Goal: Task Accomplishment & Management: Manage account settings

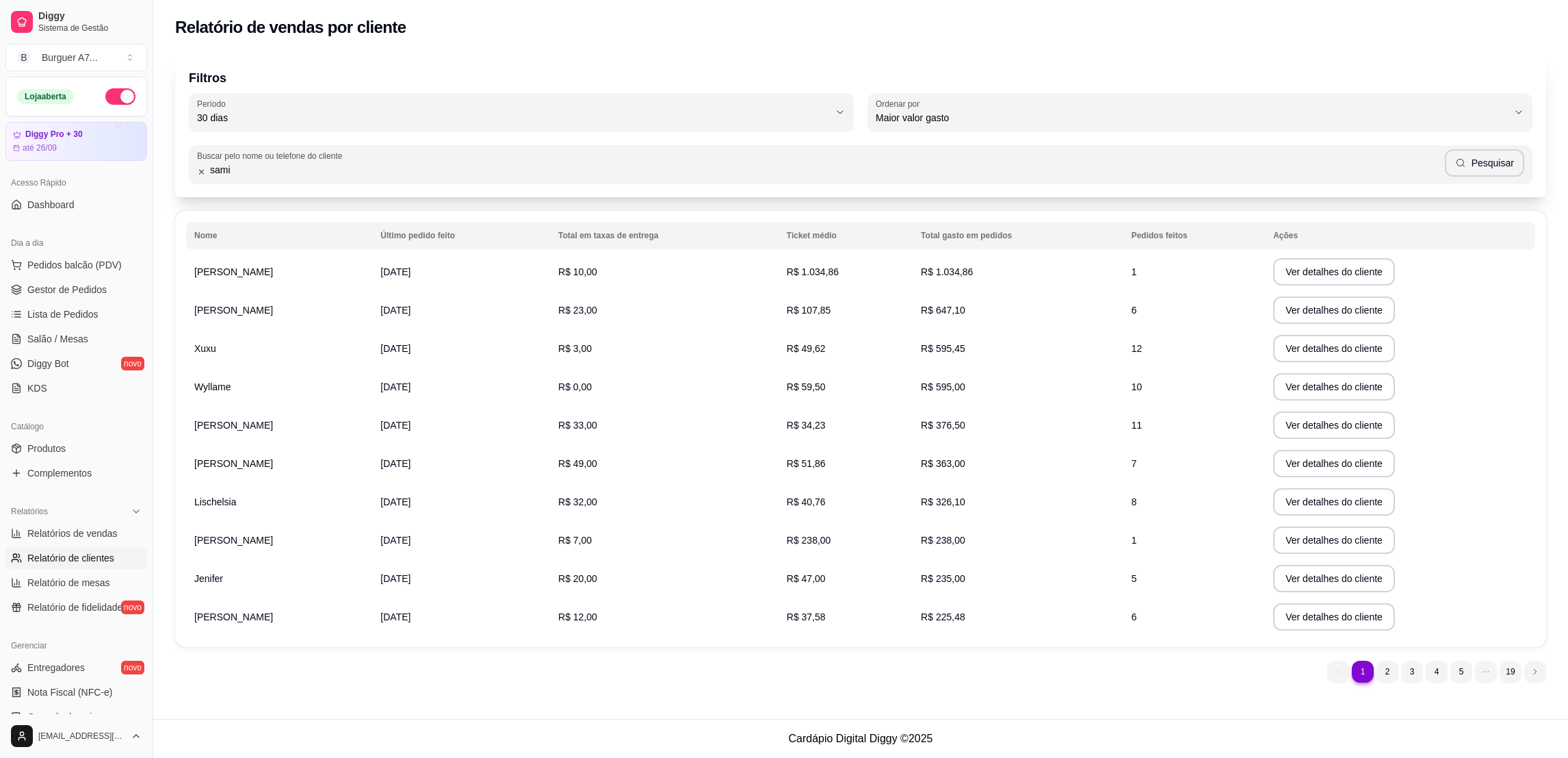
select select "30"
select select "HIGHEST_TOTAL_SPENT_WITH_ORDERS"
click at [362, 164] on input "samila" at bounding box center [825, 169] width 1238 height 14
click at [1480, 165] on button "Pesquisar" at bounding box center [1484, 162] width 79 height 27
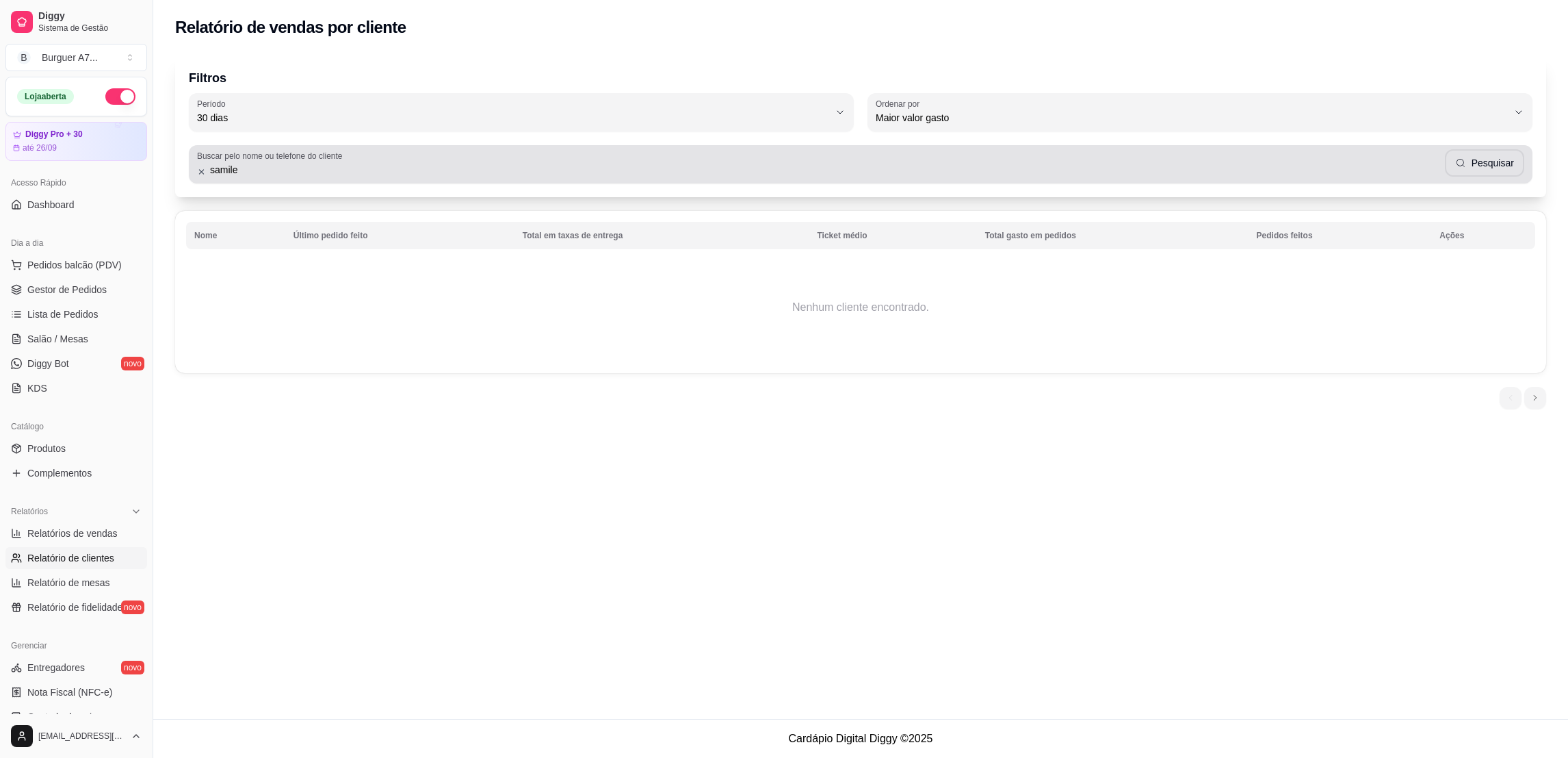
click at [819, 160] on div "samile Pesquisar" at bounding box center [861, 164] width 1328 height 27
click at [1465, 173] on button "Pesquisar" at bounding box center [1484, 163] width 77 height 27
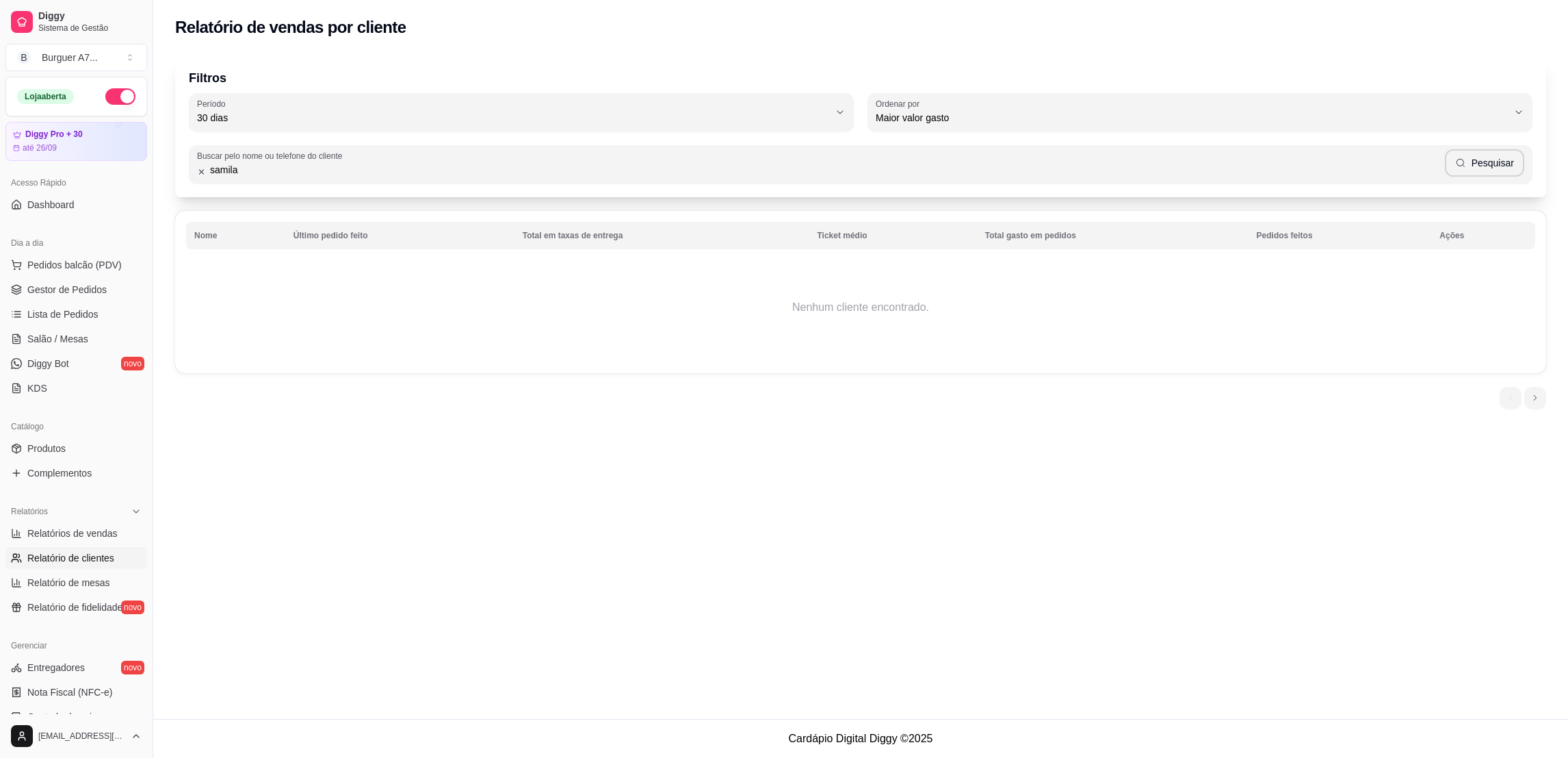
click at [229, 174] on input "samila" at bounding box center [825, 169] width 1238 height 14
click at [288, 171] on input "samila" at bounding box center [825, 169] width 1238 height 14
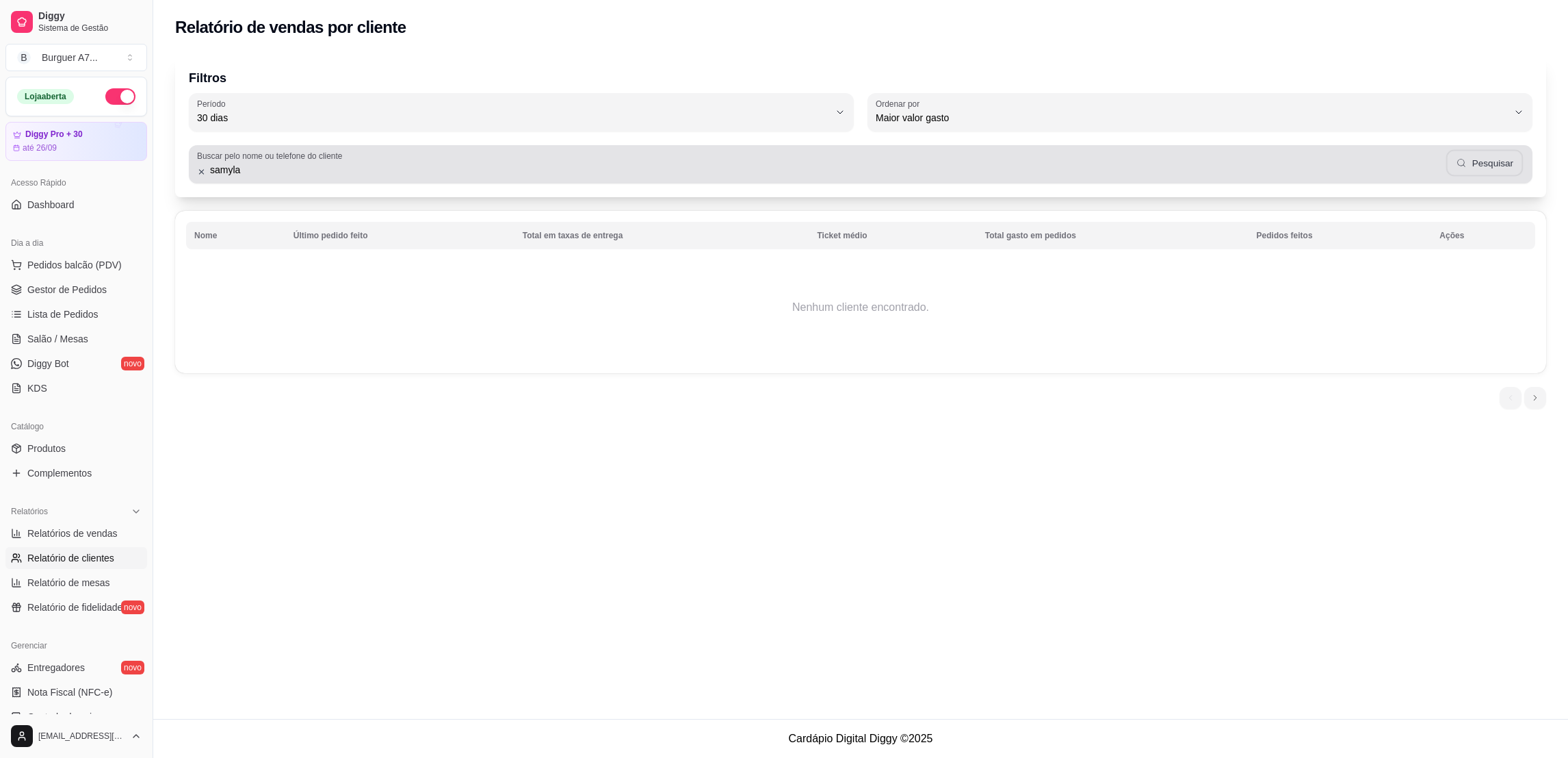
click at [1493, 155] on button "Pesquisar" at bounding box center [1484, 163] width 77 height 27
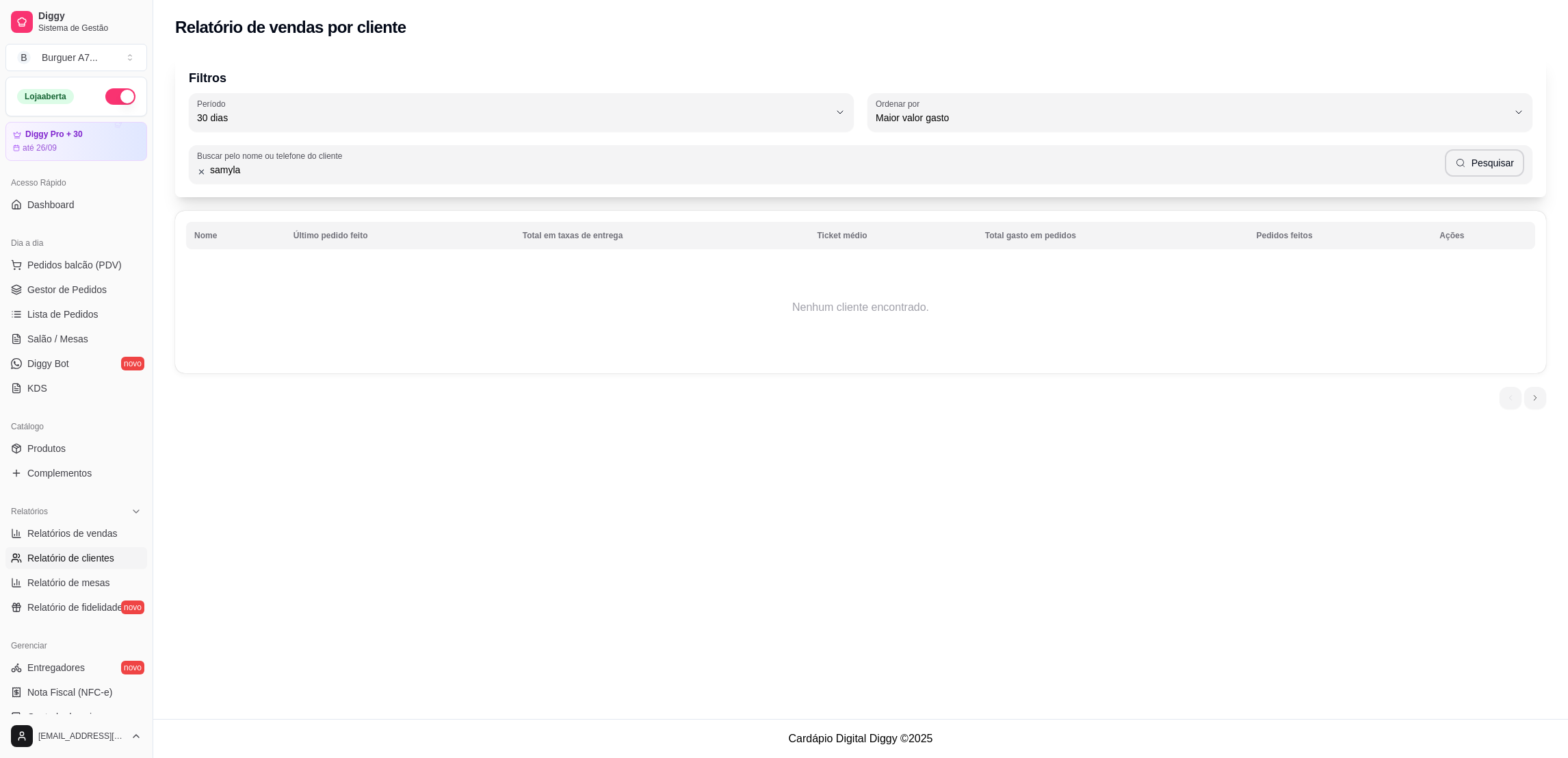
click at [244, 169] on input "samyla" at bounding box center [825, 169] width 1238 height 14
type input "samile"
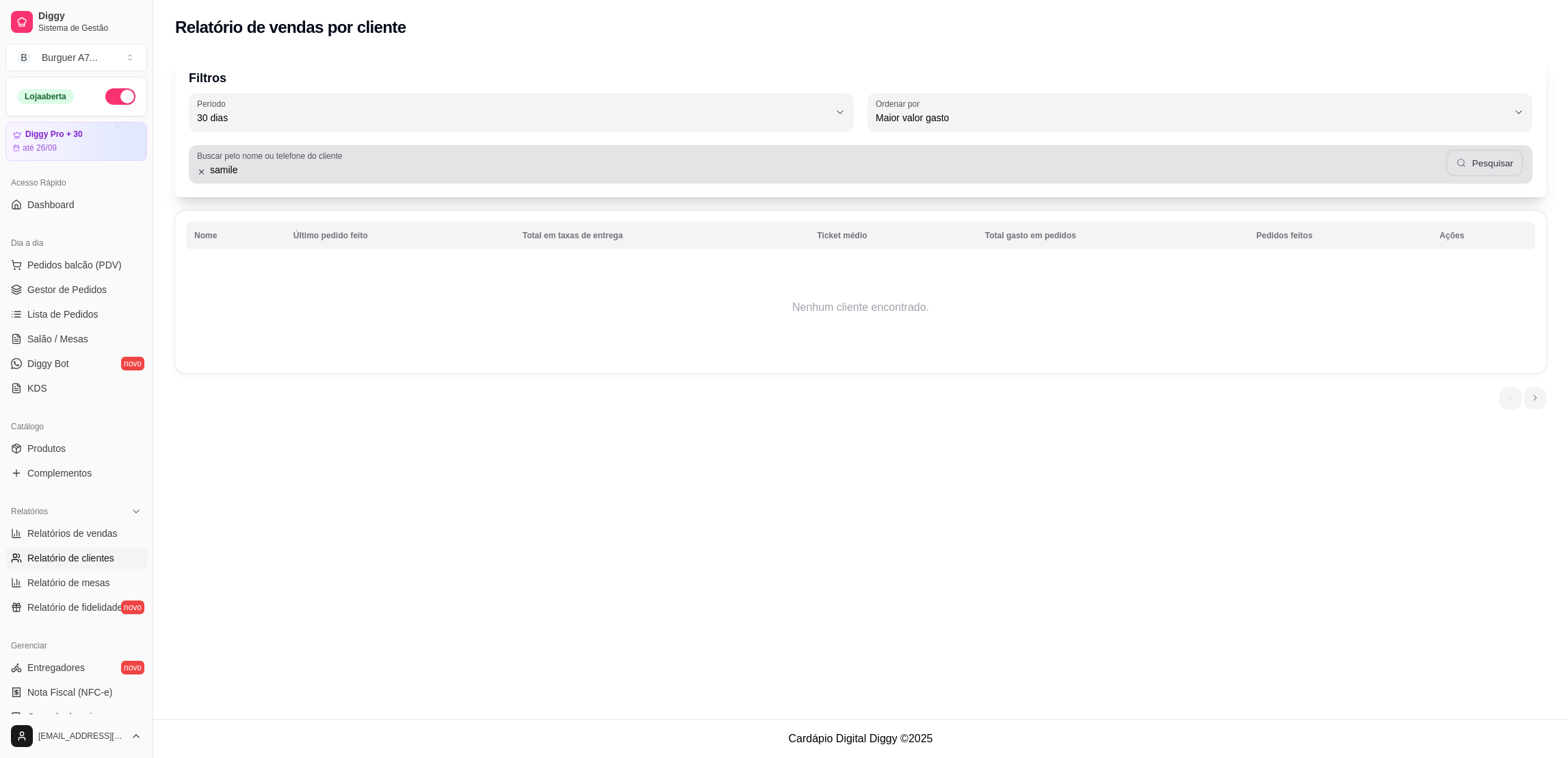
click at [1496, 174] on button "Pesquisar" at bounding box center [1484, 163] width 77 height 27
click at [207, 177] on div "samile Pesquisar" at bounding box center [861, 164] width 1328 height 27
click at [200, 171] on icon at bounding box center [202, 172] width 6 height 6
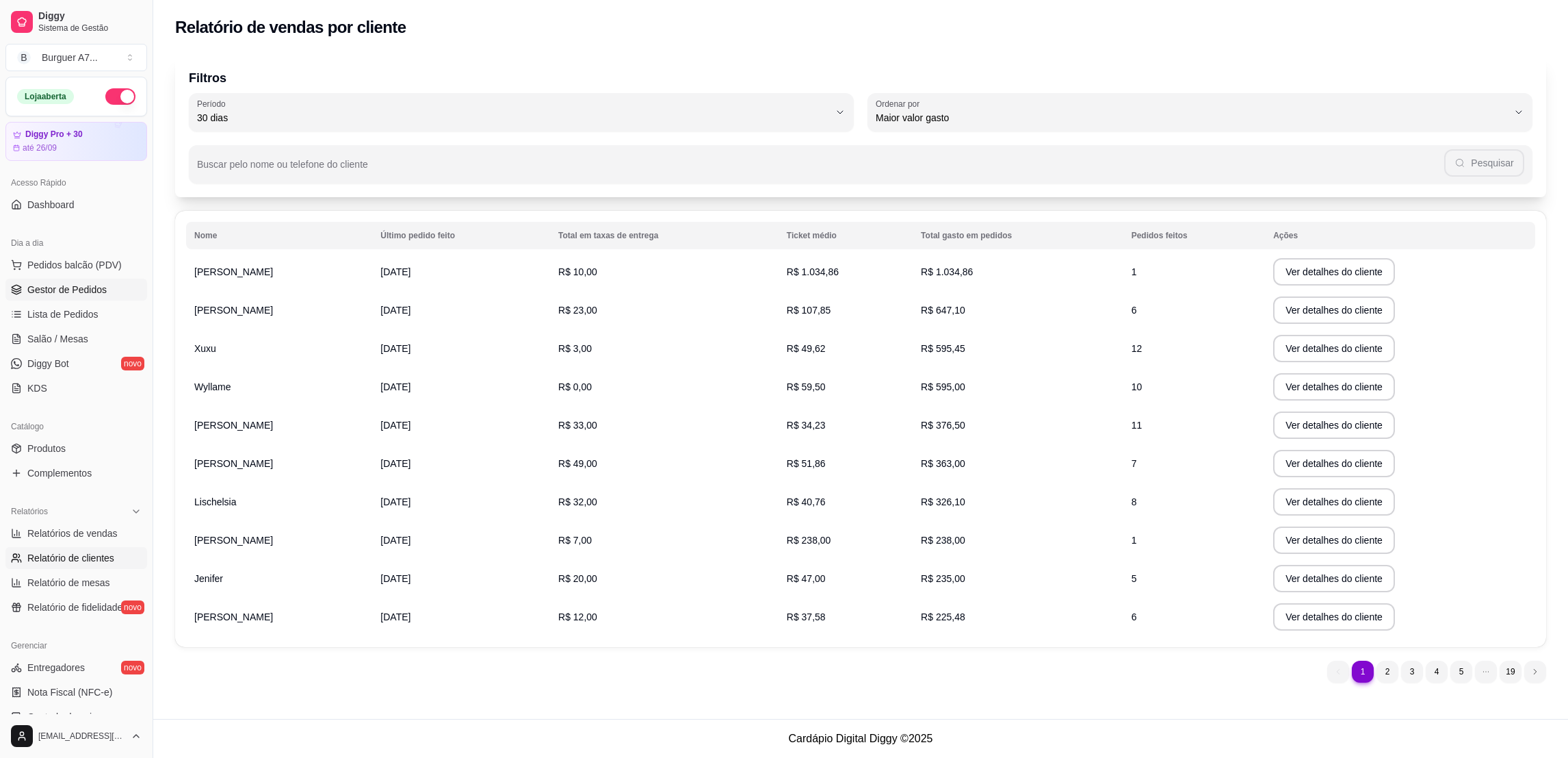
click at [104, 280] on link "Gestor de Pedidos" at bounding box center [76, 290] width 142 height 22
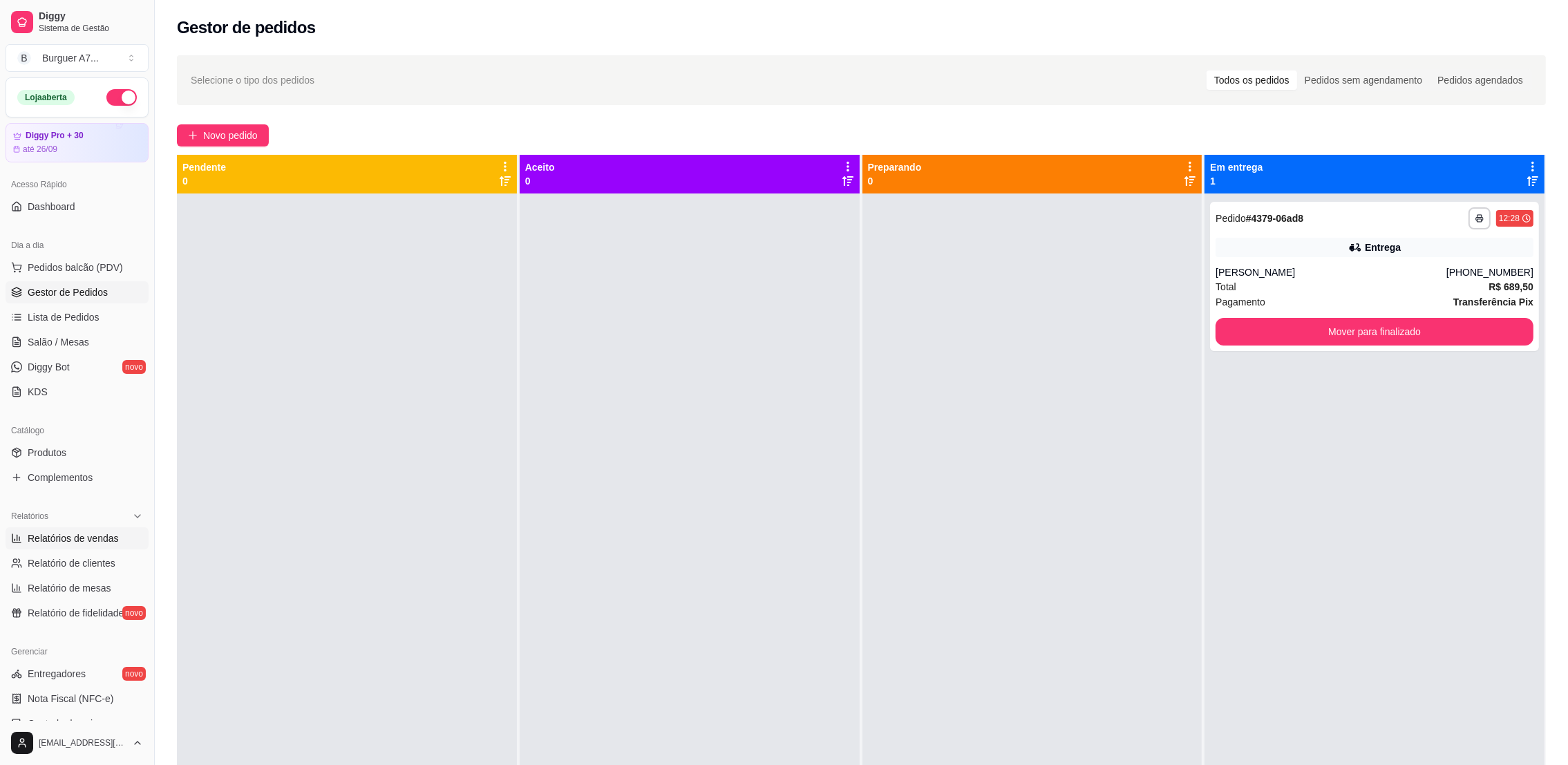
click at [97, 539] on span "Relatórios de vendas" at bounding box center [72, 538] width 91 height 14
select select "ALL"
select select "0"
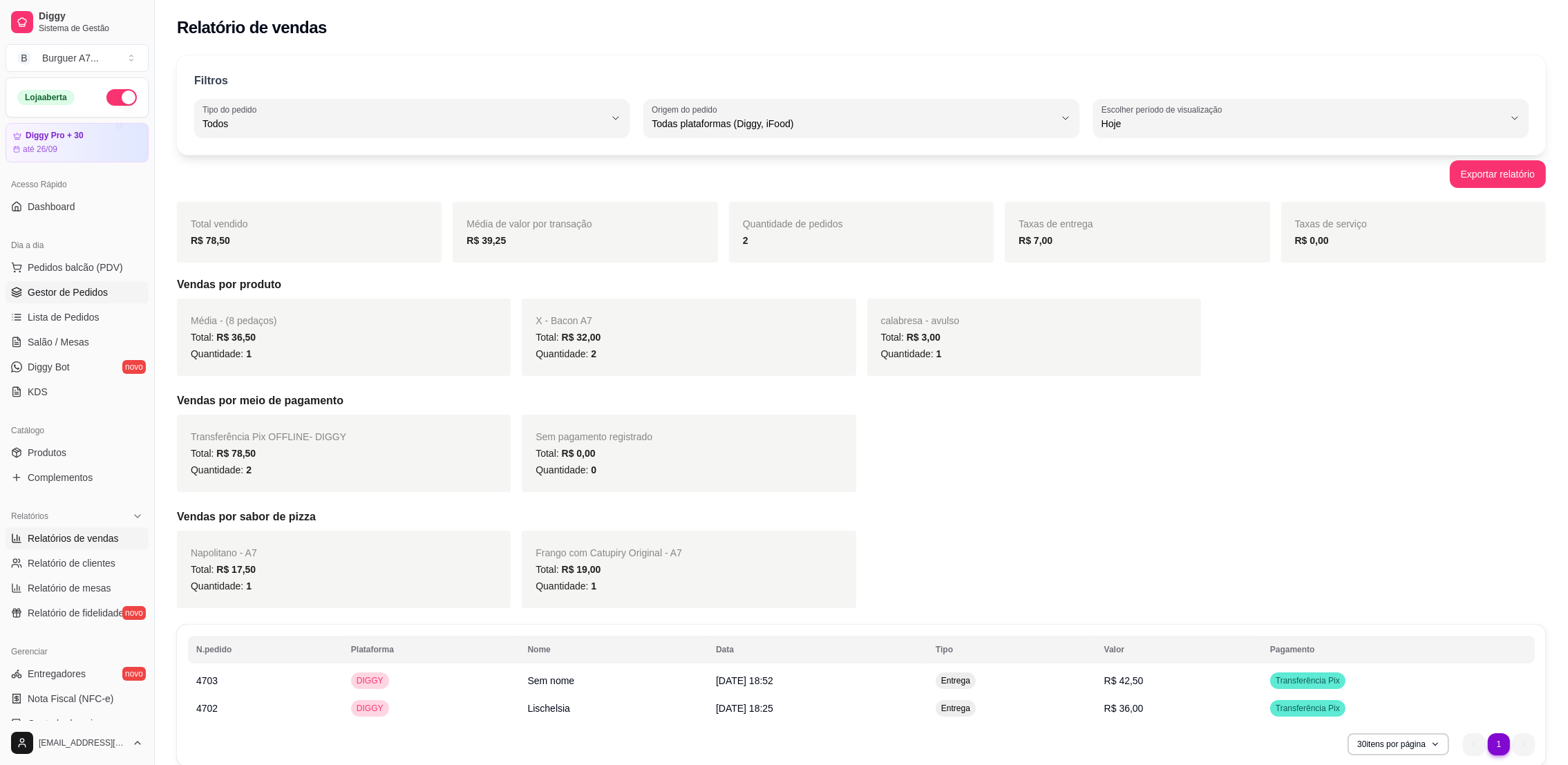
click at [118, 298] on link "Gestor de Pedidos" at bounding box center [77, 292] width 143 height 23
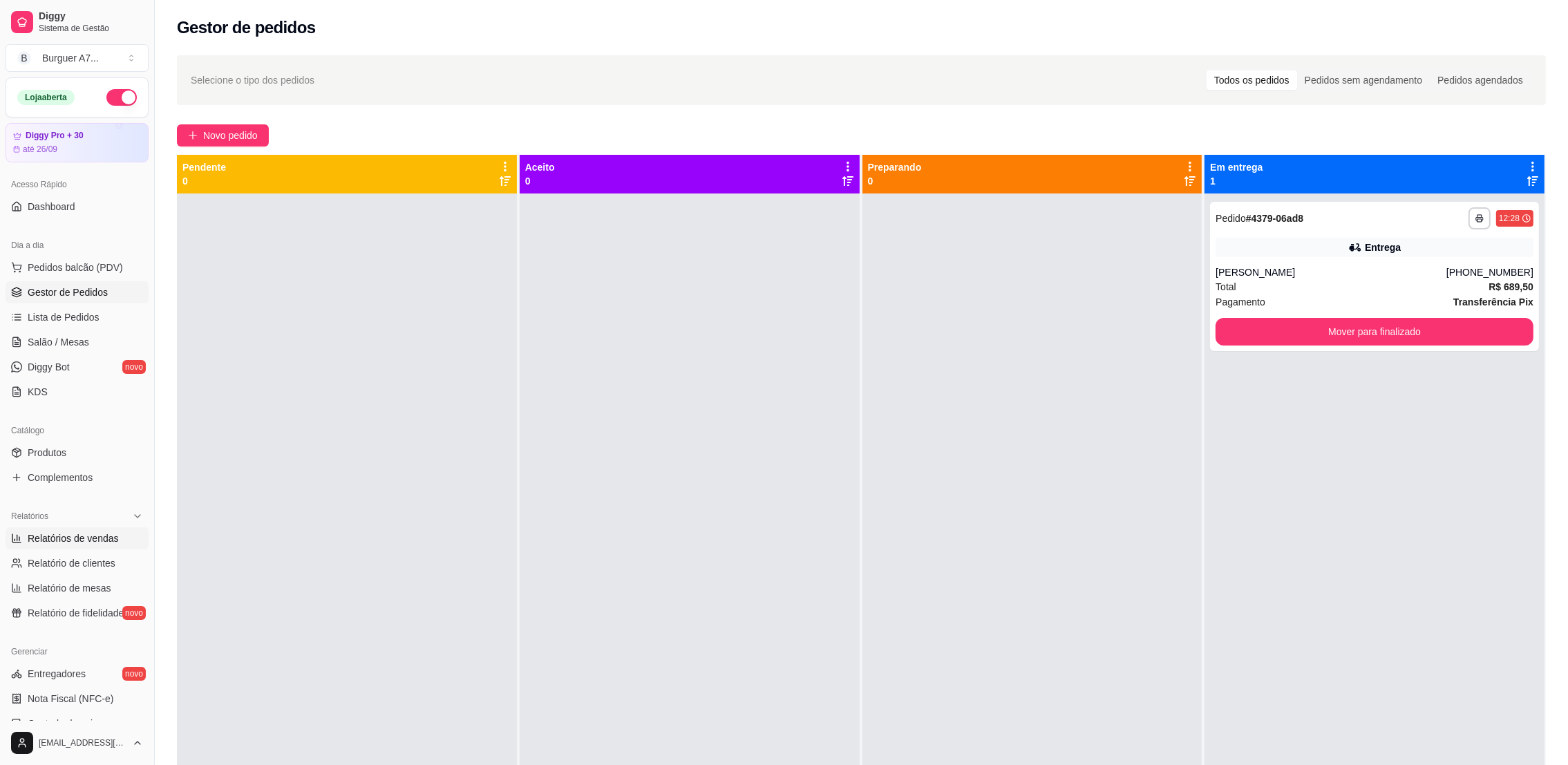
click at [71, 534] on span "Relatórios de vendas" at bounding box center [72, 538] width 91 height 14
select select "ALL"
select select "0"
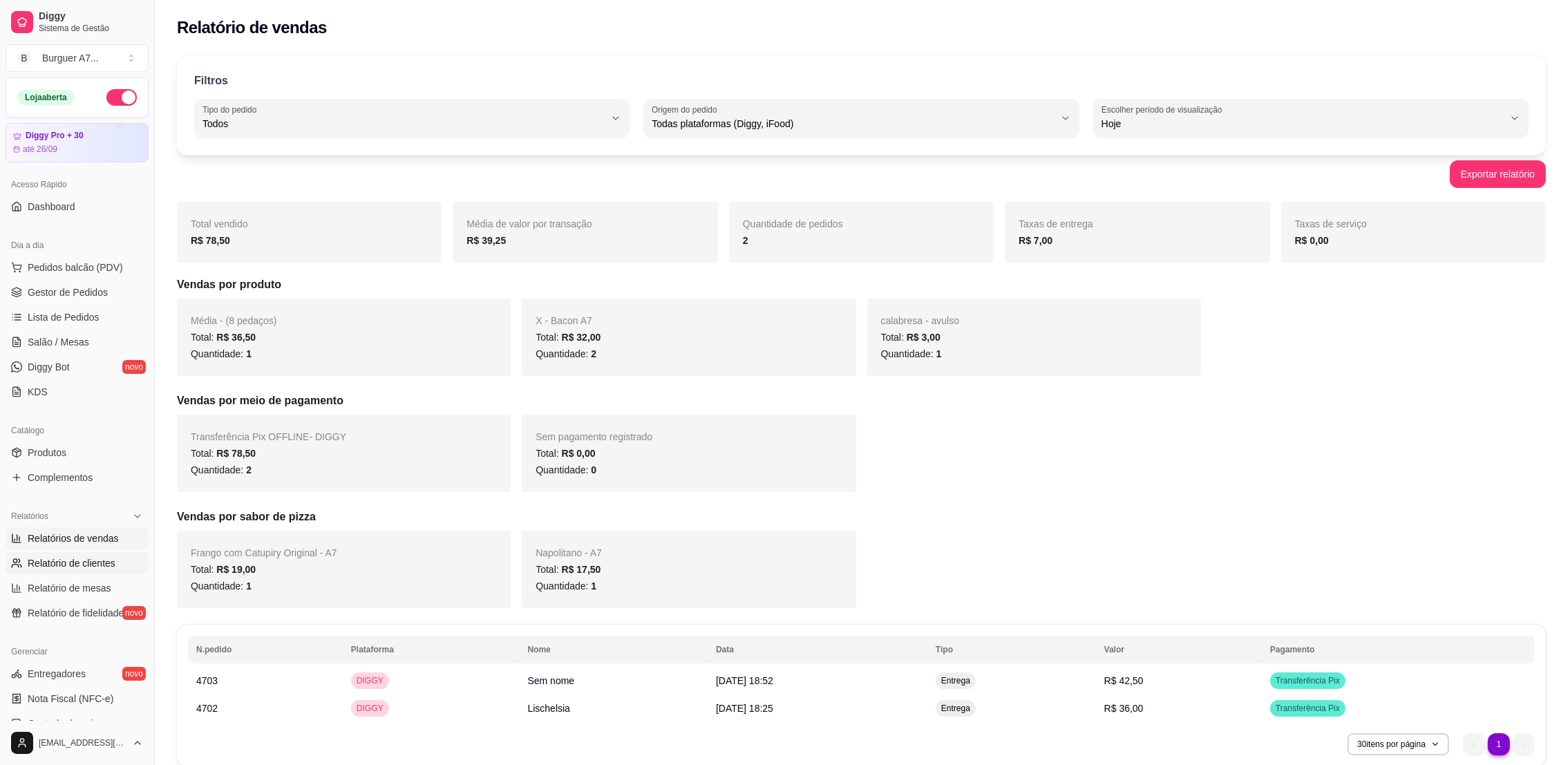
click at [81, 564] on span "Relatório de clientes" at bounding box center [71, 563] width 87 height 14
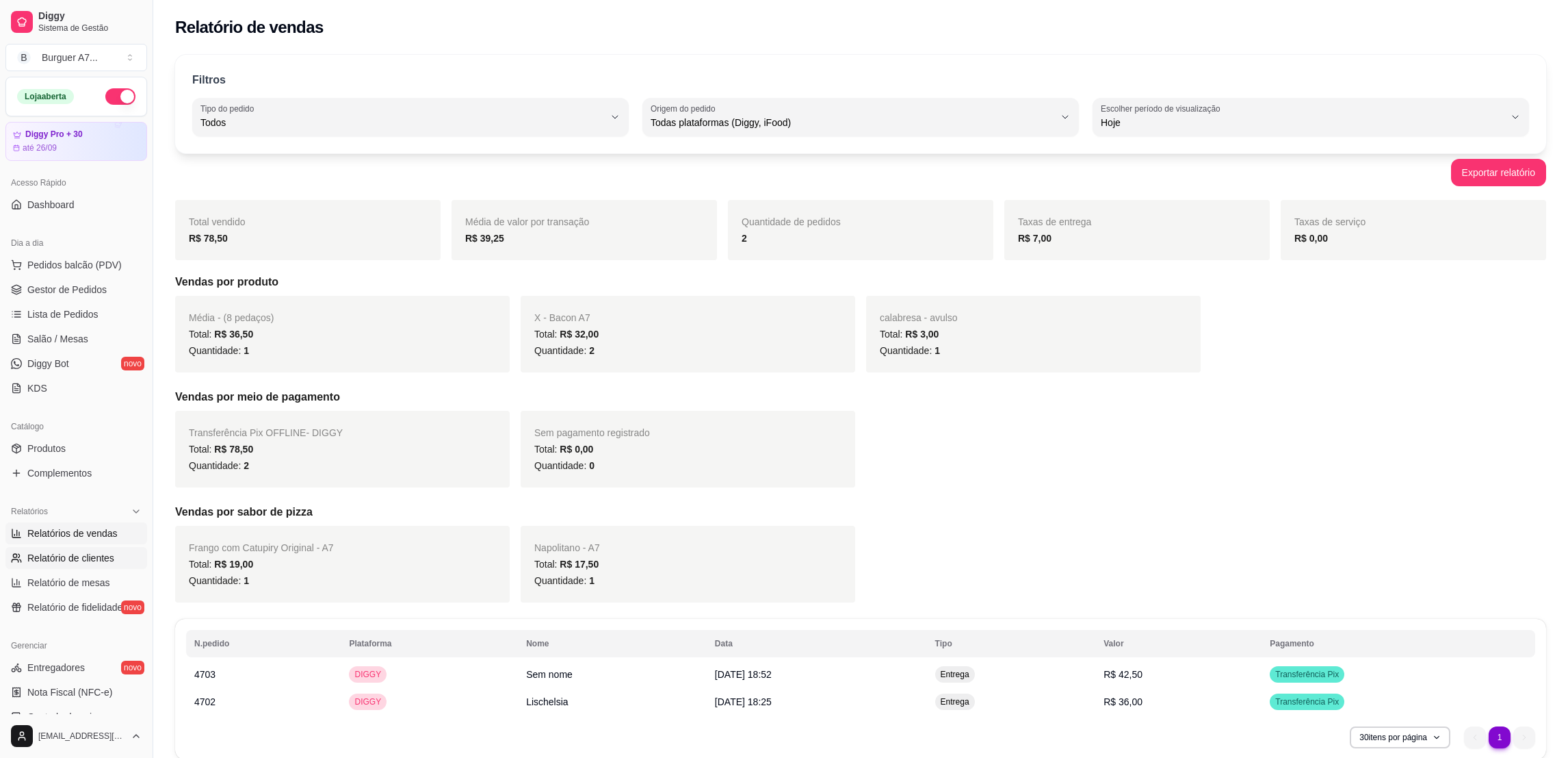
select select "30"
select select "HIGHEST_TOTAL_SPENT_WITH_ORDERS"
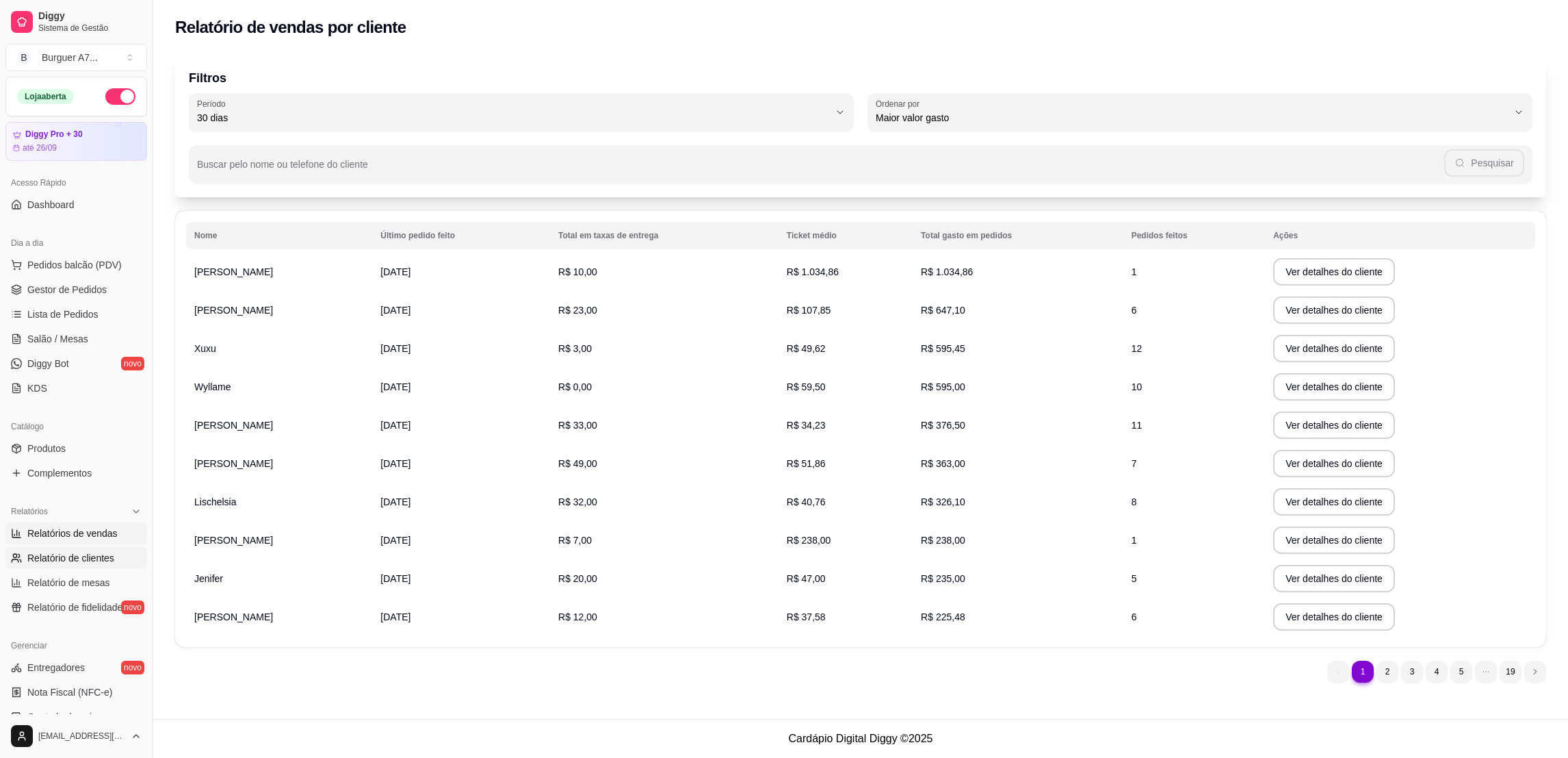
click at [84, 535] on span "Relatórios de vendas" at bounding box center [72, 533] width 90 height 14
select select "ALL"
select select "0"
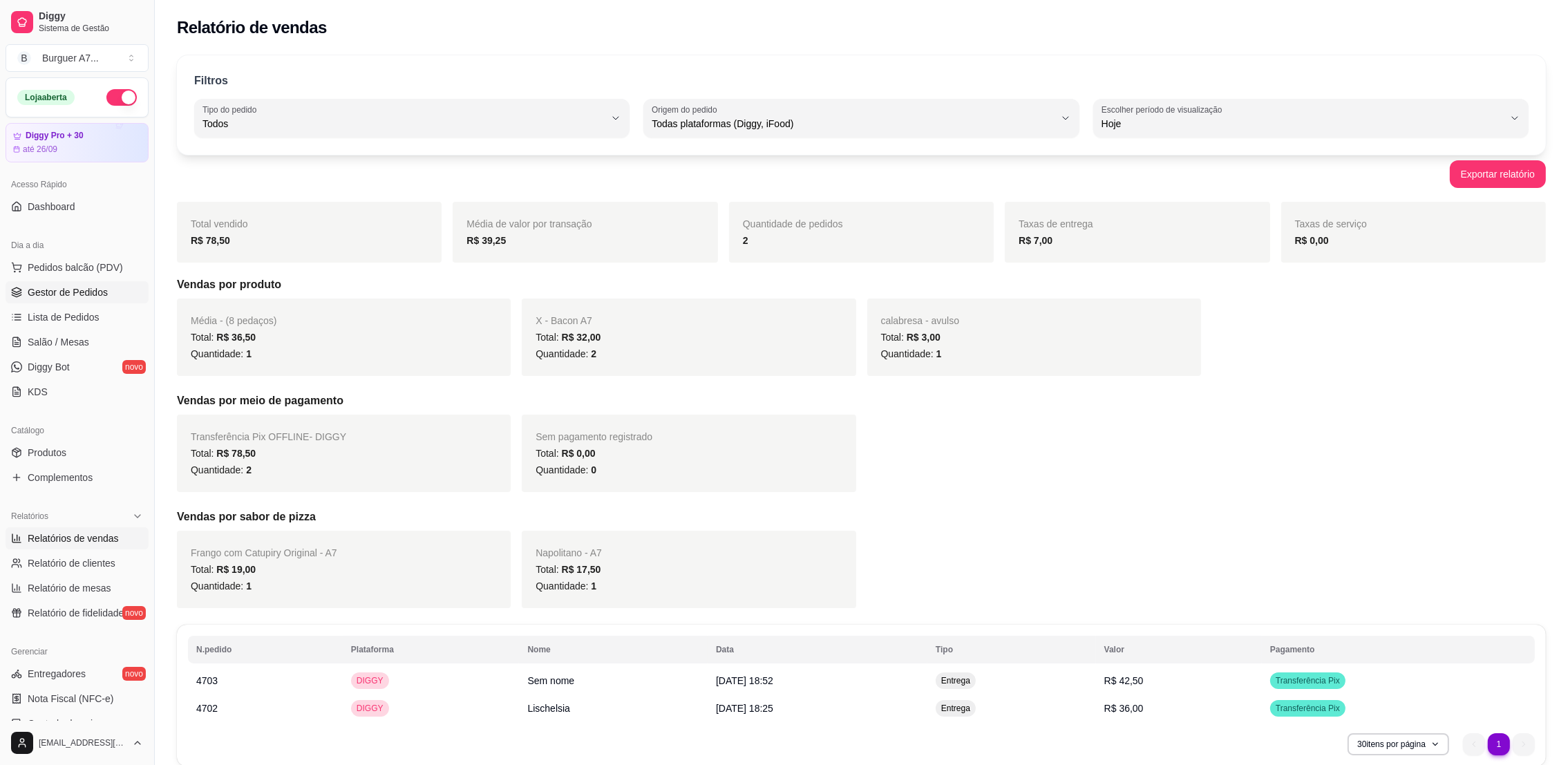
click at [103, 298] on span "Gestor de Pedidos" at bounding box center [67, 292] width 80 height 14
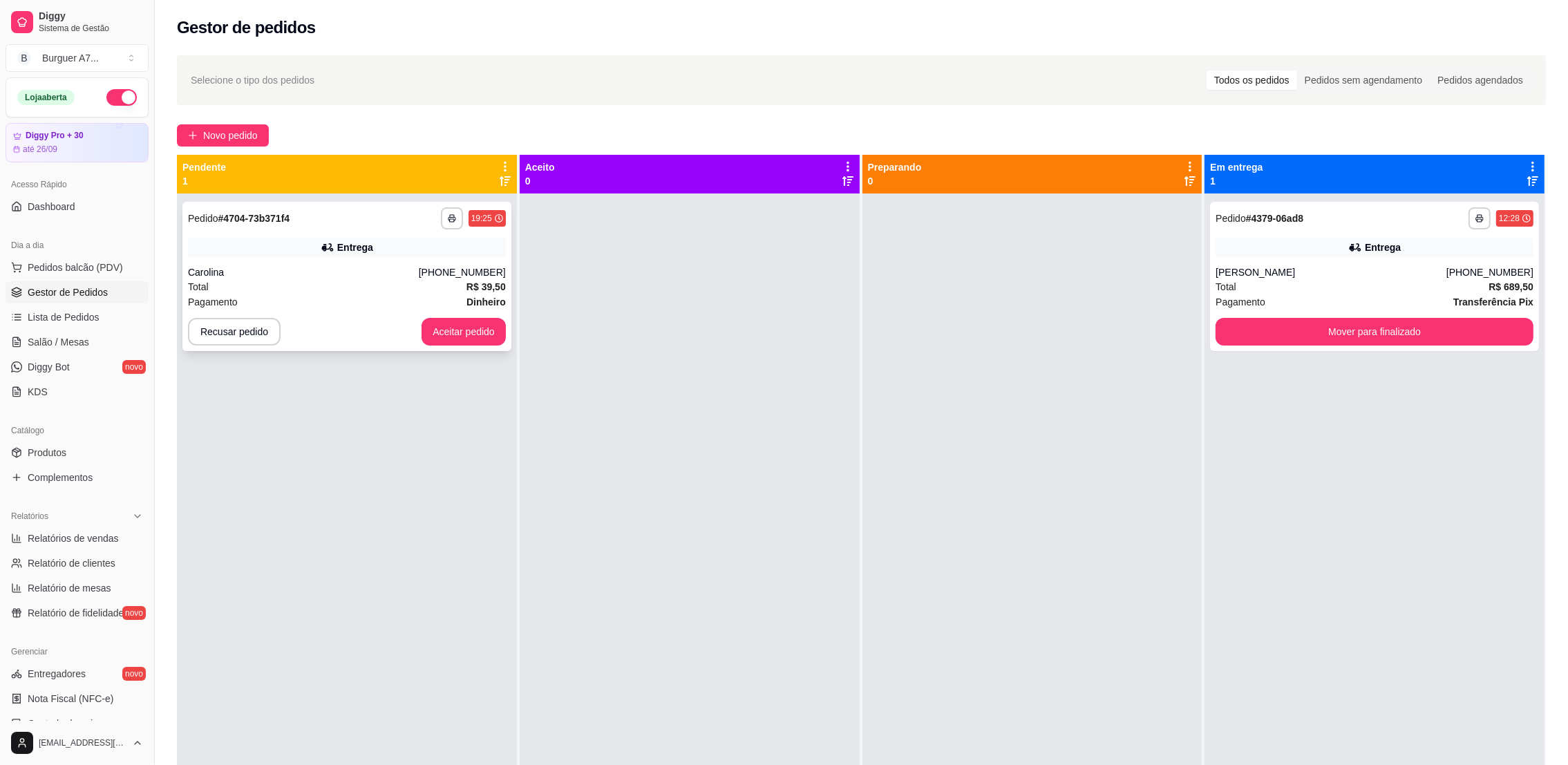
click at [487, 348] on div "**********" at bounding box center [347, 276] width 329 height 149
click at [486, 343] on button "Aceitar pedido" at bounding box center [463, 331] width 85 height 27
click at [428, 279] on div "Total R$ 39,50" at bounding box center [347, 287] width 318 height 15
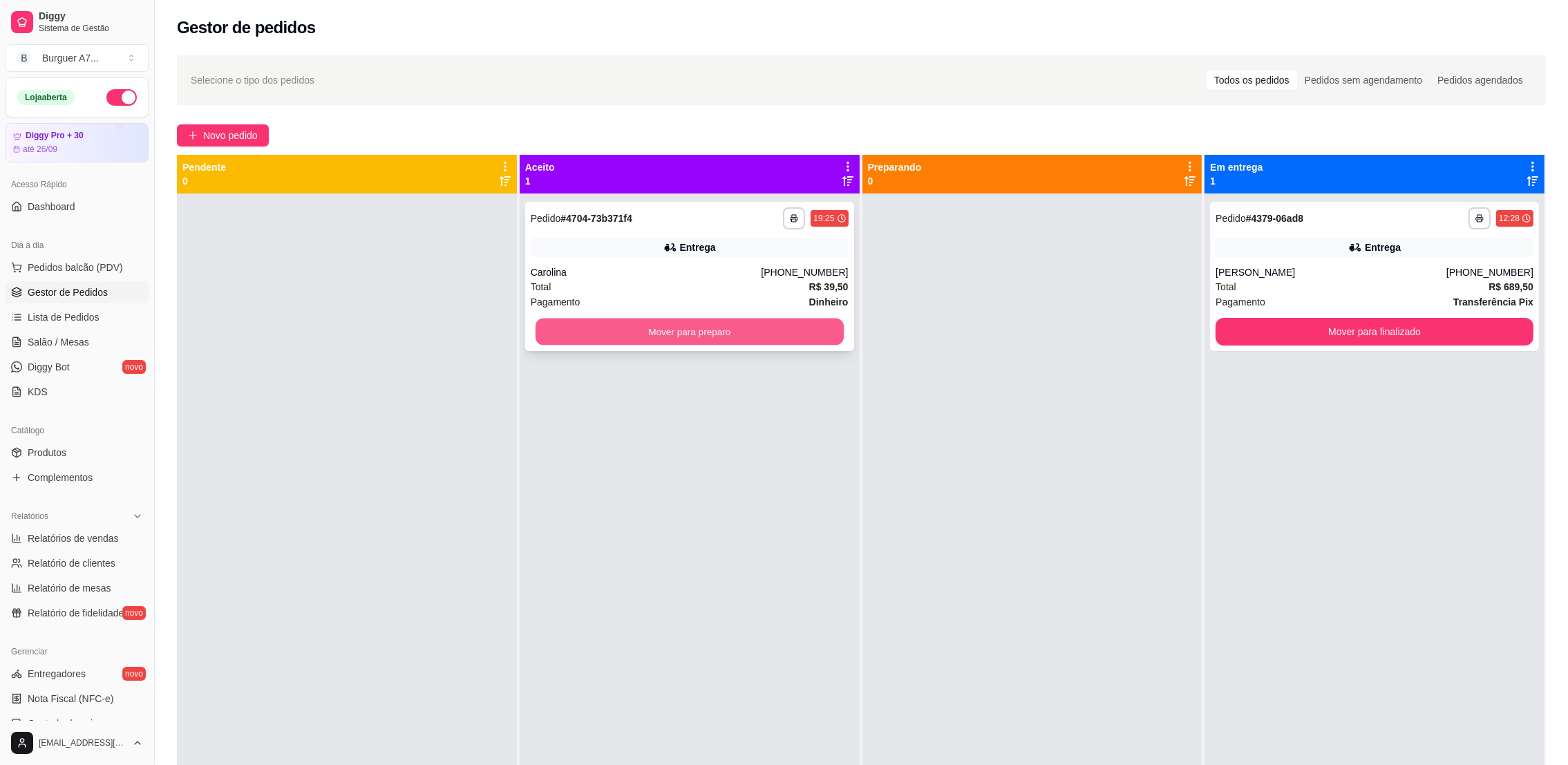
click at [558, 335] on button "Mover para preparo" at bounding box center [690, 332] width 308 height 27
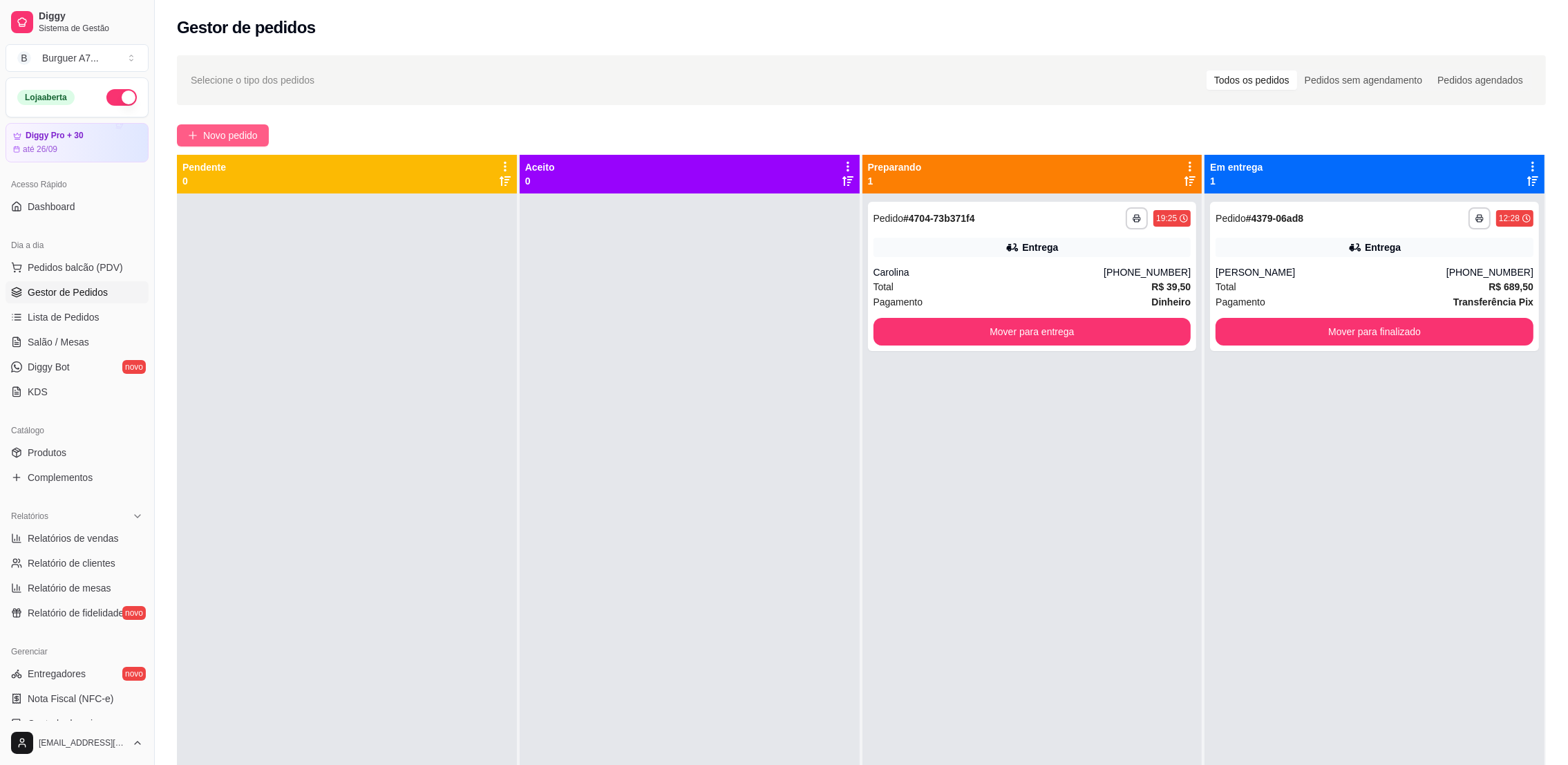
click at [231, 139] on span "Novo pedido" at bounding box center [230, 135] width 55 height 15
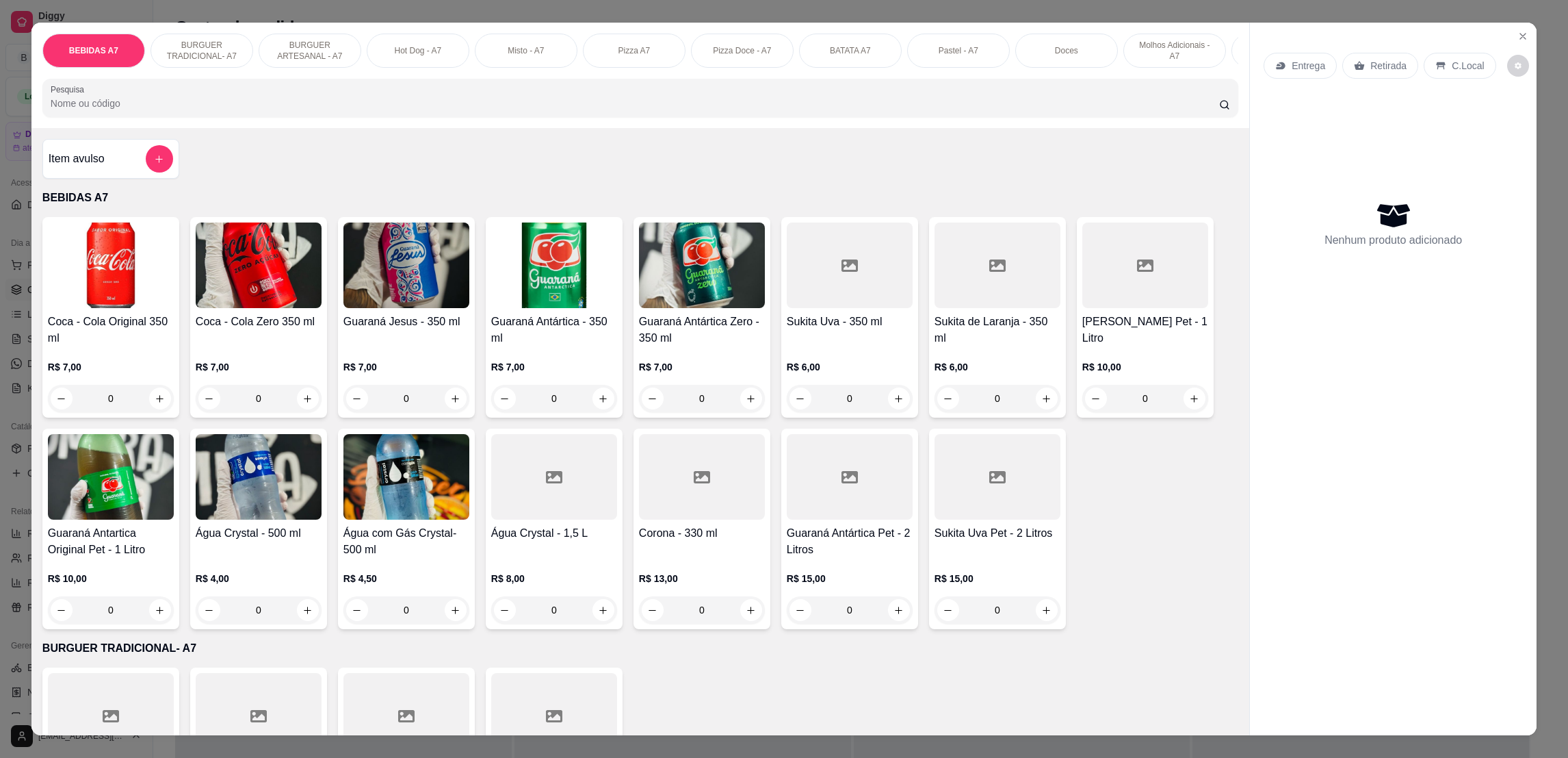
click at [98, 156] on div "Item avulso" at bounding box center [111, 158] width 137 height 40
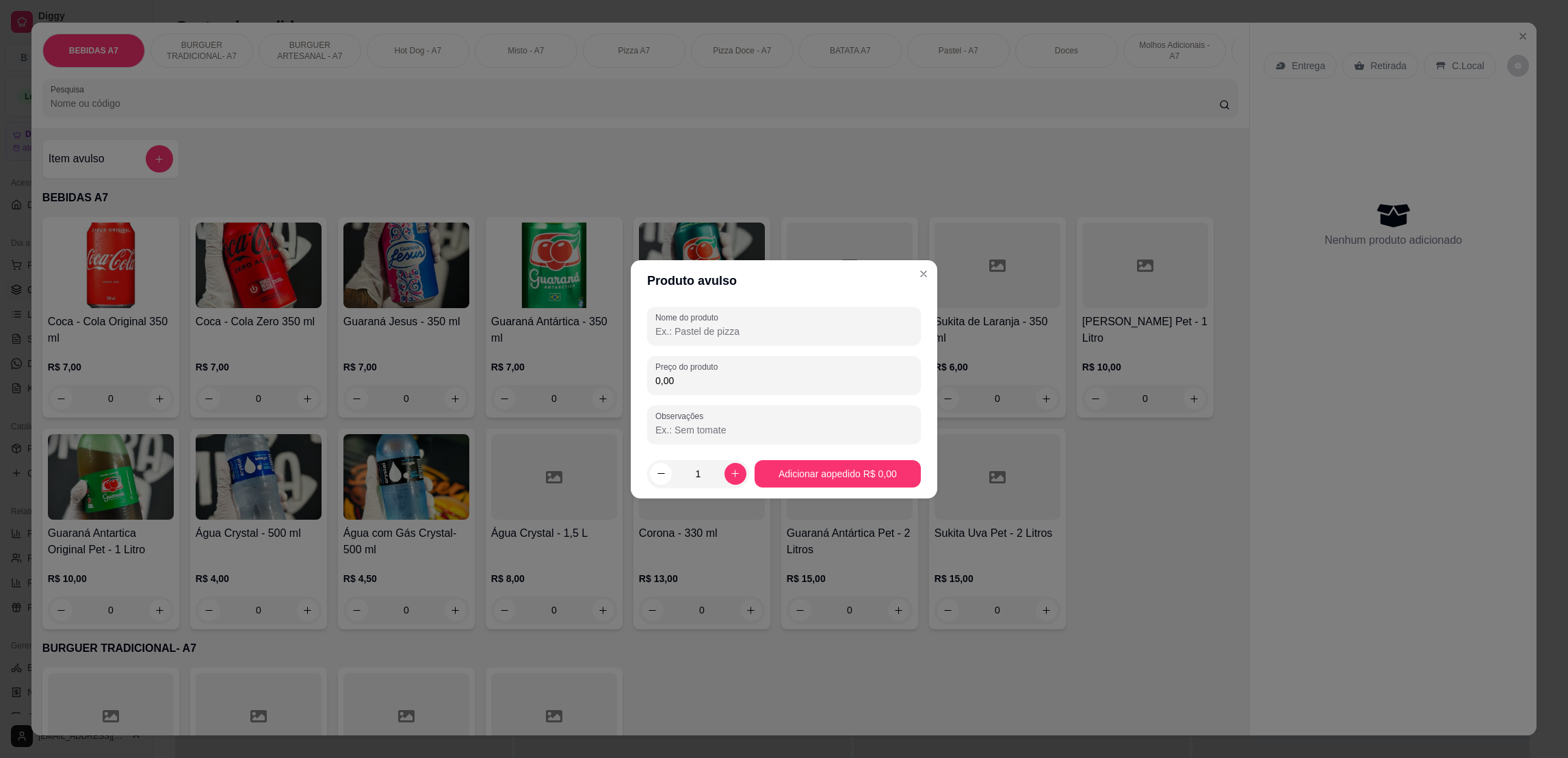
click at [748, 386] on input "0,00" at bounding box center [784, 380] width 257 height 14
type input "6,00"
click at [764, 301] on div "Nome do produto Preço do produto 6,00 Observações" at bounding box center [784, 374] width 306 height 148
drag, startPoint x: 781, startPoint y: 347, endPoint x: 777, endPoint y: 324, distance: 23.3
click at [777, 324] on div "Nome do produto Preço do produto 6,00 Observações" at bounding box center [784, 374] width 274 height 137
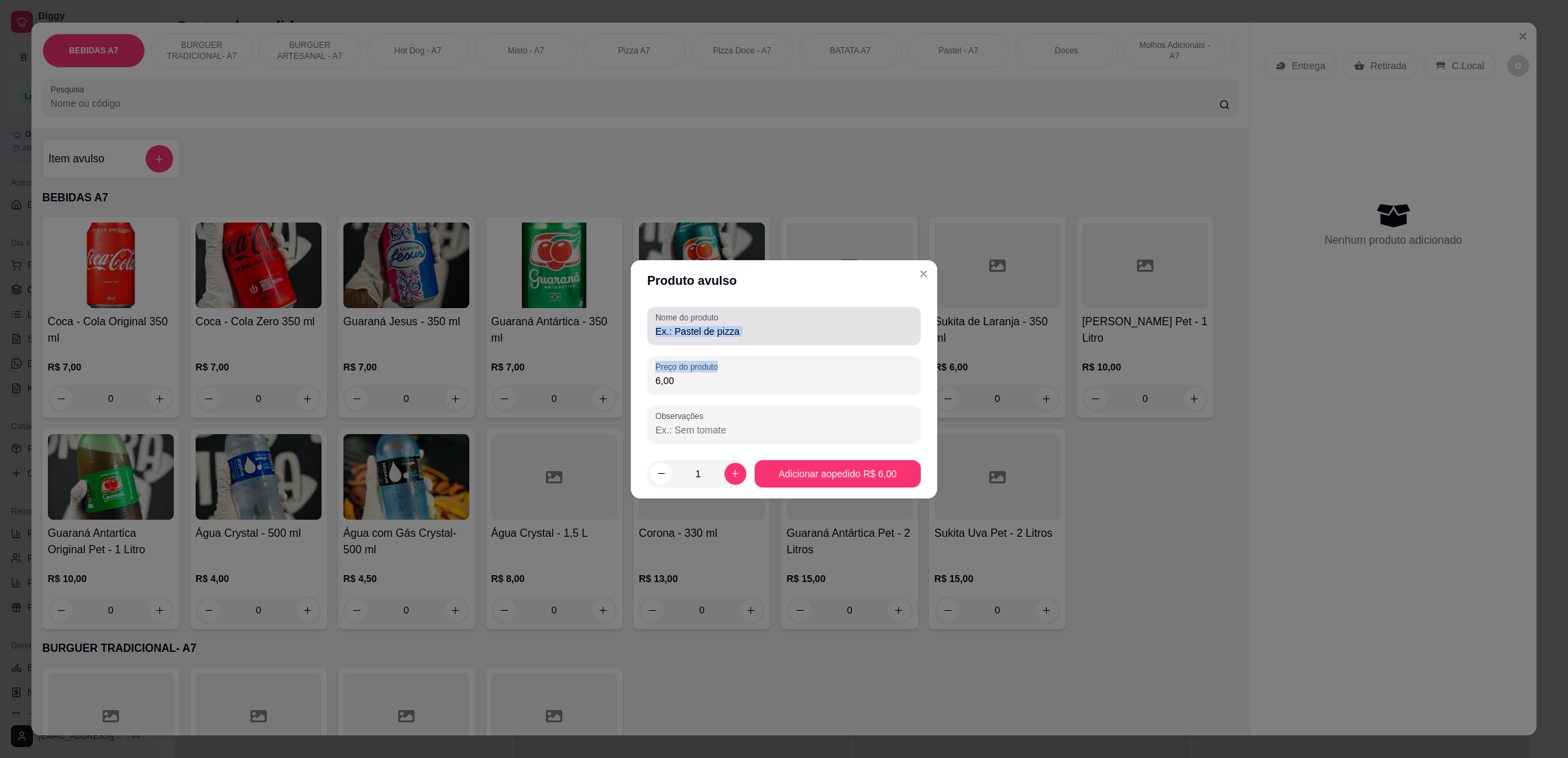
click at [738, 334] on input "Nome do produto" at bounding box center [784, 331] width 257 height 14
click at [749, 330] on input "Nome do produto" at bounding box center [784, 331] width 257 height 14
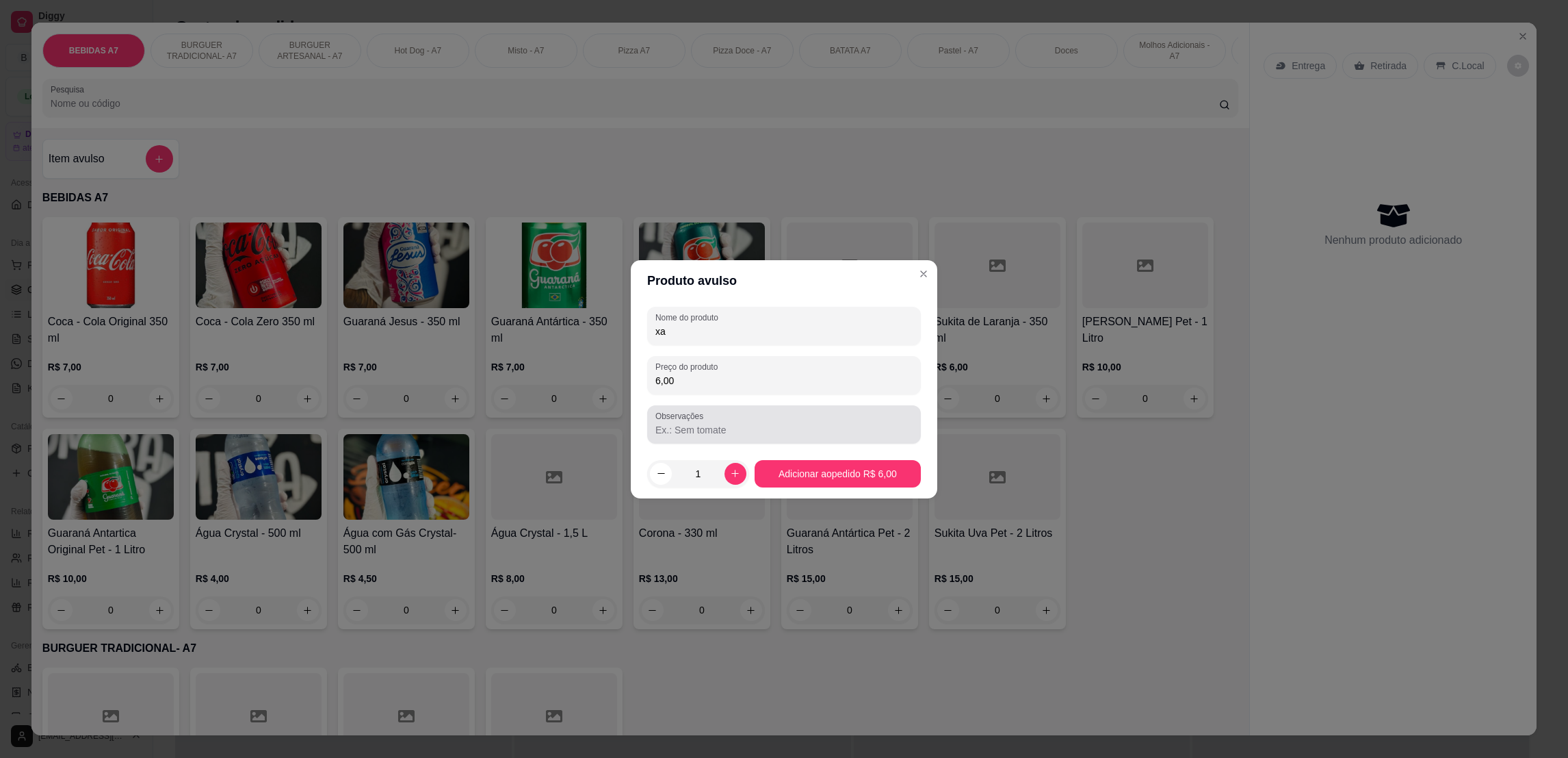
type input "xa"
click at [783, 440] on div "Observações" at bounding box center [784, 424] width 274 height 38
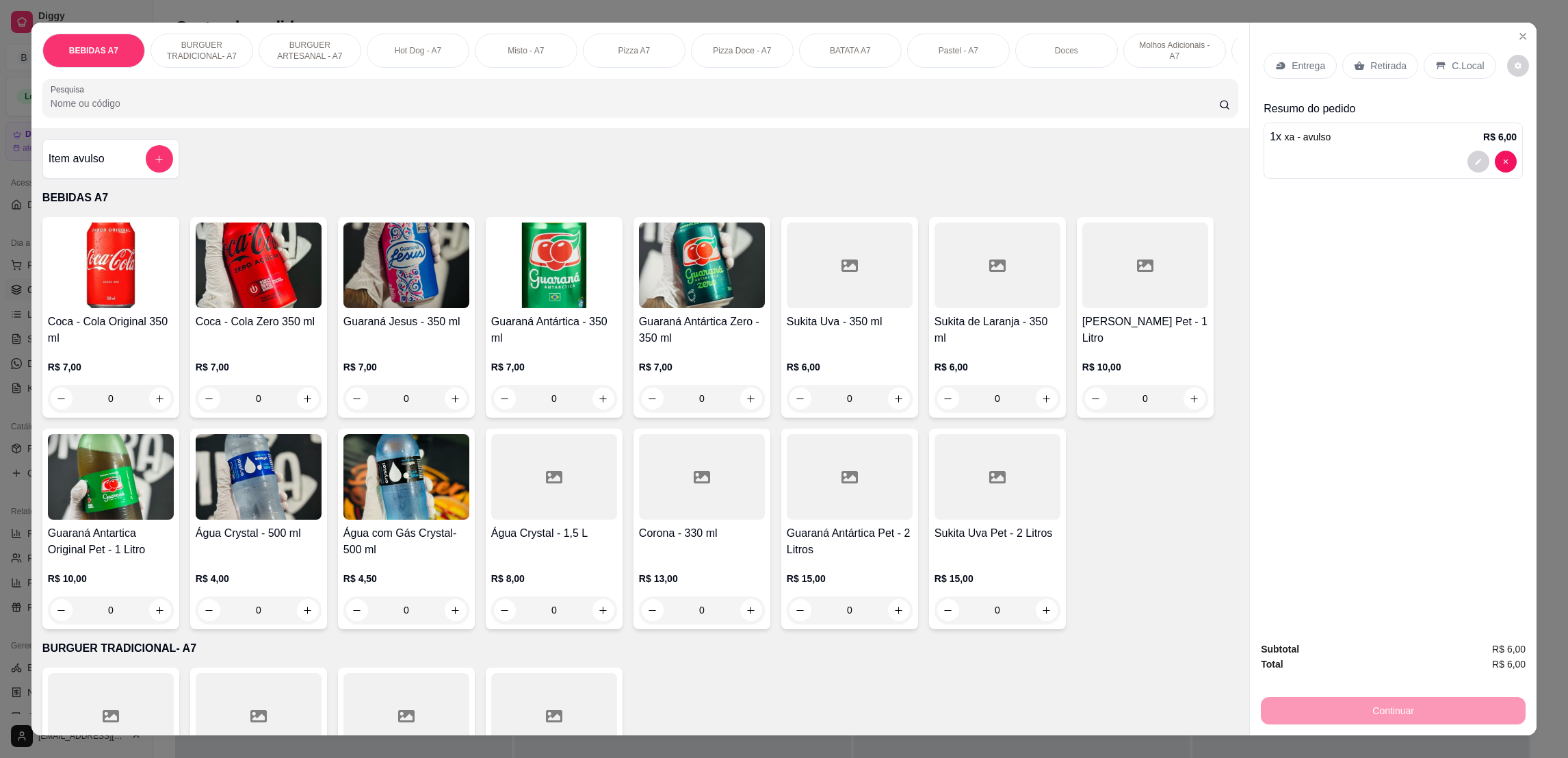
click at [1389, 59] on p "Retirada" at bounding box center [1388, 65] width 36 height 14
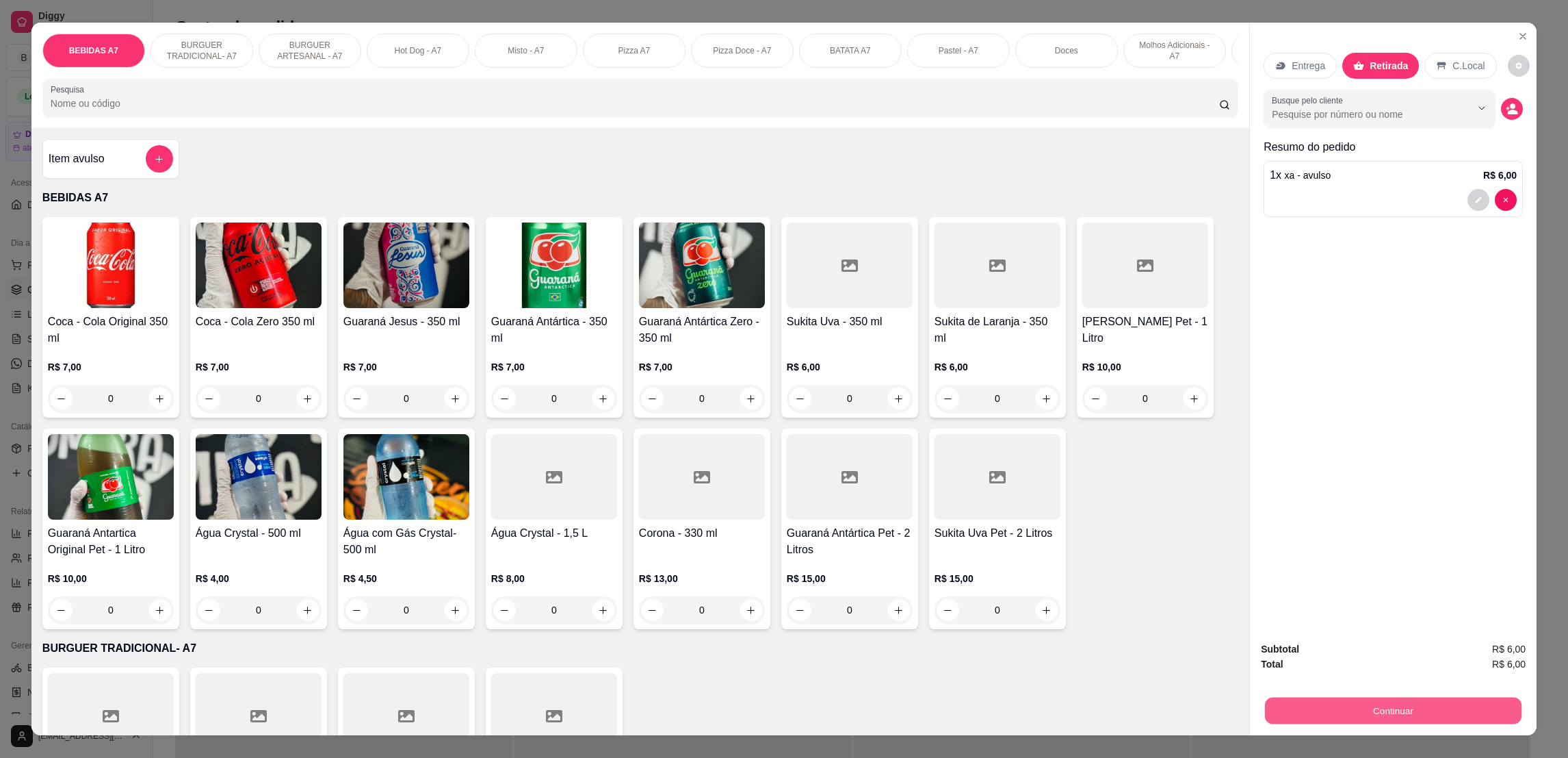
click at [1442, 714] on button "Continuar" at bounding box center [1394, 710] width 257 height 27
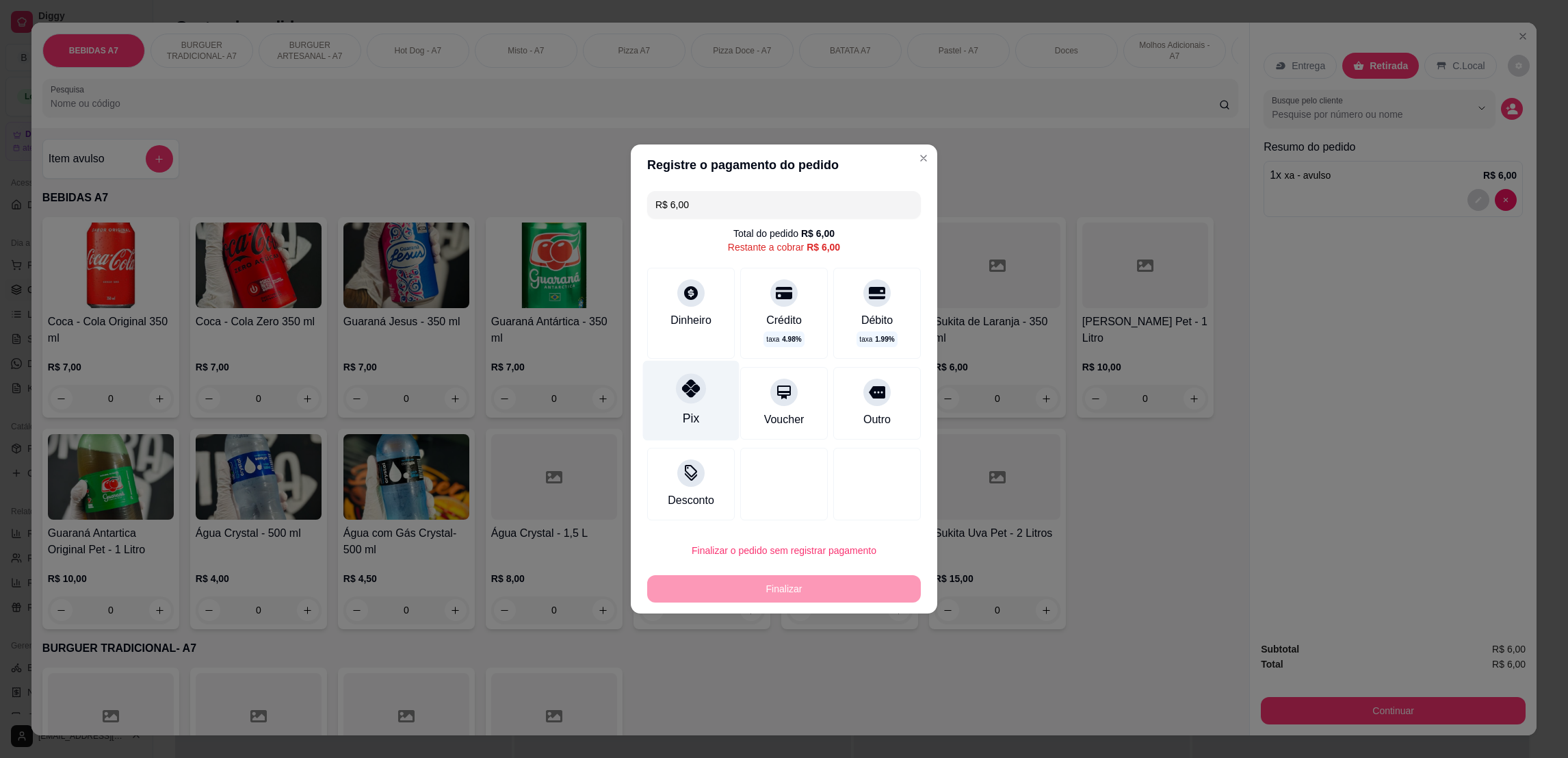
click at [714, 394] on div "Pix" at bounding box center [692, 400] width 97 height 80
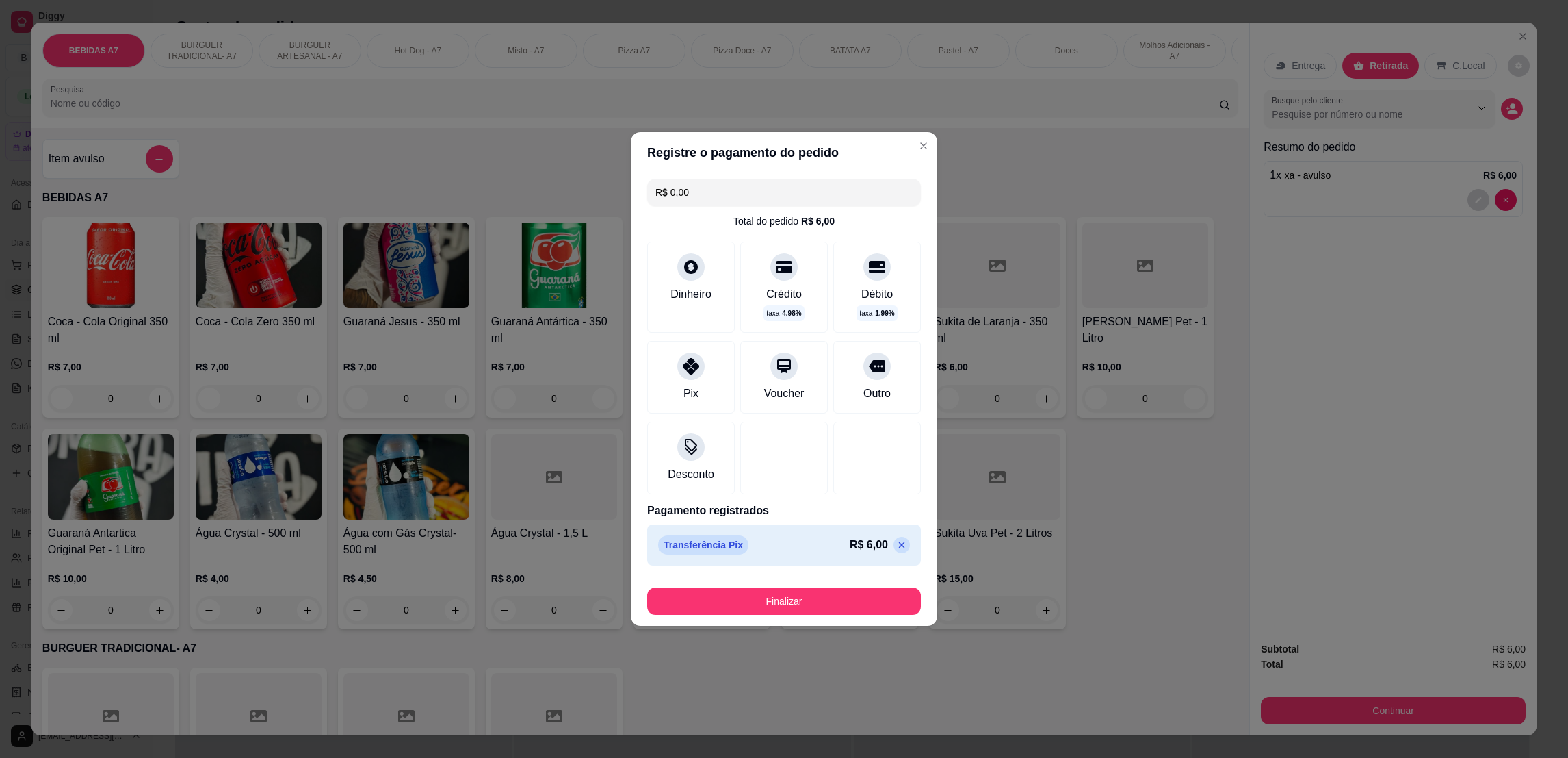
click at [851, 586] on div "Finalizar" at bounding box center [784, 598] width 274 height 33
click at [851, 588] on button "Finalizar" at bounding box center [784, 601] width 265 height 27
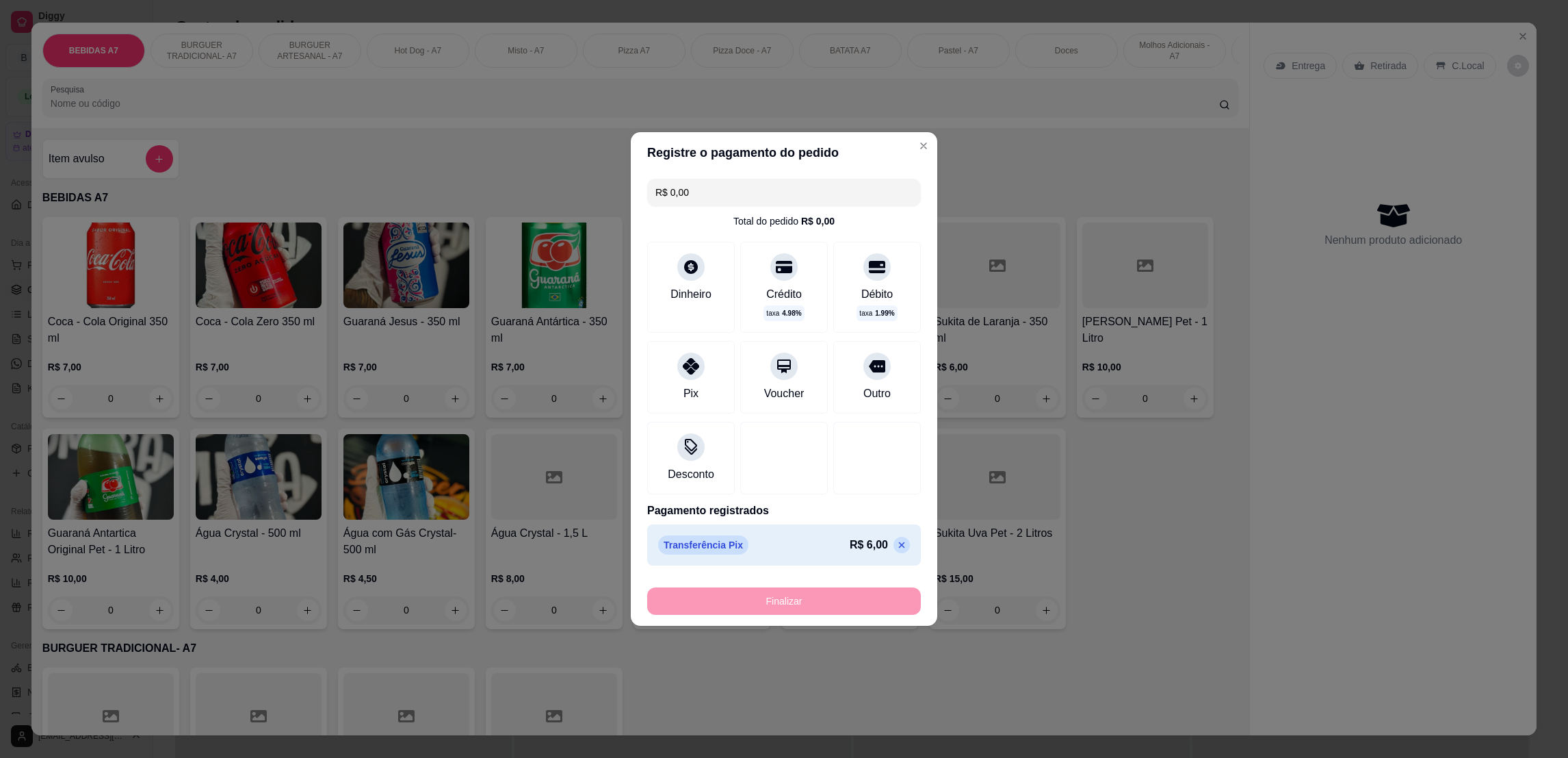
type input "-R$ 6,00"
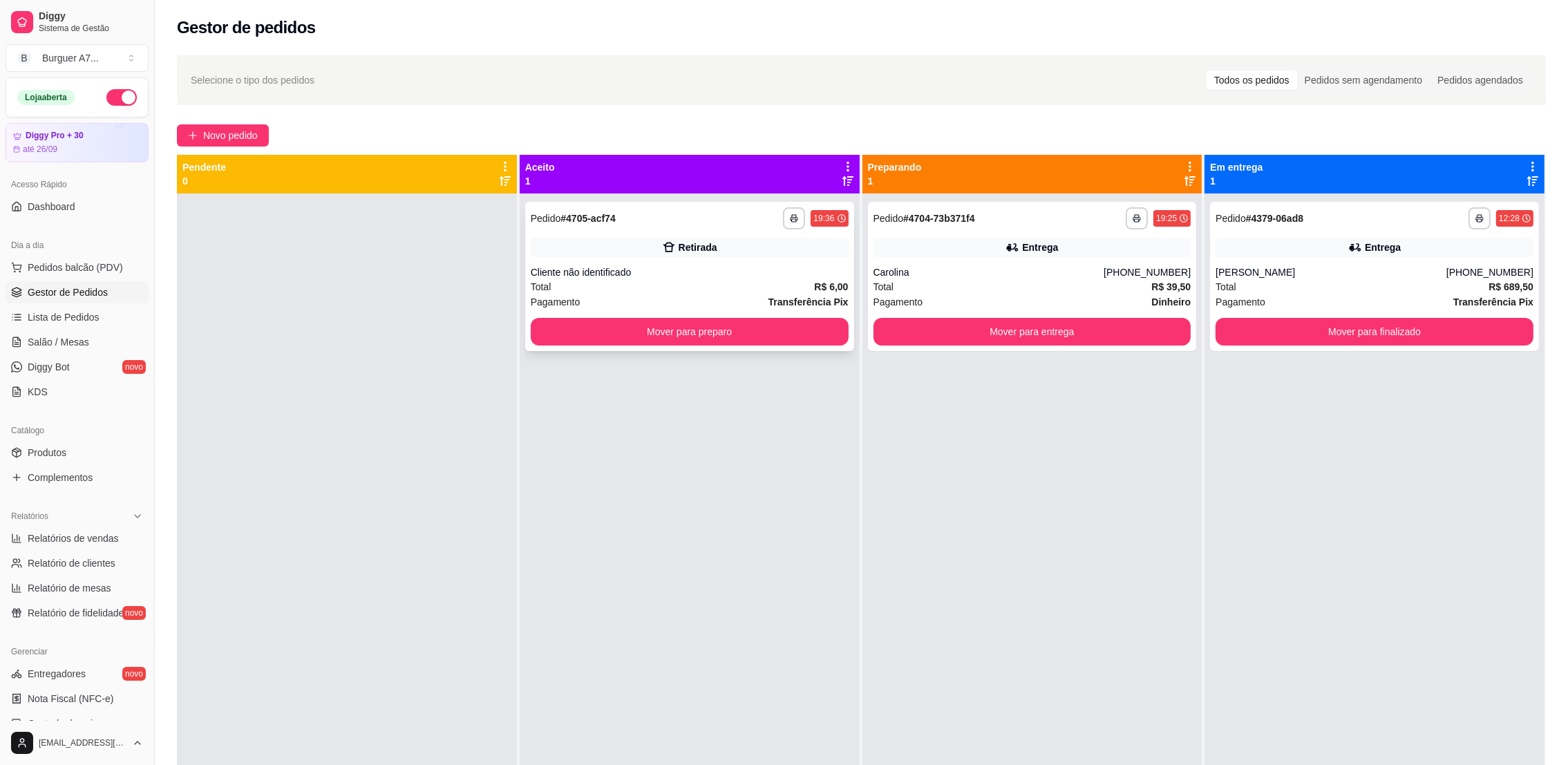
click at [754, 311] on div "**********" at bounding box center [690, 276] width 329 height 149
click at [684, 348] on div "**********" at bounding box center [690, 276] width 329 height 149
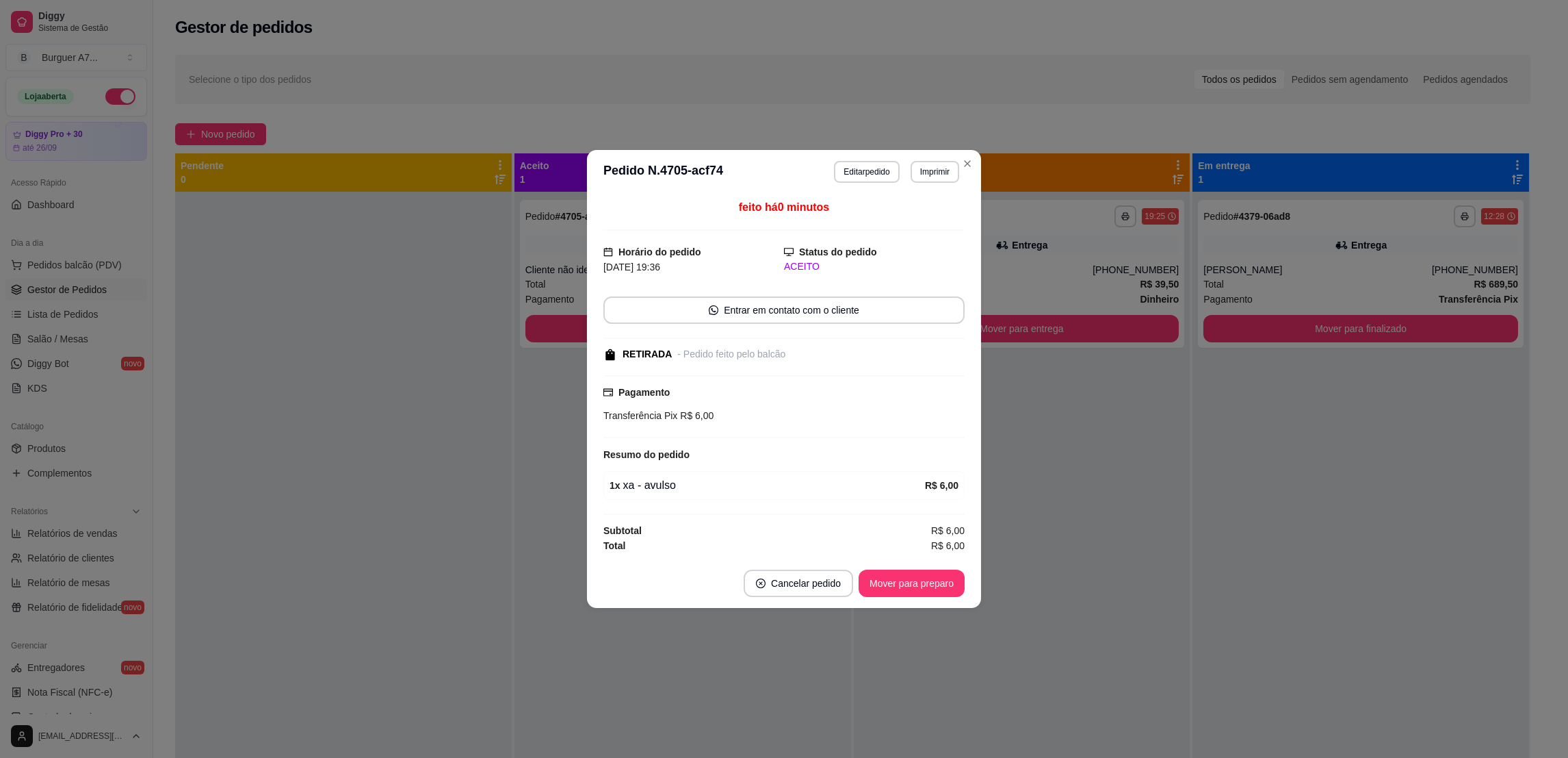
click at [716, 327] on div "feito há 0 minutos Horário do pedido [DATE] 19:36 Status do pedido ACEITO Entra…" at bounding box center [784, 376] width 361 height 354
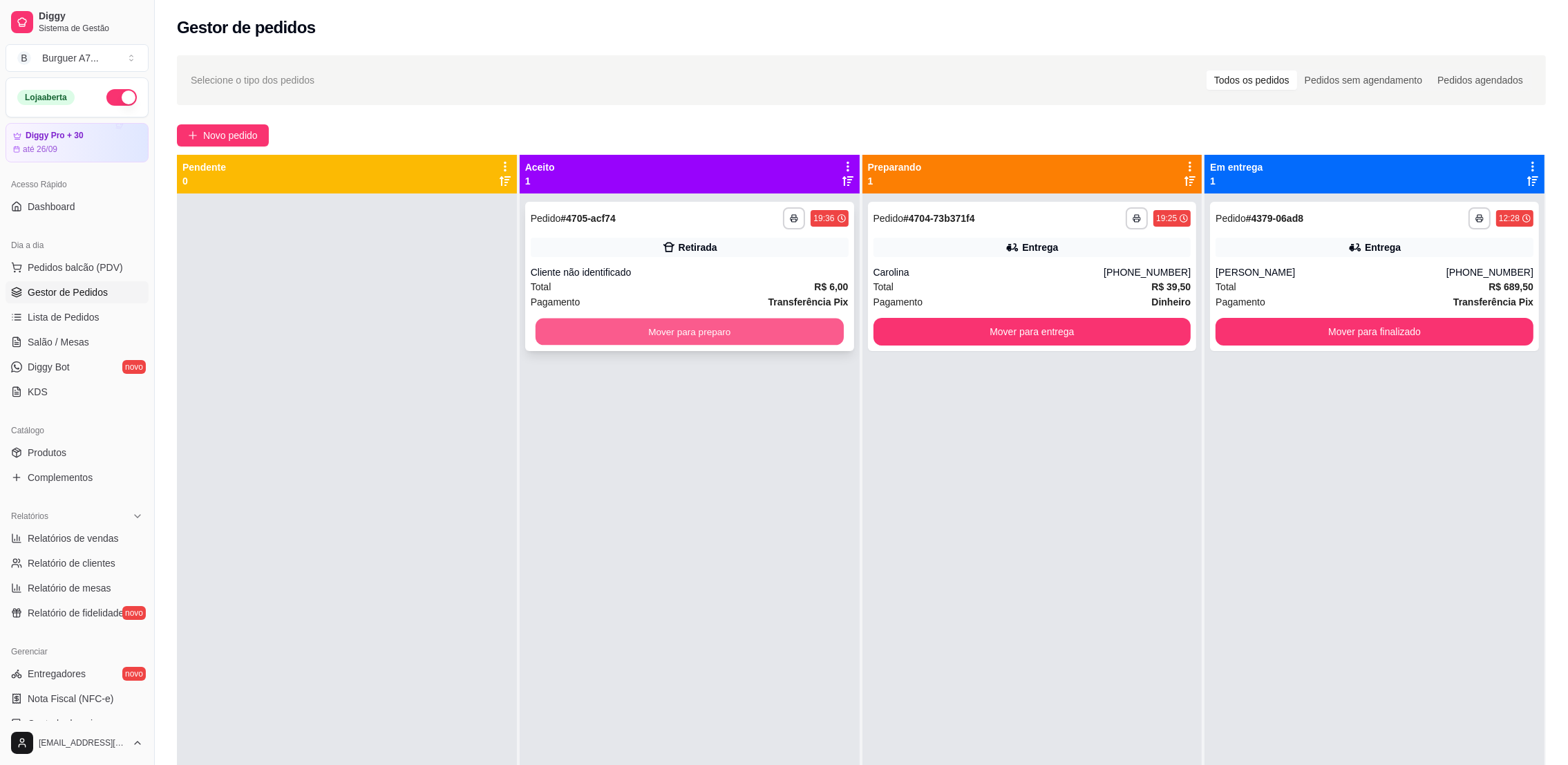
click at [585, 335] on button "Mover para preparo" at bounding box center [690, 332] width 308 height 27
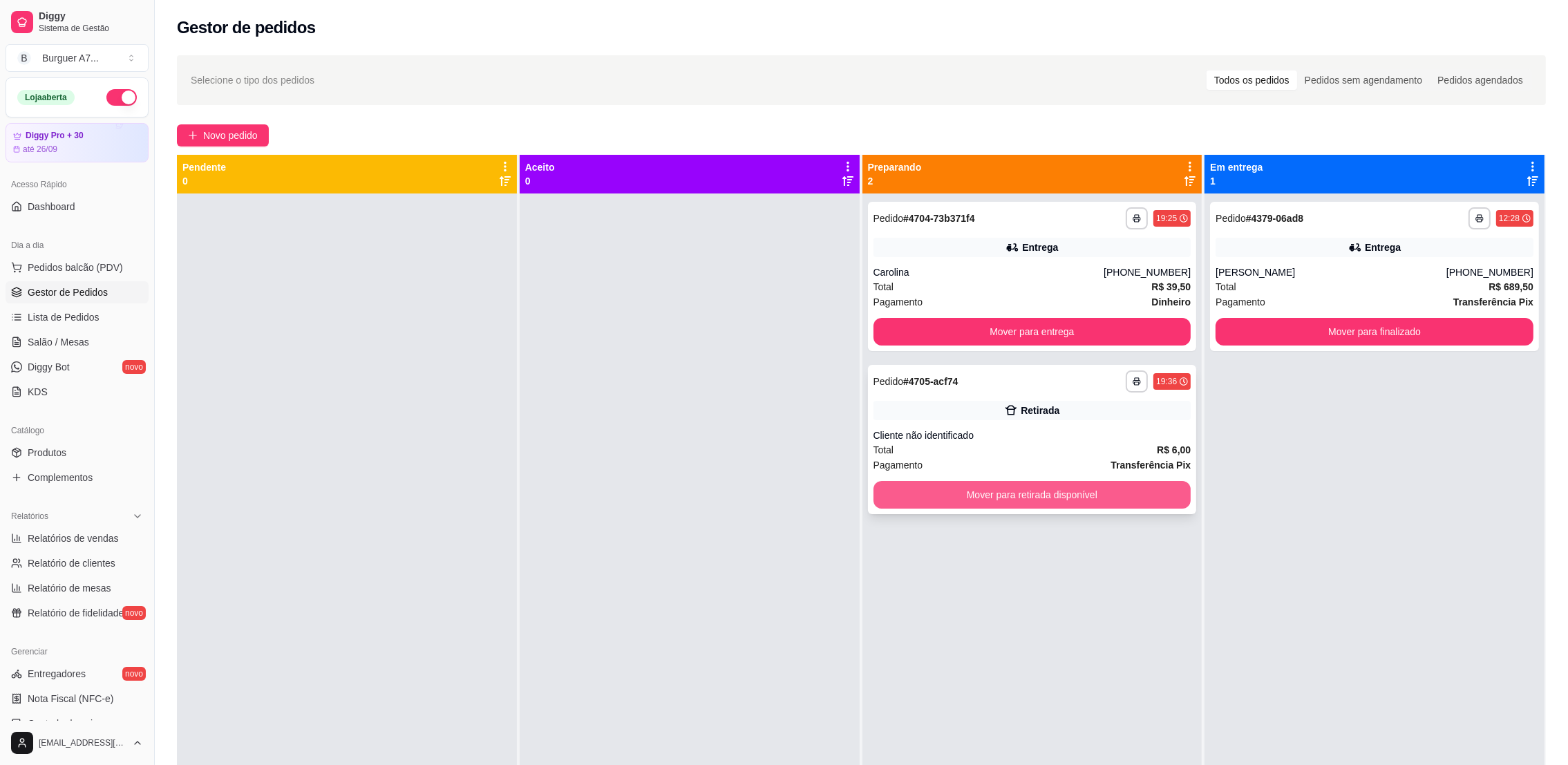
click at [1113, 504] on button "Mover para retirada disponível" at bounding box center [1032, 494] width 318 height 27
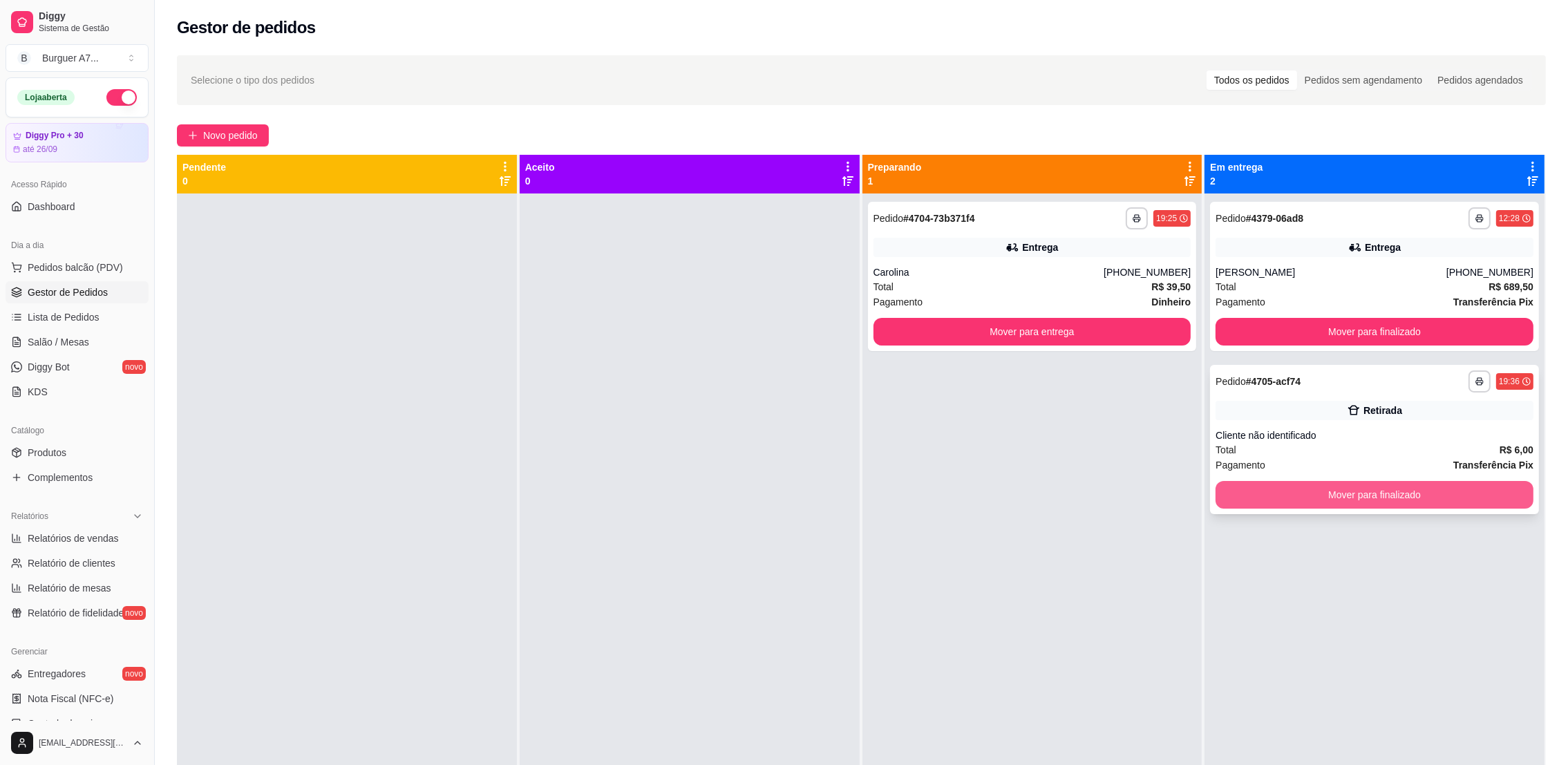
click at [1356, 485] on button "Mover para finalizado" at bounding box center [1374, 494] width 318 height 27
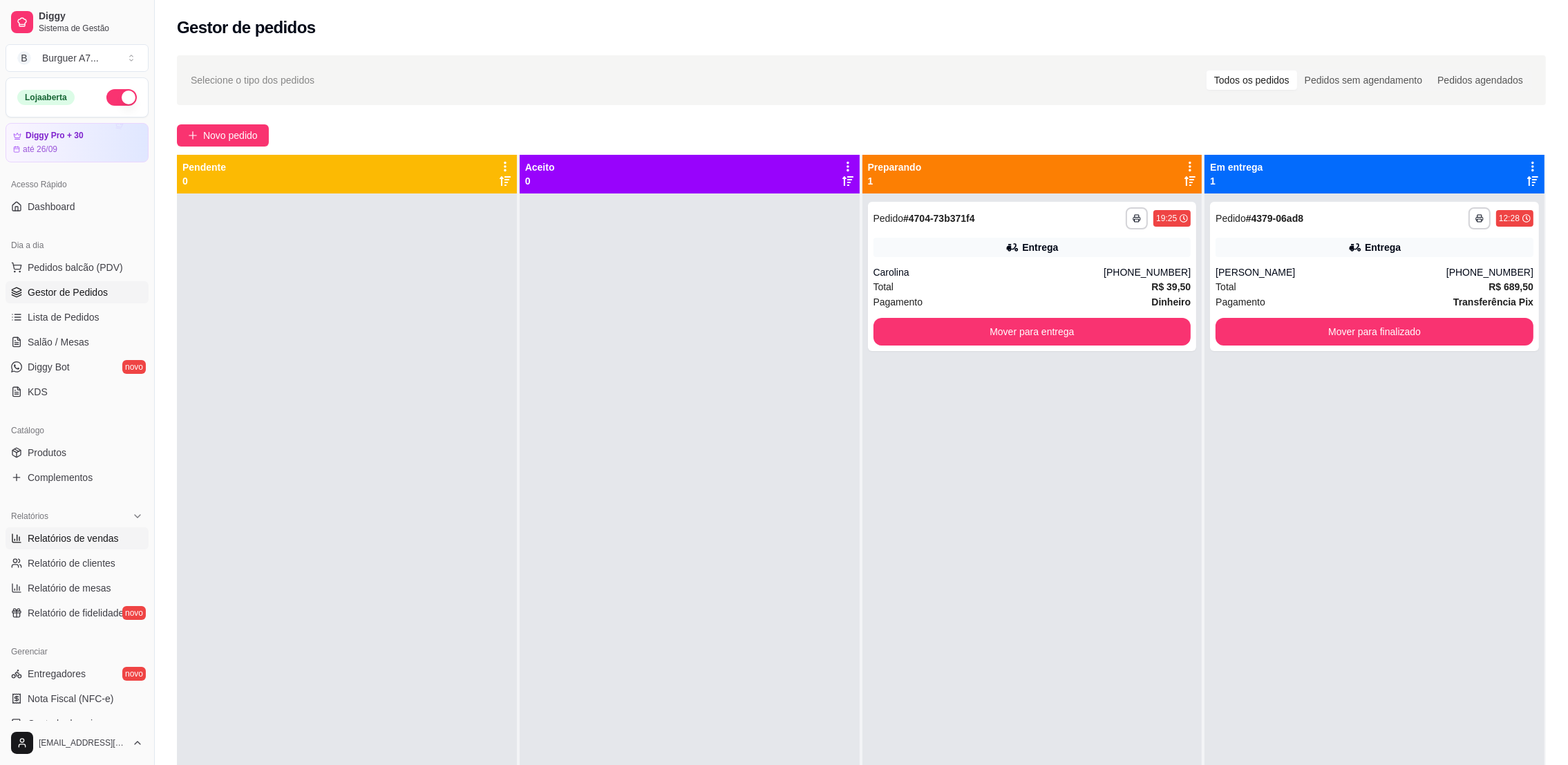
click at [57, 539] on span "Relatórios de vendas" at bounding box center [72, 538] width 91 height 14
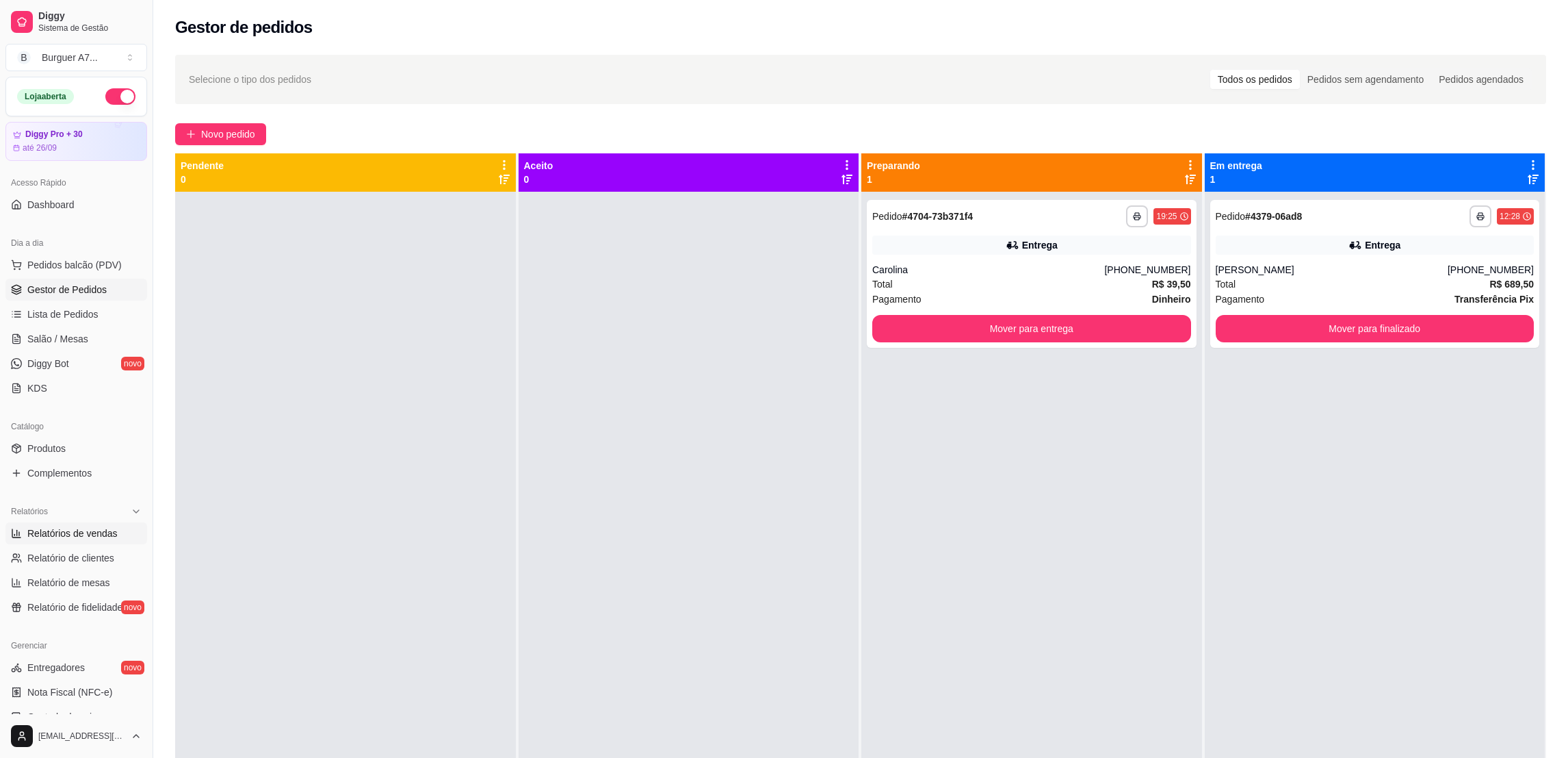
select select "ALL"
select select "0"
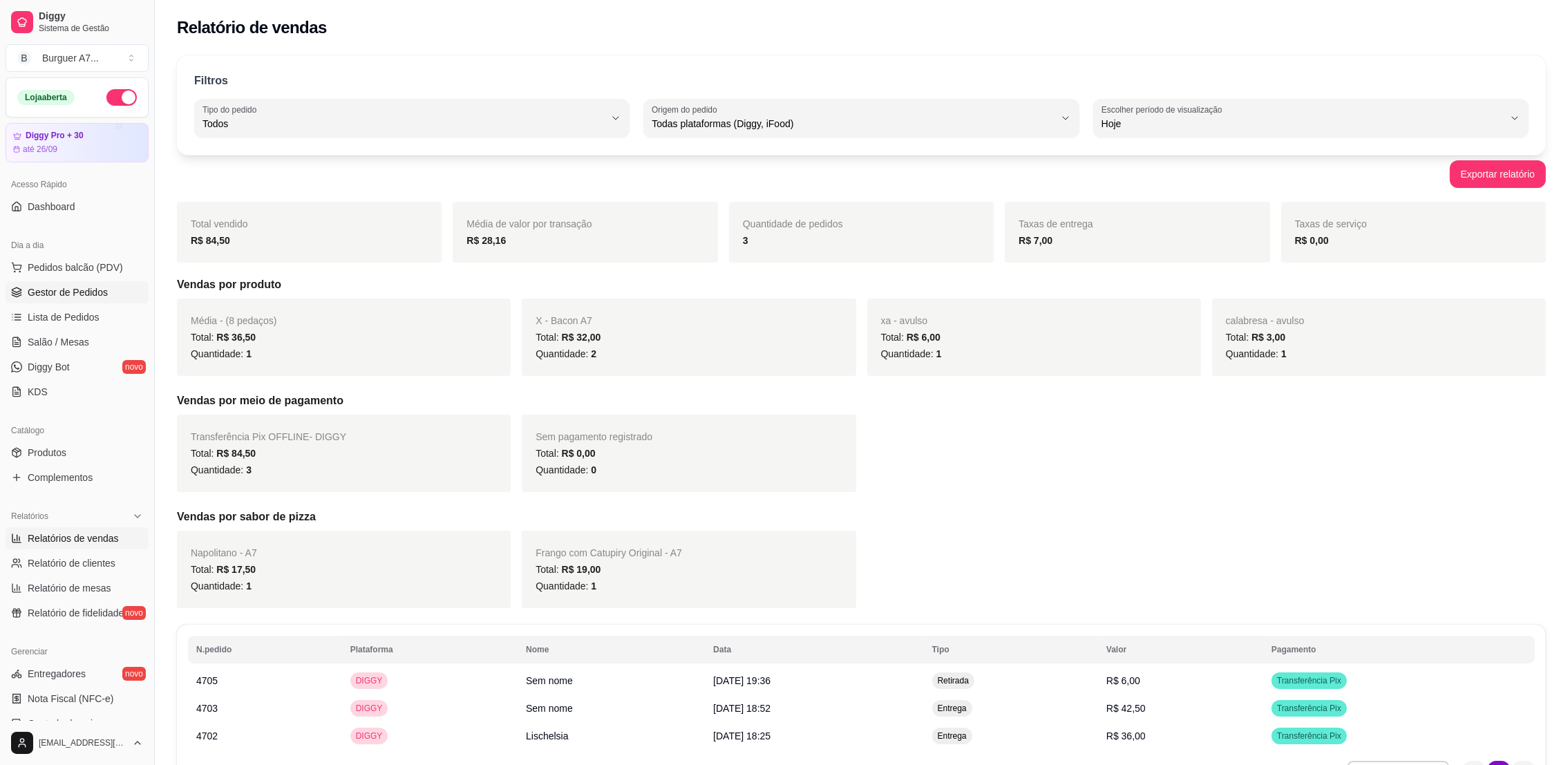
click at [121, 290] on link "Gestor de Pedidos" at bounding box center [77, 292] width 143 height 23
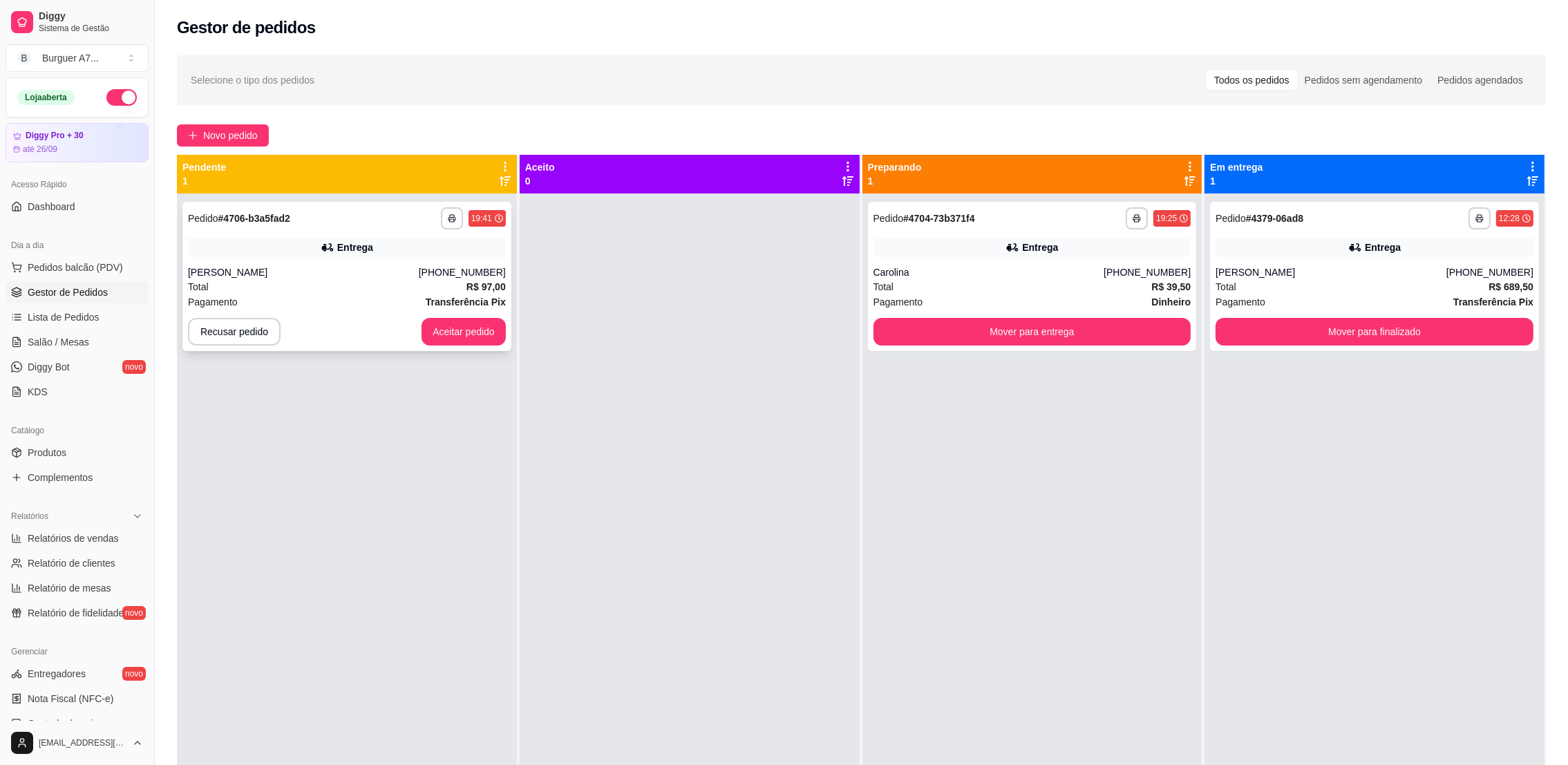
click at [433, 273] on div "[PHONE_NUMBER]" at bounding box center [462, 272] width 87 height 14
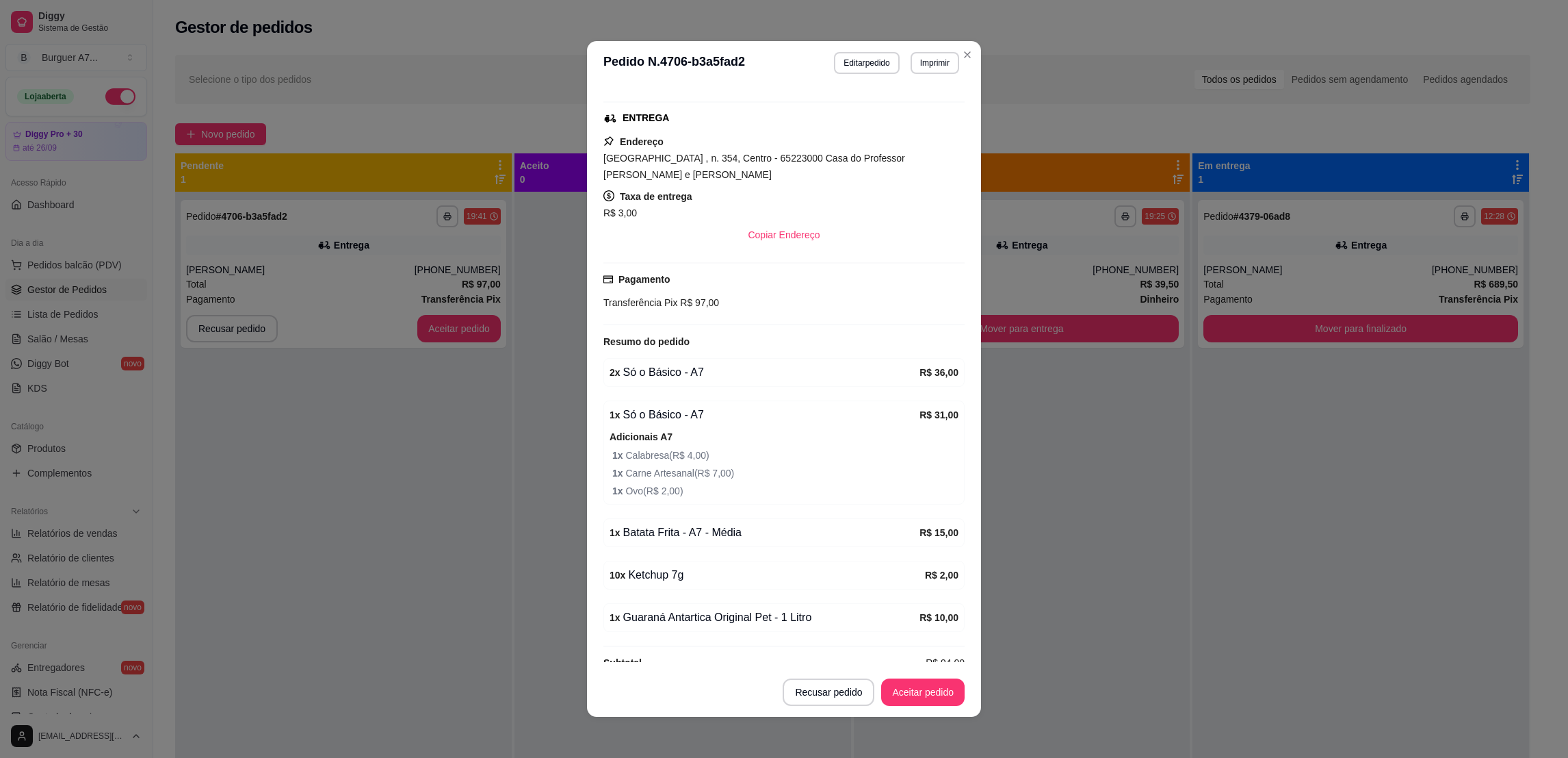
scroll to position [208, 0]
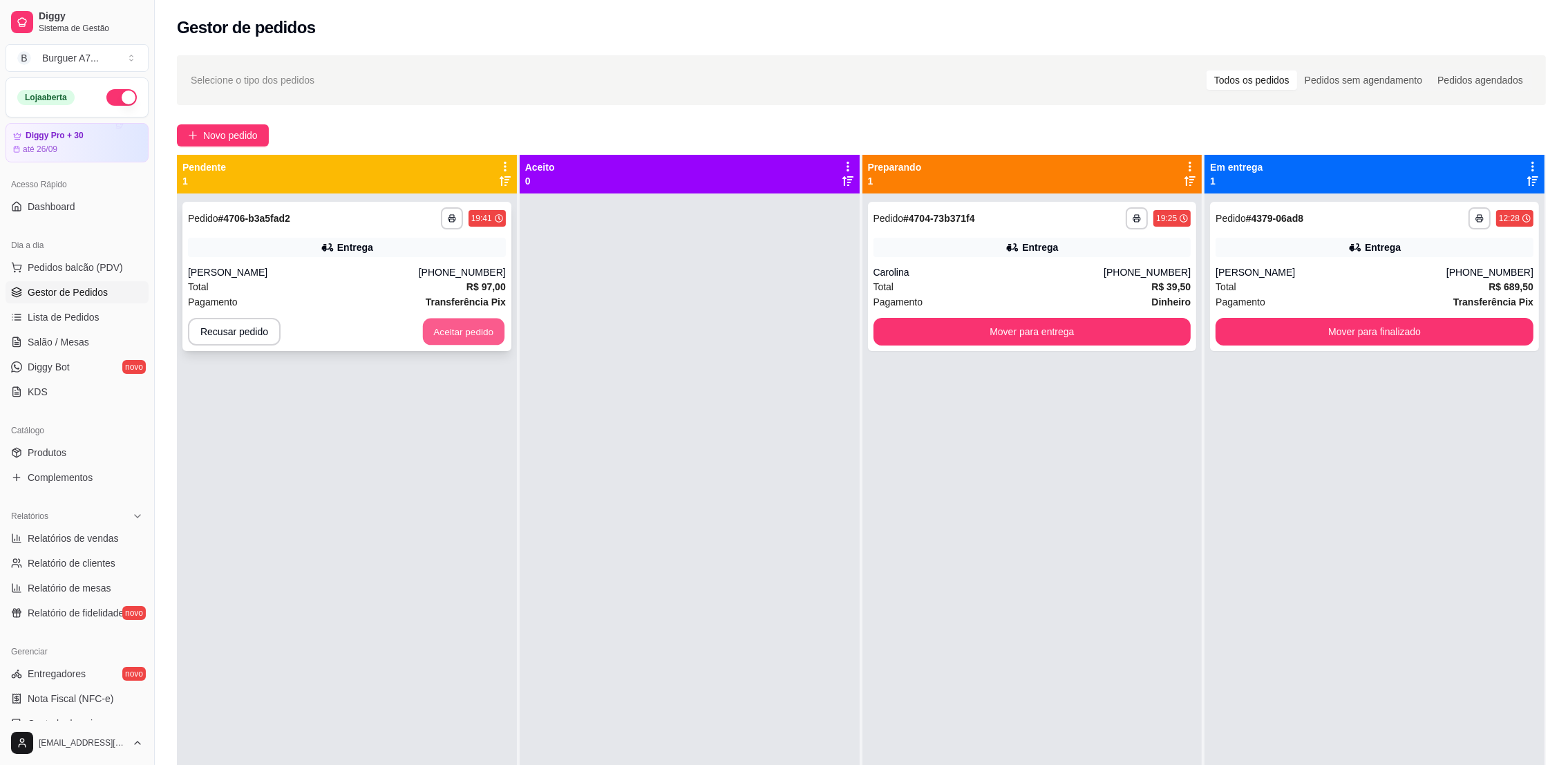
click at [471, 332] on button "Aceitar pedido" at bounding box center [463, 332] width 82 height 27
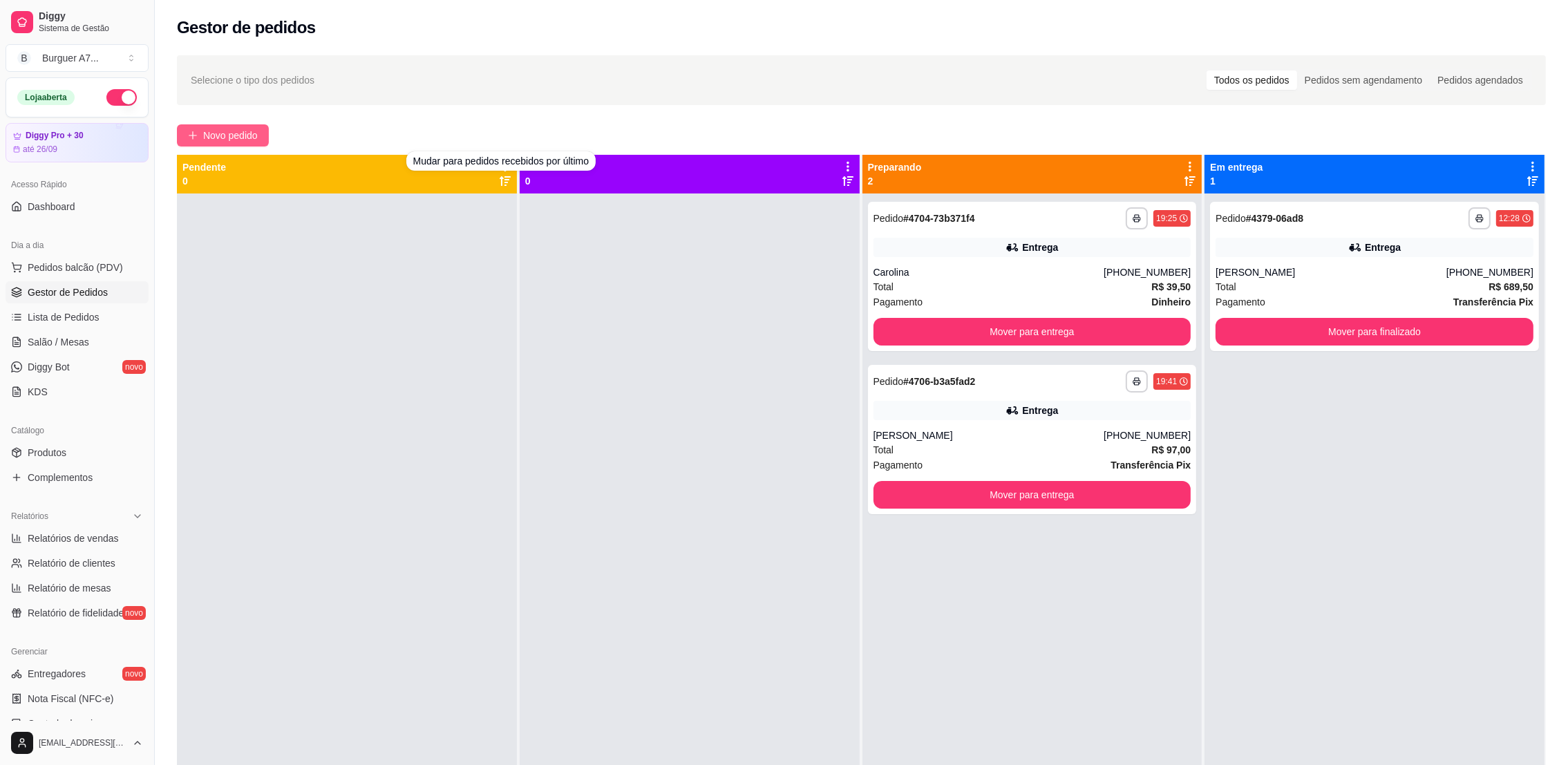
click at [239, 137] on span "Novo pedido" at bounding box center [230, 135] width 55 height 15
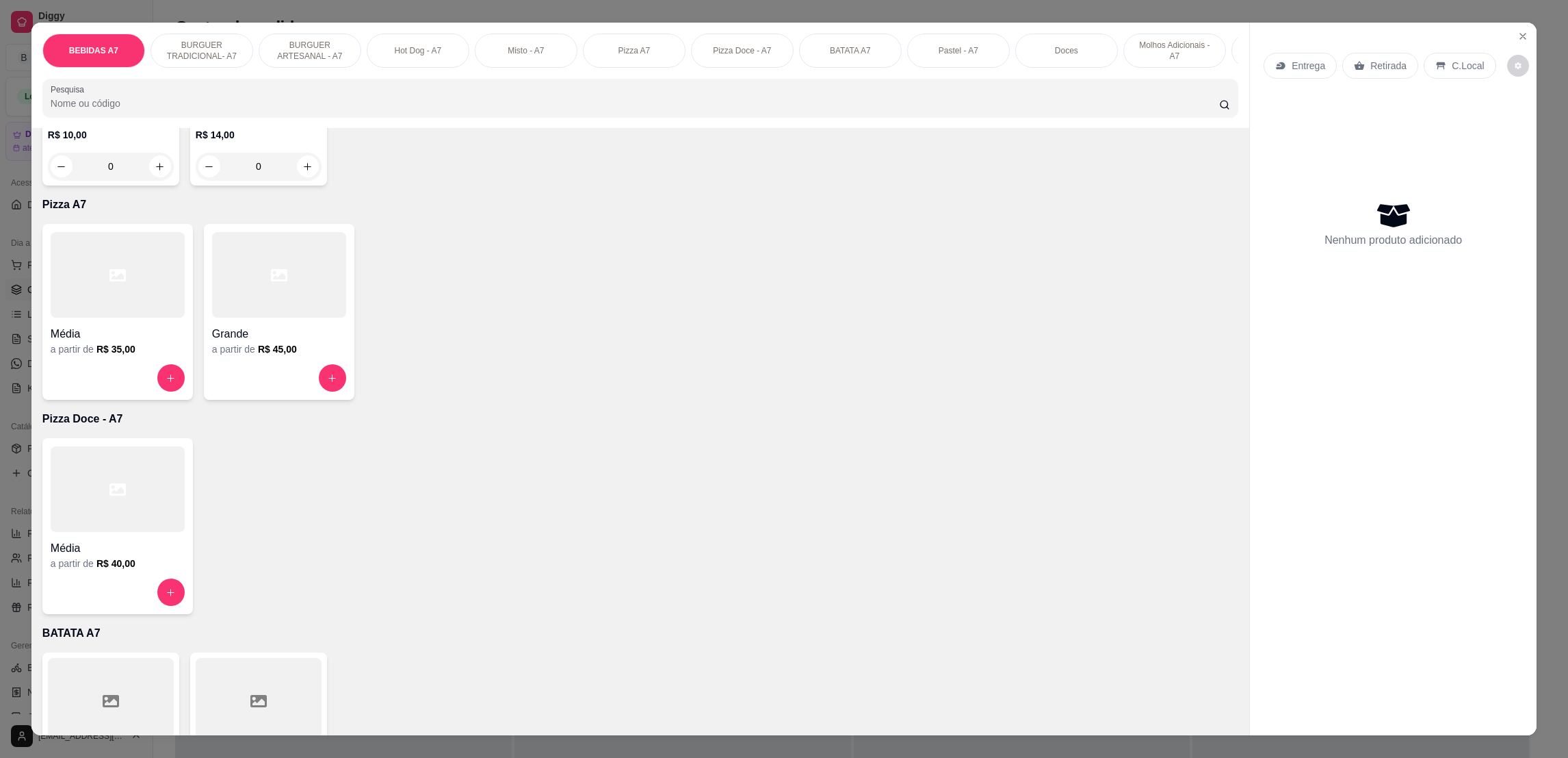
scroll to position [1333, 0]
click at [236, 342] on h4 "Grande" at bounding box center [279, 333] width 134 height 17
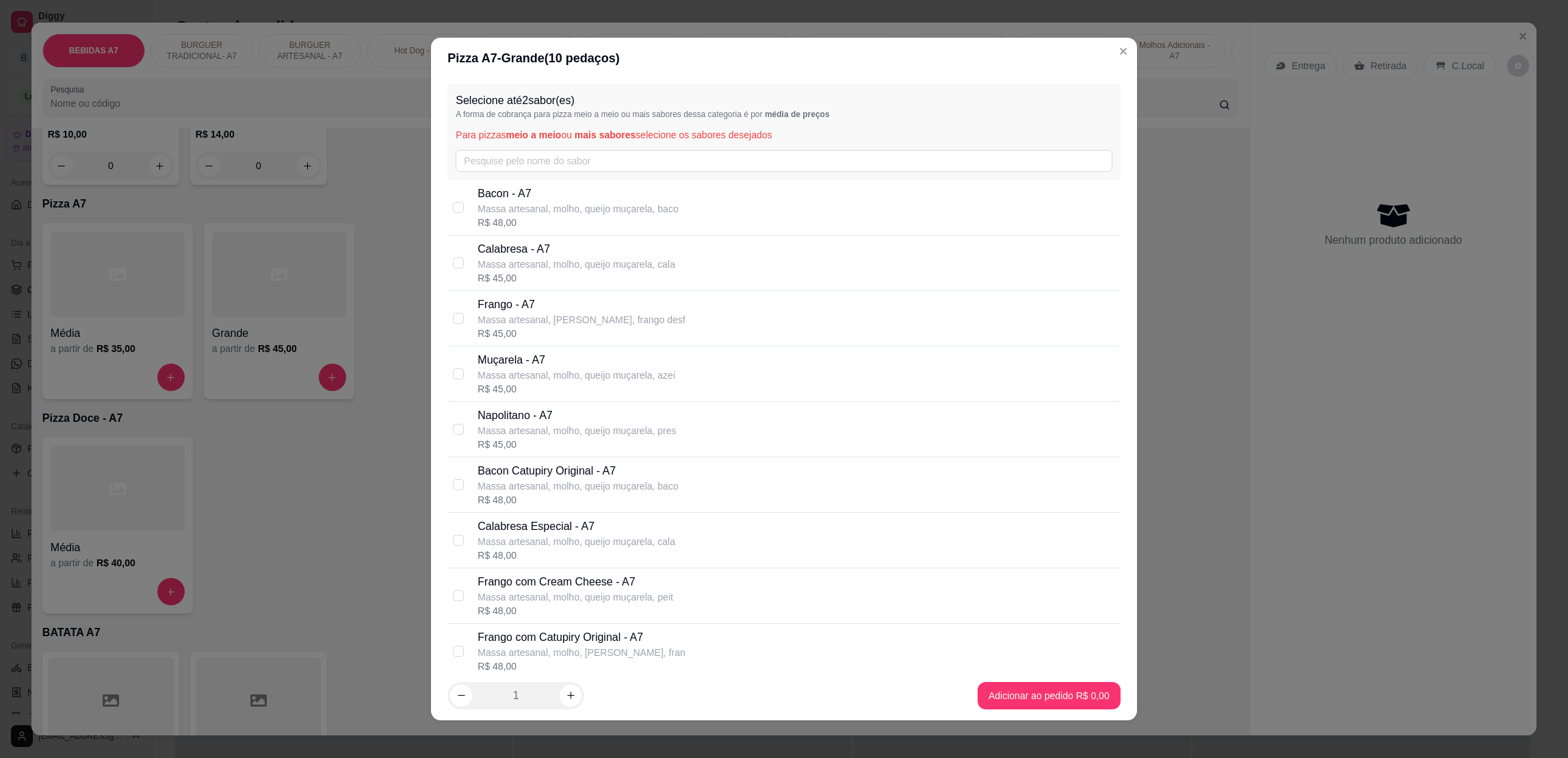
scroll to position [102, 0]
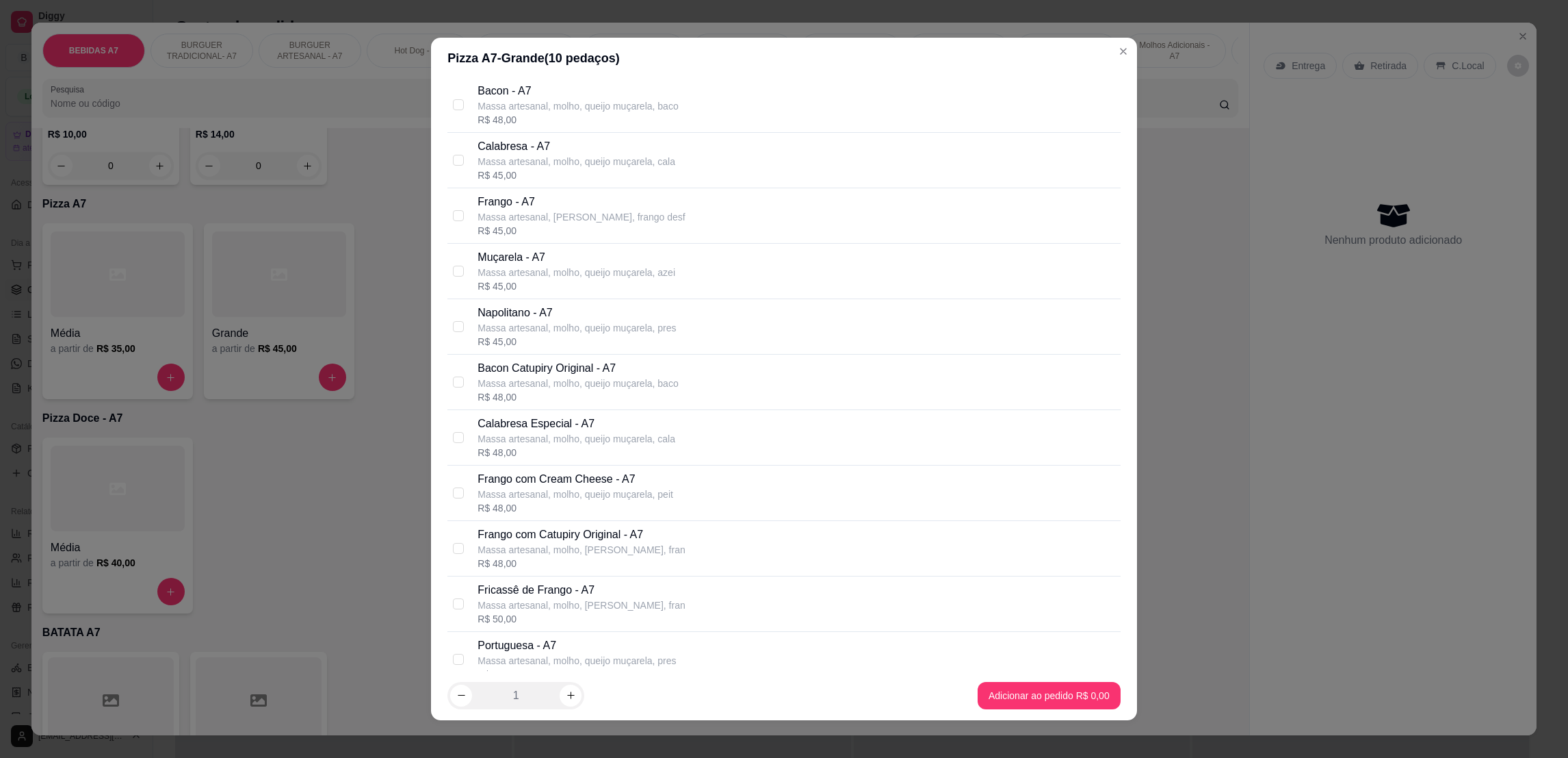
click at [564, 547] on p "Massa artesanal, molho, [PERSON_NAME], fran" at bounding box center [581, 549] width 208 height 14
checkbox input "true"
click at [548, 435] on p "Massa artesanal, molho, queijo muçarela, cala" at bounding box center [576, 439] width 197 height 14
checkbox input "true"
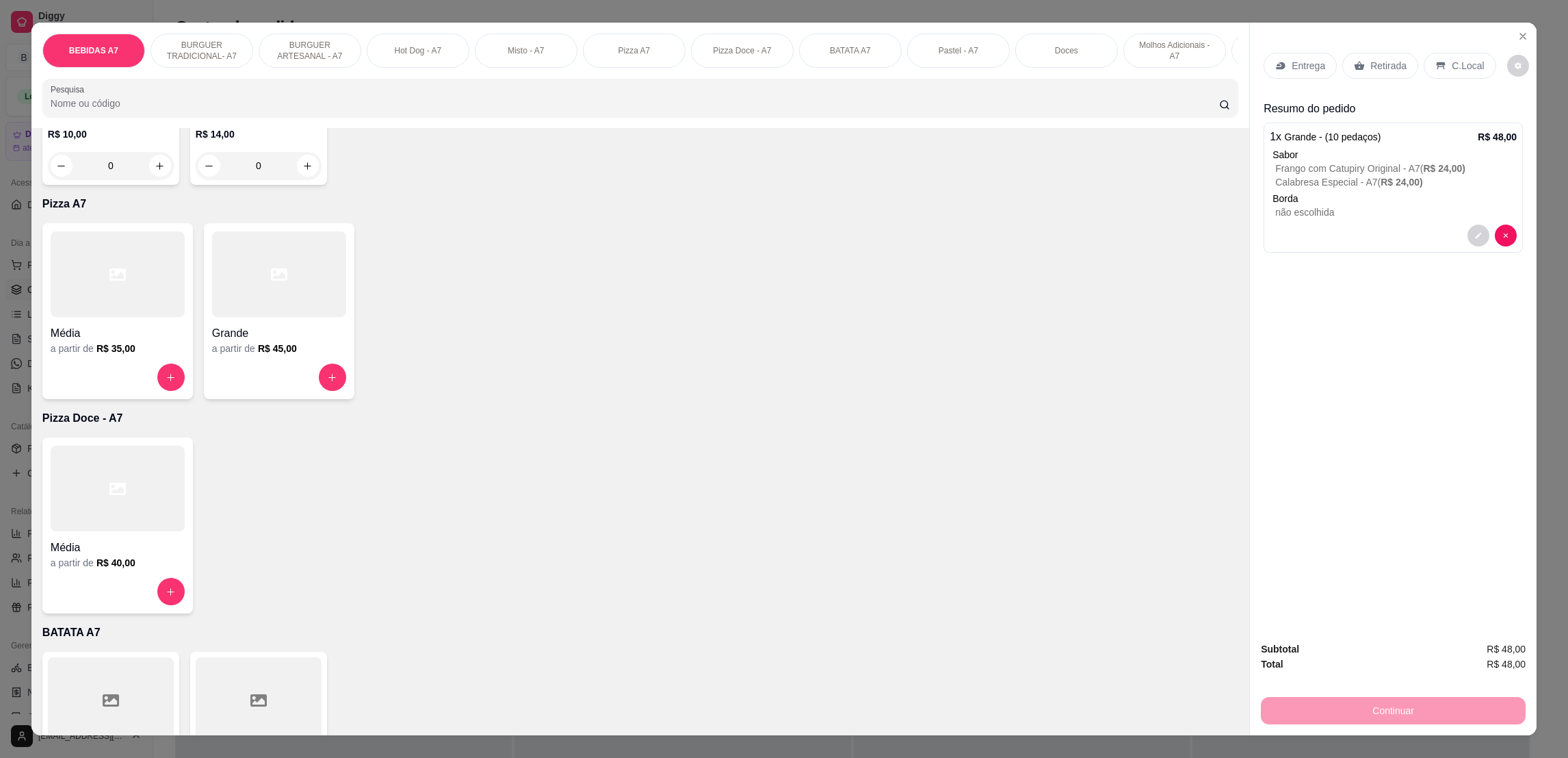
click at [1458, 62] on p "C.Local" at bounding box center [1467, 65] width 33 height 14
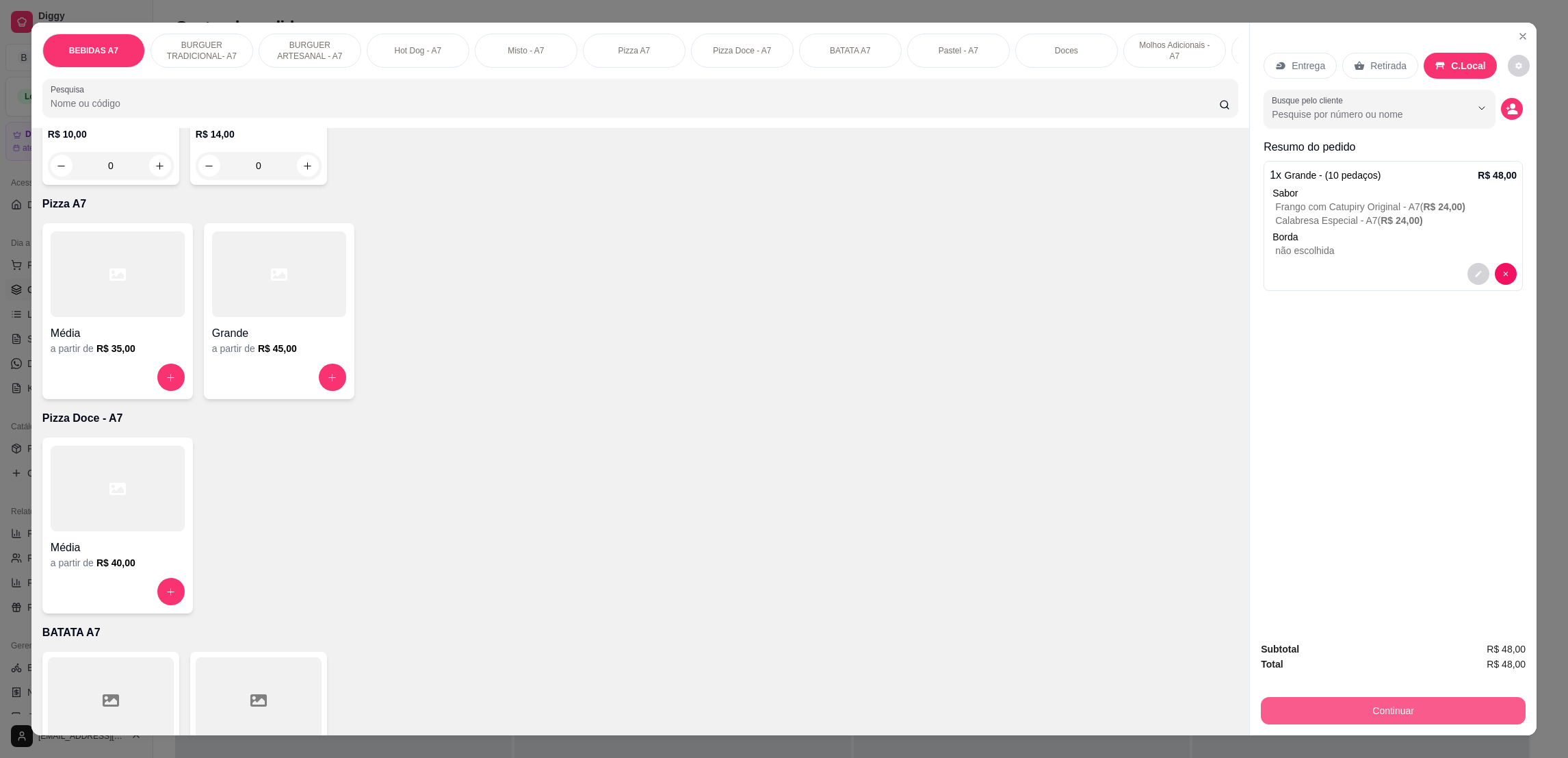
click at [1440, 707] on button "Continuar" at bounding box center [1393, 710] width 264 height 27
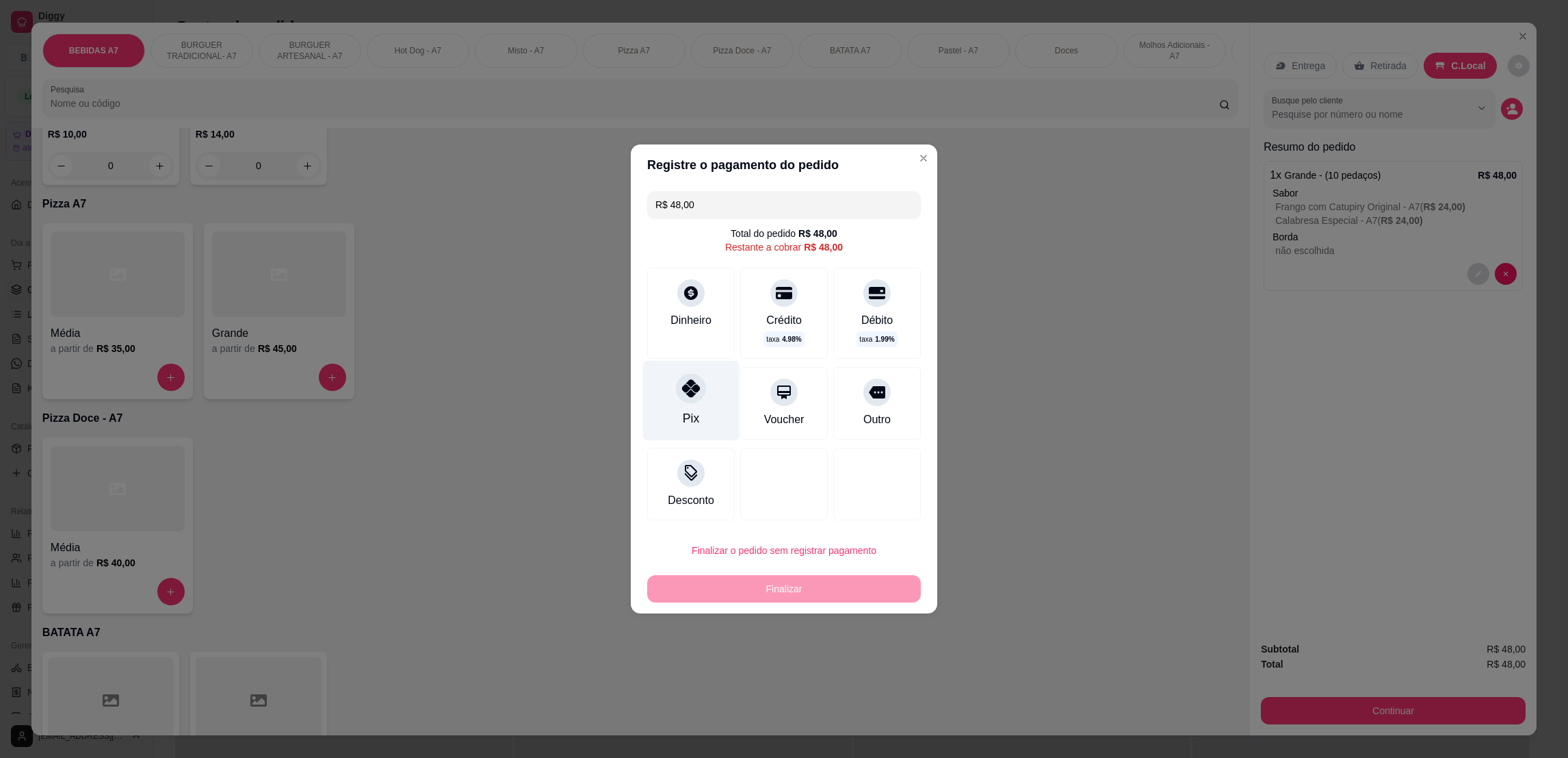
click at [691, 377] on div at bounding box center [691, 388] width 30 height 30
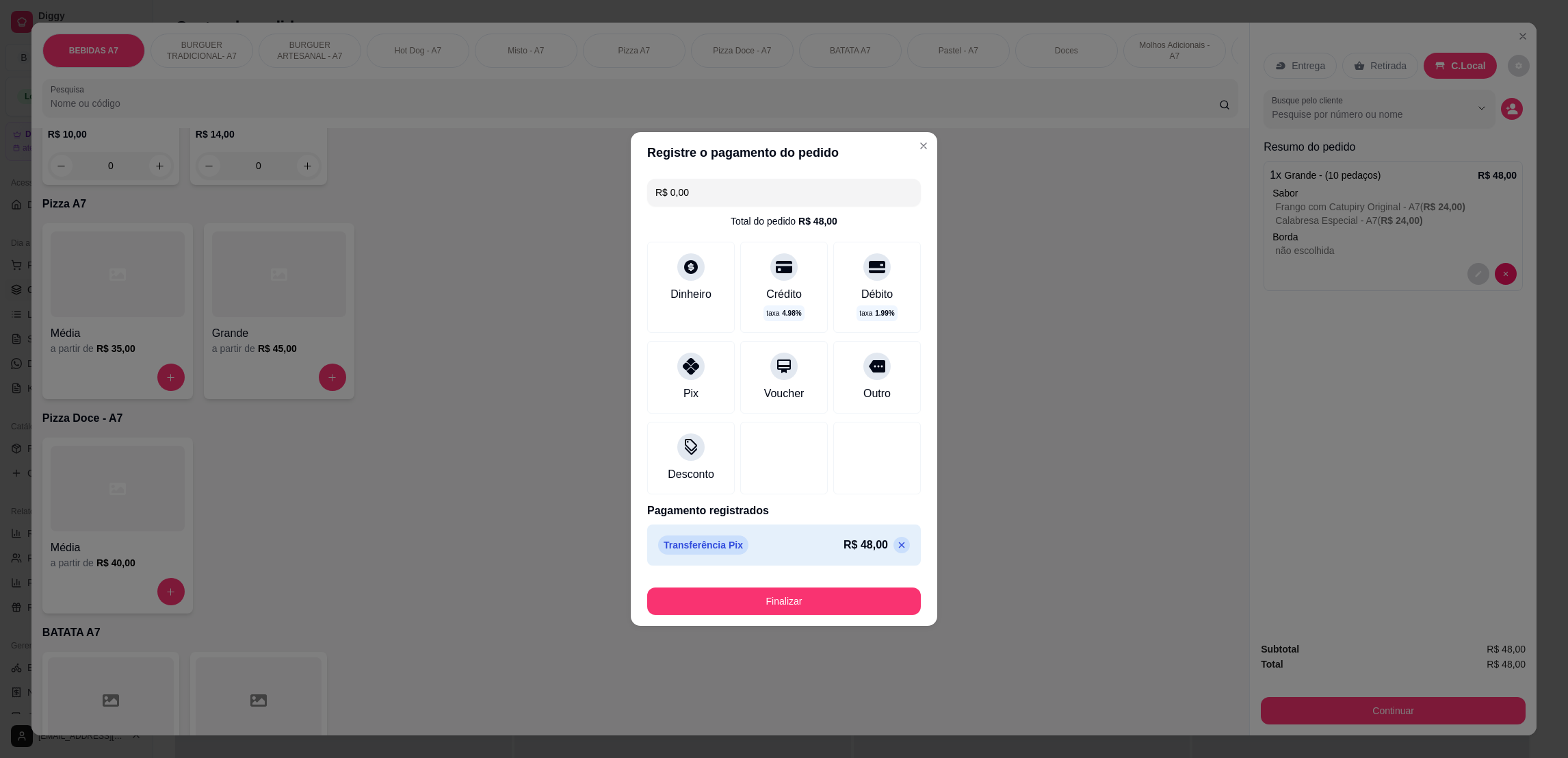
click at [882, 618] on footer "Finalizar" at bounding box center [784, 598] width 306 height 55
click at [879, 609] on button "Finalizar" at bounding box center [784, 601] width 265 height 27
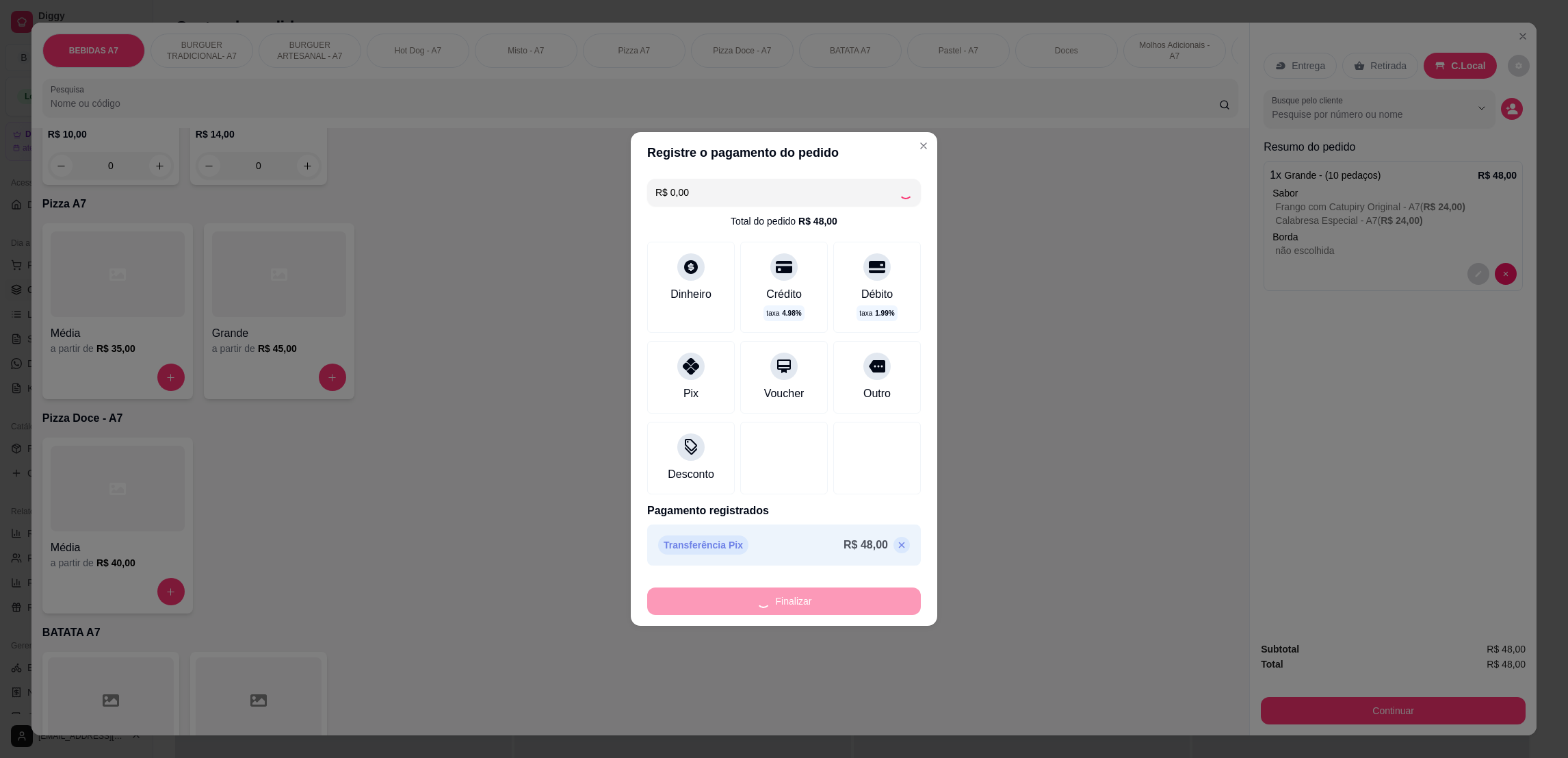
type input "-R$ 48,00"
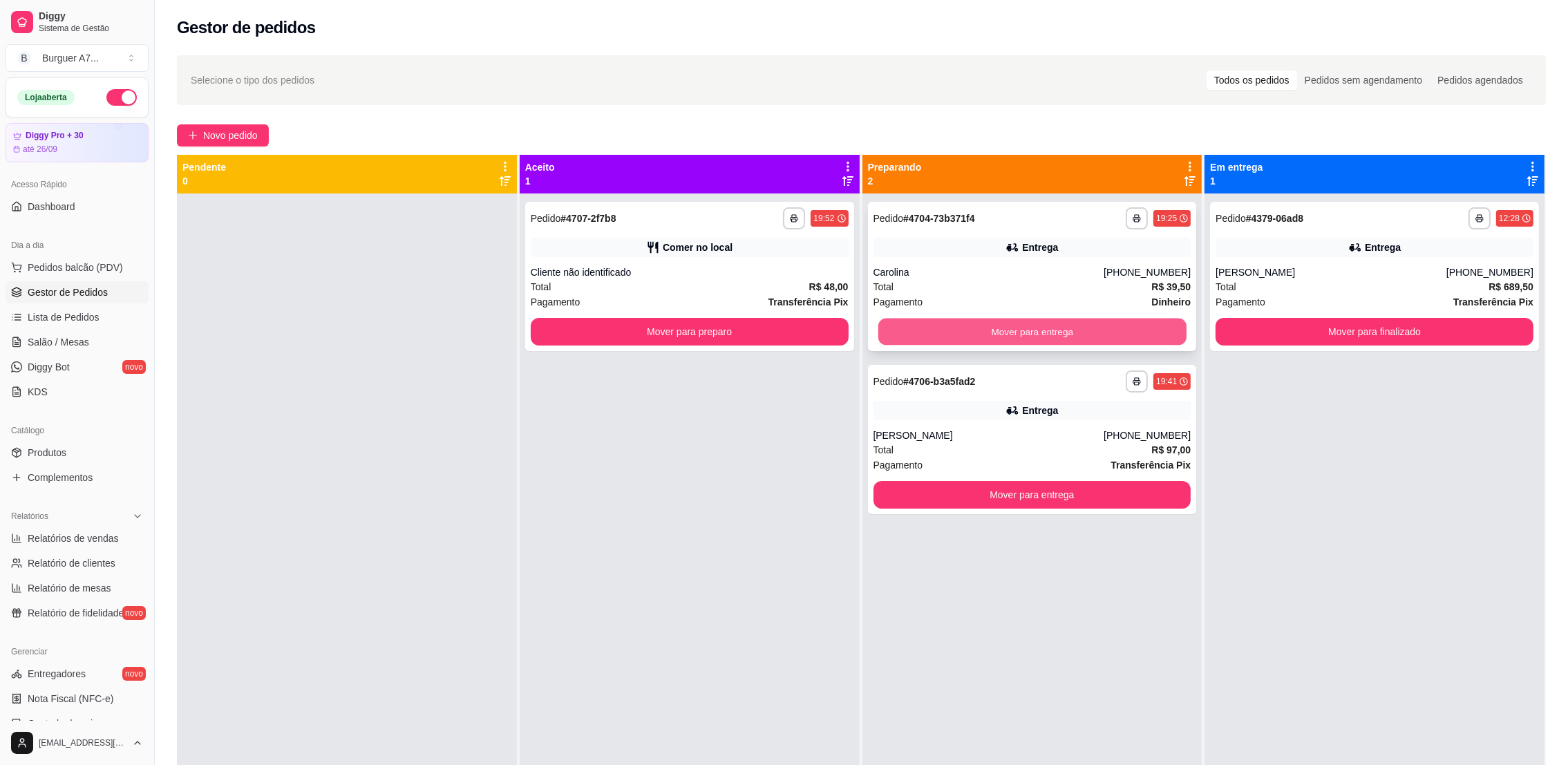
click at [1017, 327] on button "Mover para entrega" at bounding box center [1031, 332] width 308 height 27
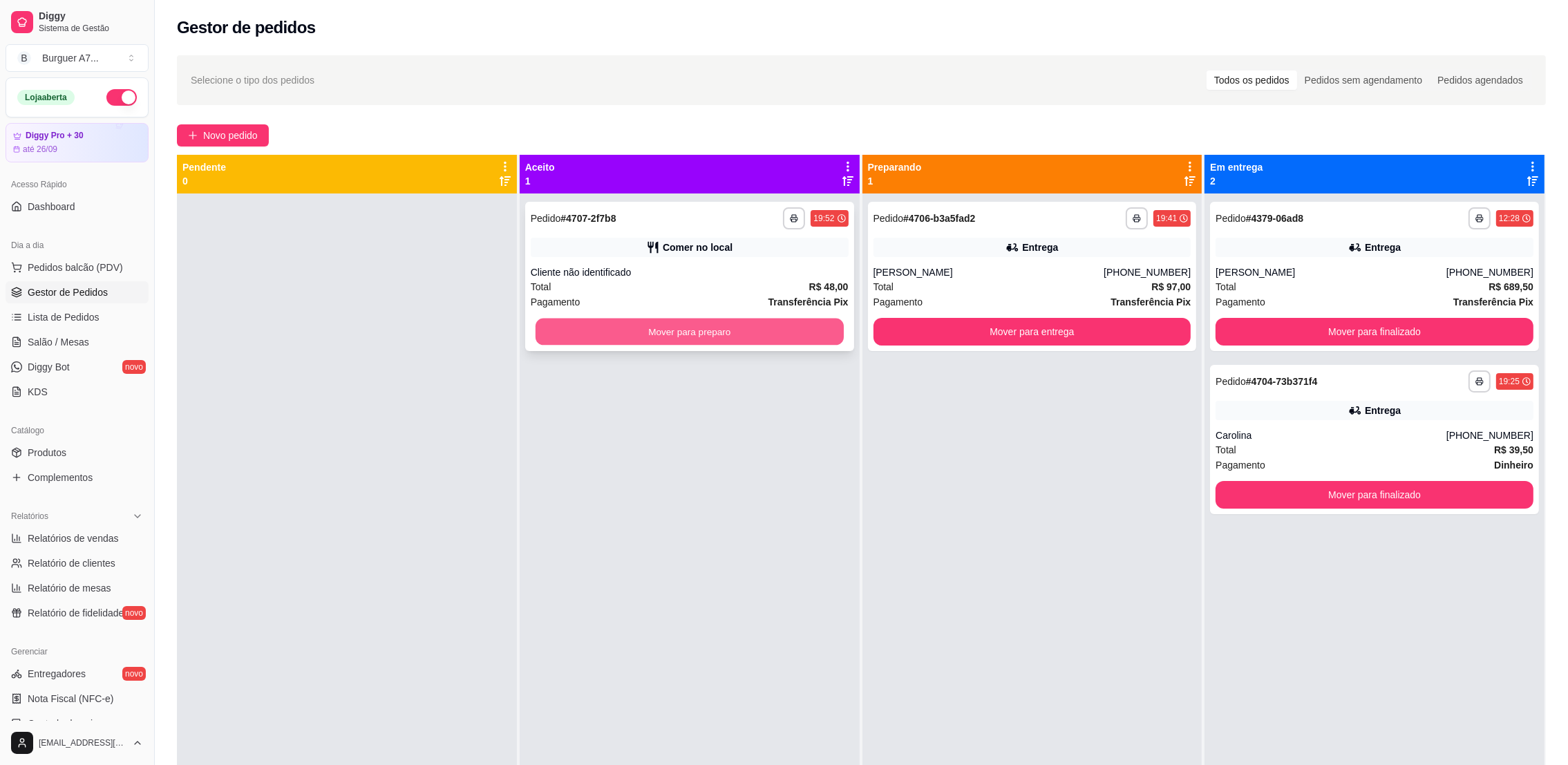
click at [820, 320] on button "Mover para preparo" at bounding box center [690, 332] width 308 height 27
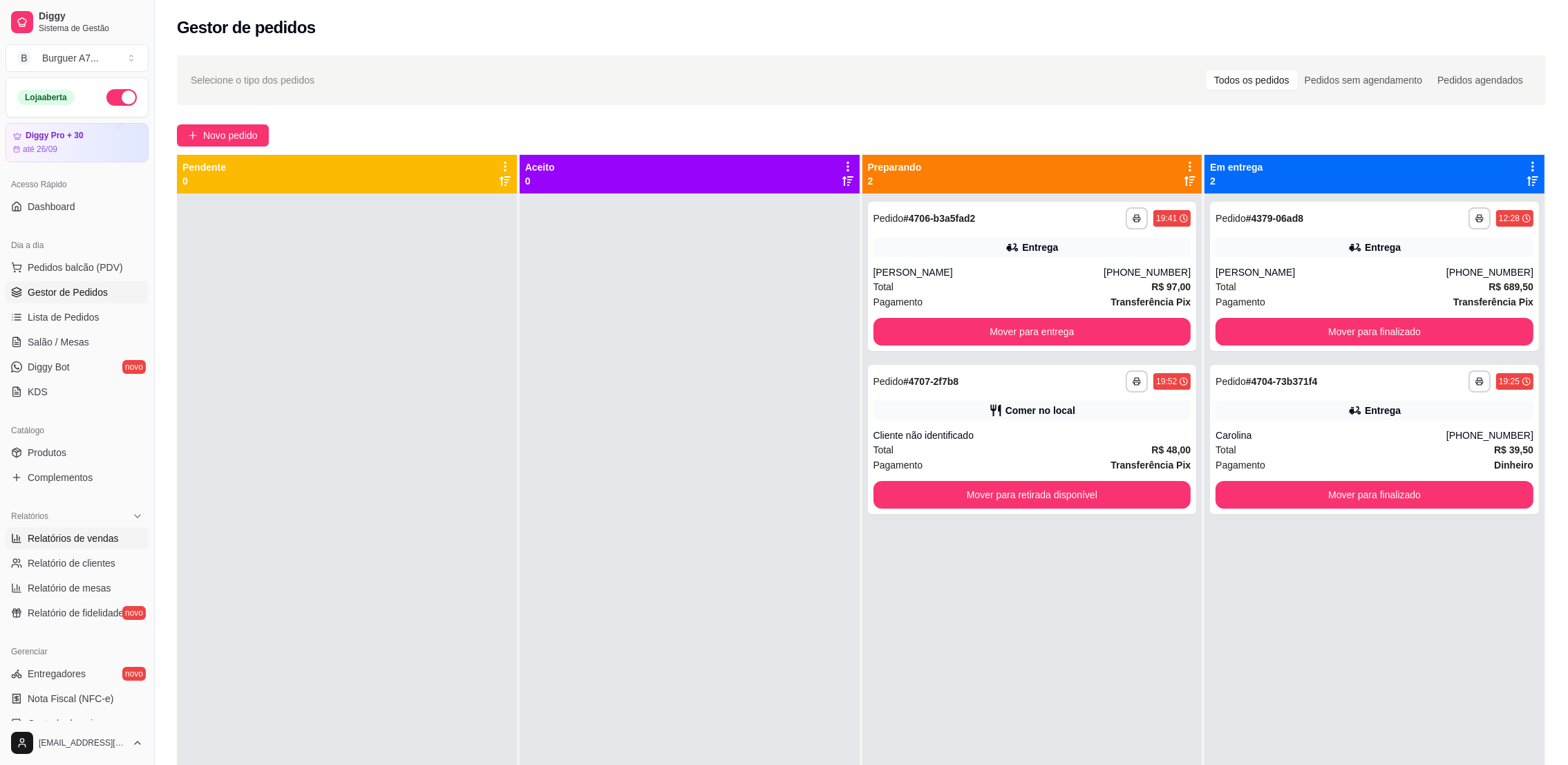
click at [92, 532] on span "Relatórios de vendas" at bounding box center [72, 538] width 91 height 14
select select "ALL"
select select "0"
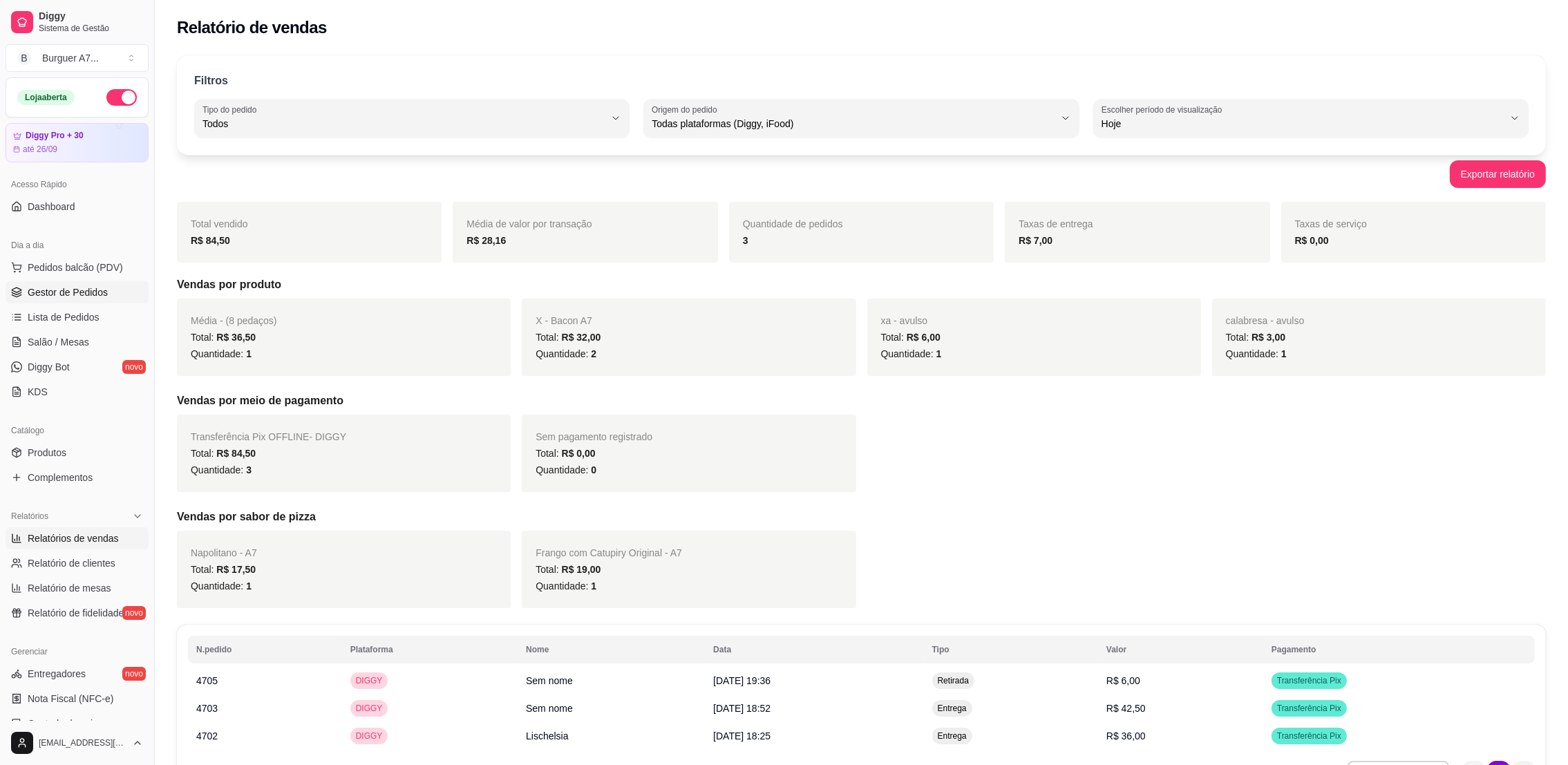
click at [114, 290] on link "Gestor de Pedidos" at bounding box center [77, 292] width 143 height 23
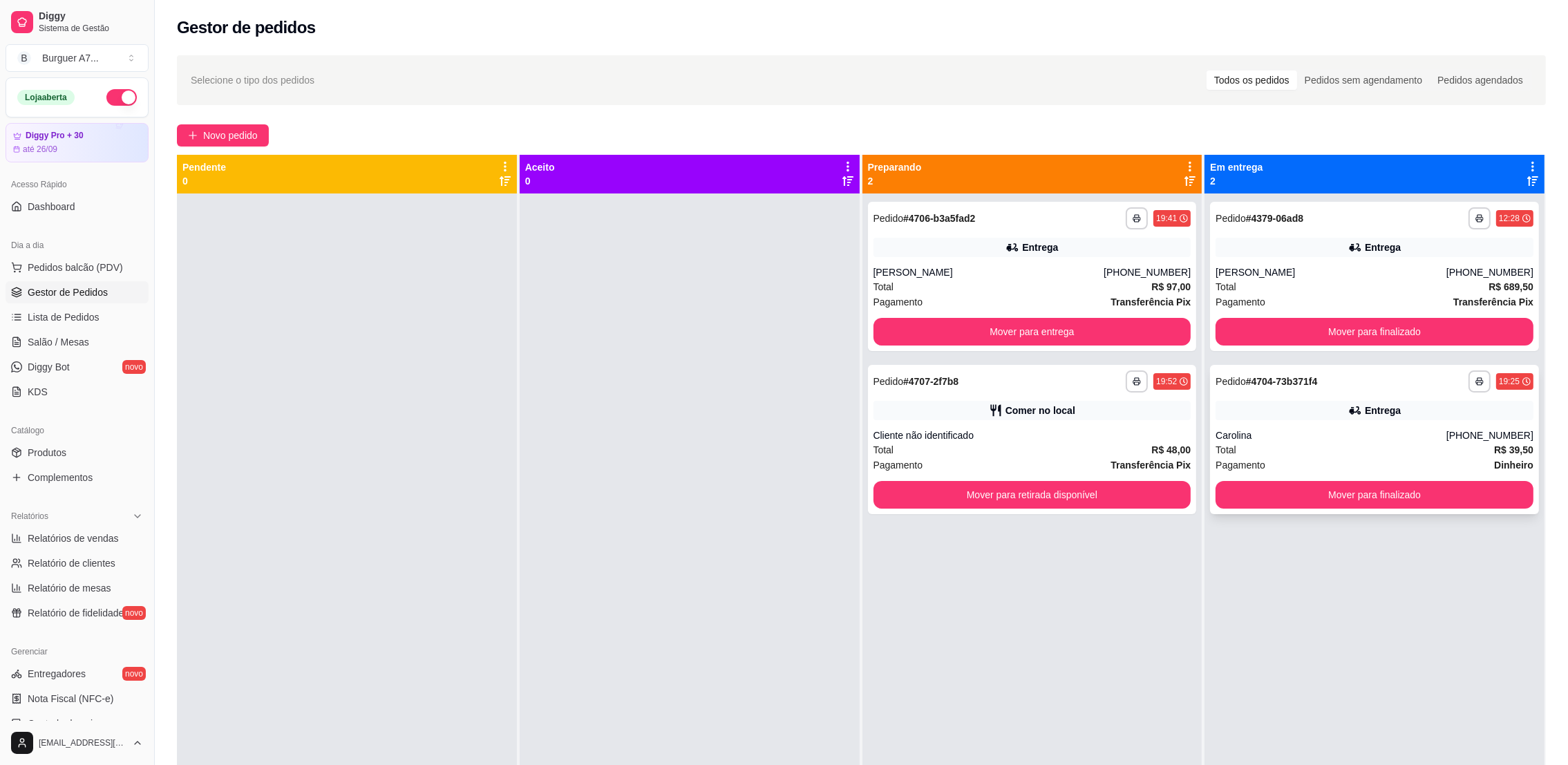
click at [1431, 442] on div "Total R$ 39,50" at bounding box center [1374, 449] width 318 height 15
click at [1382, 400] on div "Entrega" at bounding box center [1374, 410] width 318 height 20
click at [1411, 492] on button "Mover para finalizado" at bounding box center [1374, 494] width 318 height 27
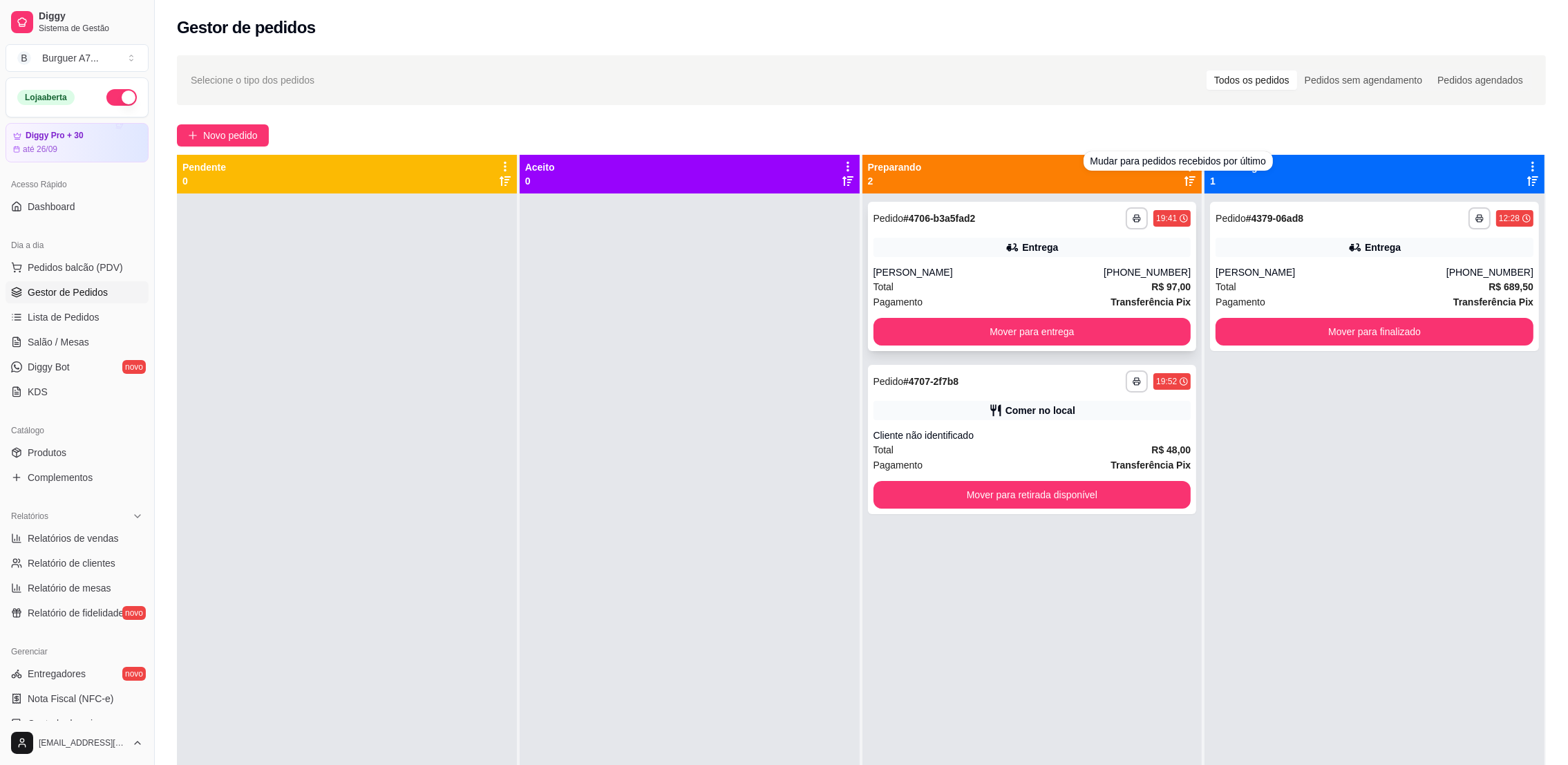
click at [1080, 236] on div "**********" at bounding box center [1032, 276] width 329 height 149
click at [82, 525] on div "Relatórios" at bounding box center [77, 516] width 143 height 23
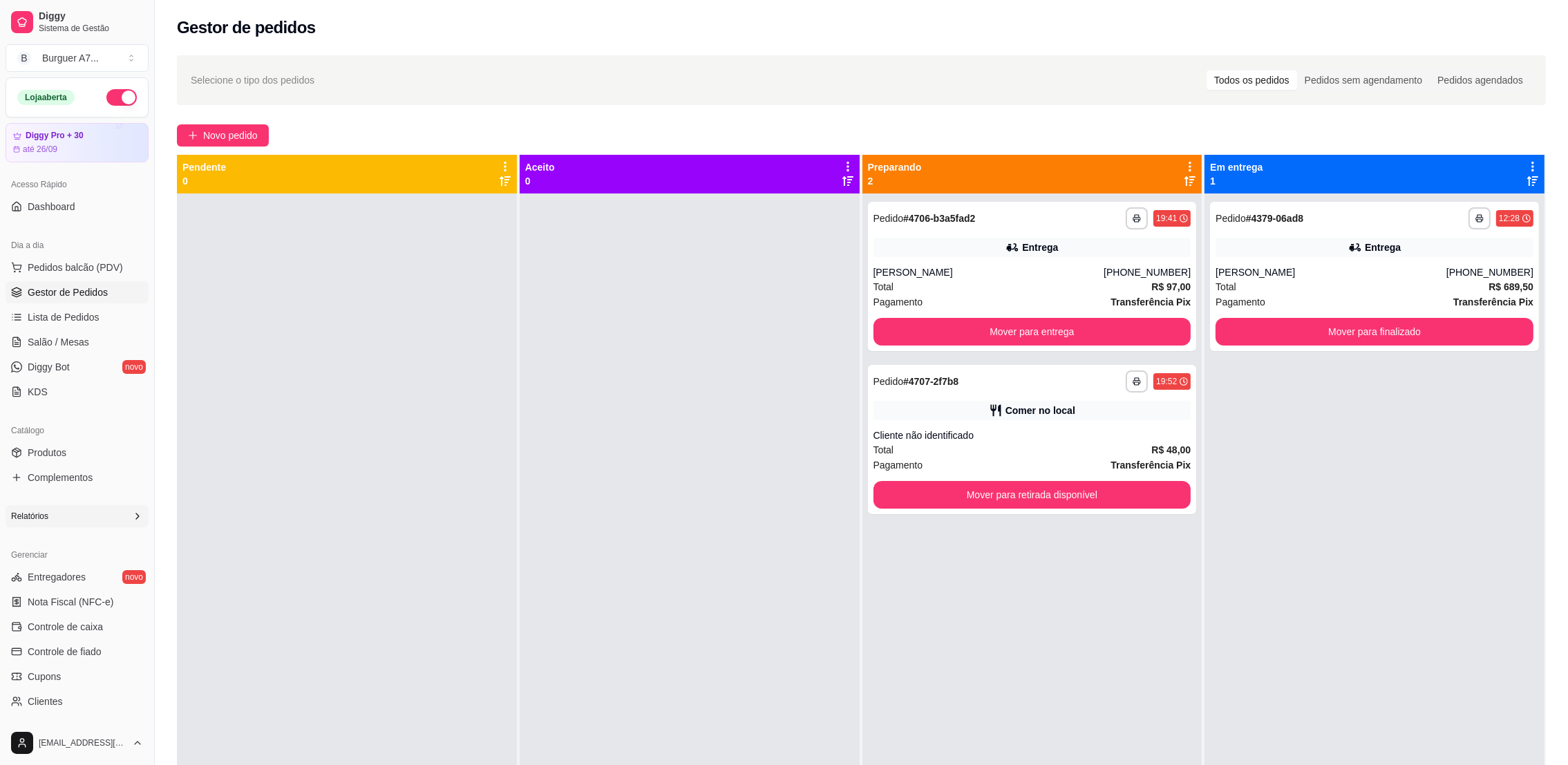
click at [78, 523] on div "Relatórios" at bounding box center [77, 516] width 143 height 23
click at [1076, 436] on div "Cliente não identificado" at bounding box center [1032, 435] width 318 height 14
click at [1105, 401] on div "Comer no local" at bounding box center [1032, 410] width 318 height 20
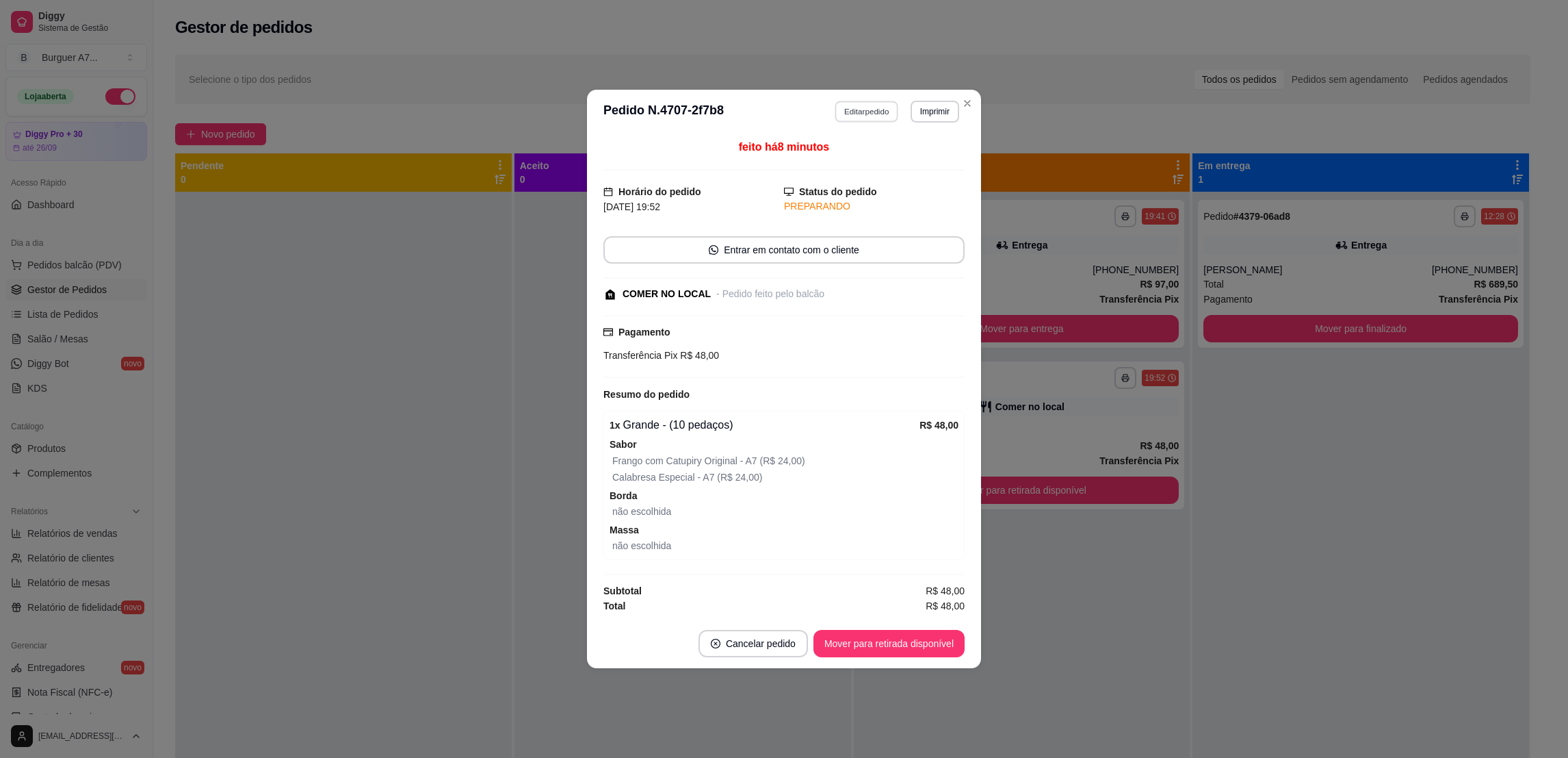
click at [857, 107] on button "Editar pedido" at bounding box center [867, 111] width 63 height 21
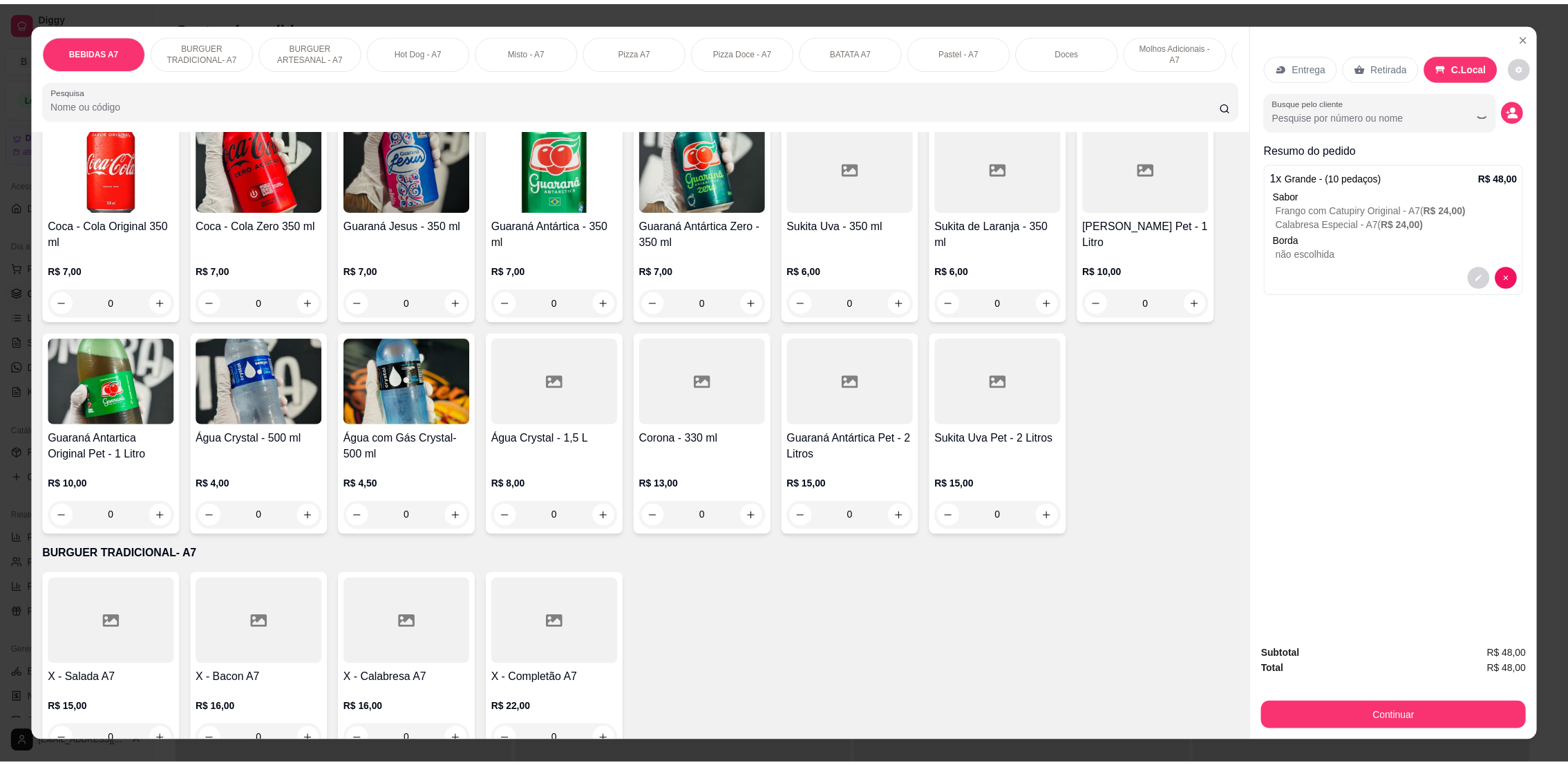
scroll to position [103, 0]
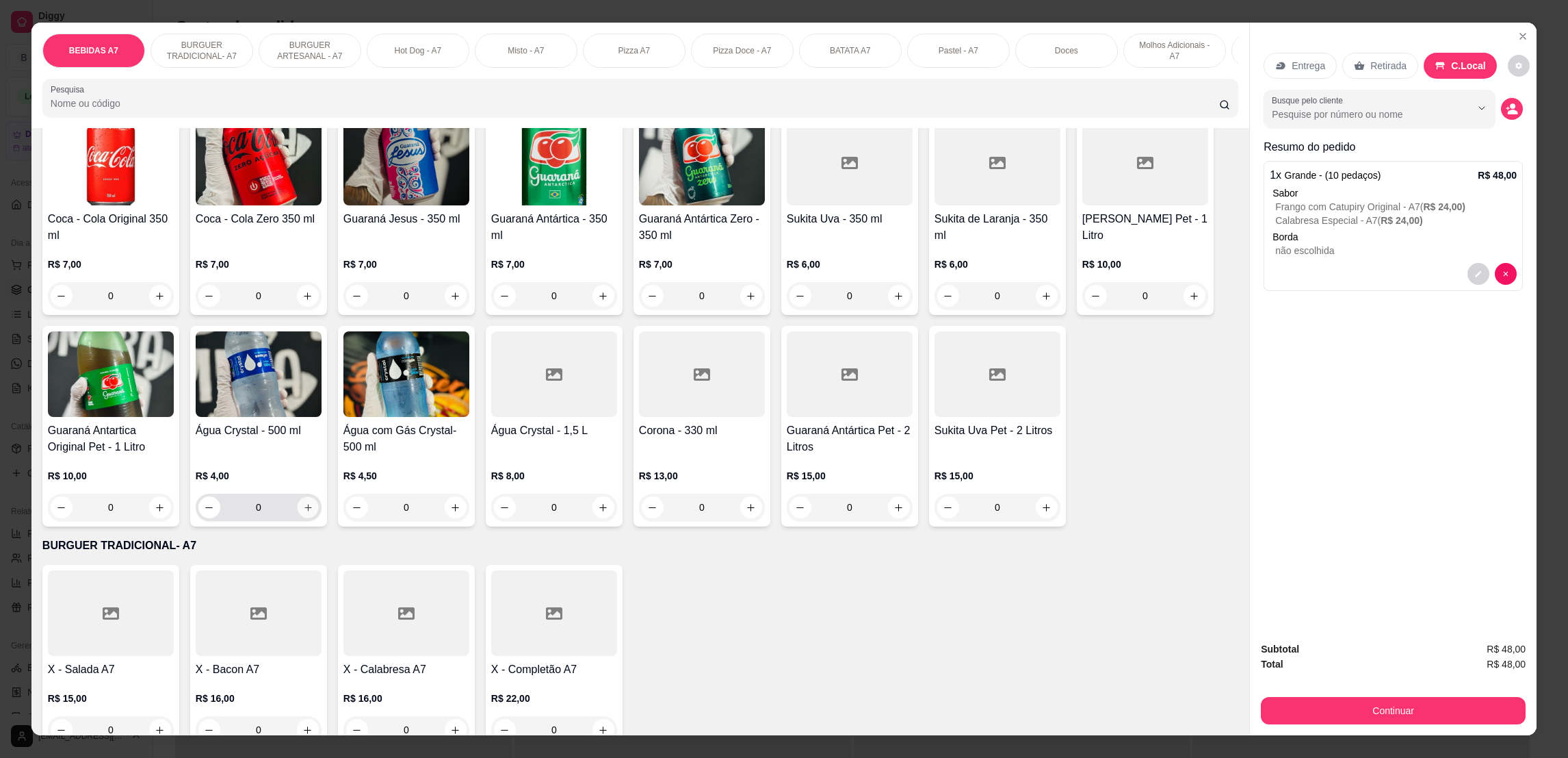
click at [297, 513] on button "increase-product-quantity" at bounding box center [307, 508] width 21 height 21
type input "1"
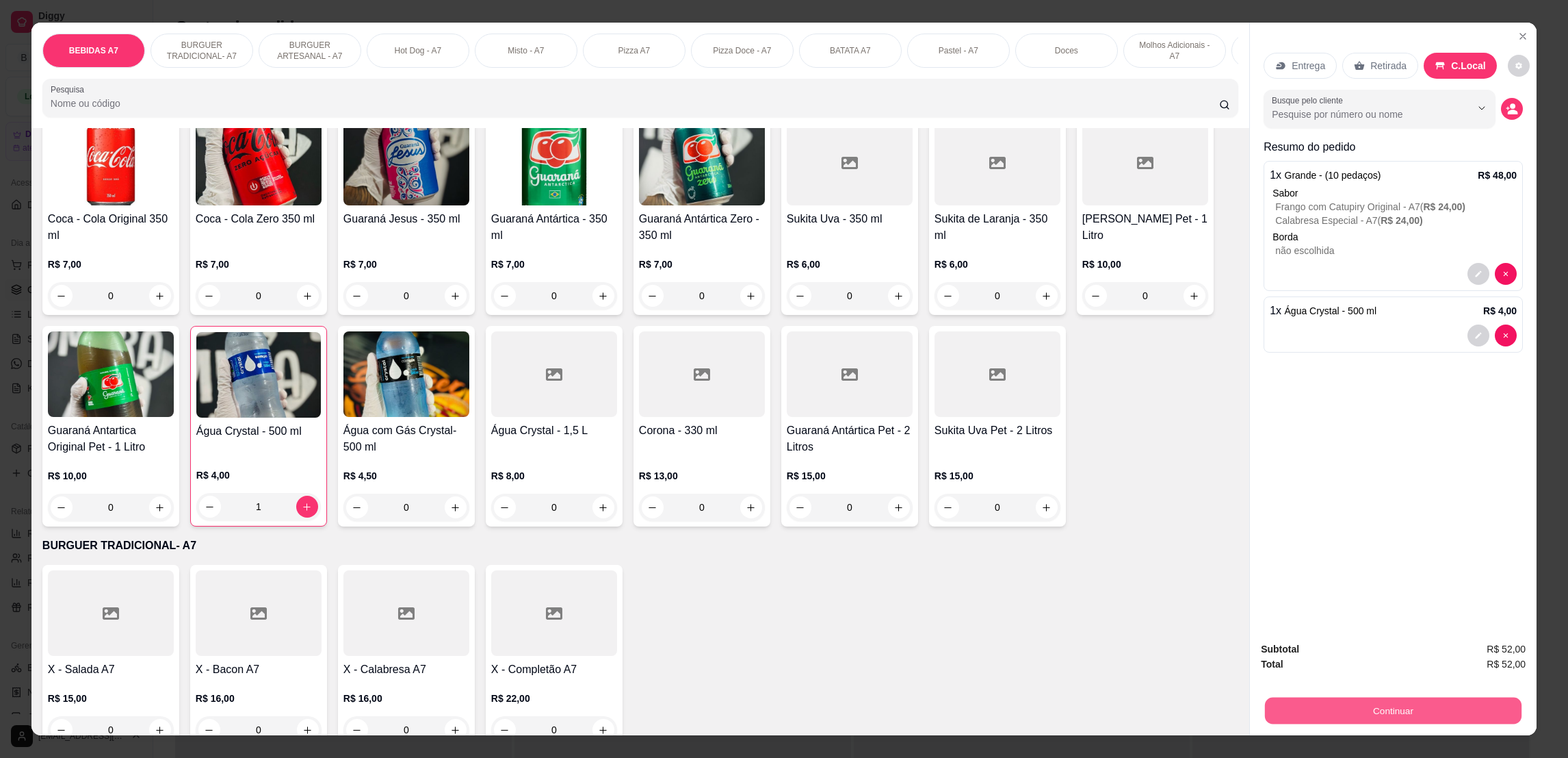
click at [1372, 715] on button "Continuar" at bounding box center [1394, 710] width 257 height 27
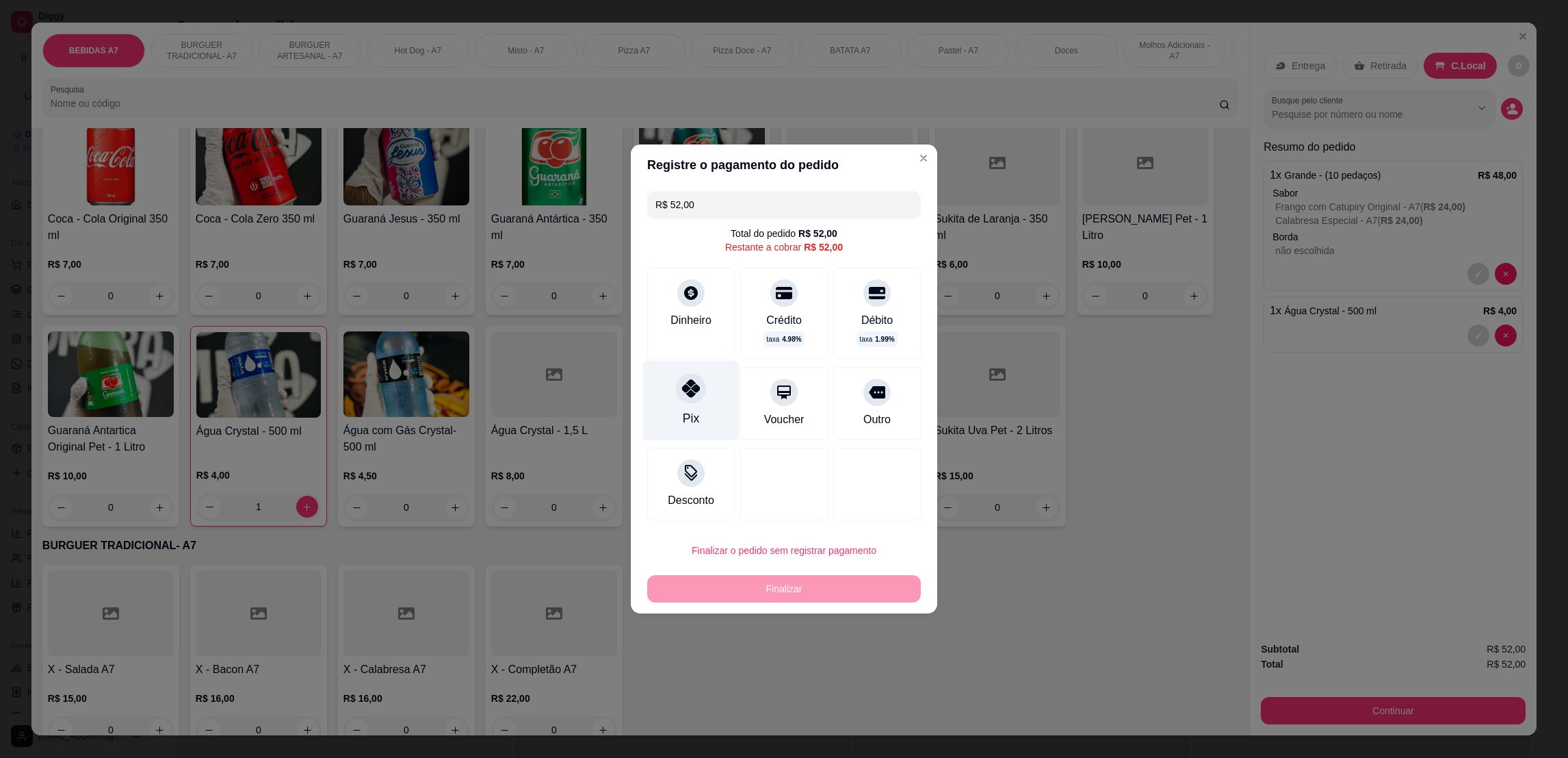
click at [651, 386] on div "Pix" at bounding box center [692, 400] width 97 height 80
type input "R$ 0,00"
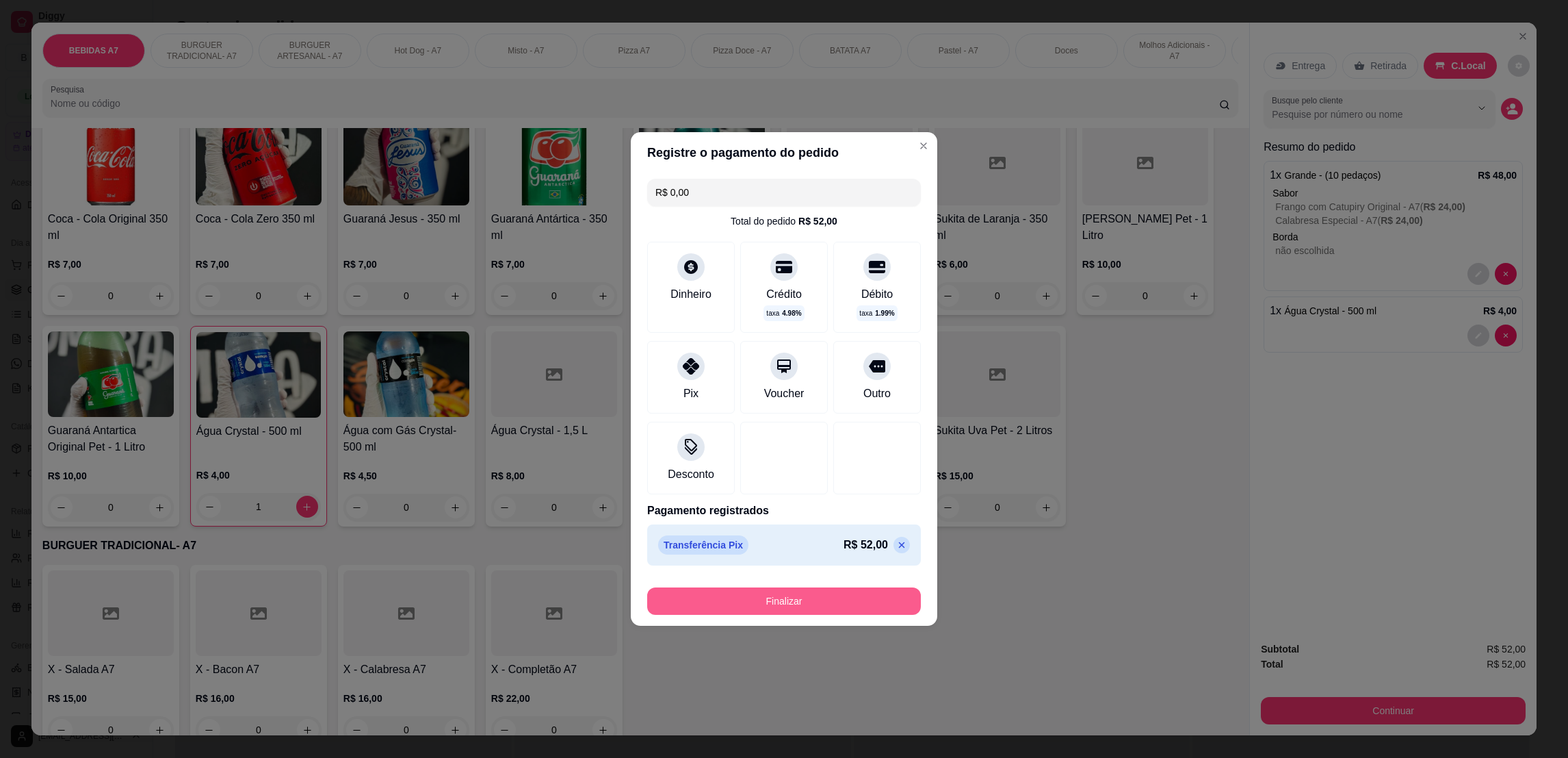
click at [795, 608] on button "Finalizar" at bounding box center [784, 601] width 274 height 27
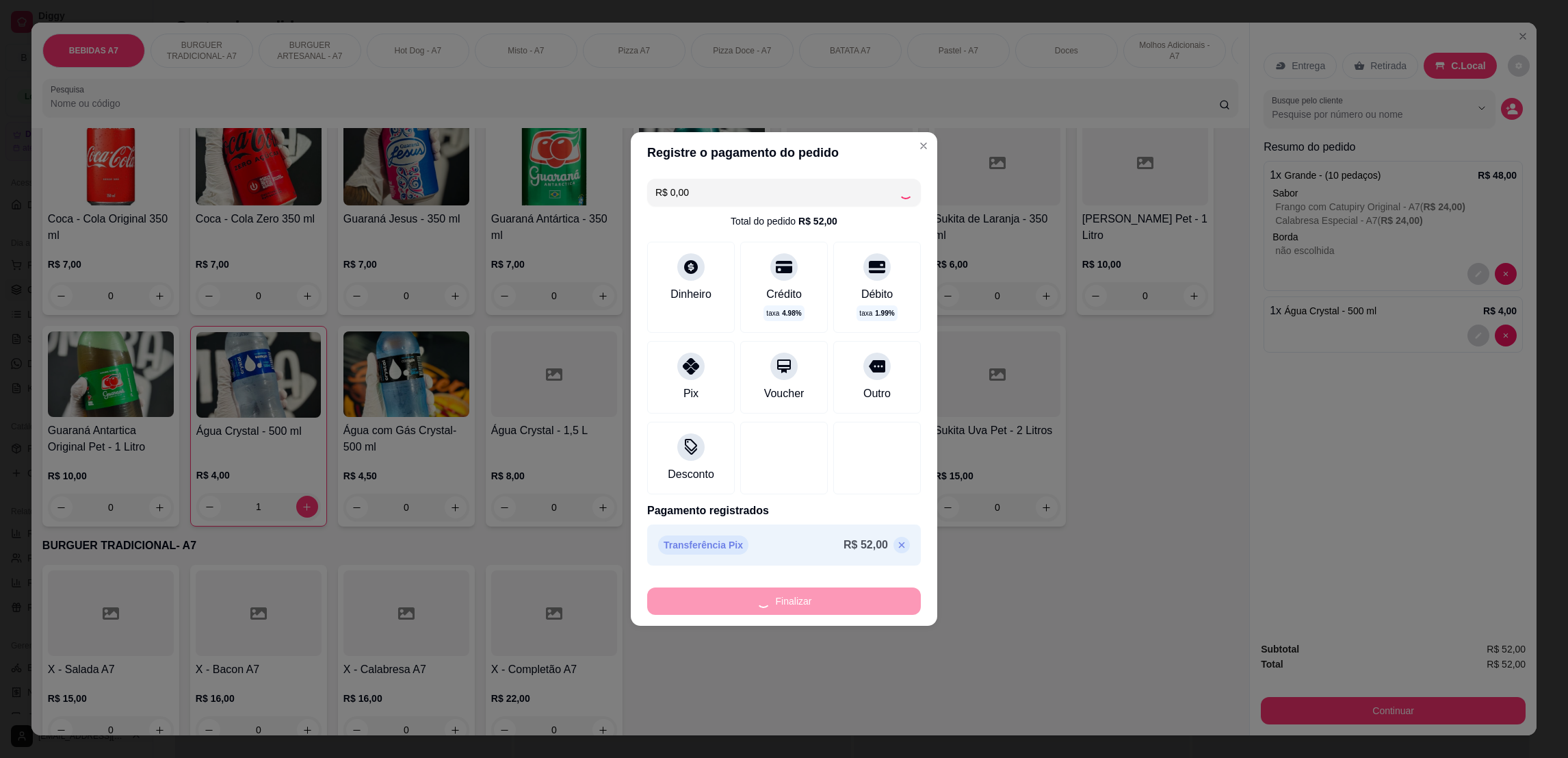
type input "0"
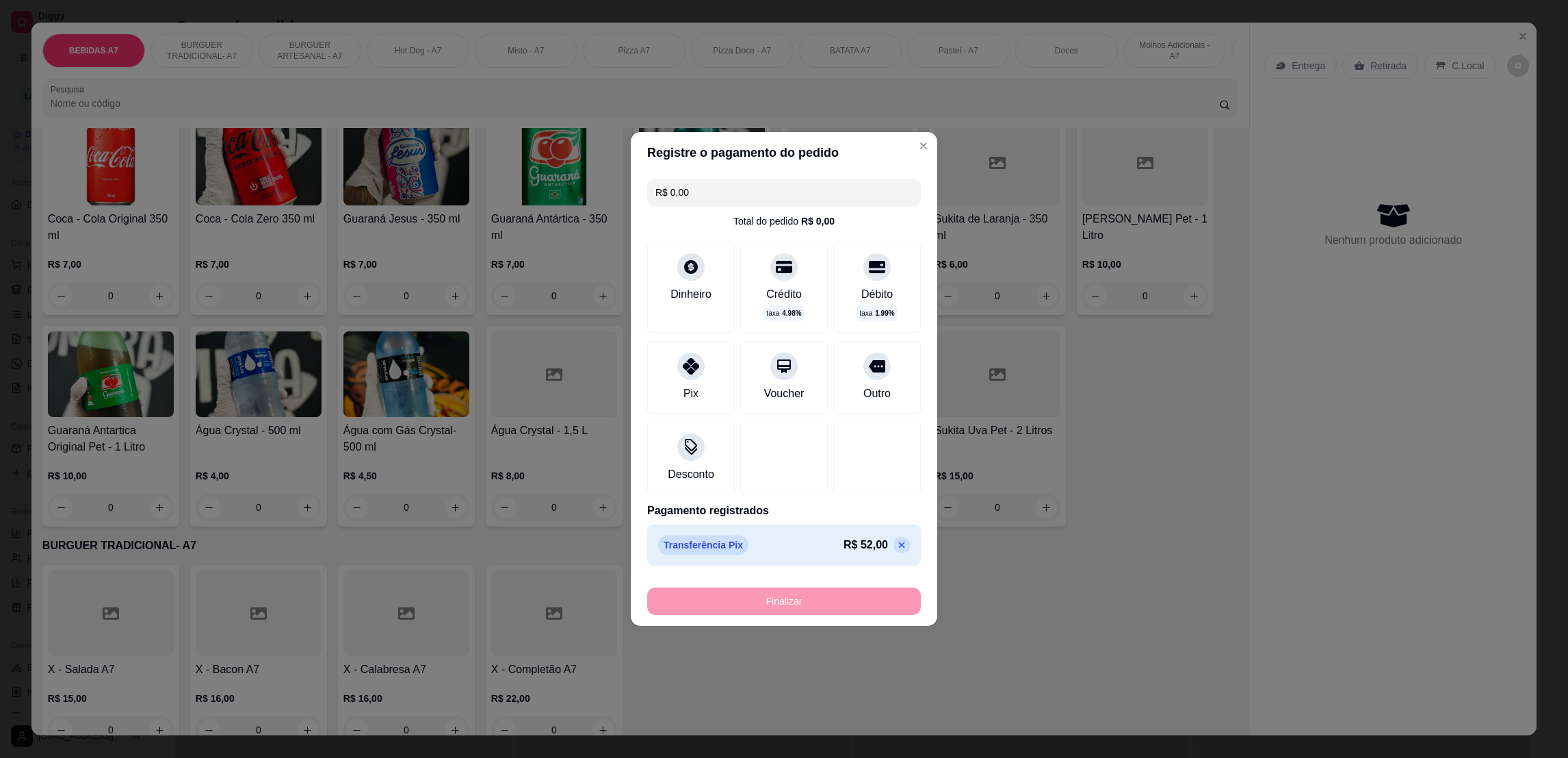
type input "-R$ 52,00"
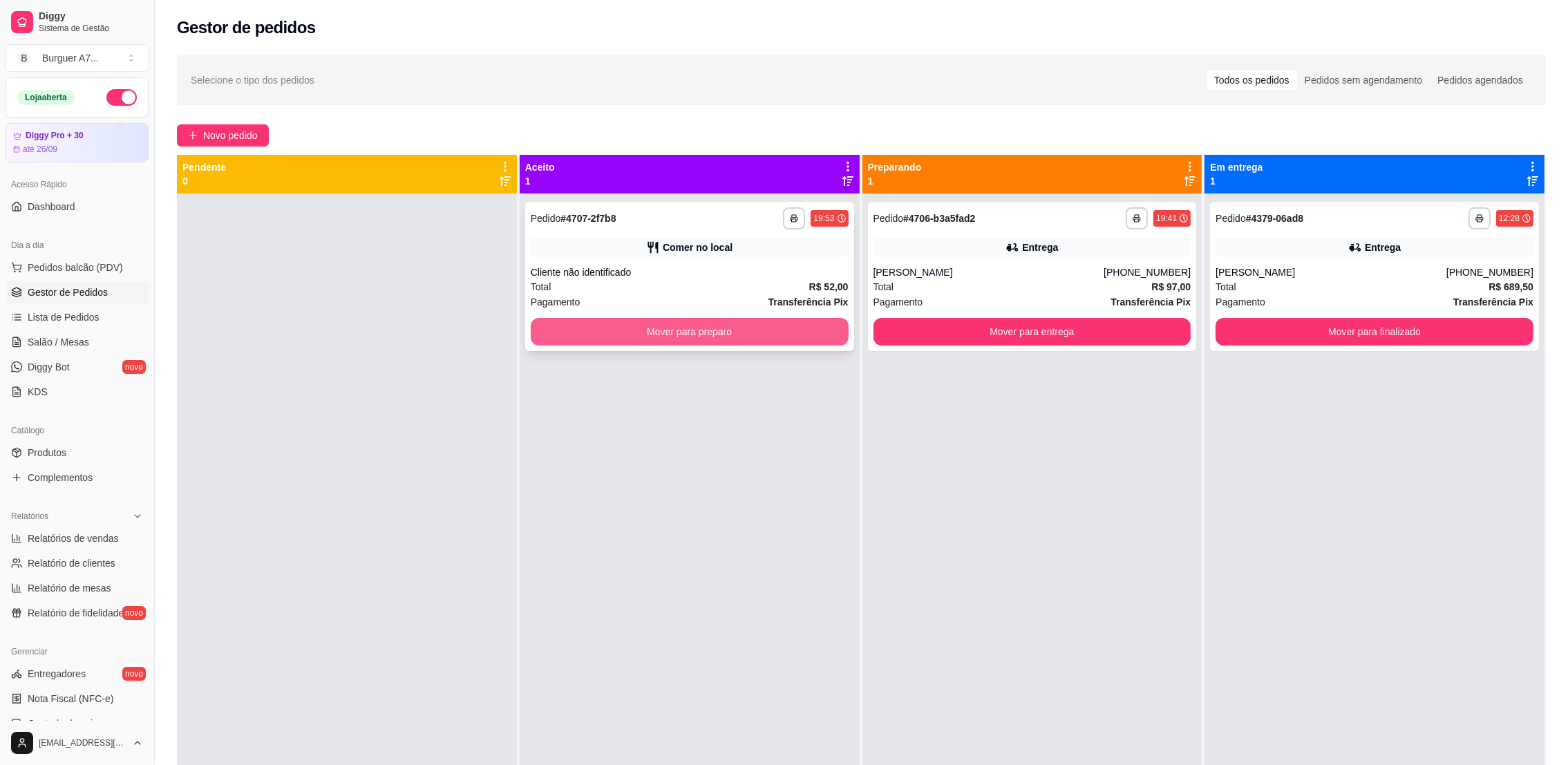
click at [819, 326] on button "Mover para preparo" at bounding box center [689, 331] width 318 height 27
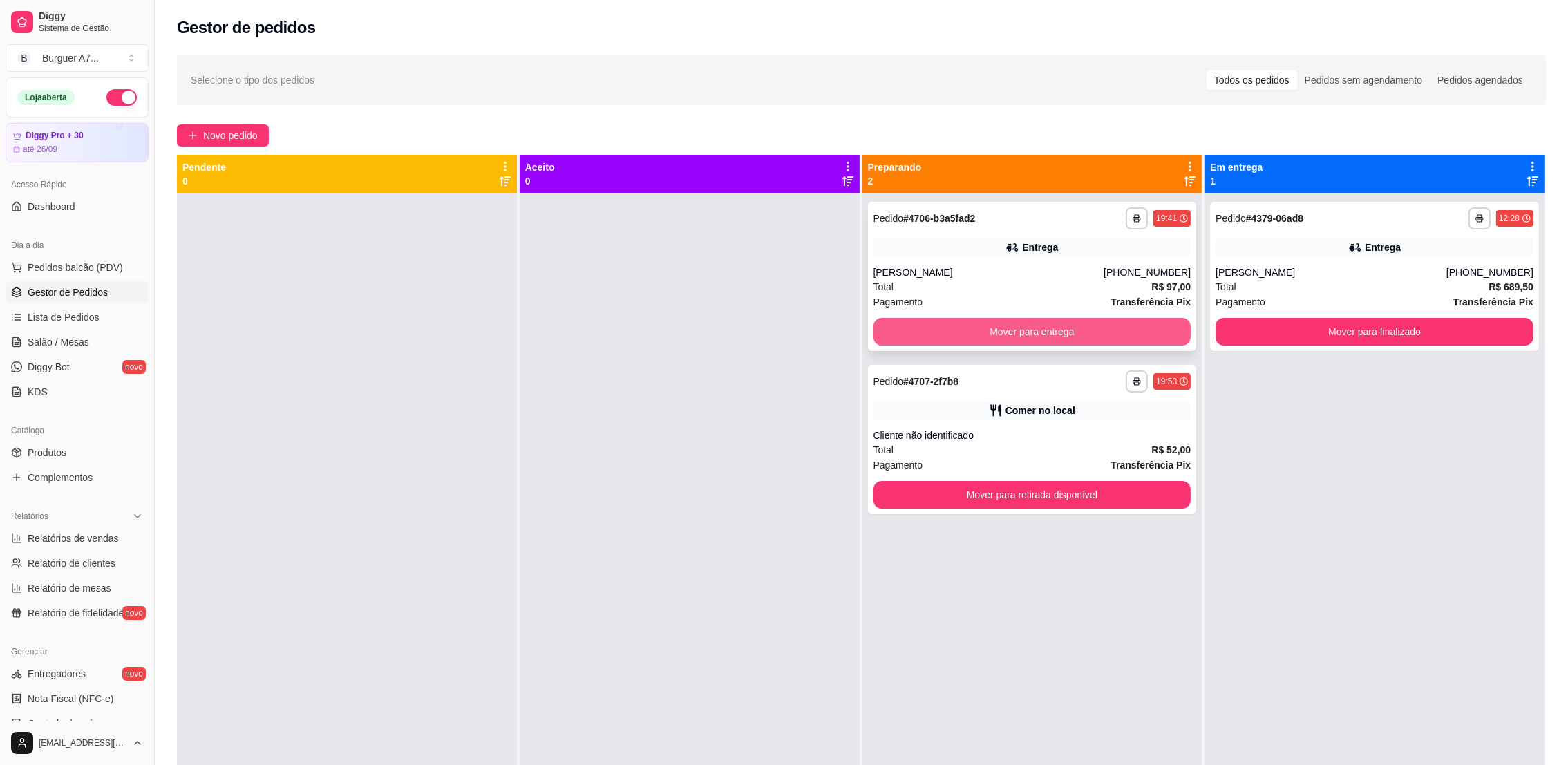
click at [1151, 328] on button "Mover para entrega" at bounding box center [1032, 331] width 318 height 27
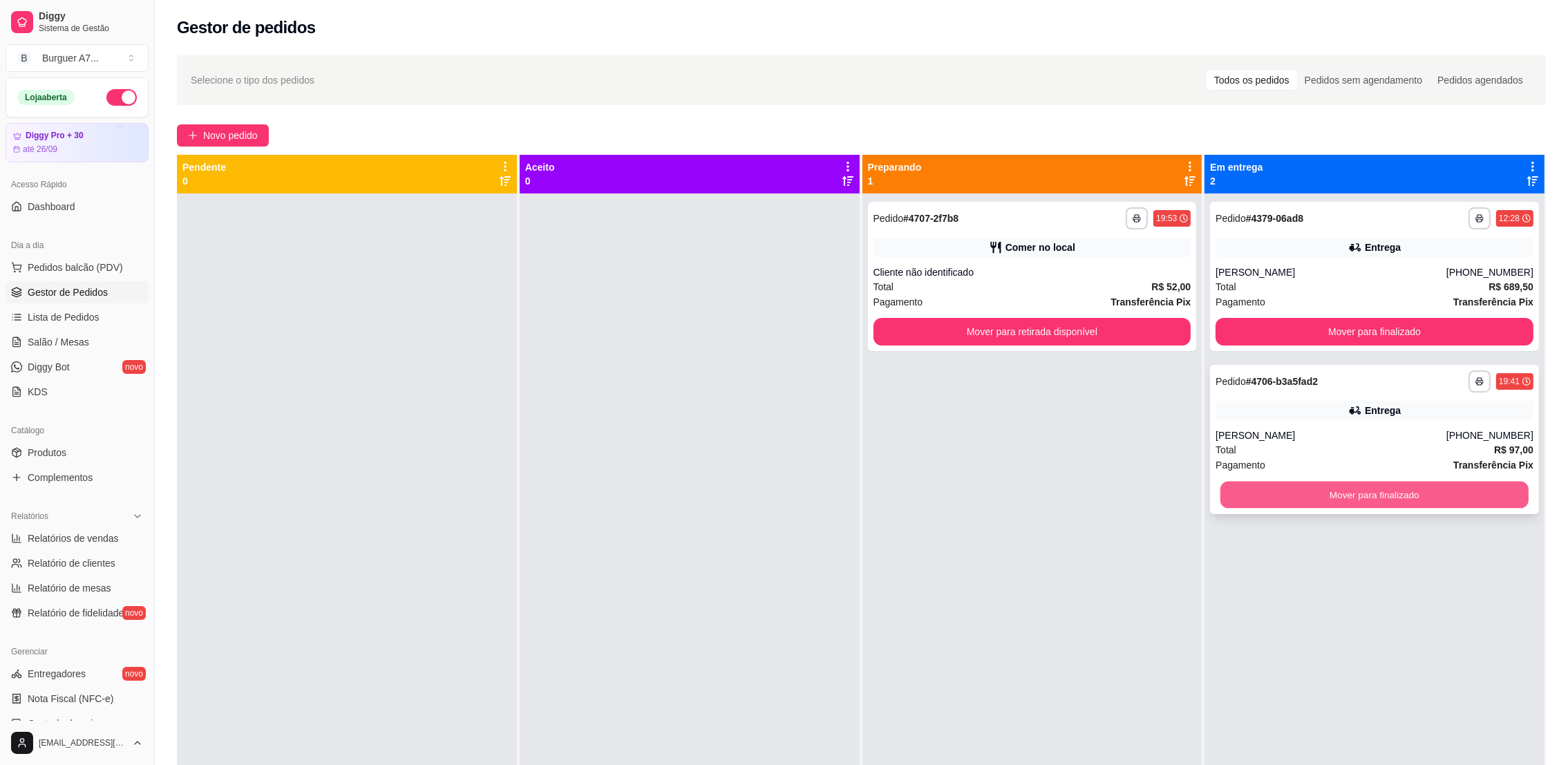
click at [1231, 489] on button "Mover para finalizado" at bounding box center [1374, 494] width 308 height 27
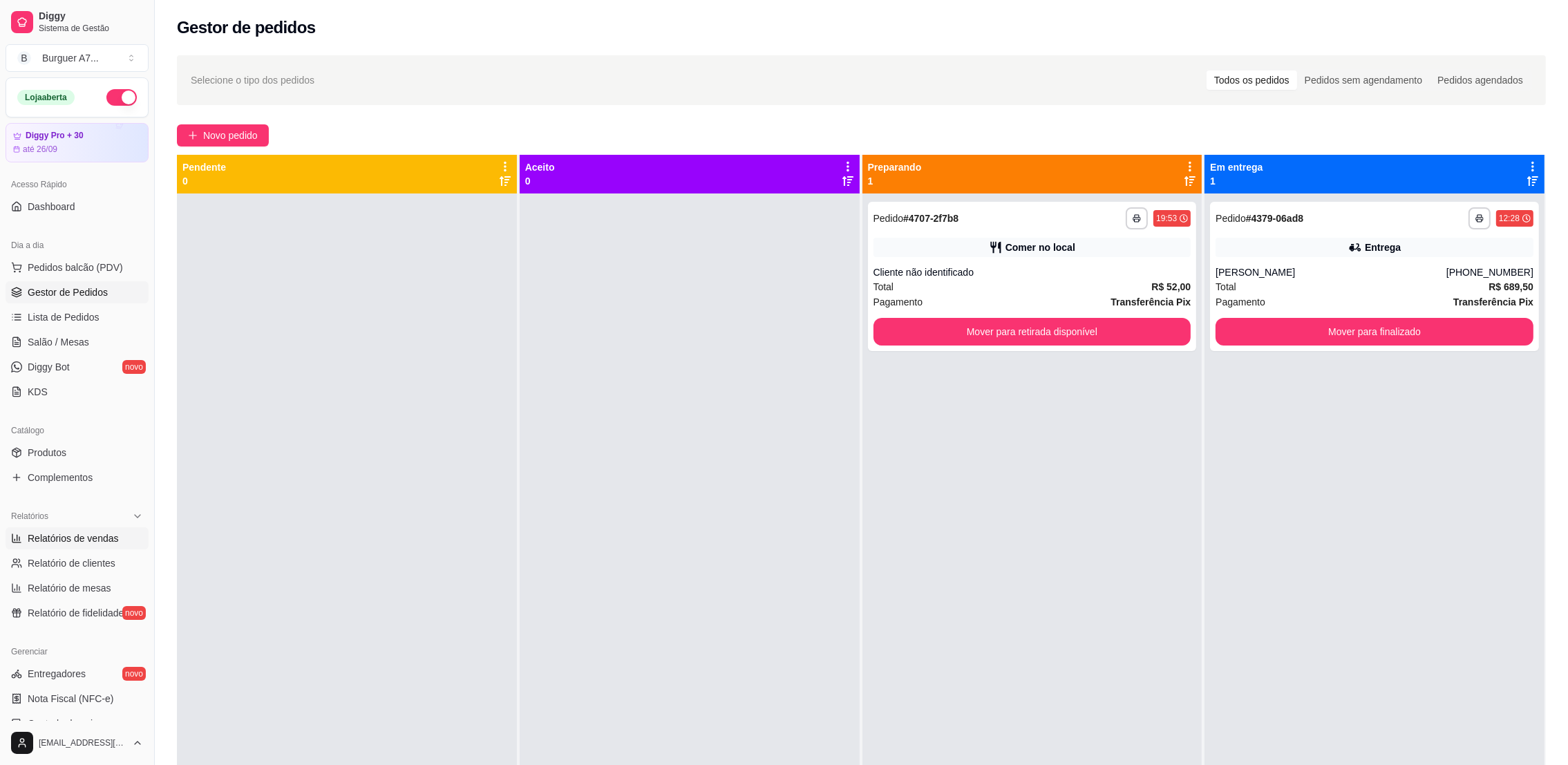
click at [66, 544] on span "Relatórios de vendas" at bounding box center [72, 538] width 91 height 14
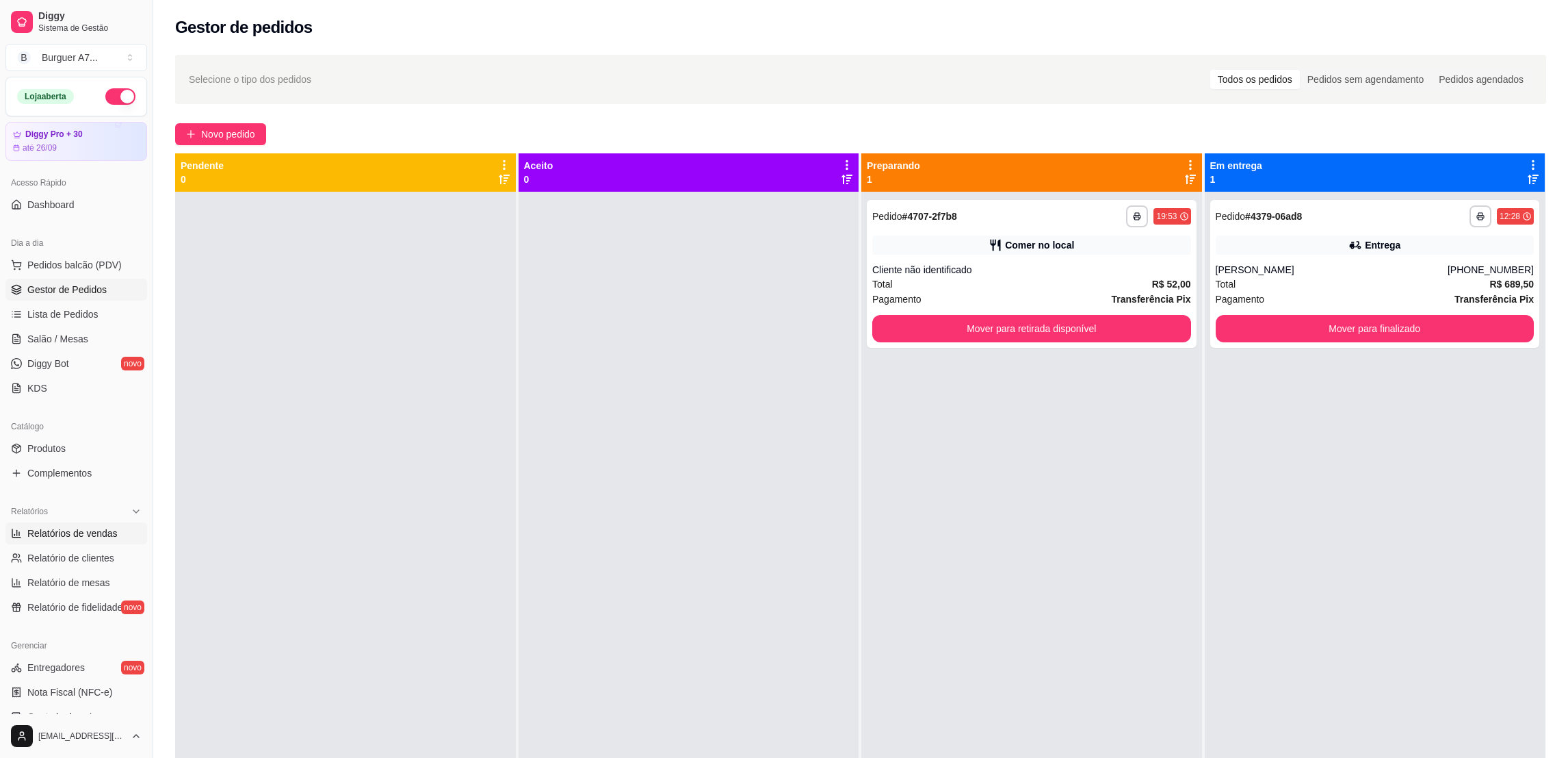
select select "ALL"
select select "0"
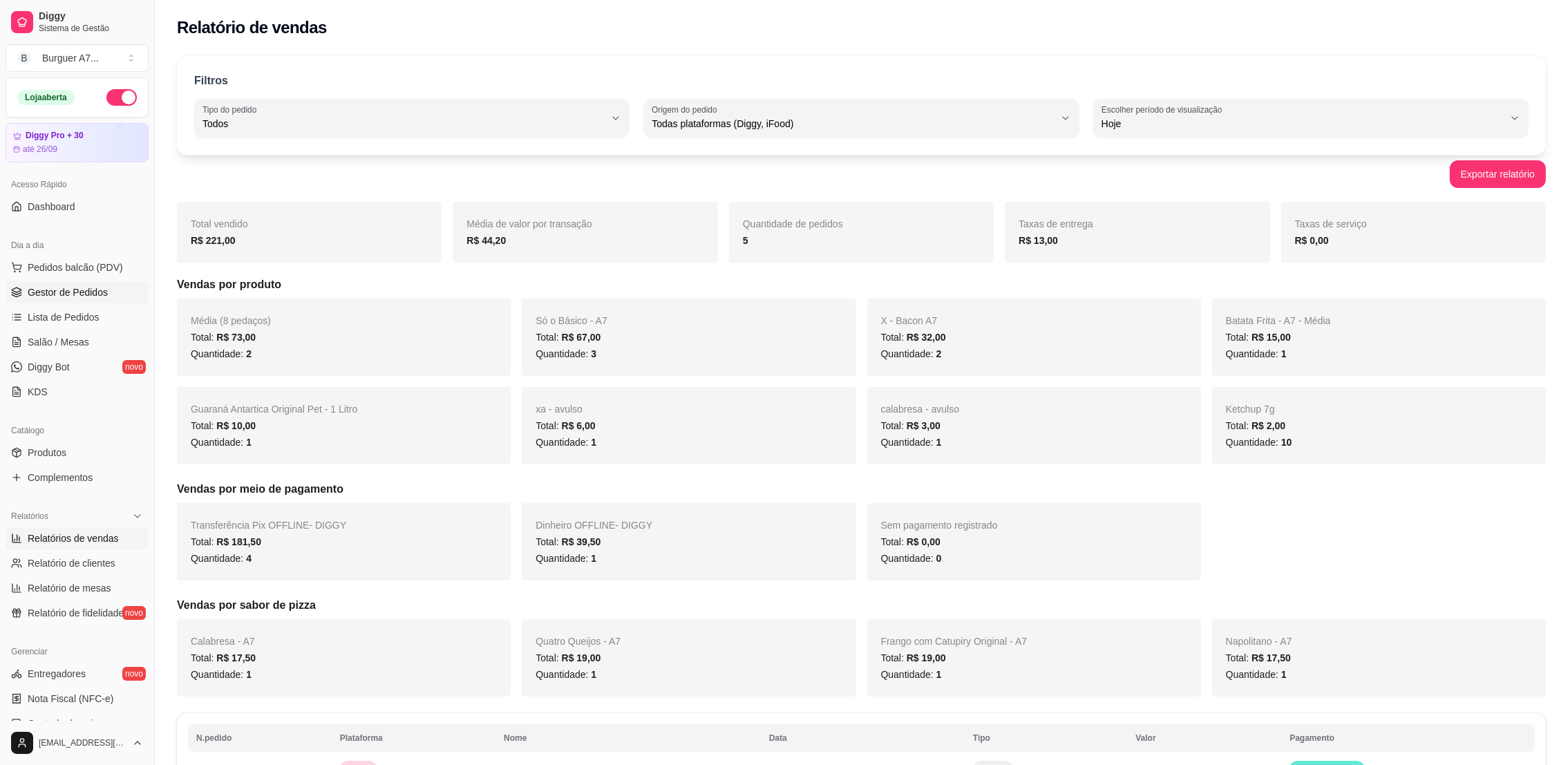
click at [116, 293] on link "Gestor de Pedidos" at bounding box center [77, 292] width 143 height 23
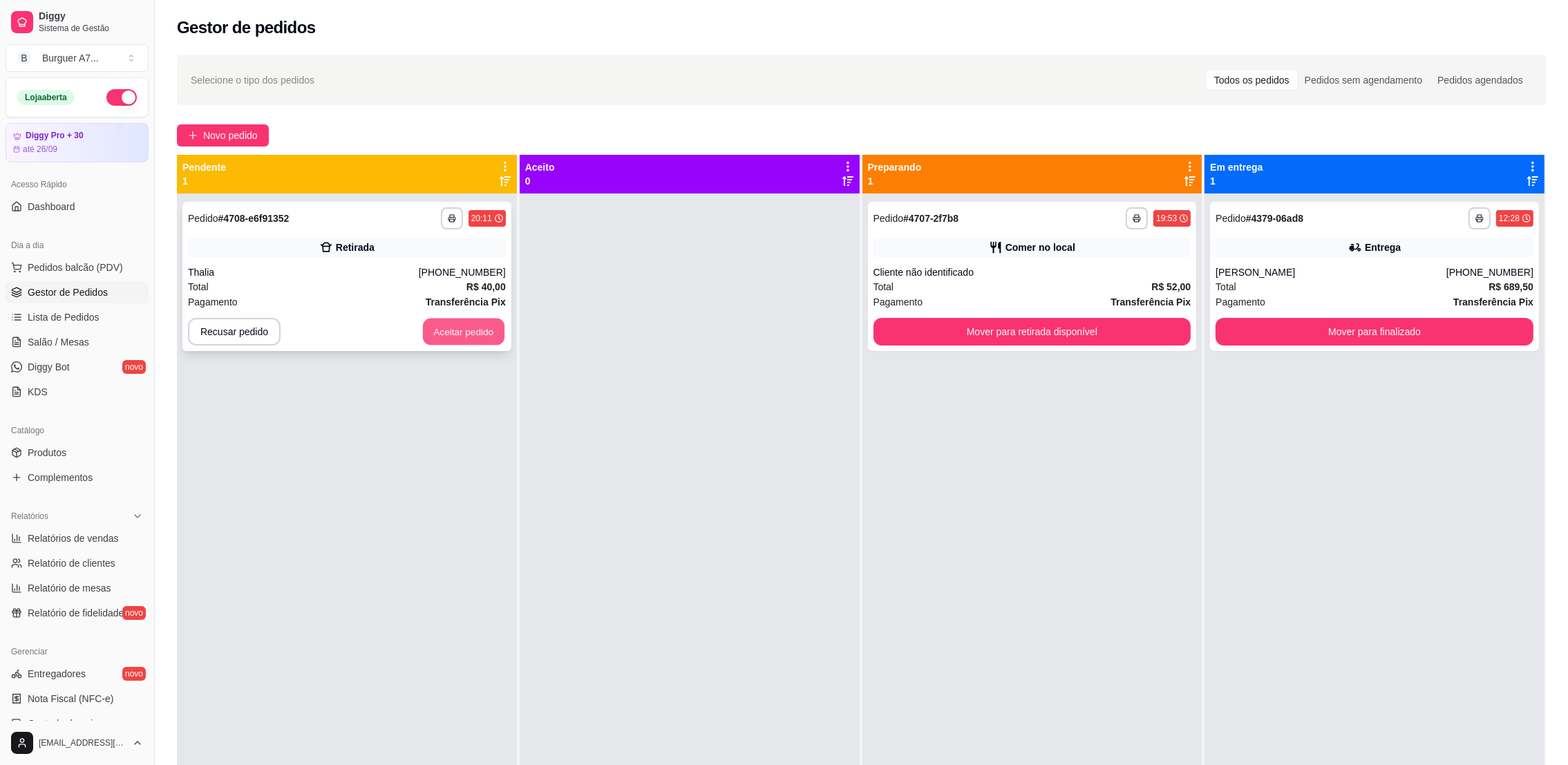
click at [483, 339] on button "Aceitar pedido" at bounding box center [463, 332] width 82 height 27
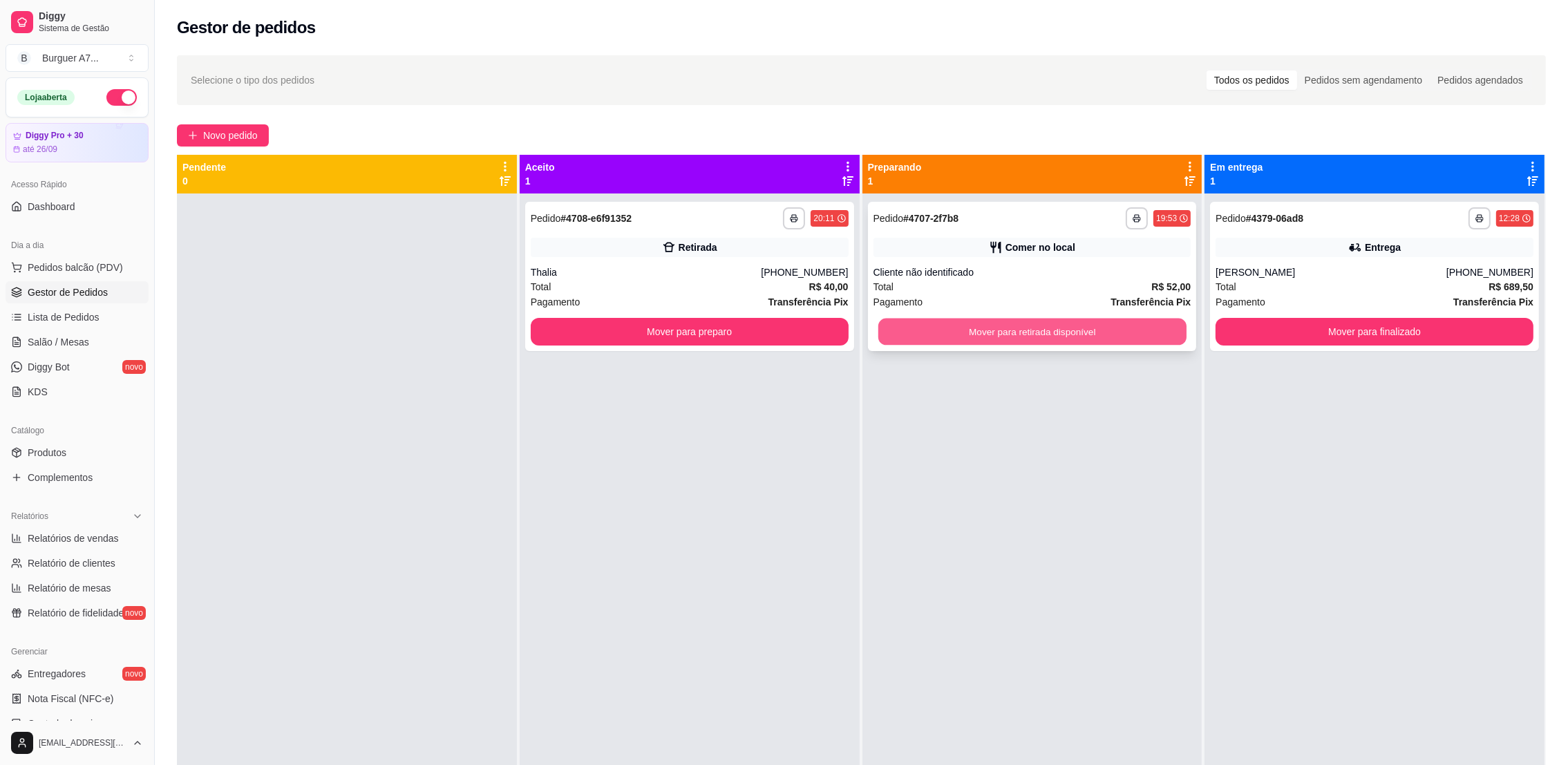
click at [1037, 333] on button "Mover para retirada disponível" at bounding box center [1031, 332] width 308 height 27
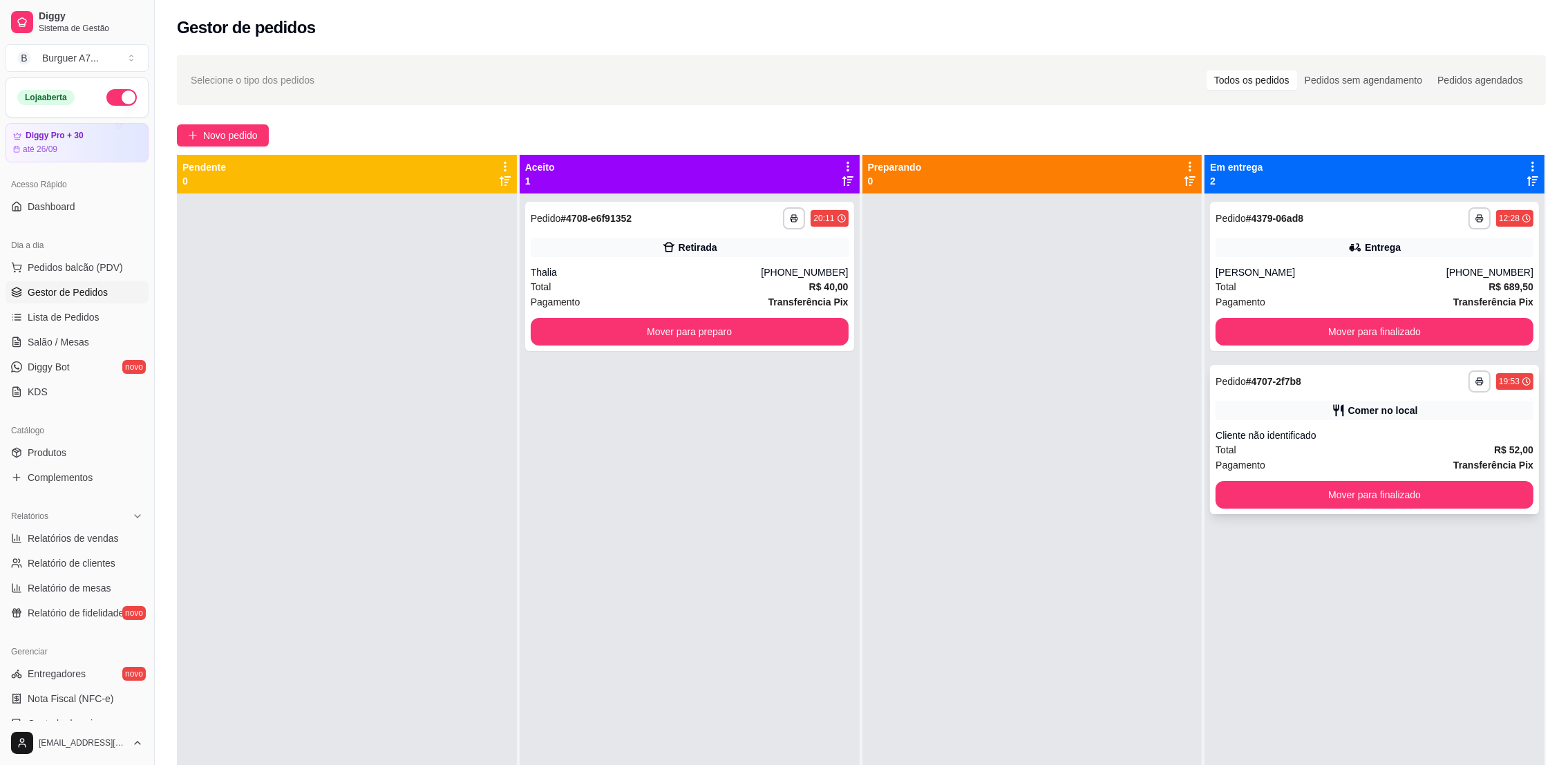
click at [1371, 431] on div "Cliente não identificado" at bounding box center [1374, 435] width 318 height 14
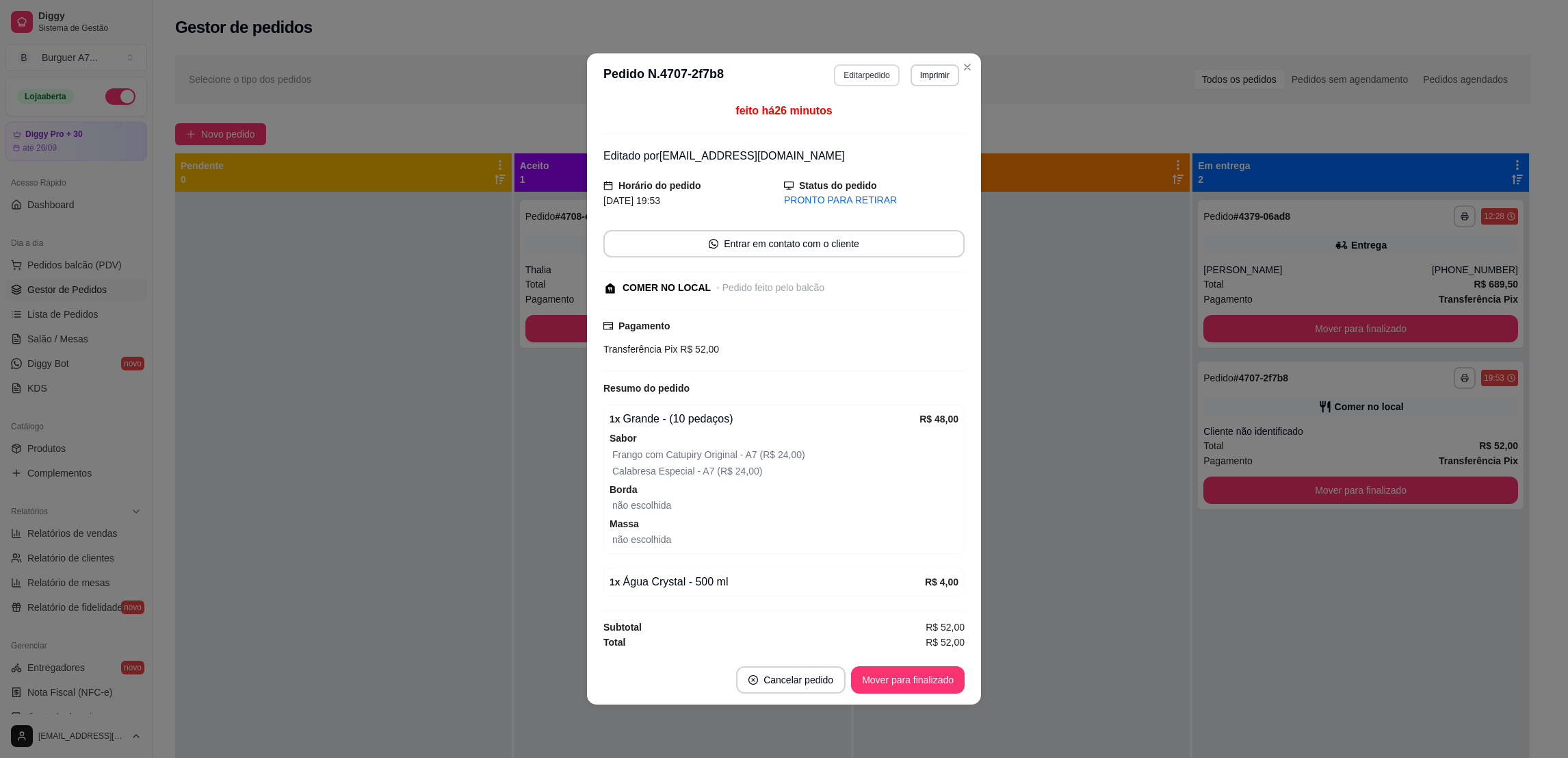
click at [887, 66] on button "Editar pedido" at bounding box center [867, 75] width 65 height 22
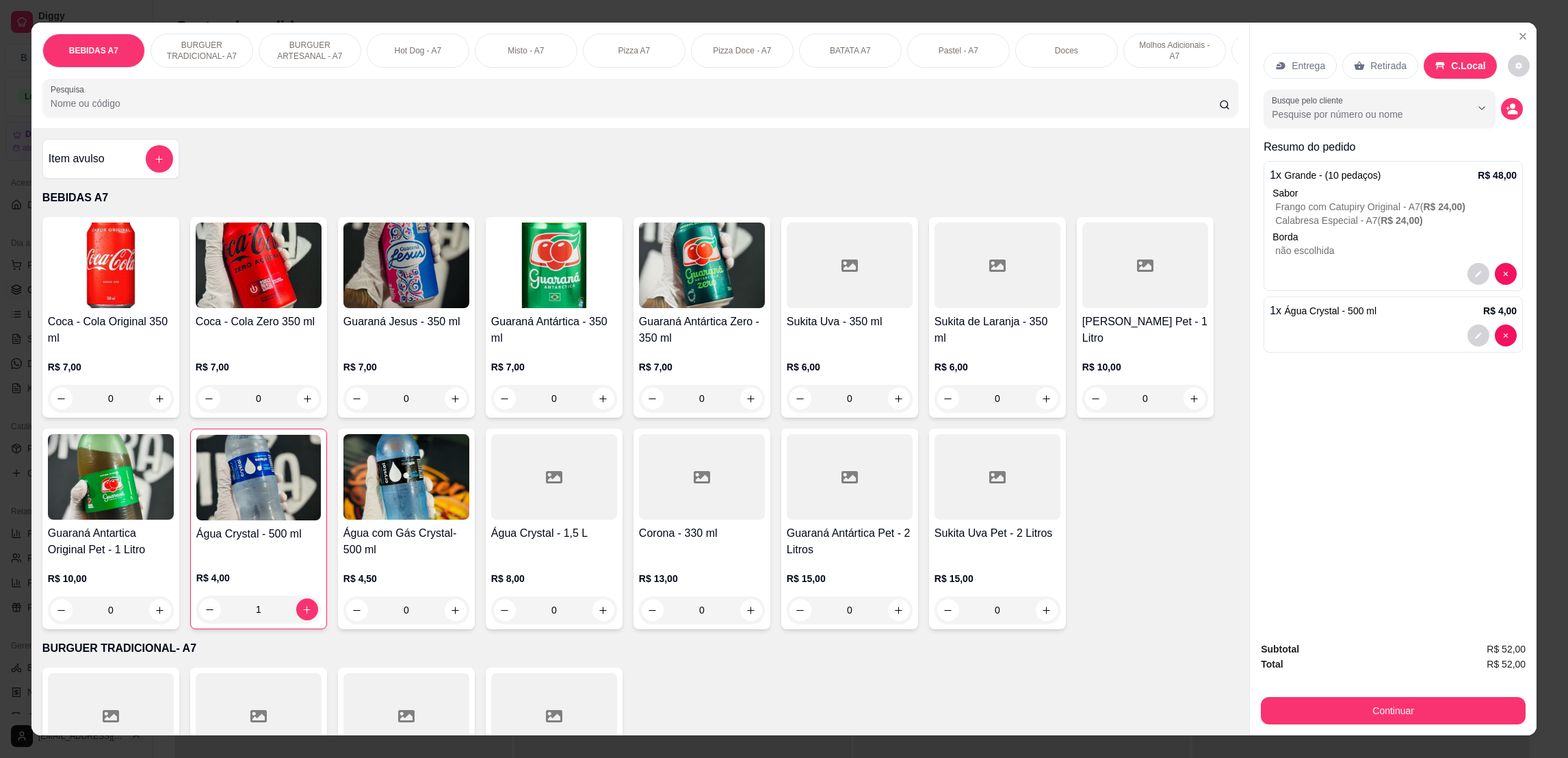
drag, startPoint x: 91, startPoint y: 181, endPoint x: 117, endPoint y: 182, distance: 26.0
click at [117, 172] on div "Item avulso" at bounding box center [111, 158] width 125 height 27
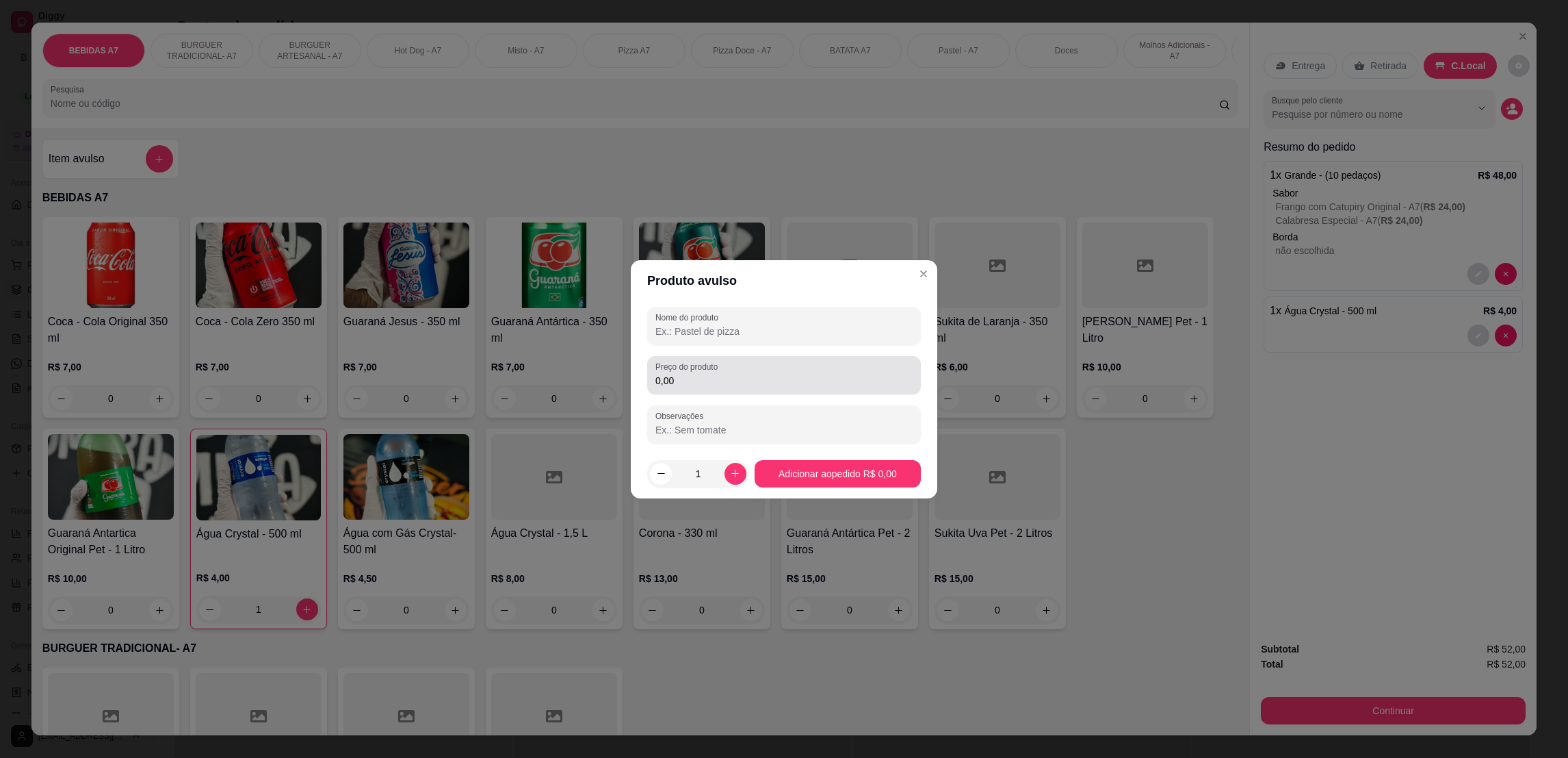
click at [816, 371] on div "0,00" at bounding box center [784, 374] width 257 height 27
type input "10,00"
click at [818, 329] on input "Nome do produto" at bounding box center [784, 331] width 257 height 14
type input "ks"
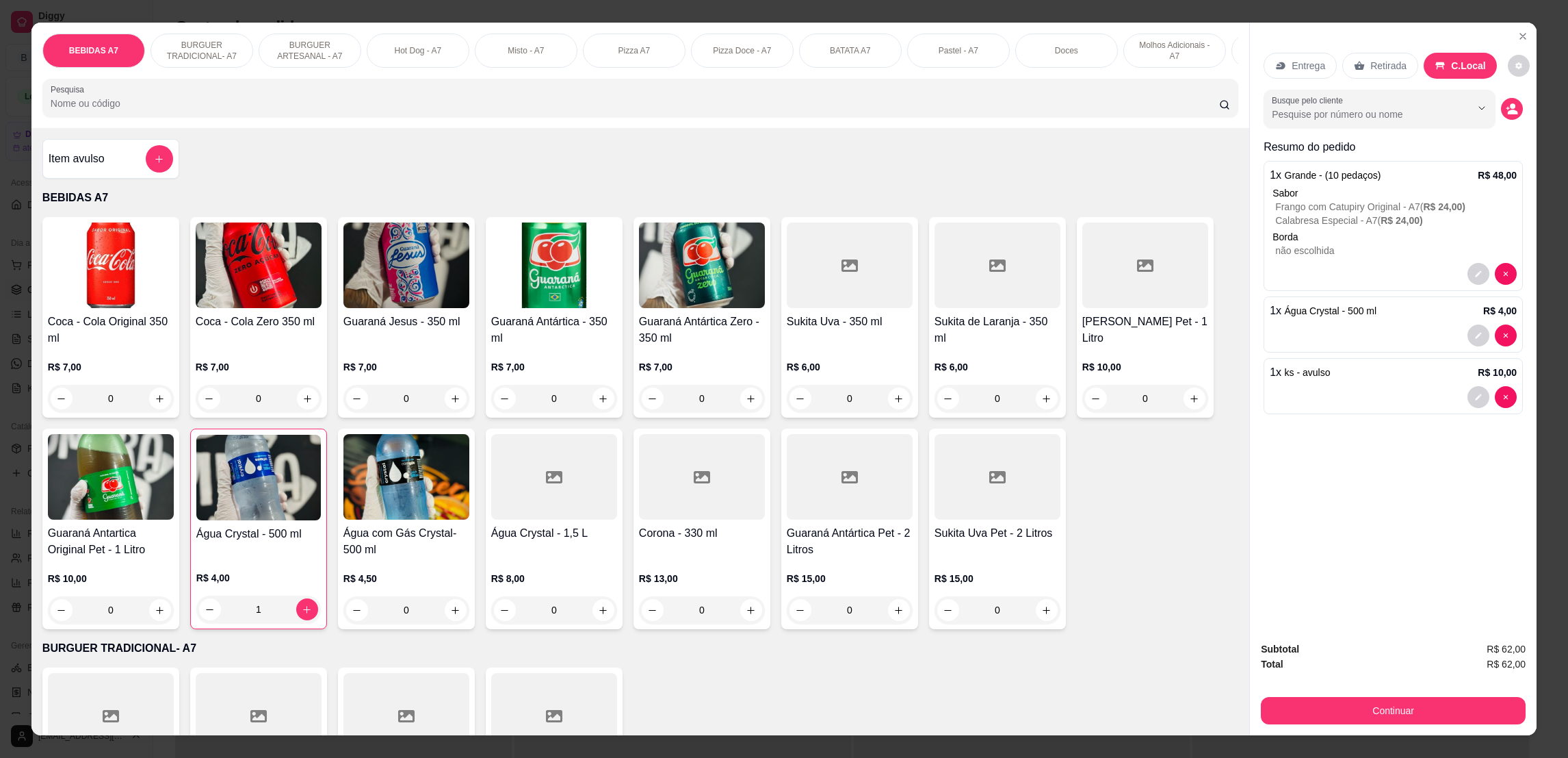
click at [1402, 682] on div "Subtotal R$ 62,00 Total R$ 62,00 Continuar" at bounding box center [1393, 683] width 264 height 83
click at [1405, 698] on button "Continuar" at bounding box center [1394, 710] width 257 height 27
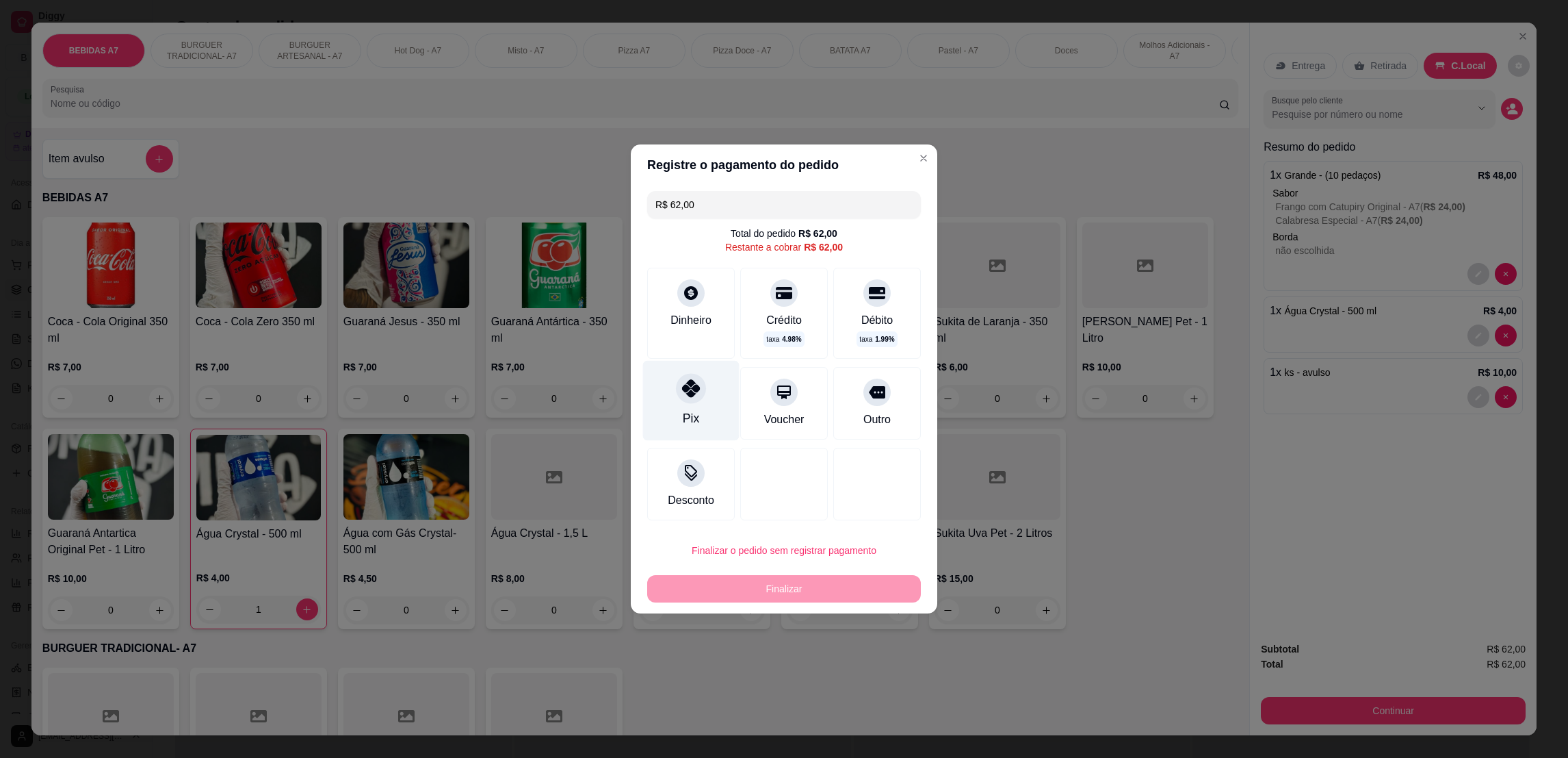
click at [691, 398] on div at bounding box center [691, 388] width 30 height 30
type input "R$ 0,00"
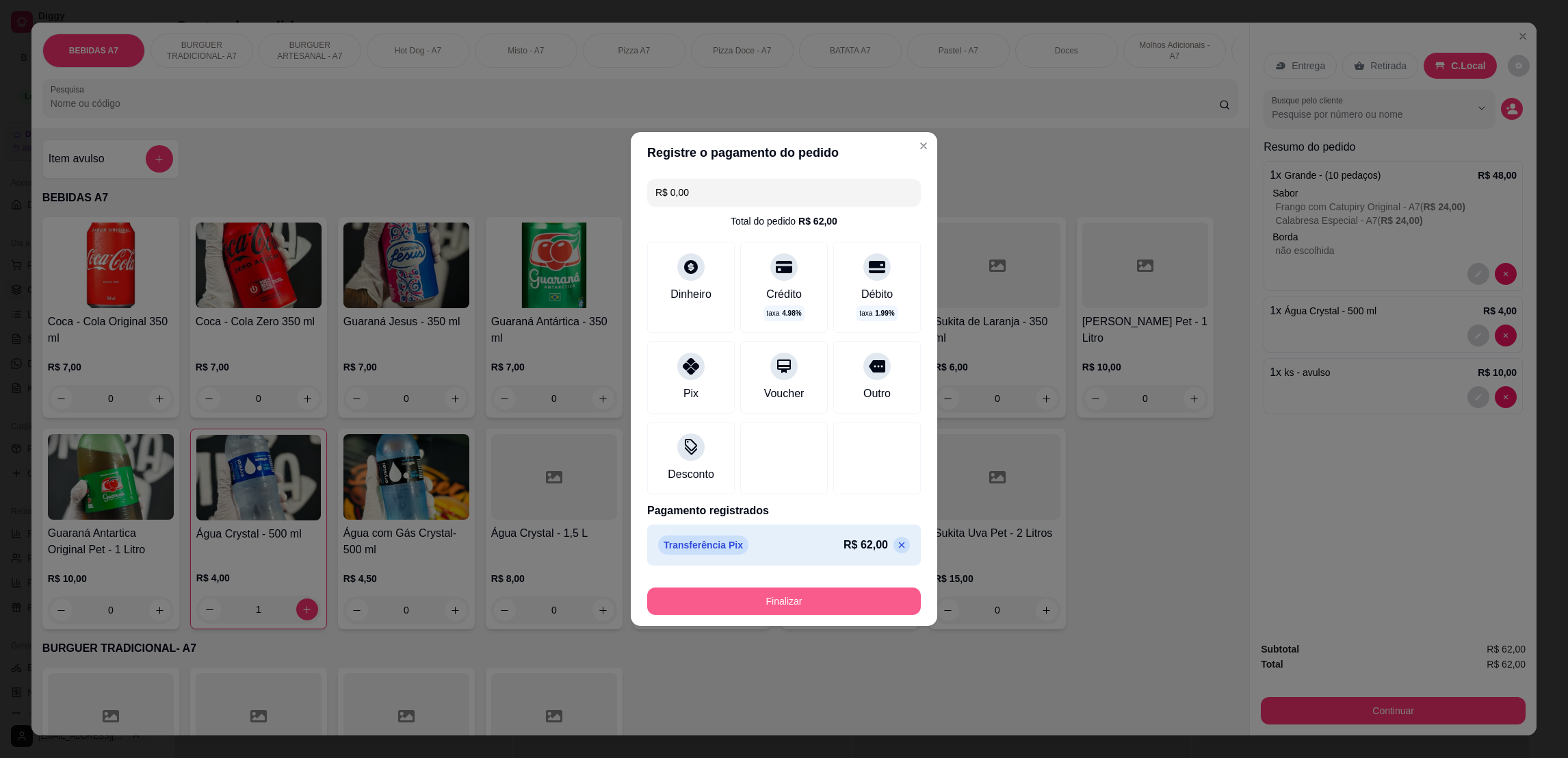
click at [812, 594] on button "Finalizar" at bounding box center [784, 601] width 274 height 27
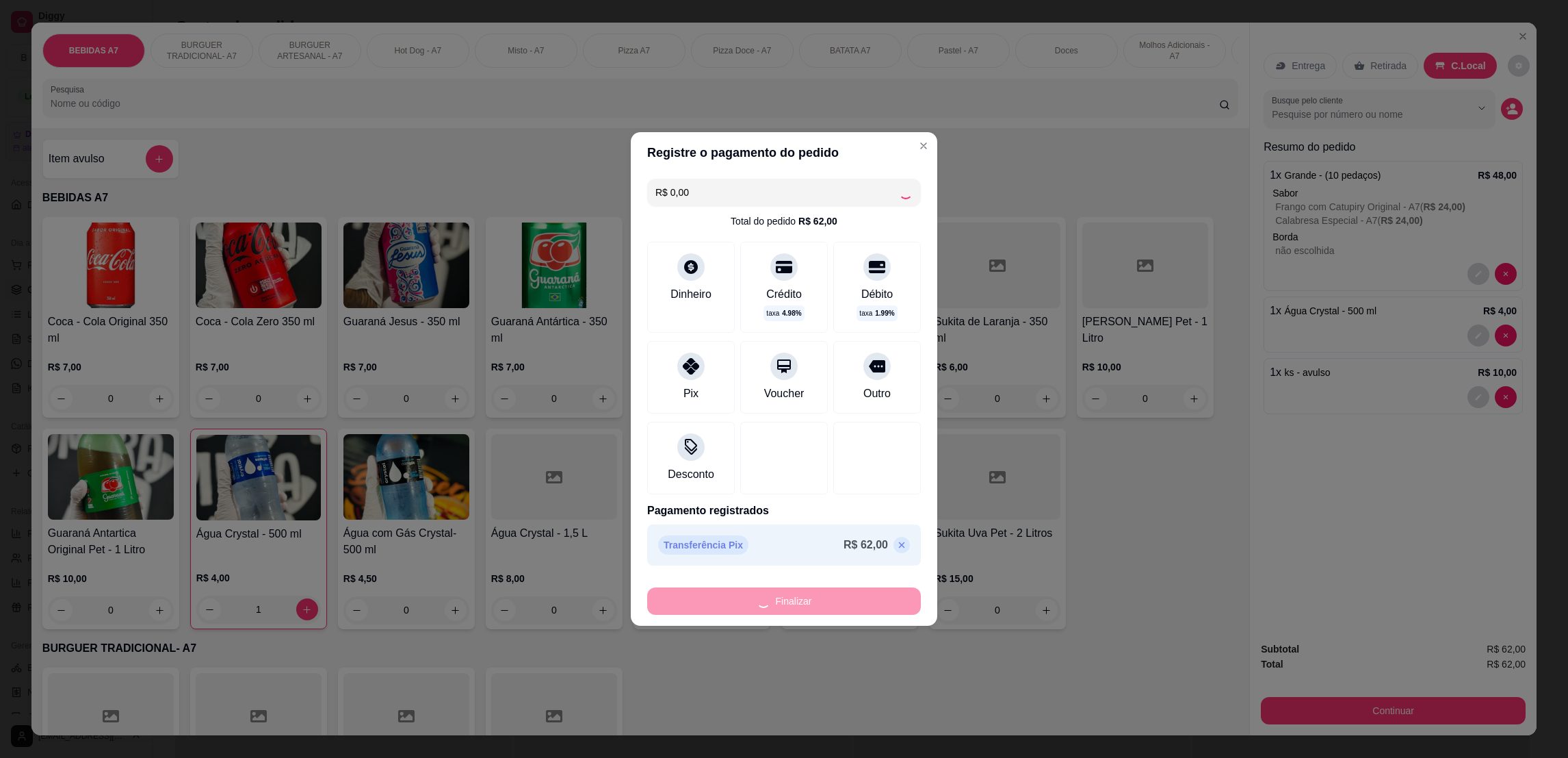
type input "0"
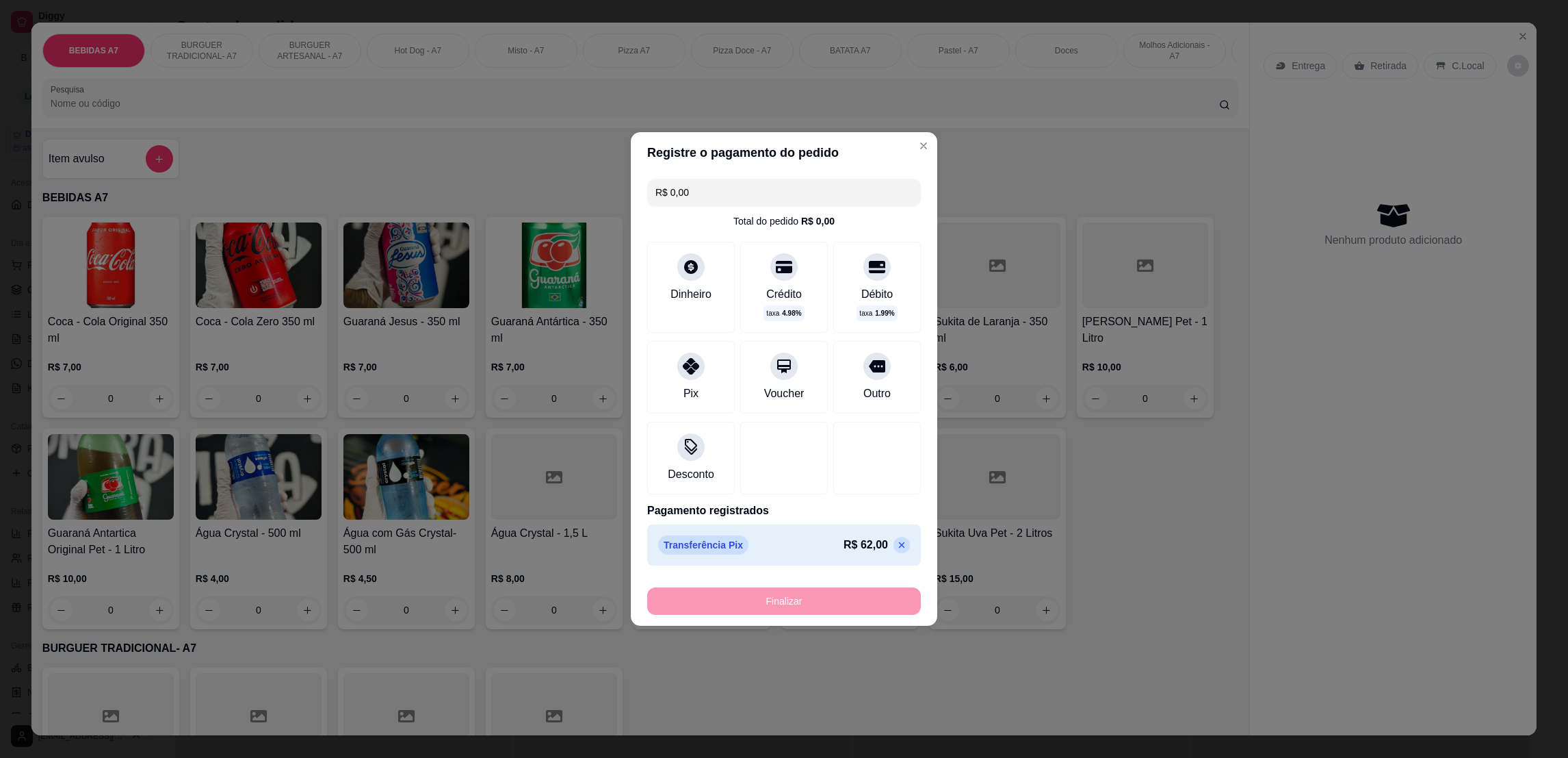
type input "-R$ 62,00"
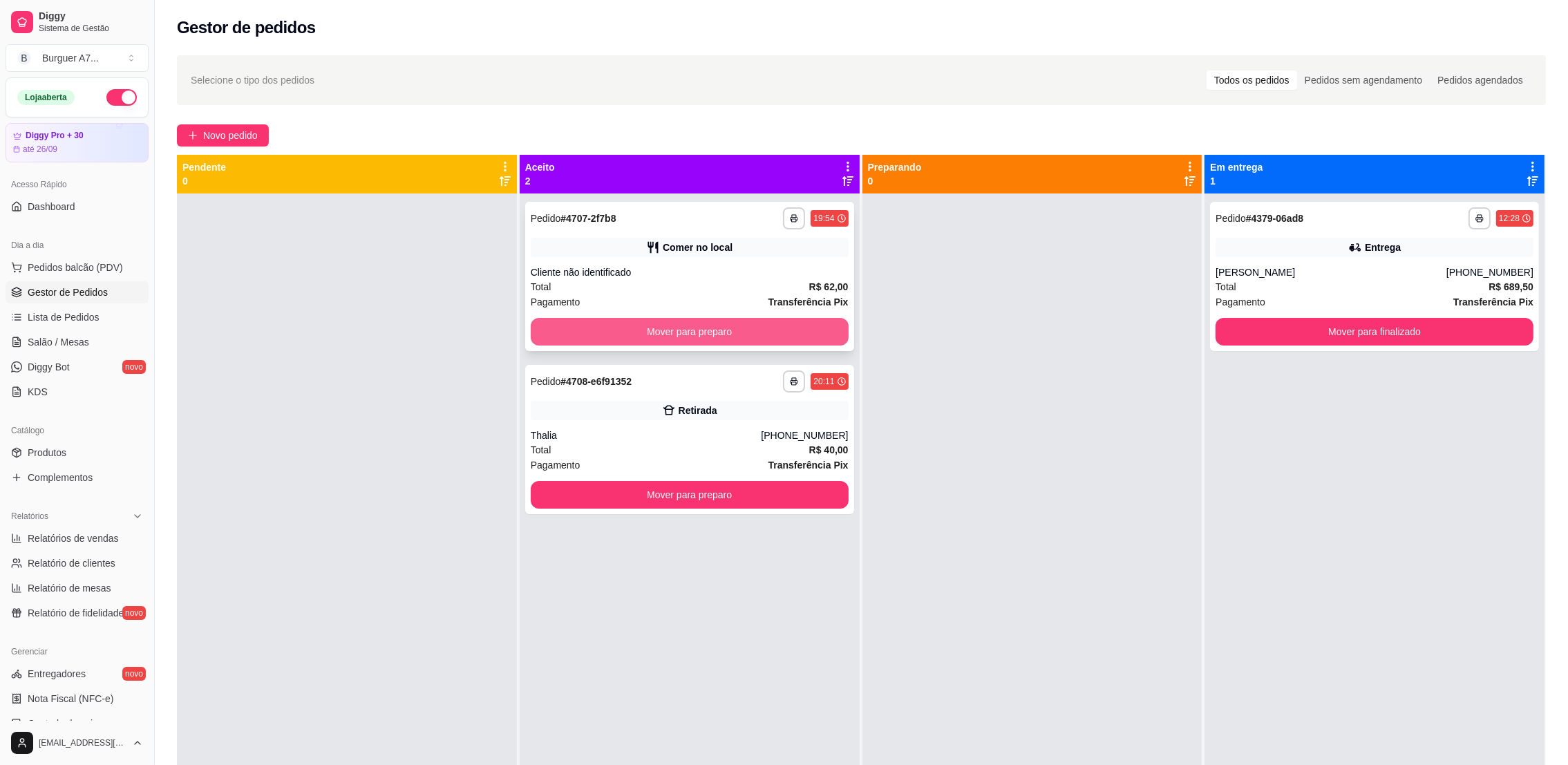
click at [773, 323] on button "Mover para preparo" at bounding box center [689, 331] width 318 height 27
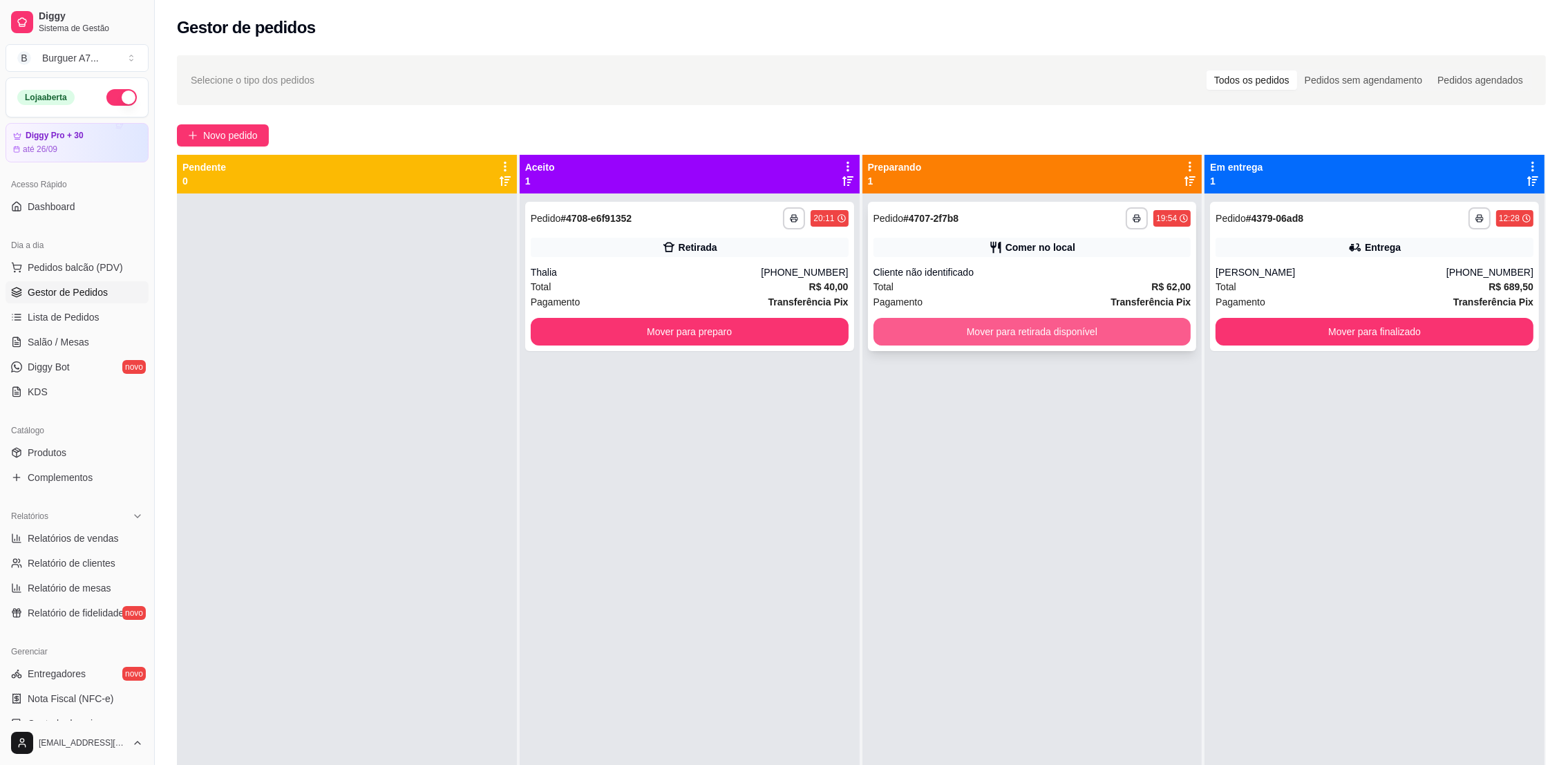
click at [1058, 320] on button "Mover para retirada disponível" at bounding box center [1032, 331] width 318 height 27
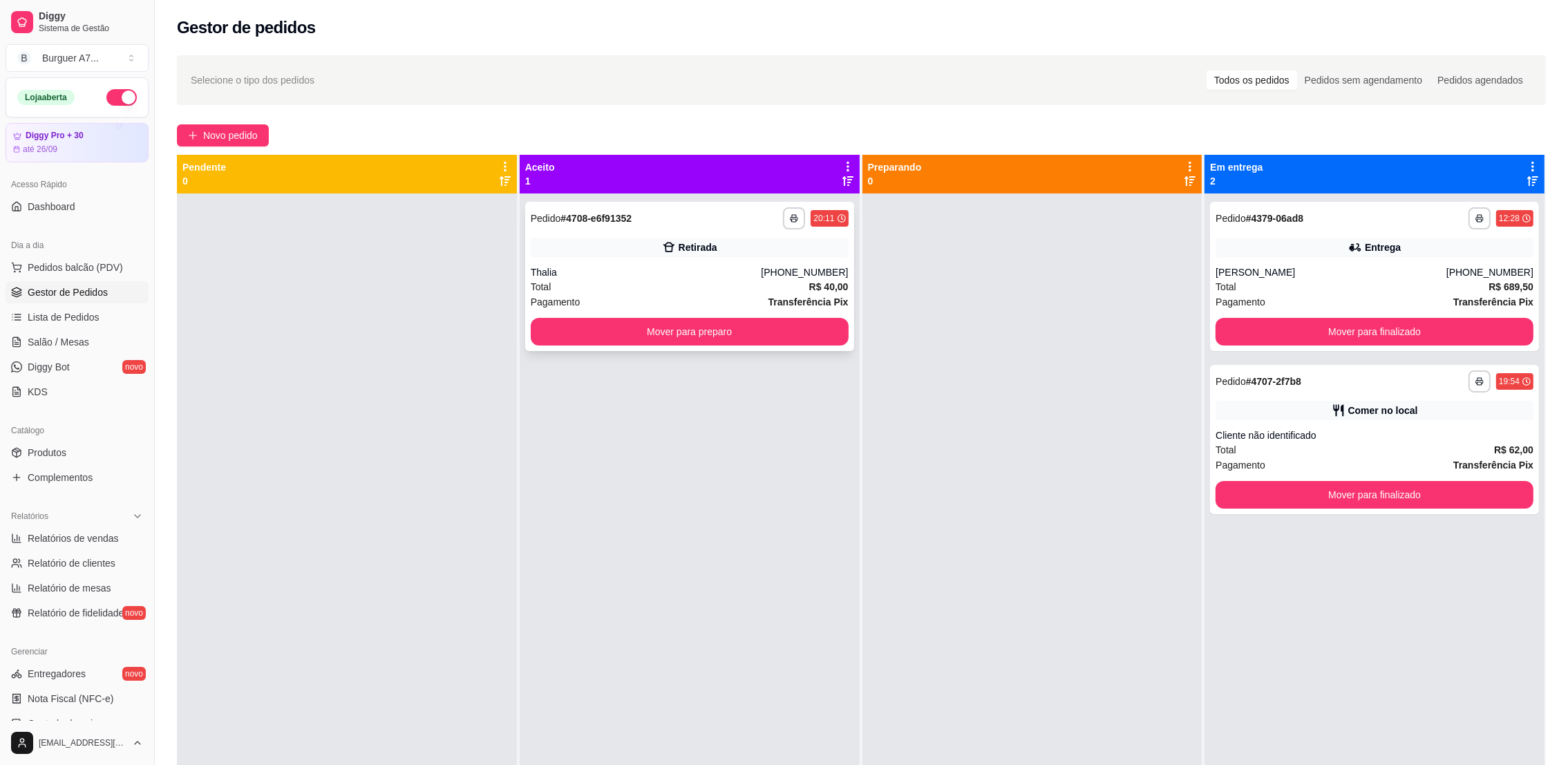
click at [840, 324] on div "**********" at bounding box center [690, 276] width 329 height 149
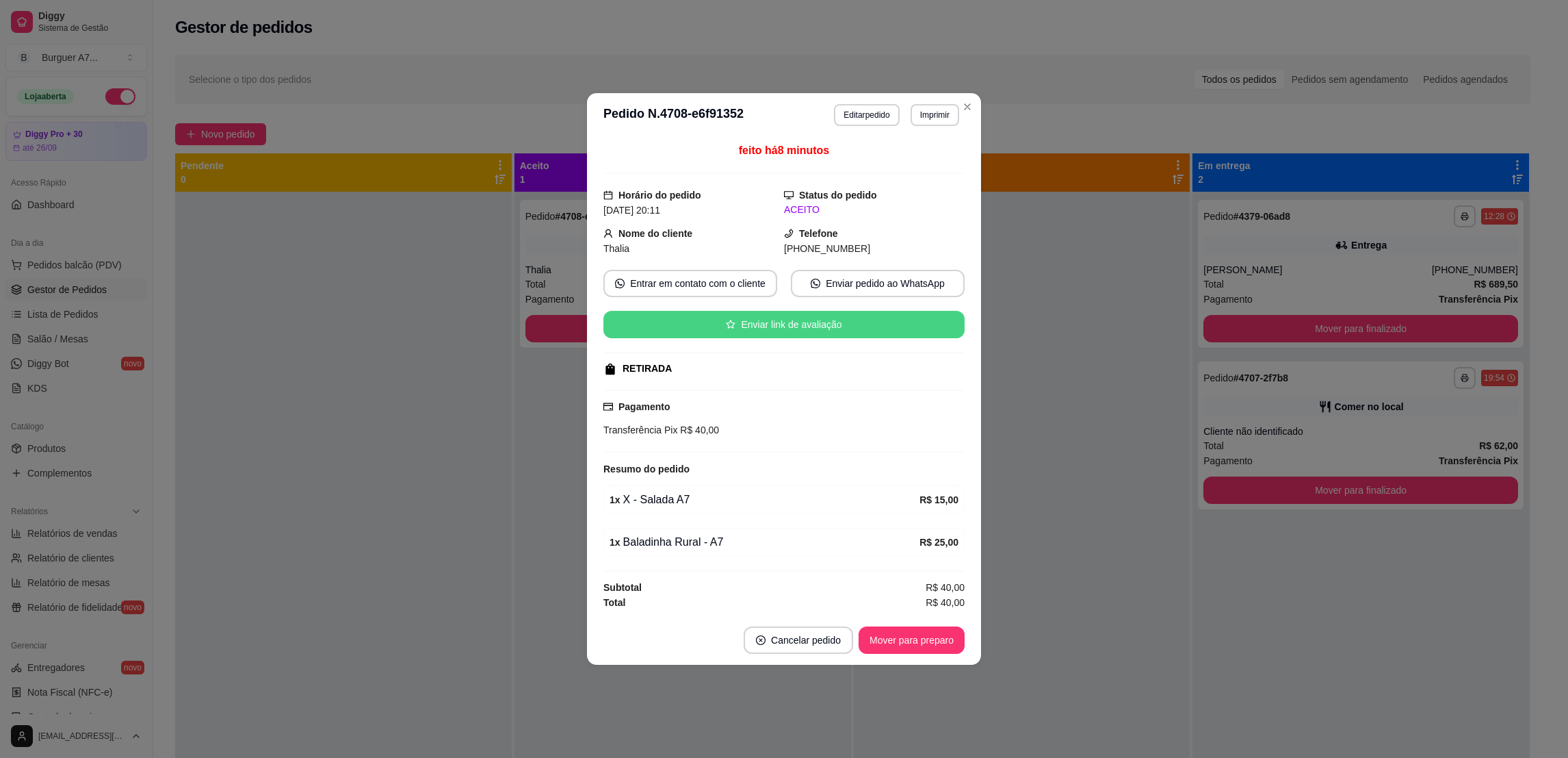
click at [622, 329] on button "Enviar link de avaliação" at bounding box center [784, 324] width 361 height 27
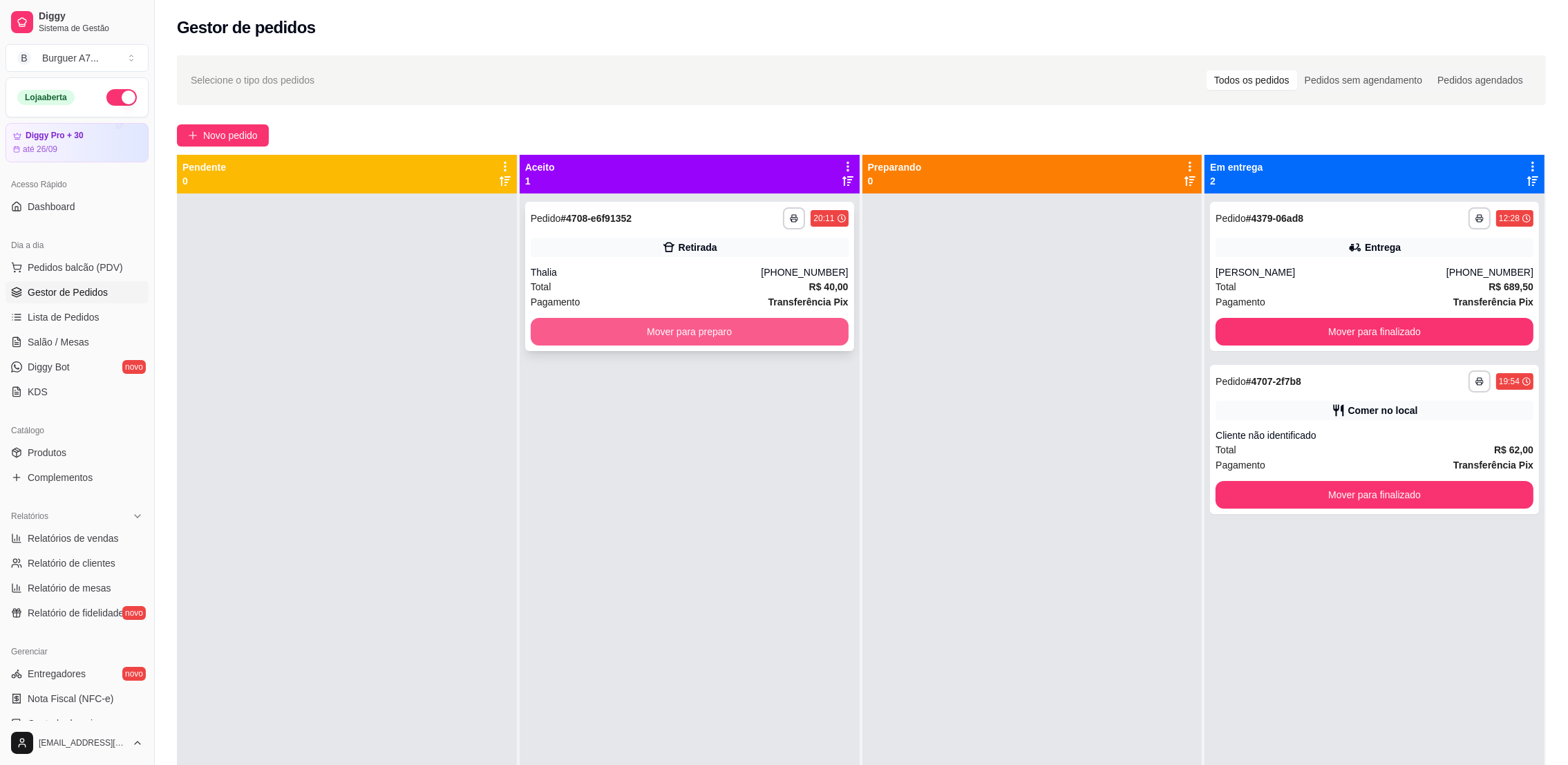
click at [570, 329] on button "Mover para preparo" at bounding box center [689, 331] width 318 height 27
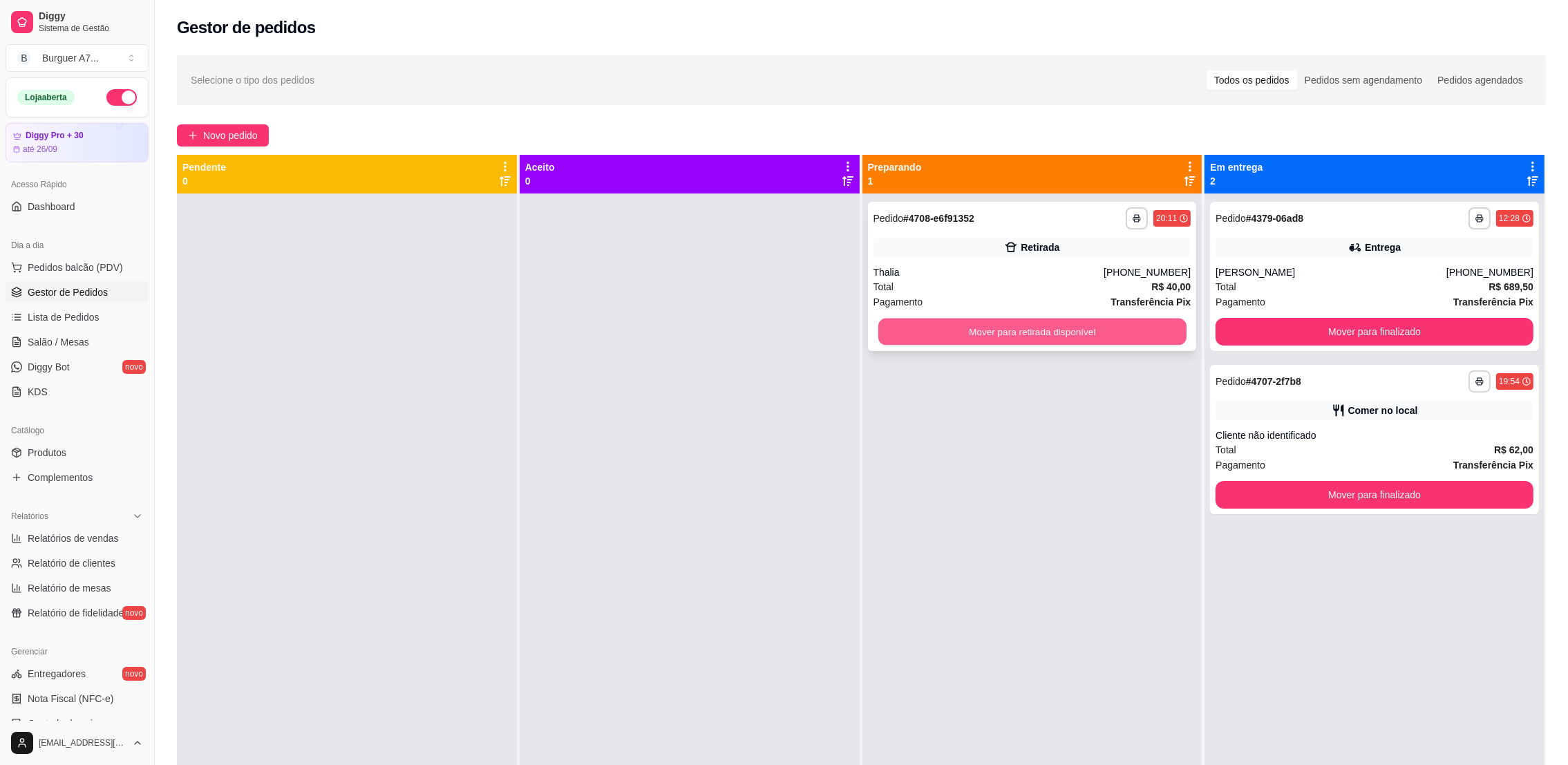
click at [1153, 335] on button "Mover para retirada disponível" at bounding box center [1031, 332] width 308 height 27
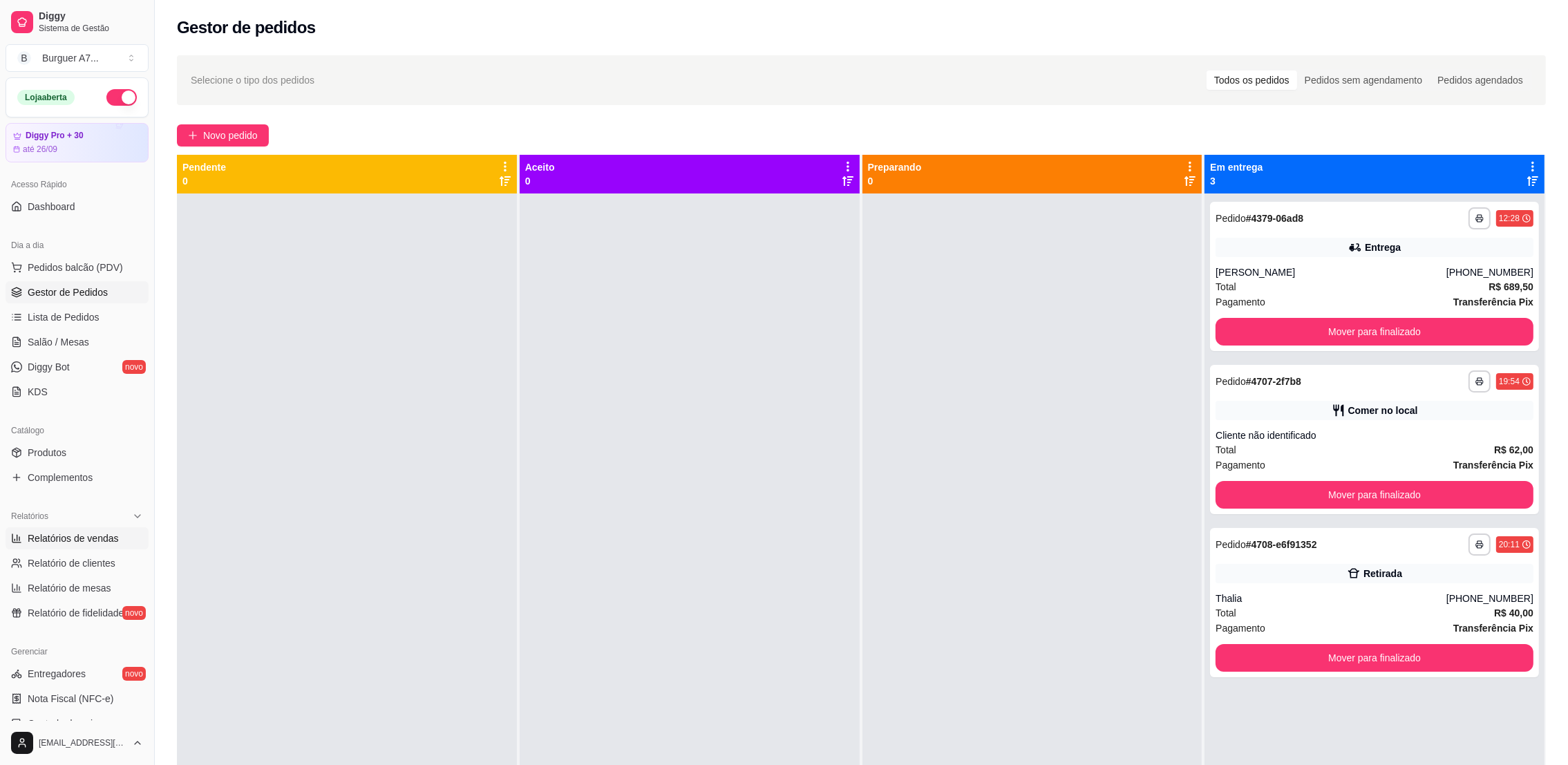
click at [99, 532] on span "Relatórios de vendas" at bounding box center [72, 538] width 91 height 14
select select "ALL"
select select "0"
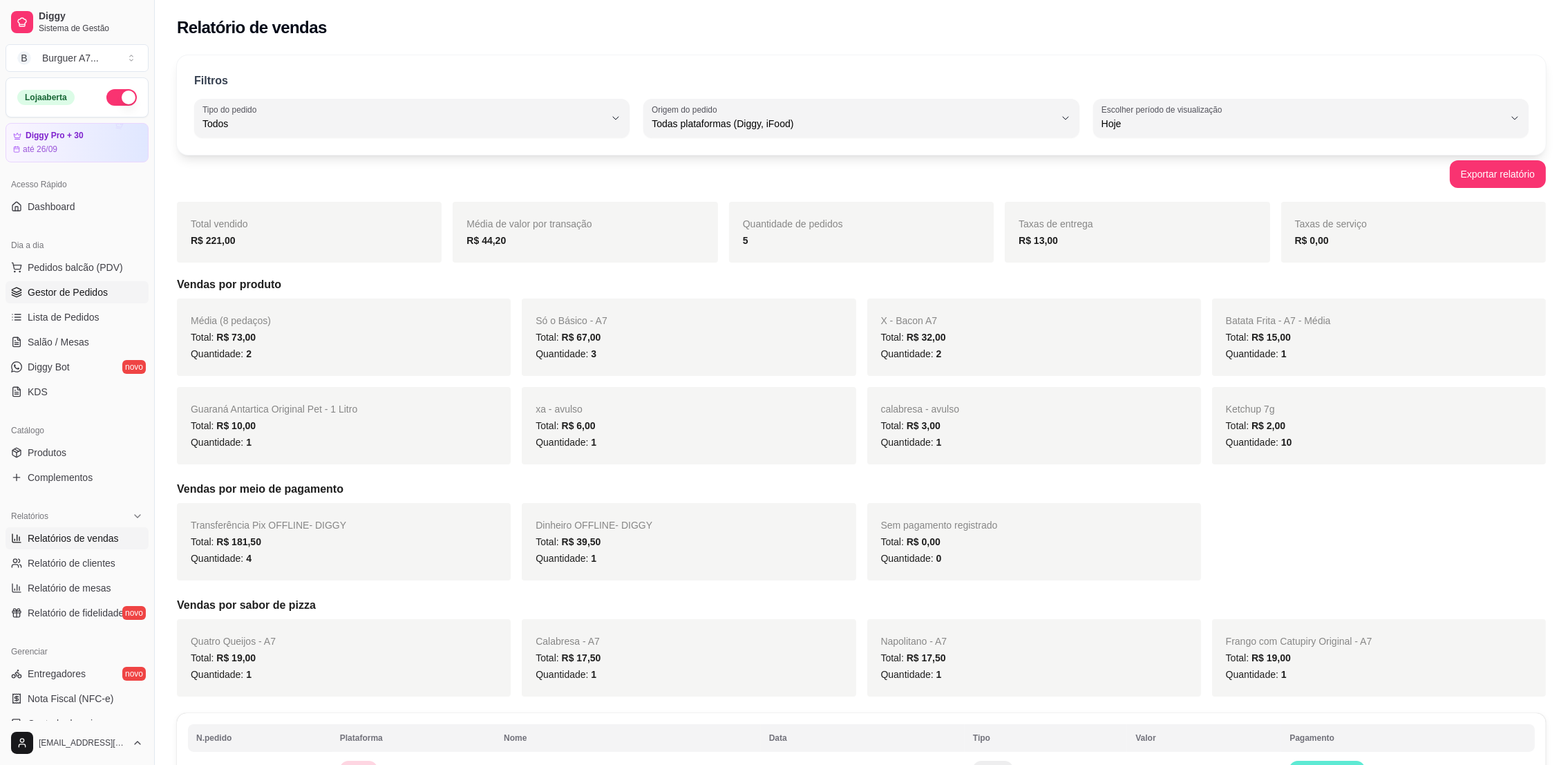
click at [30, 297] on span "Gestor de Pedidos" at bounding box center [67, 292] width 80 height 14
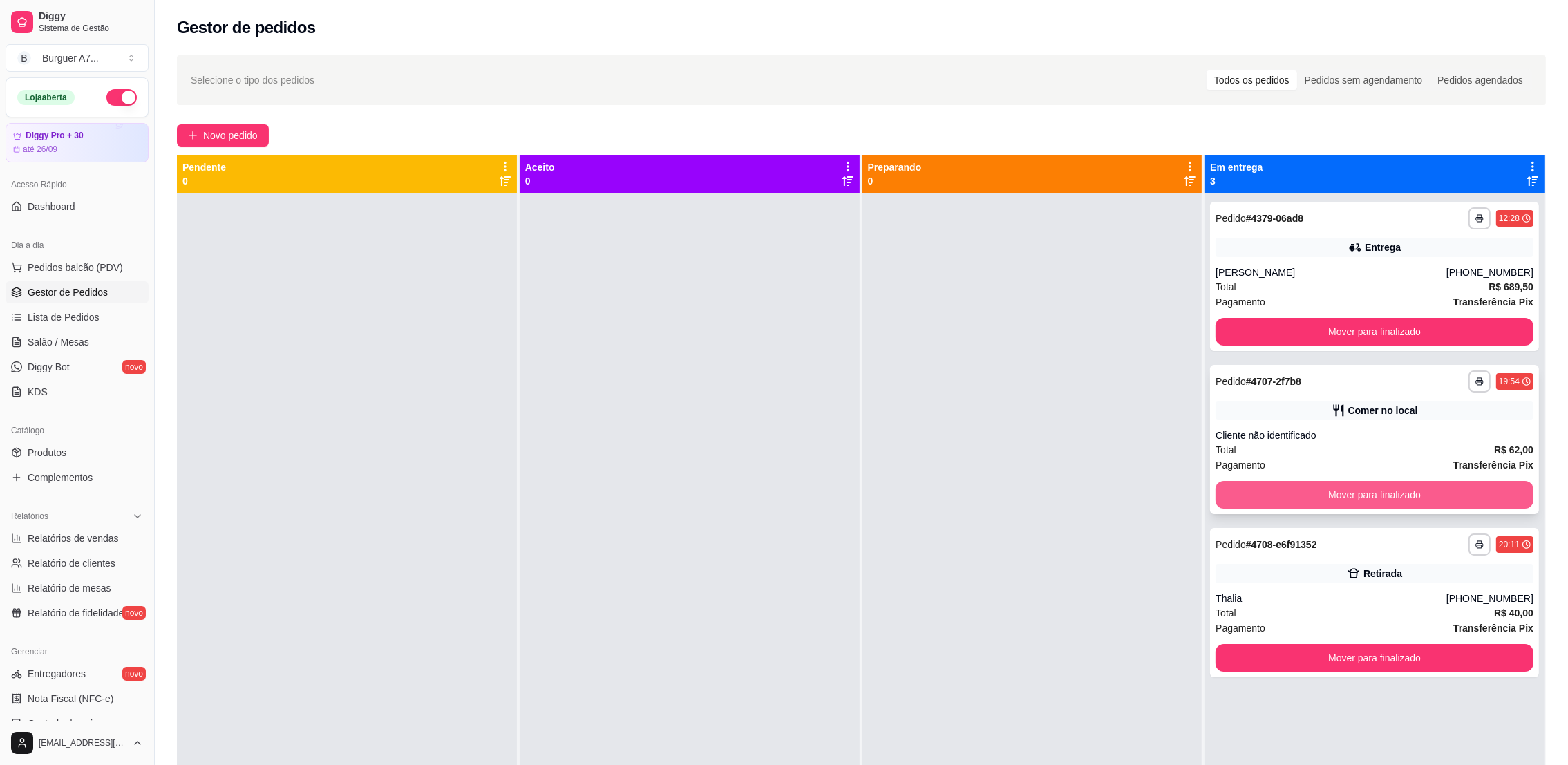
click at [1460, 499] on button "Mover para finalizado" at bounding box center [1374, 494] width 318 height 27
click at [1381, 591] on div "Thalia" at bounding box center [1330, 598] width 230 height 14
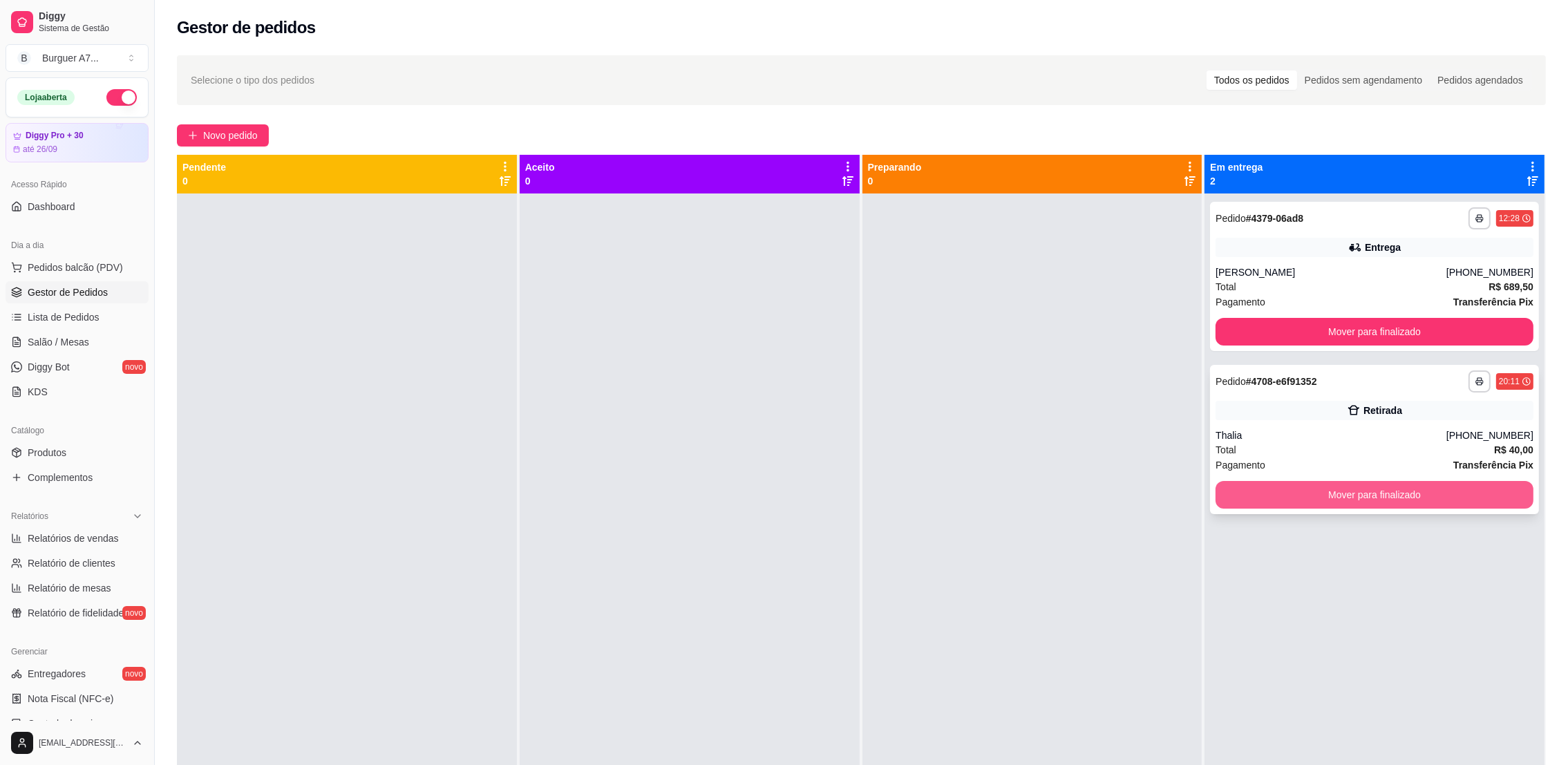
click at [1375, 506] on button "Mover para finalizado" at bounding box center [1374, 494] width 318 height 27
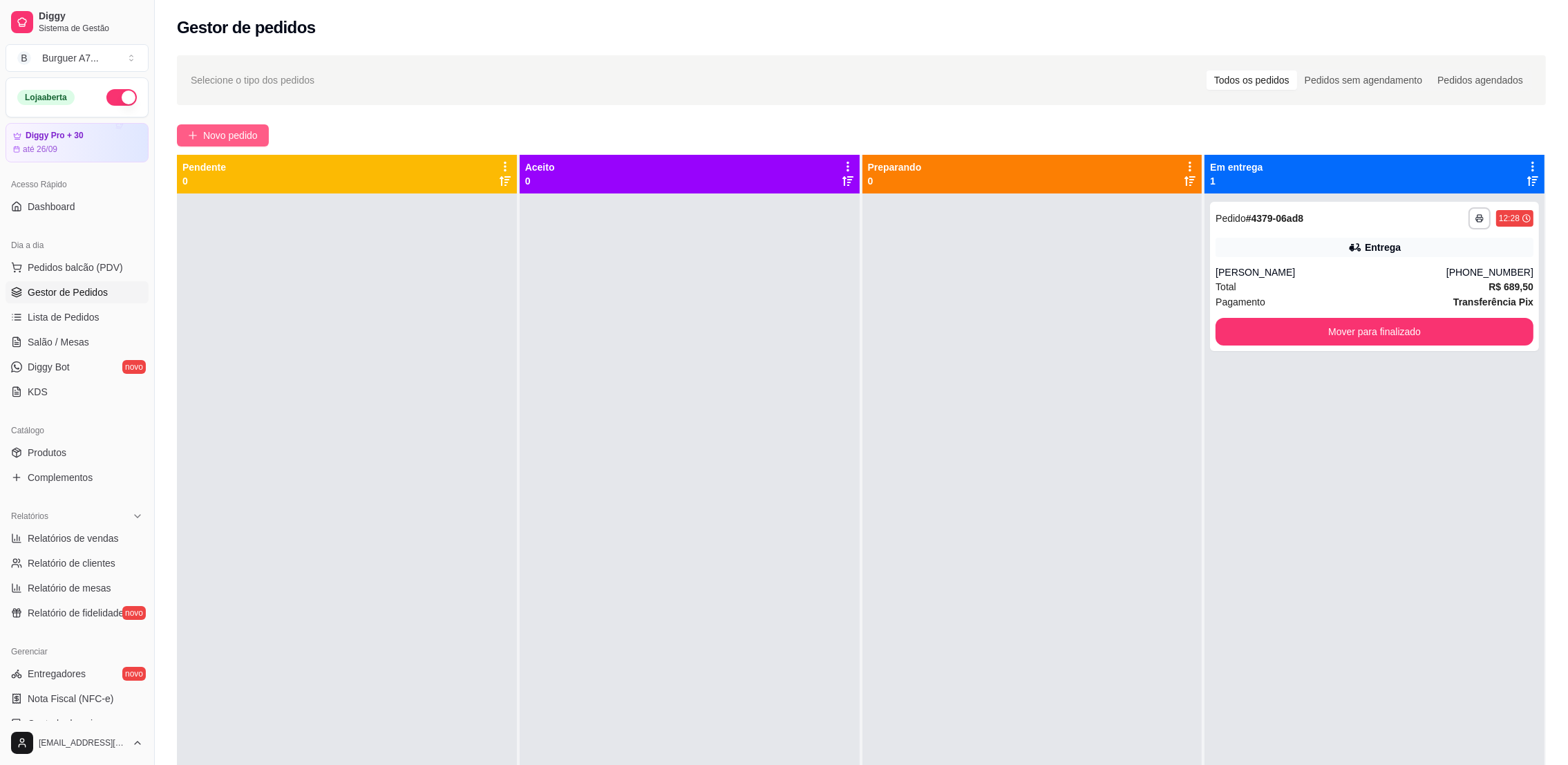
click at [198, 145] on button "Novo pedido" at bounding box center [223, 135] width 92 height 23
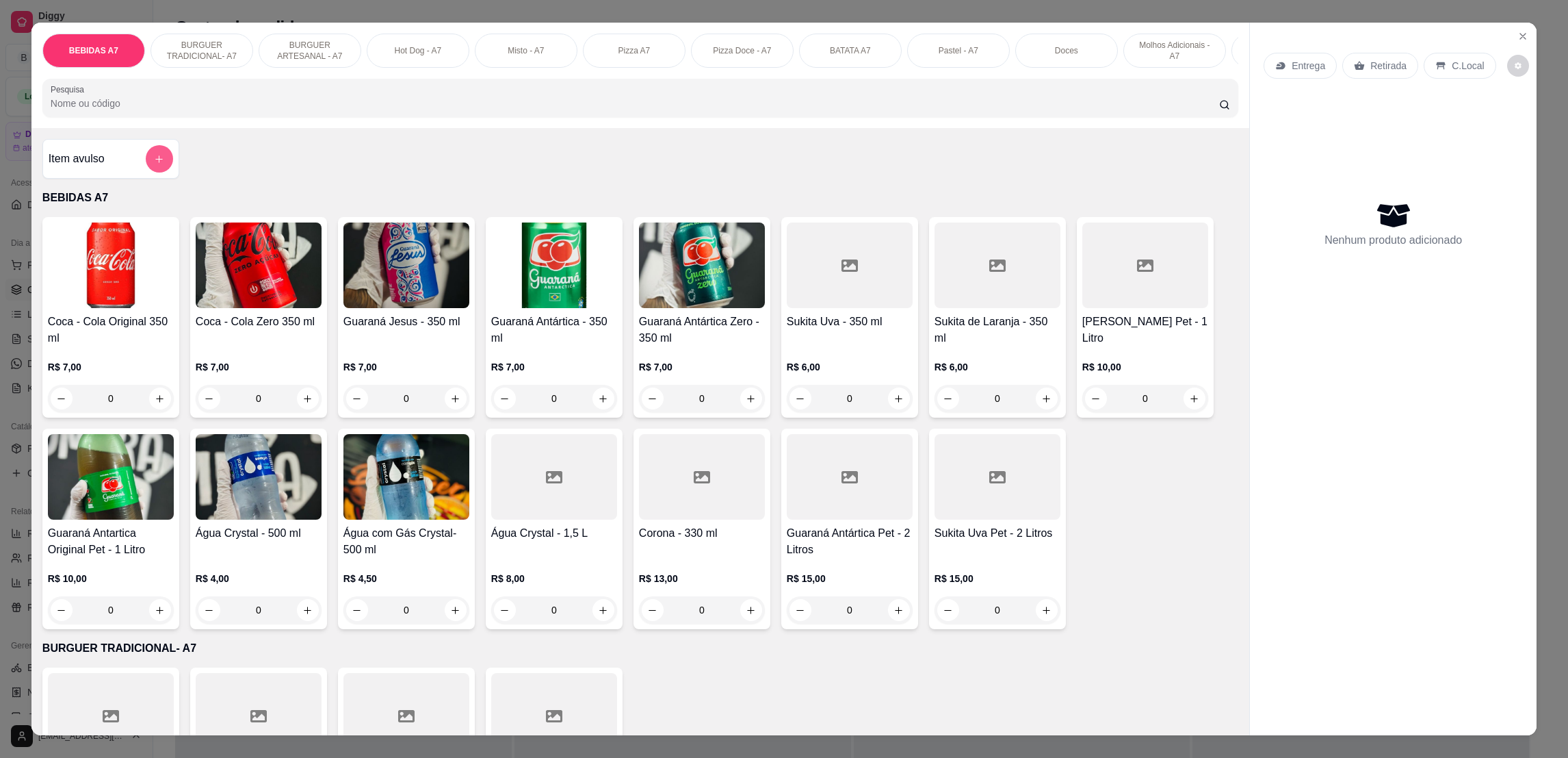
click at [146, 172] on button "add-separate-item" at bounding box center [159, 158] width 27 height 27
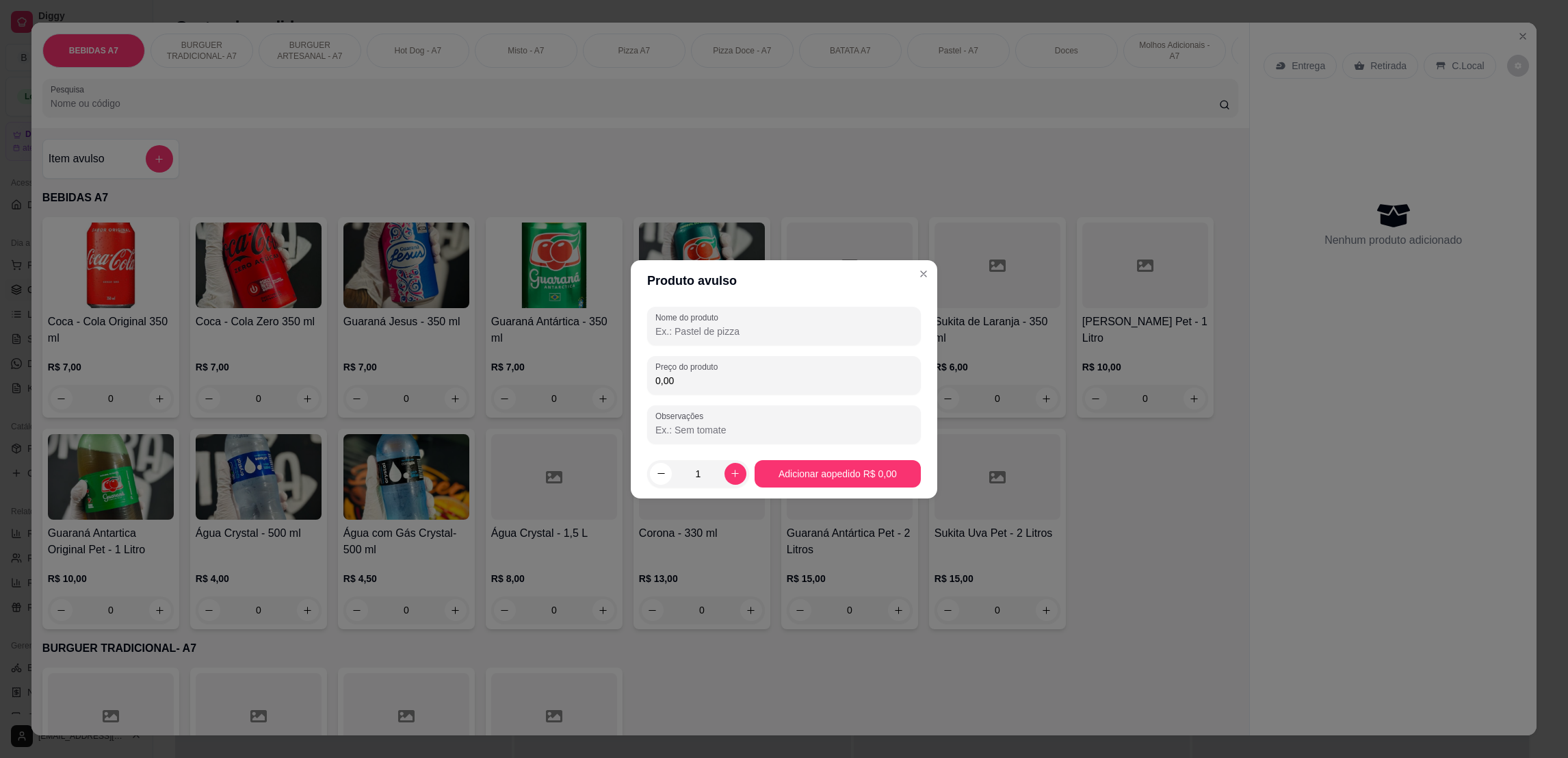
drag, startPoint x: 799, startPoint y: 401, endPoint x: 800, endPoint y: 378, distance: 23.0
click at [799, 395] on div "Nome do produto Preço do produto 0,00 Observações" at bounding box center [784, 374] width 274 height 137
click at [800, 378] on input "0,00" at bounding box center [784, 380] width 257 height 14
type input "10,50"
click at [843, 318] on div at bounding box center [784, 325] width 257 height 27
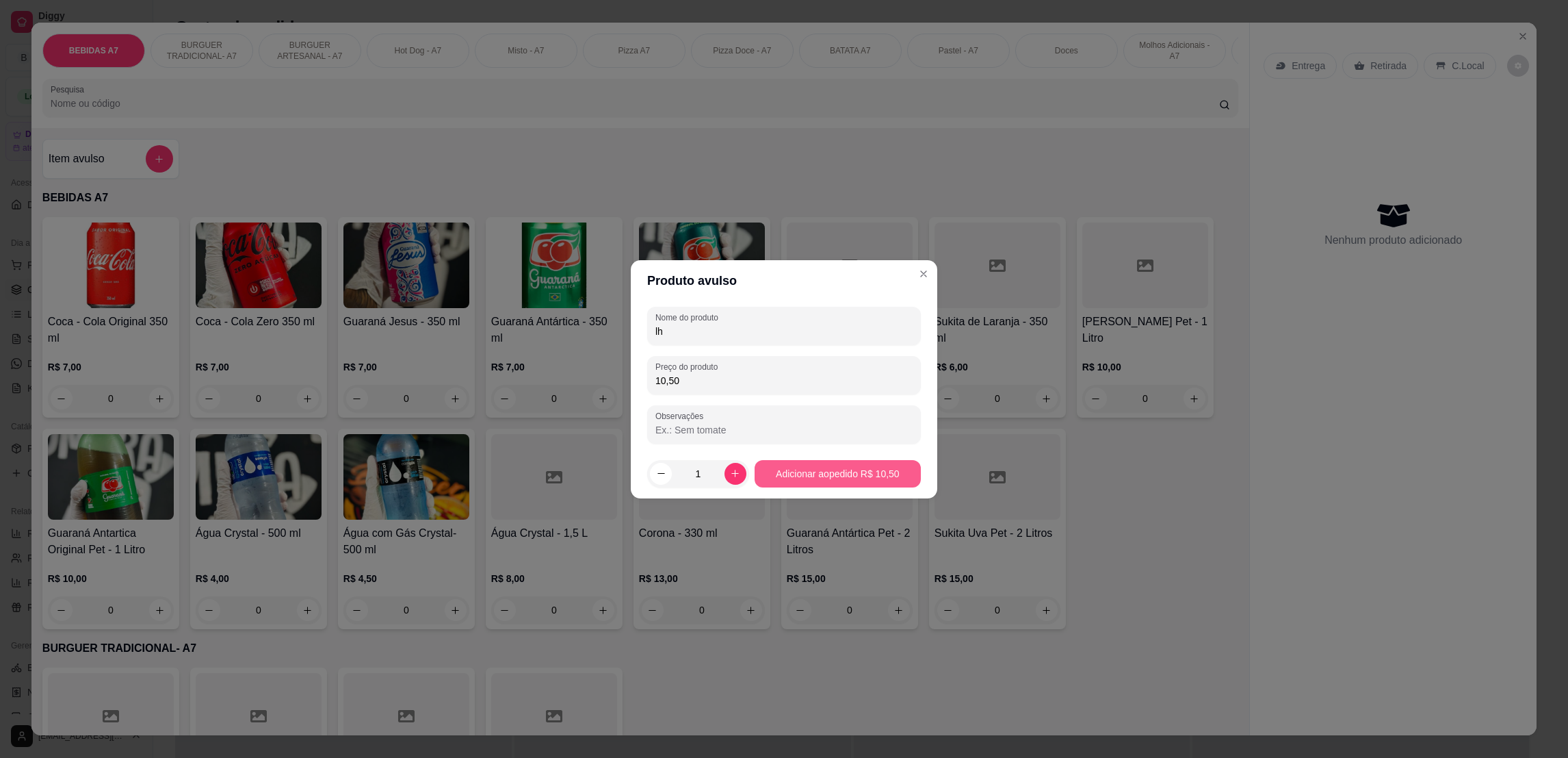
type input "lh"
click at [843, 460] on button "Adicionar ao pedido R$ 10,50" at bounding box center [838, 473] width 167 height 27
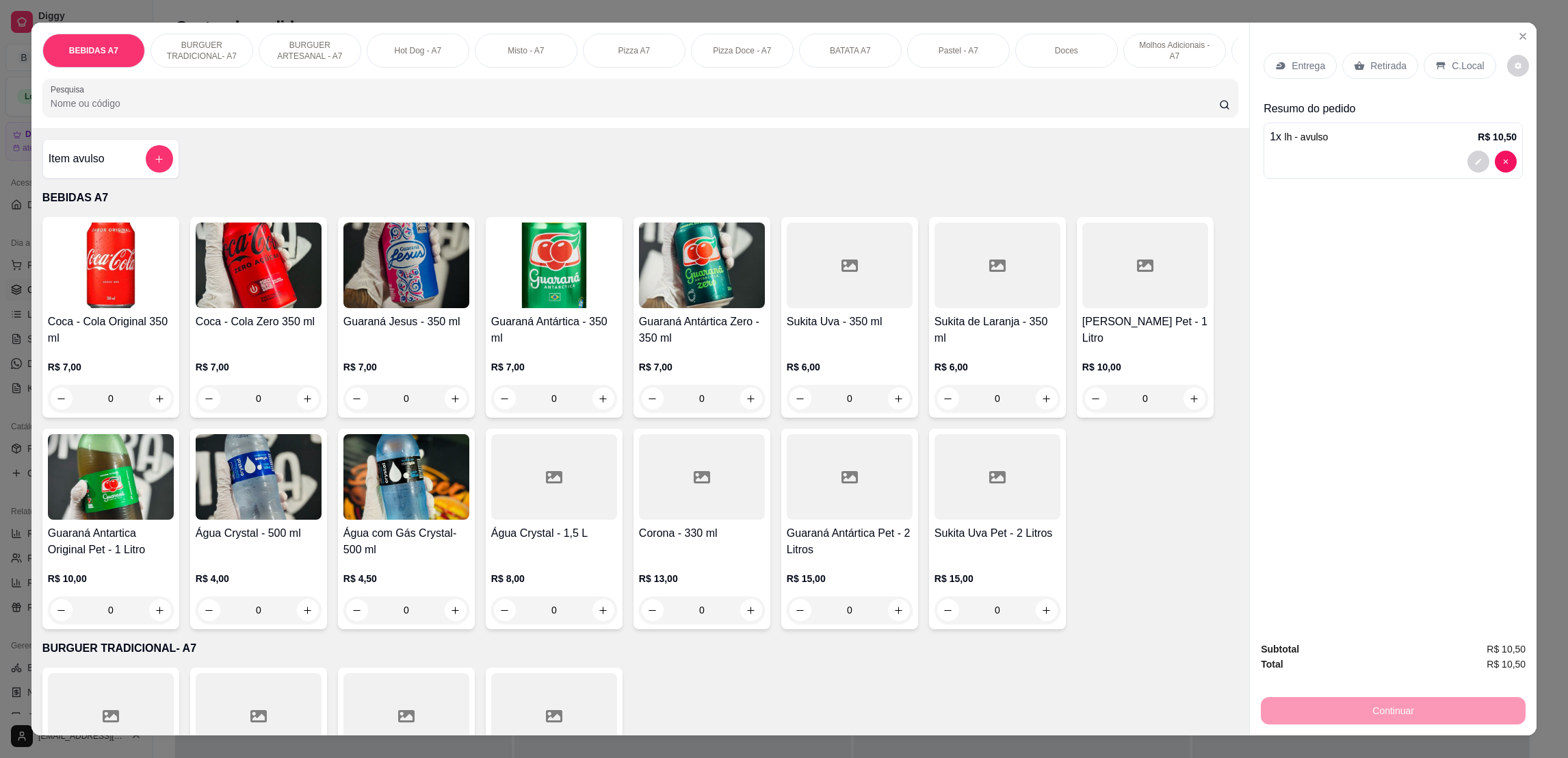
click at [1377, 77] on div "Retirada" at bounding box center [1381, 66] width 76 height 26
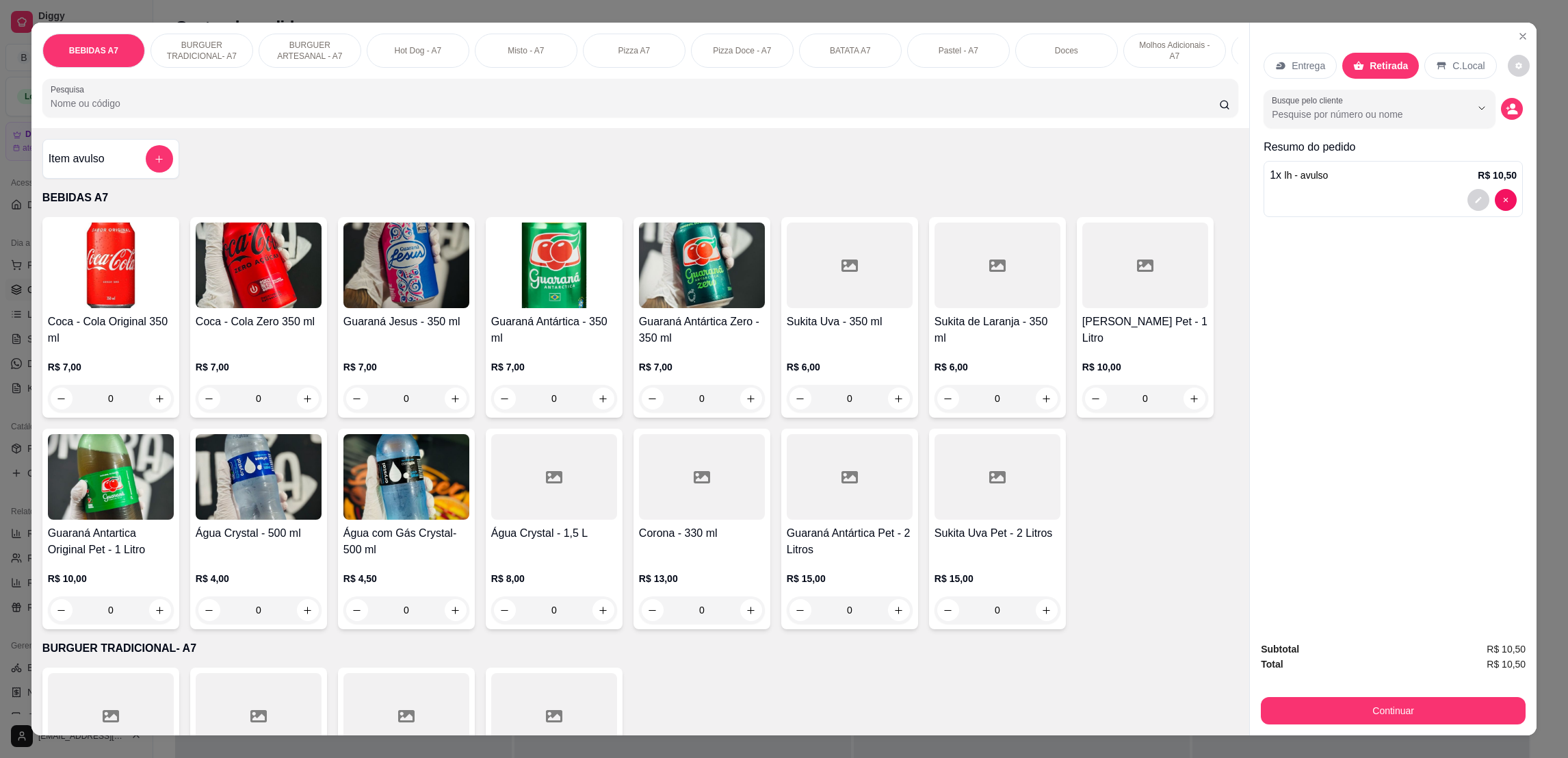
click at [1440, 729] on div "Subtotal R$ 10,50 Total R$ 10,50 Continuar" at bounding box center [1394, 683] width 287 height 104
click at [1463, 709] on button "Continuar" at bounding box center [1393, 710] width 264 height 27
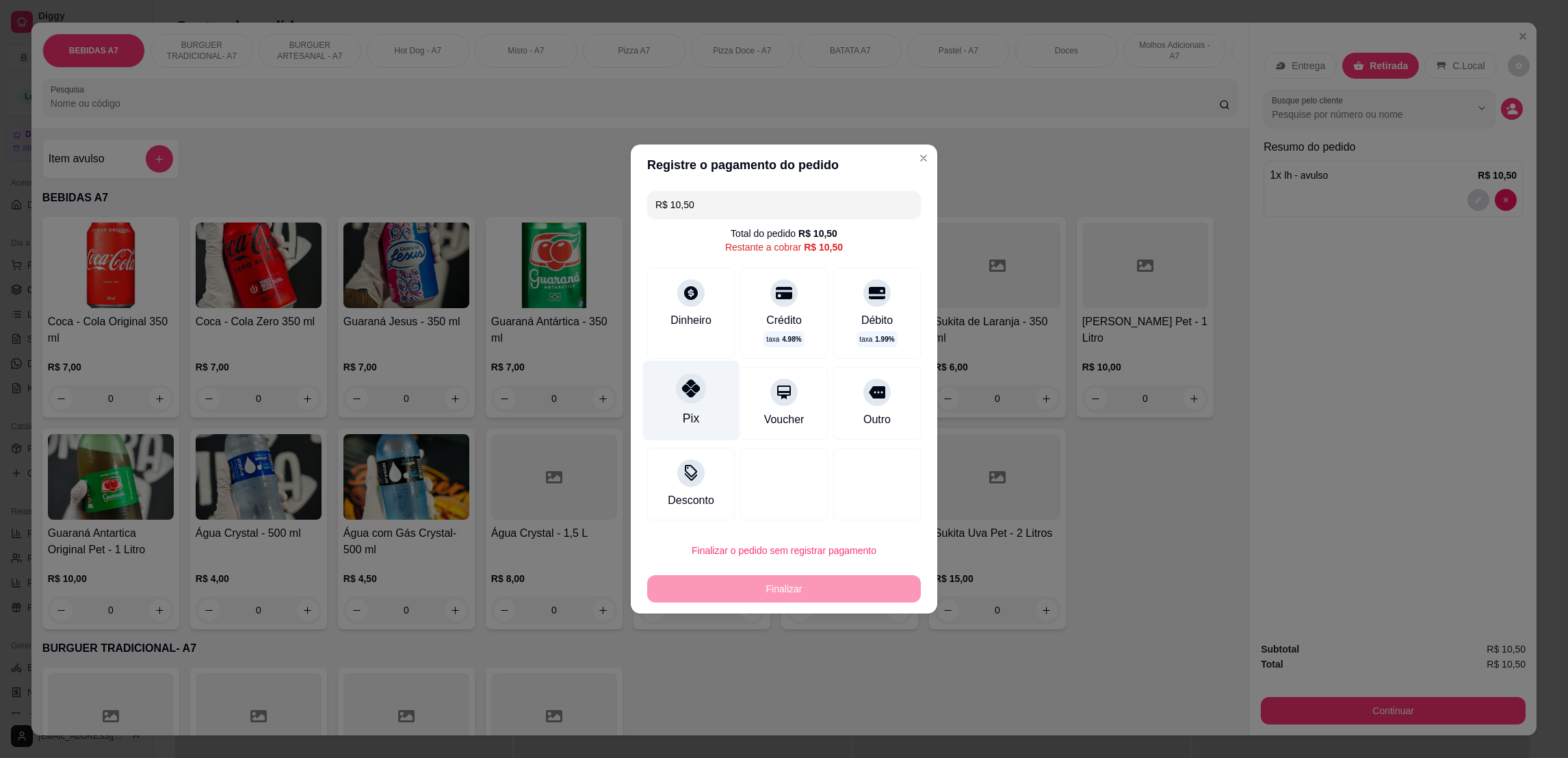
click at [674, 378] on div "Pix" at bounding box center [692, 400] width 97 height 80
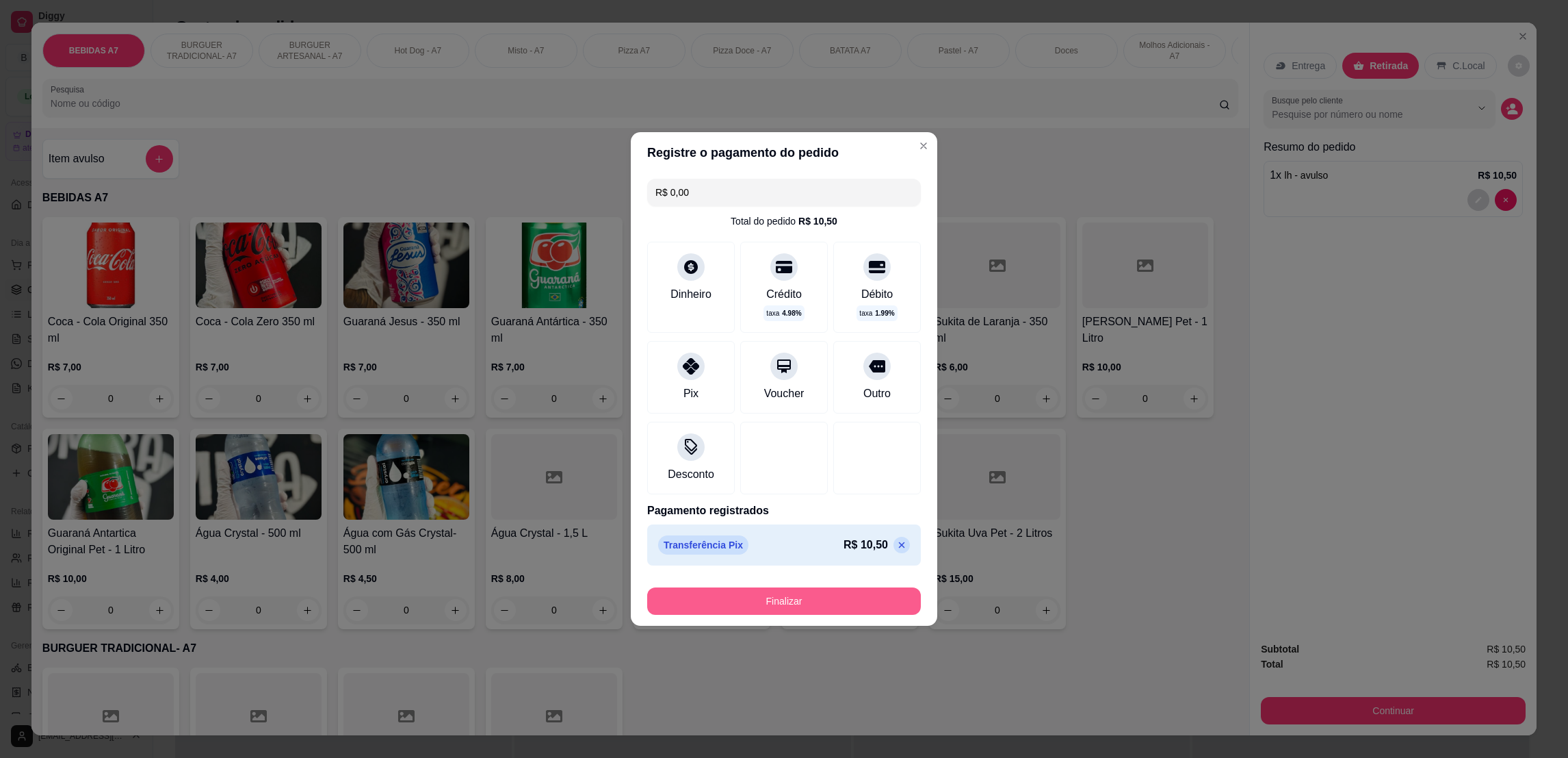
click at [852, 608] on button "Finalizar" at bounding box center [784, 601] width 274 height 27
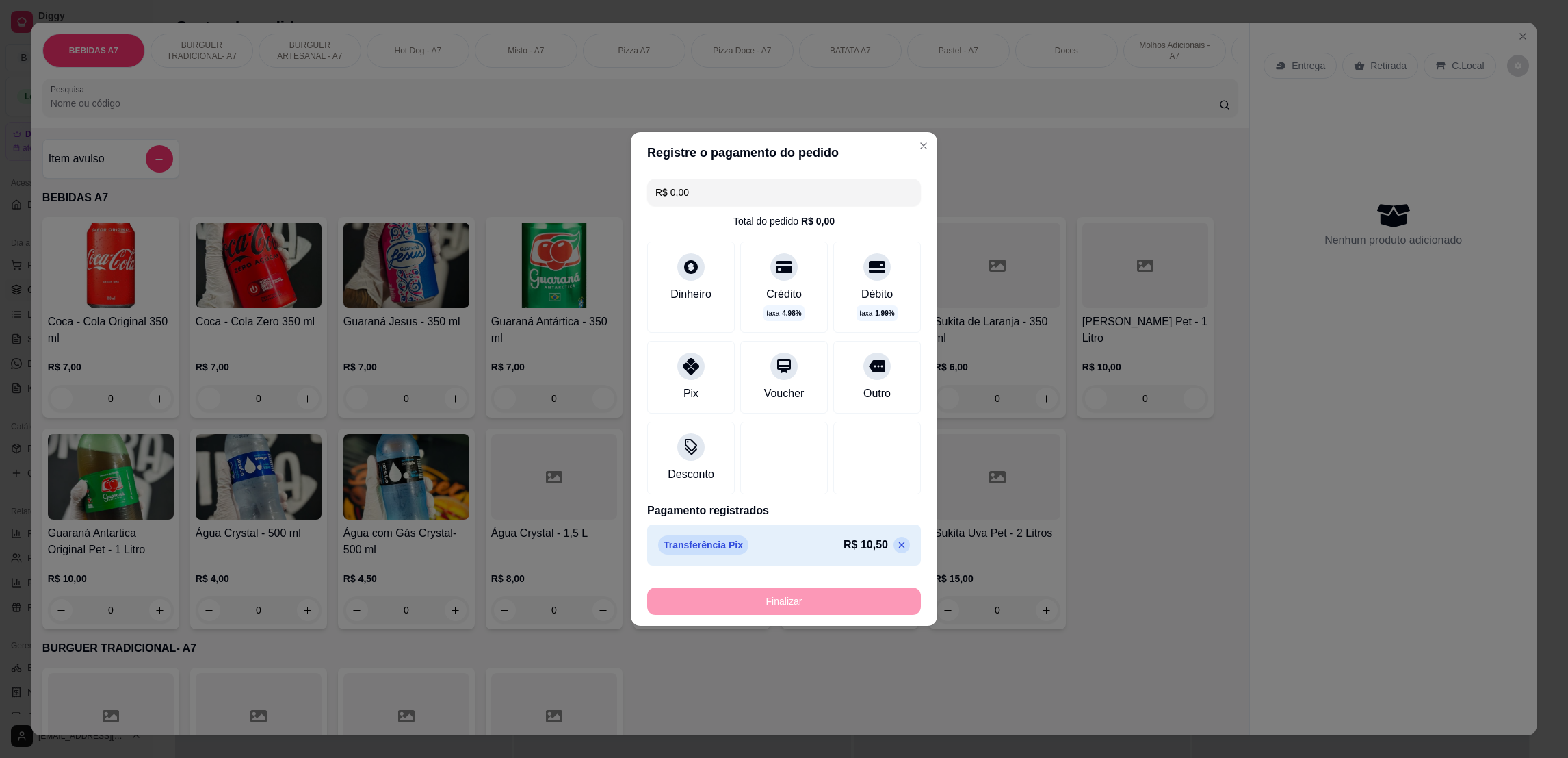
type input "-R$ 10,50"
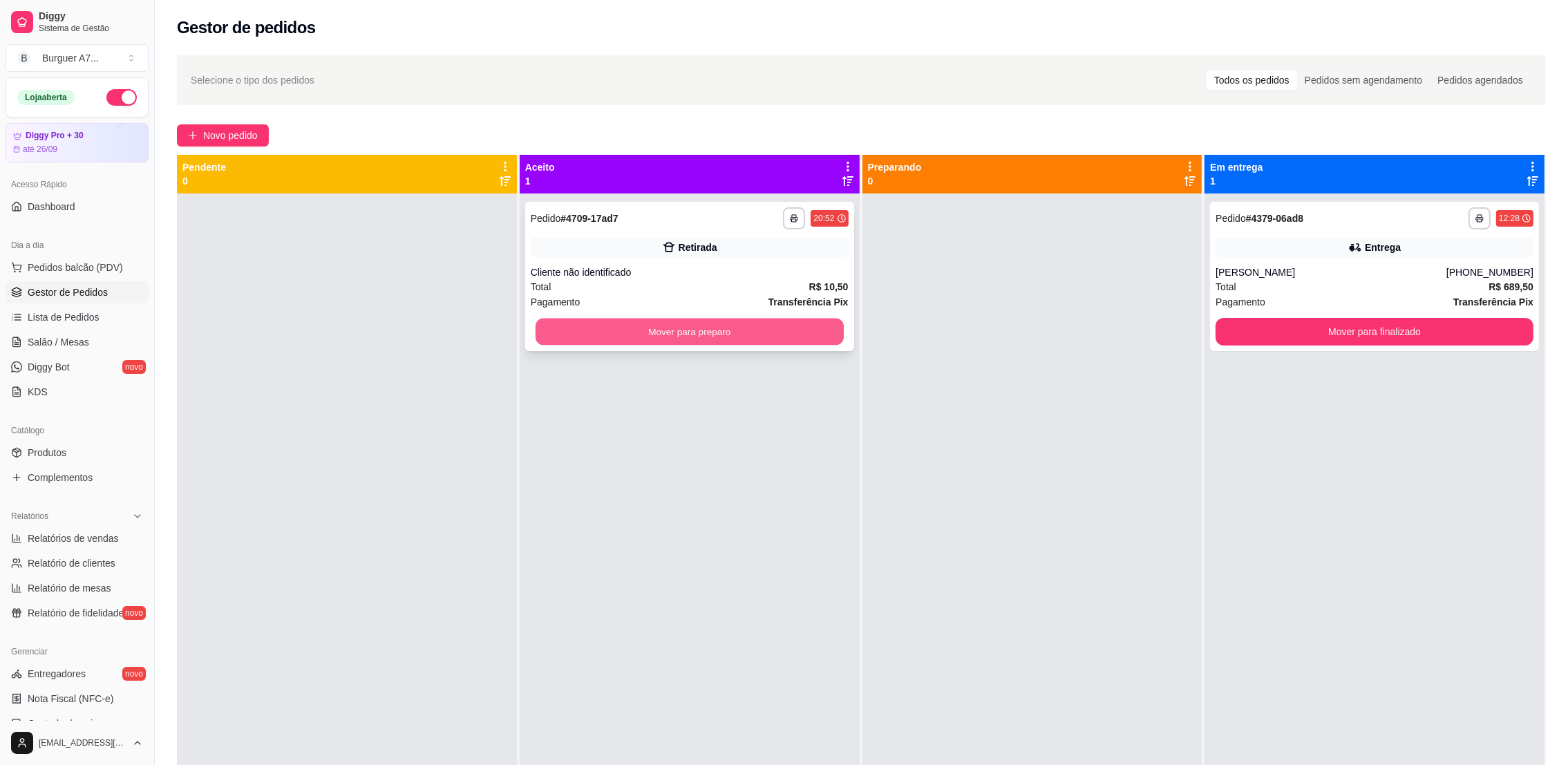
click at [790, 329] on button "Mover para preparo" at bounding box center [690, 332] width 308 height 27
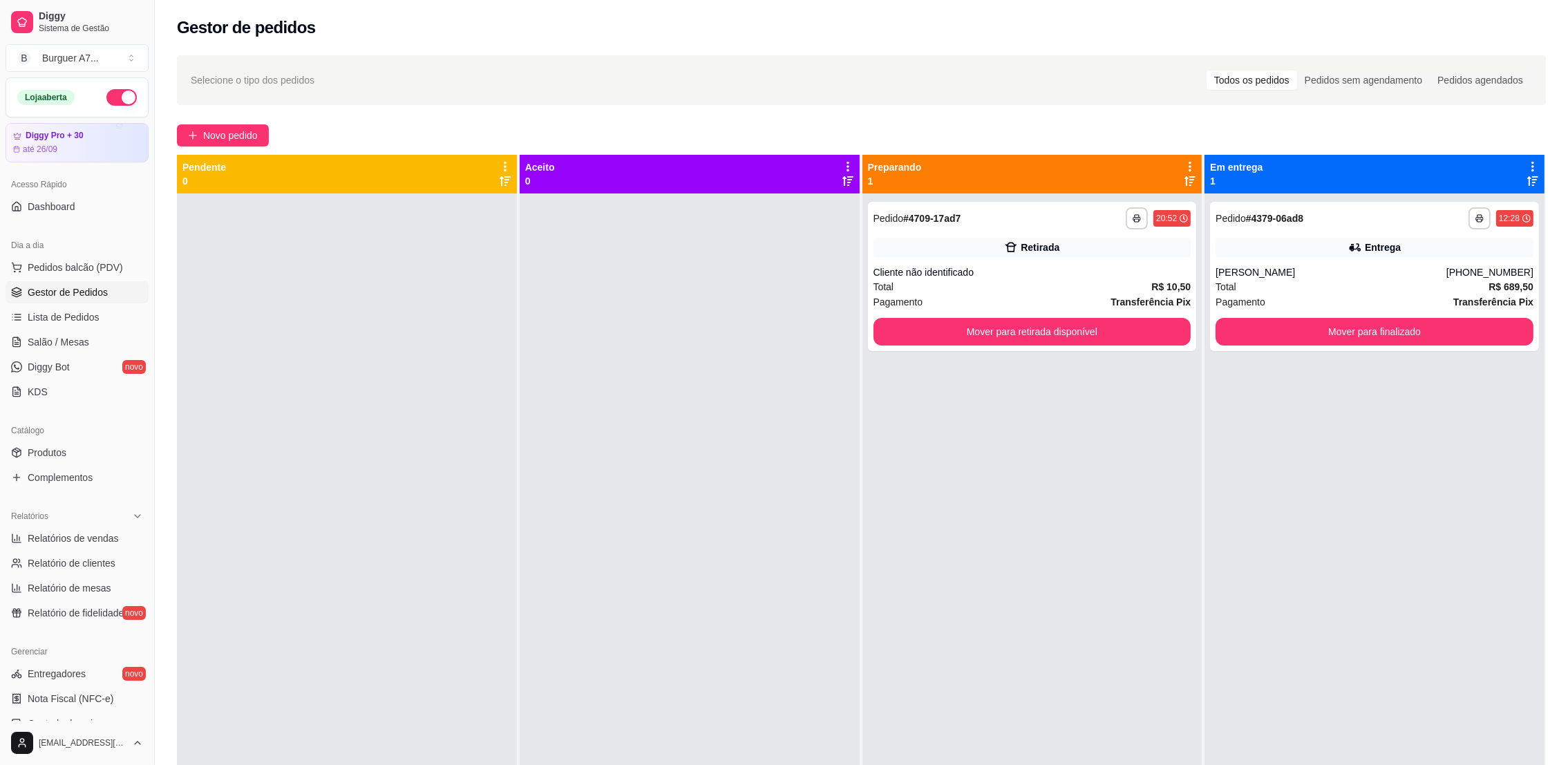
click at [1011, 315] on div "**********" at bounding box center [1032, 276] width 329 height 149
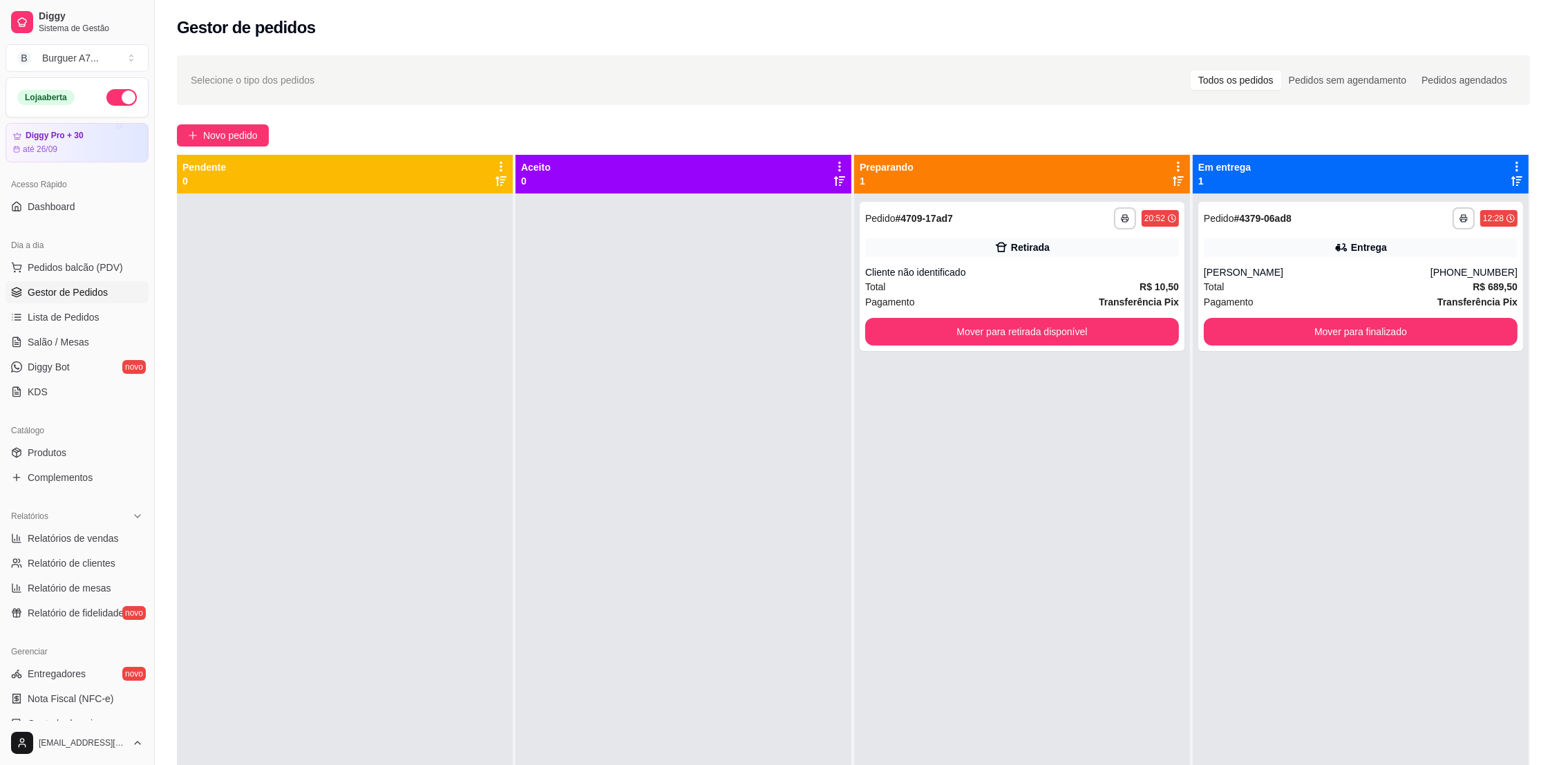
click at [1121, 327] on button "Mover para retirada disponível" at bounding box center [1022, 331] width 314 height 27
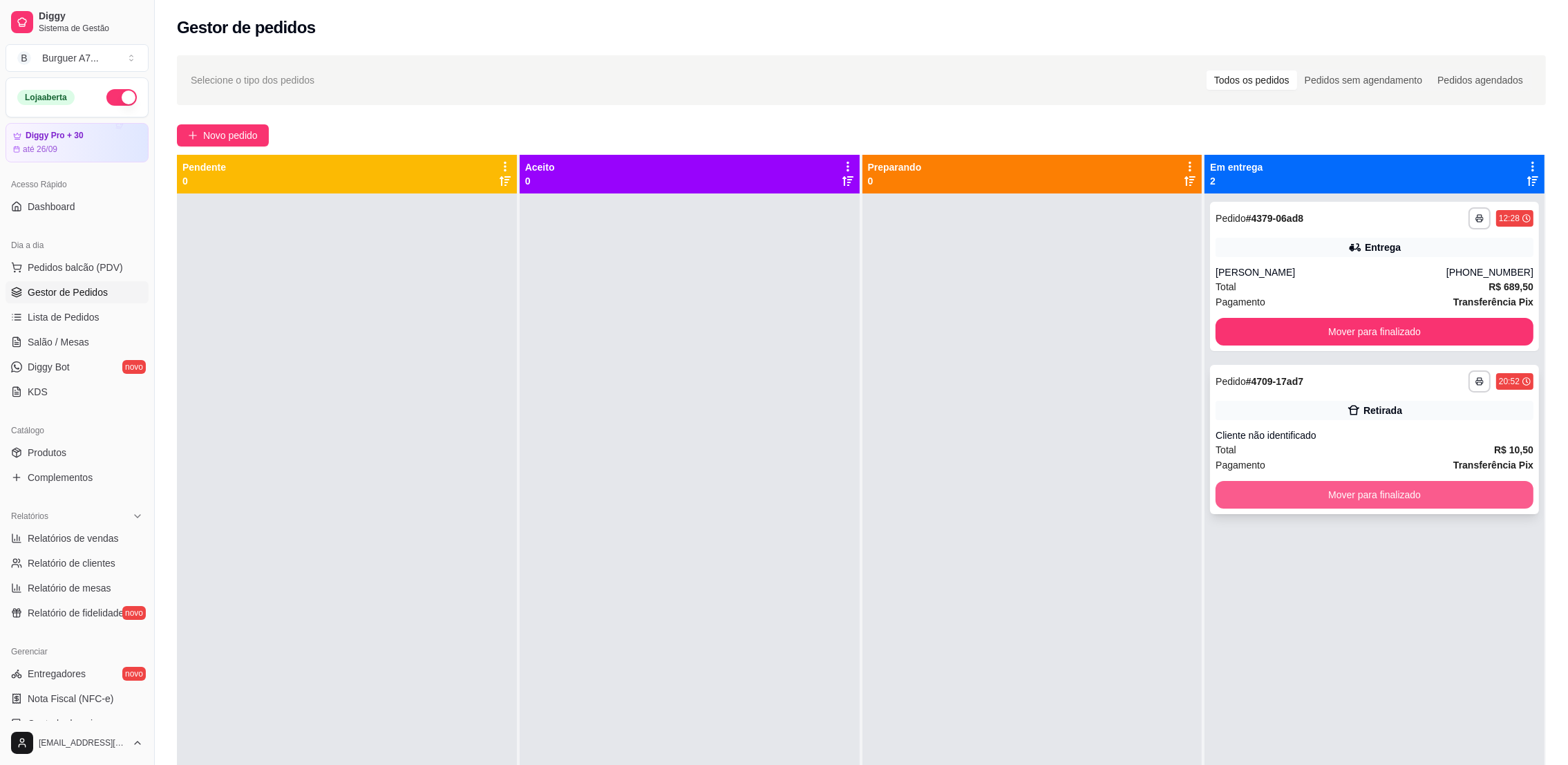
click at [1453, 492] on button "Mover para finalizado" at bounding box center [1374, 494] width 318 height 27
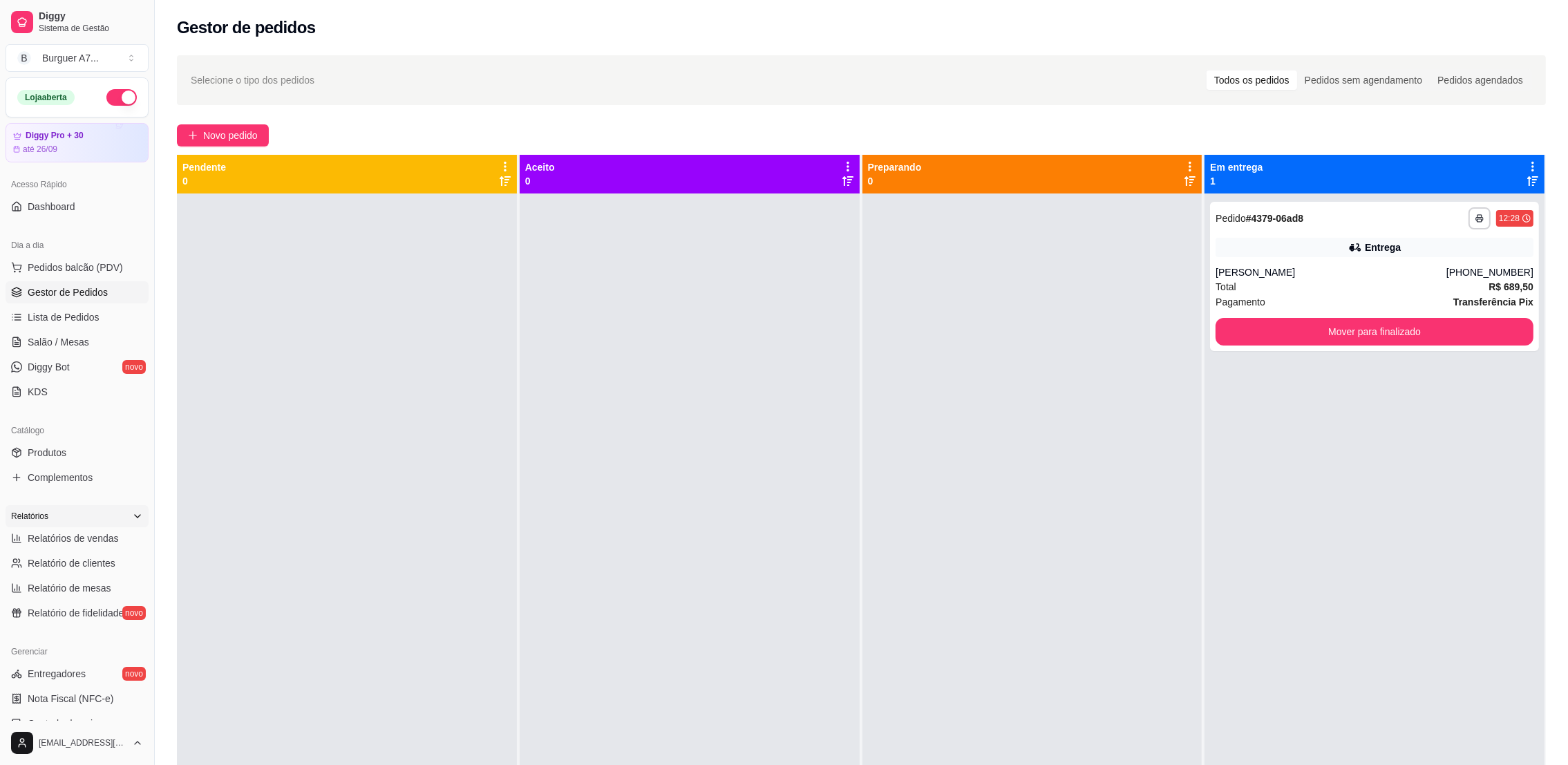
click at [95, 518] on div "Relatórios" at bounding box center [77, 516] width 143 height 23
click at [101, 527] on div "Relatórios" at bounding box center [77, 515] width 154 height 33
click at [105, 517] on div "Relatórios" at bounding box center [77, 516] width 143 height 23
click at [110, 527] on link "Relatórios de vendas" at bounding box center [77, 539] width 143 height 23
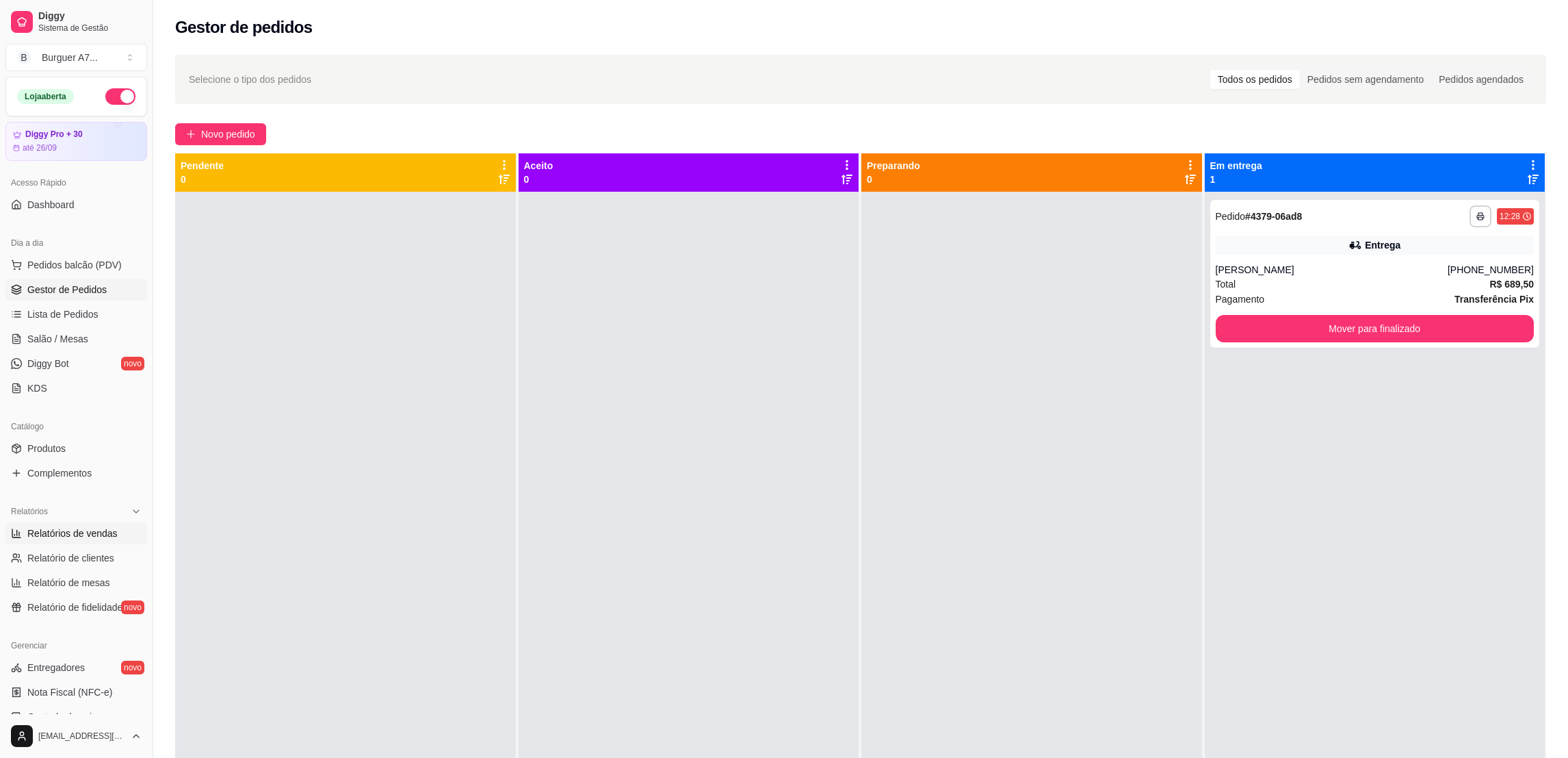
select select "ALL"
select select "0"
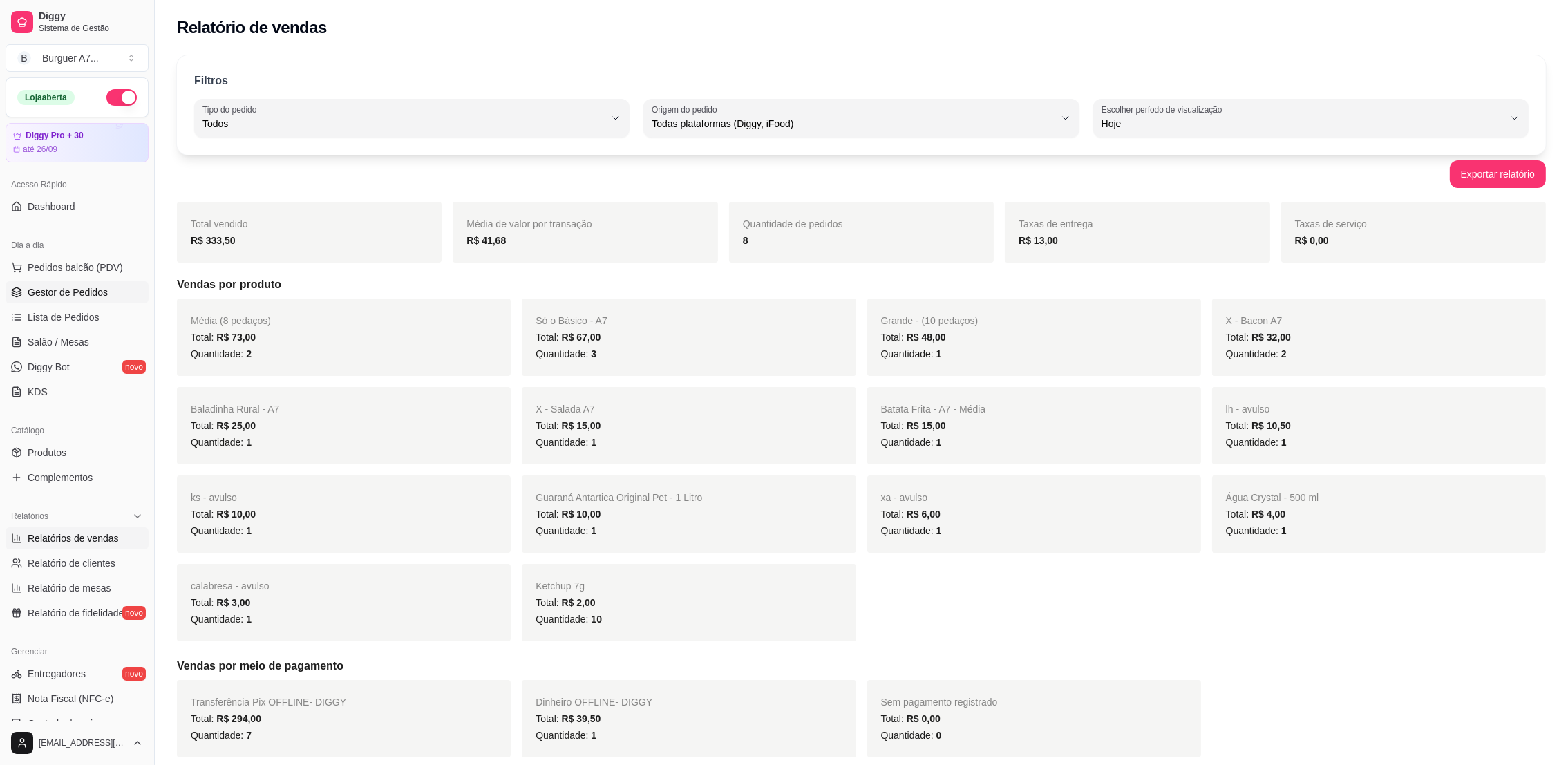
click at [80, 286] on span "Gestor de Pedidos" at bounding box center [67, 292] width 80 height 14
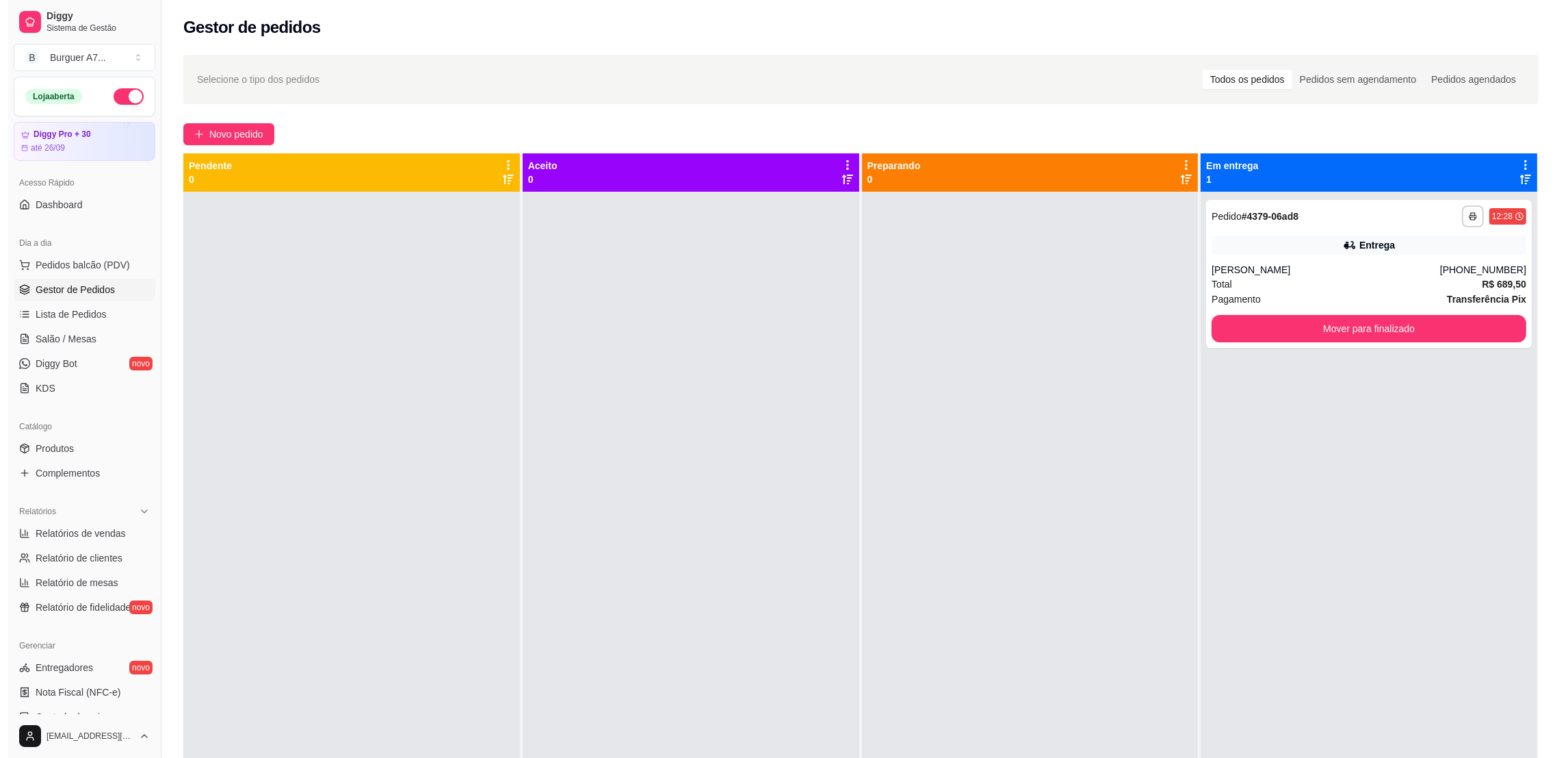
scroll to position [226, 0]
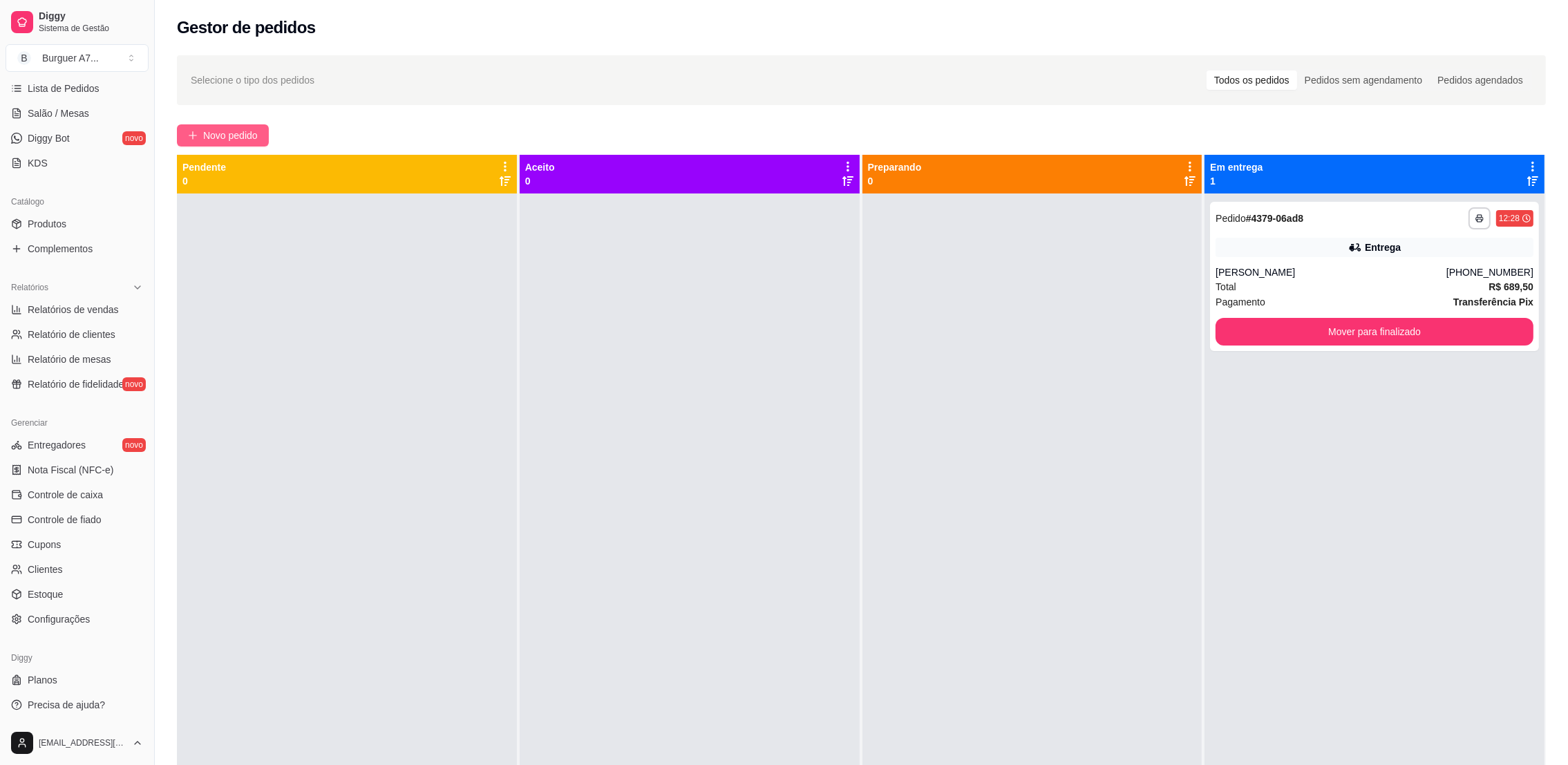
click at [227, 140] on span "Novo pedido" at bounding box center [230, 135] width 55 height 15
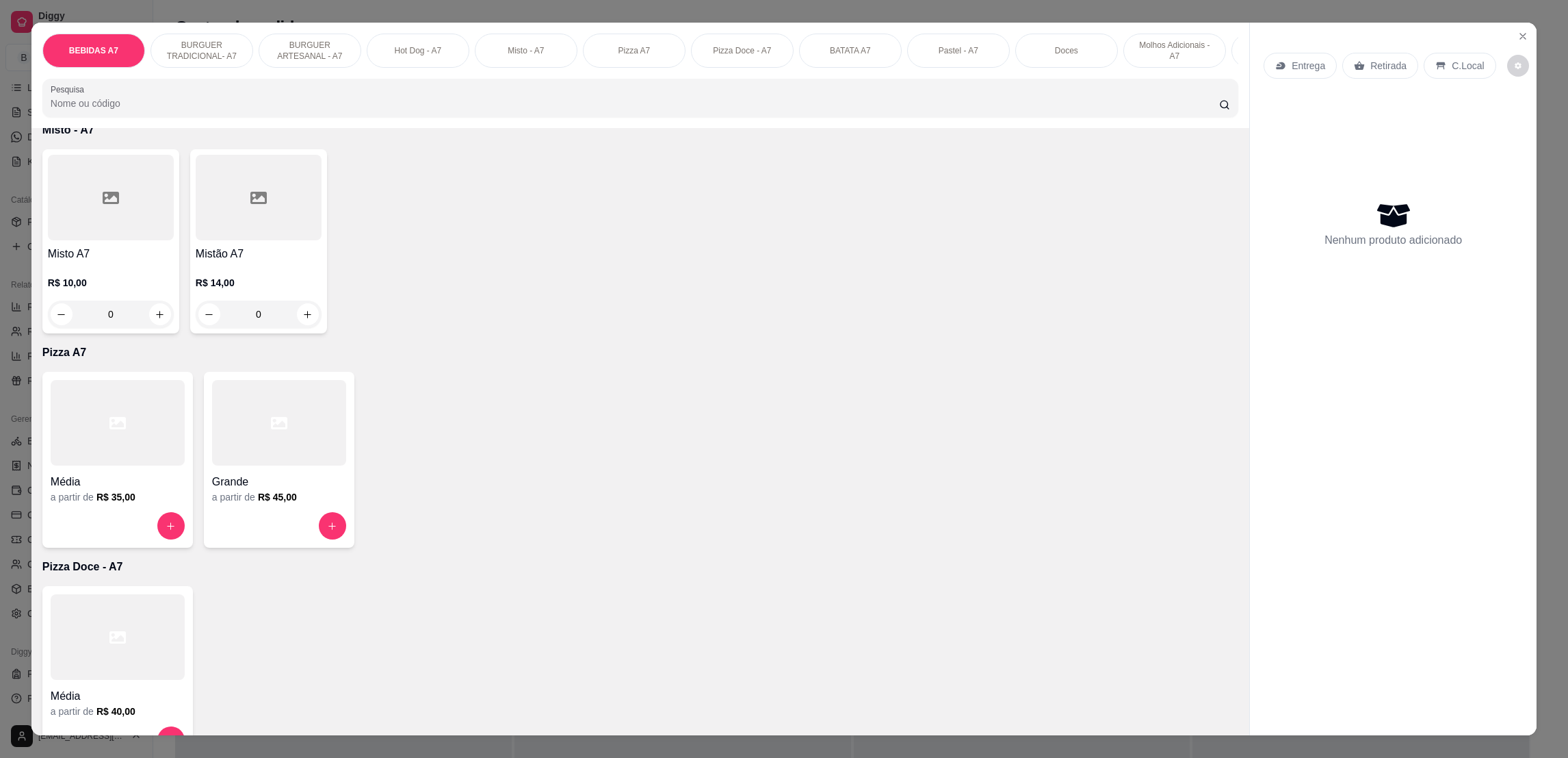
scroll to position [1231, 0]
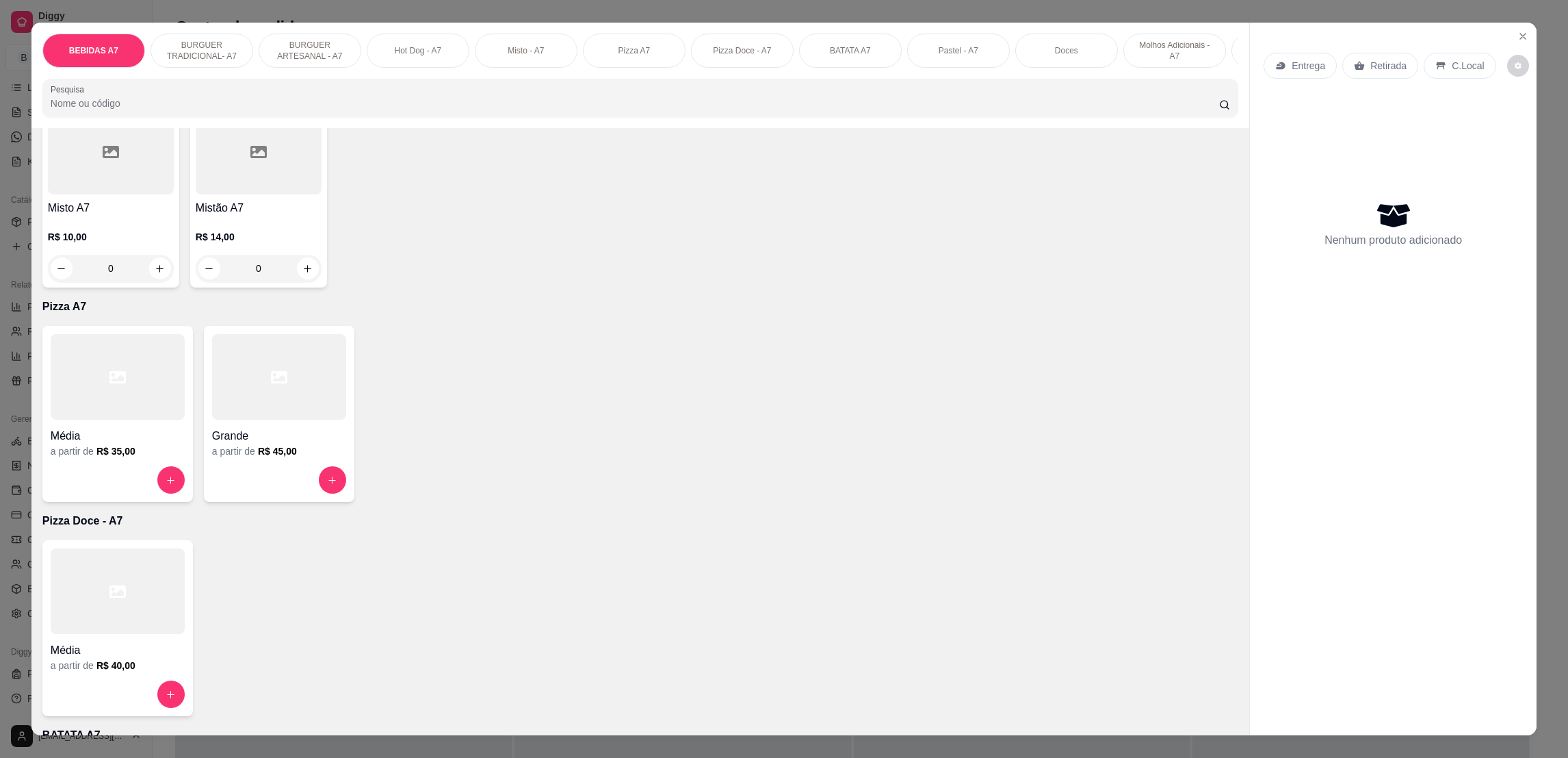
click at [281, 420] on div at bounding box center [279, 377] width 134 height 86
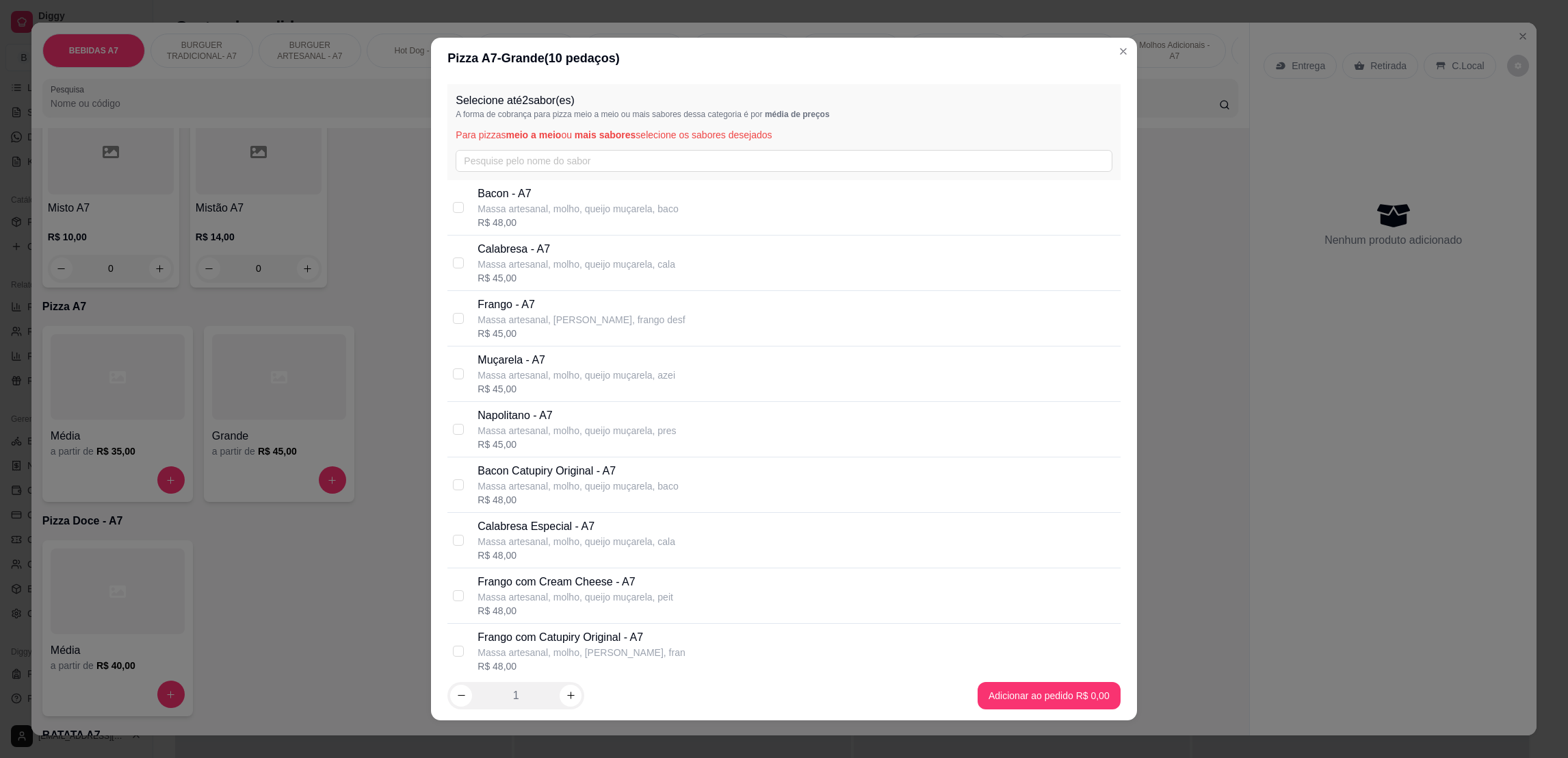
click at [546, 272] on div "R$ 45,00" at bounding box center [576, 277] width 197 height 14
checkbox input "true"
click at [533, 206] on p "Massa artesanal, molho, queijo muçarela, baco" at bounding box center [577, 209] width 200 height 14
checkbox input "true"
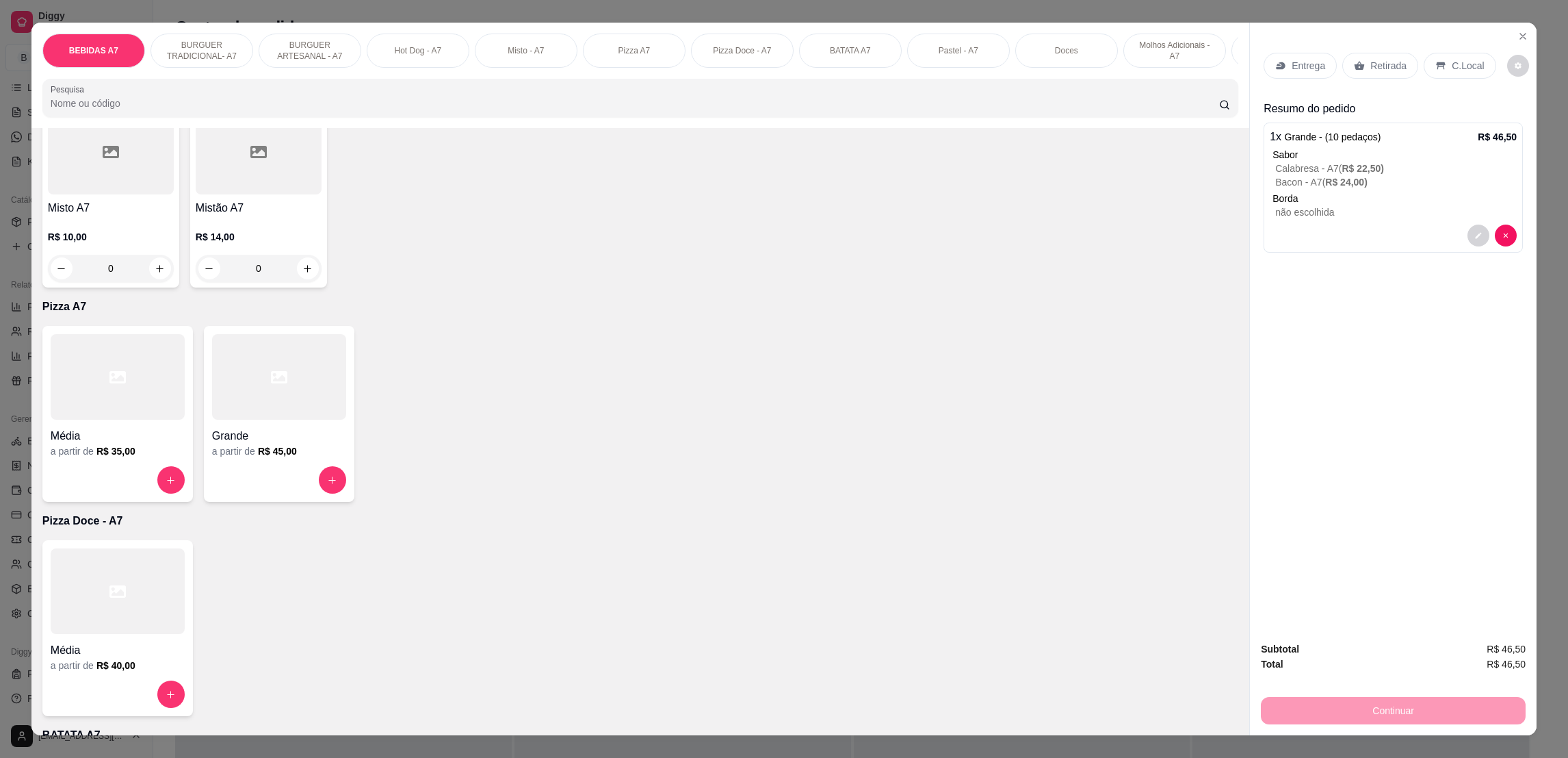
click at [301, 415] on div at bounding box center [279, 377] width 134 height 86
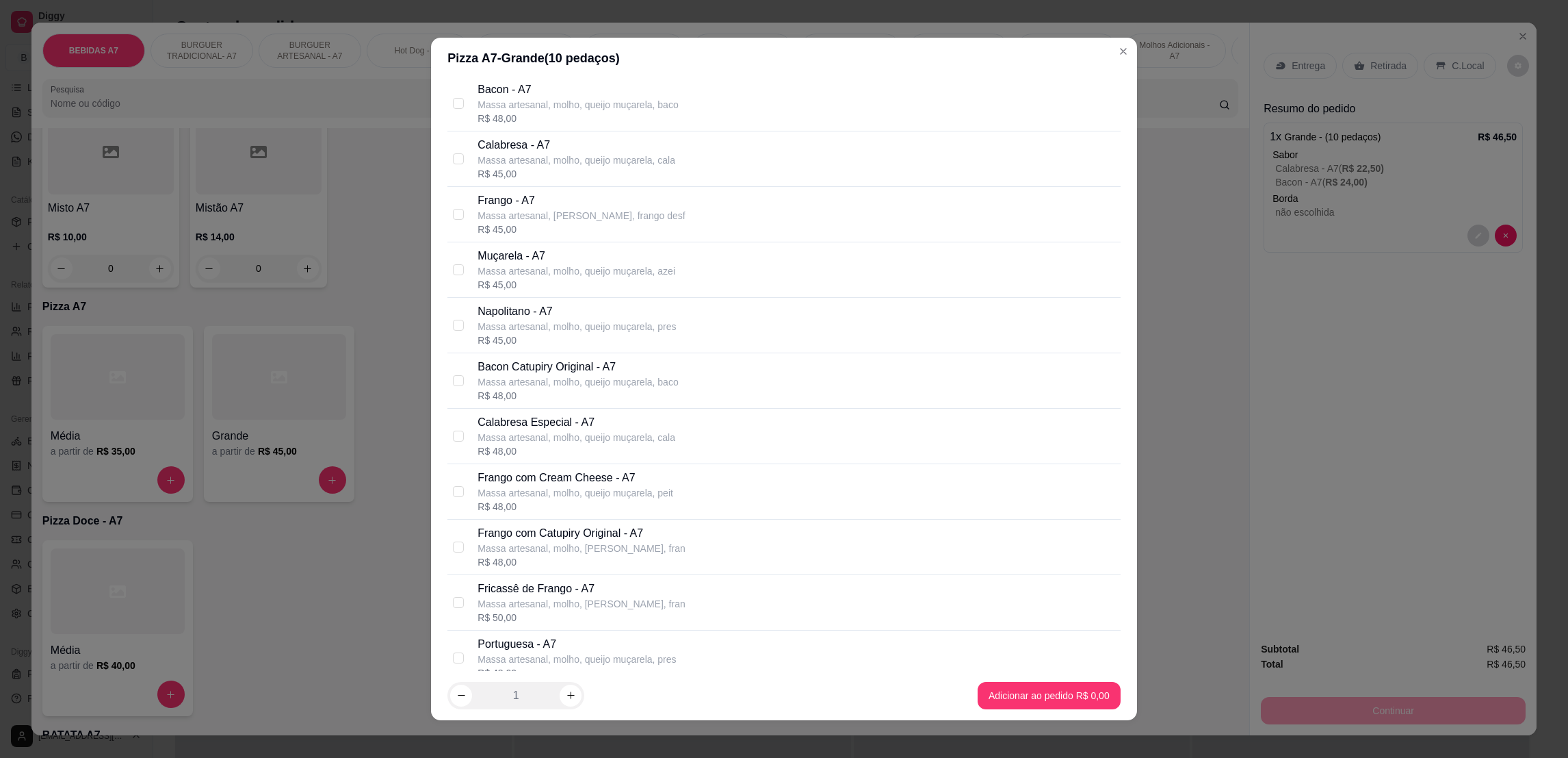
scroll to position [205, 0]
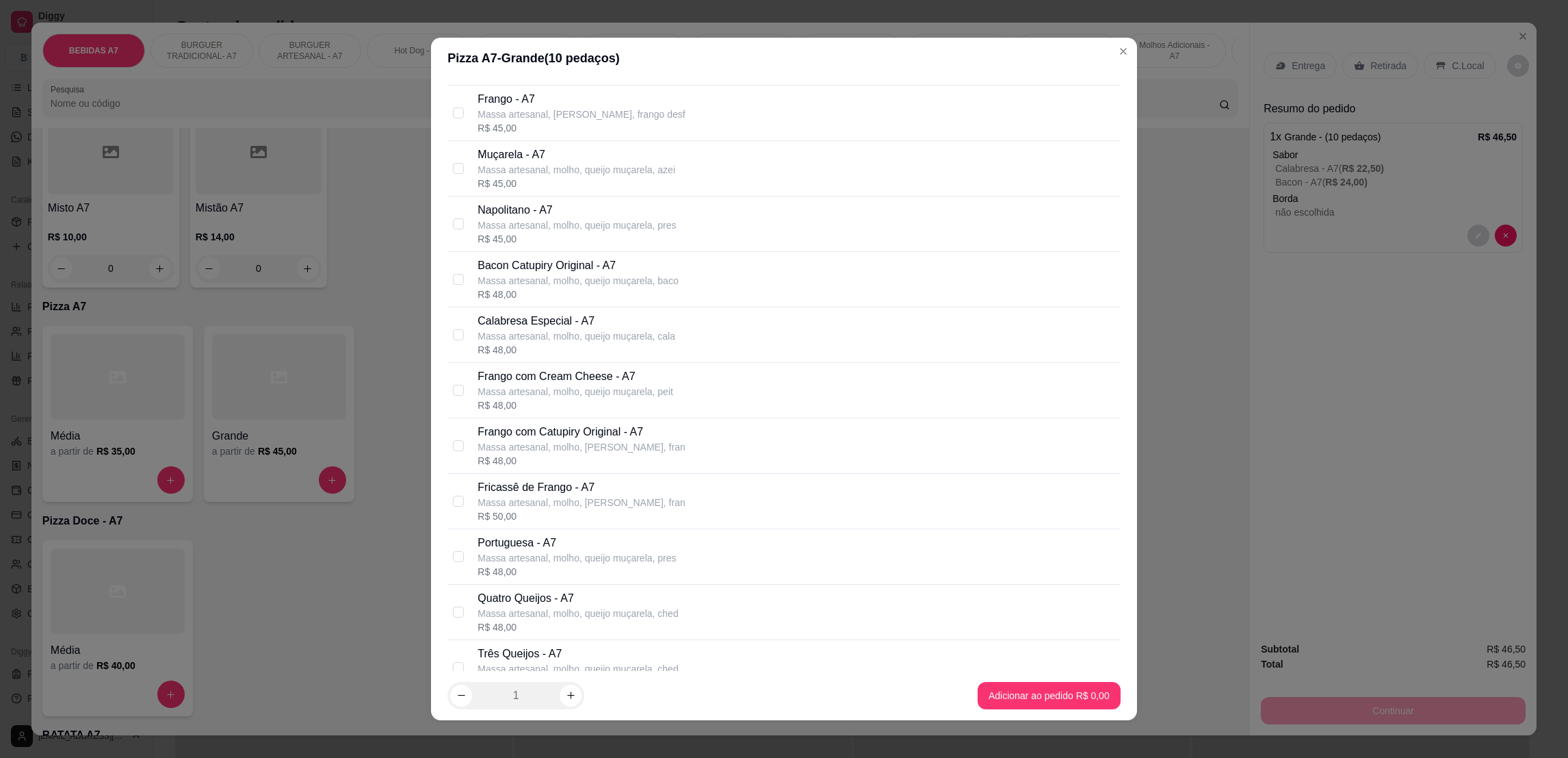
click at [638, 446] on p "Massa artesanal, molho, [PERSON_NAME], fran" at bounding box center [581, 447] width 208 height 14
checkbox input "true"
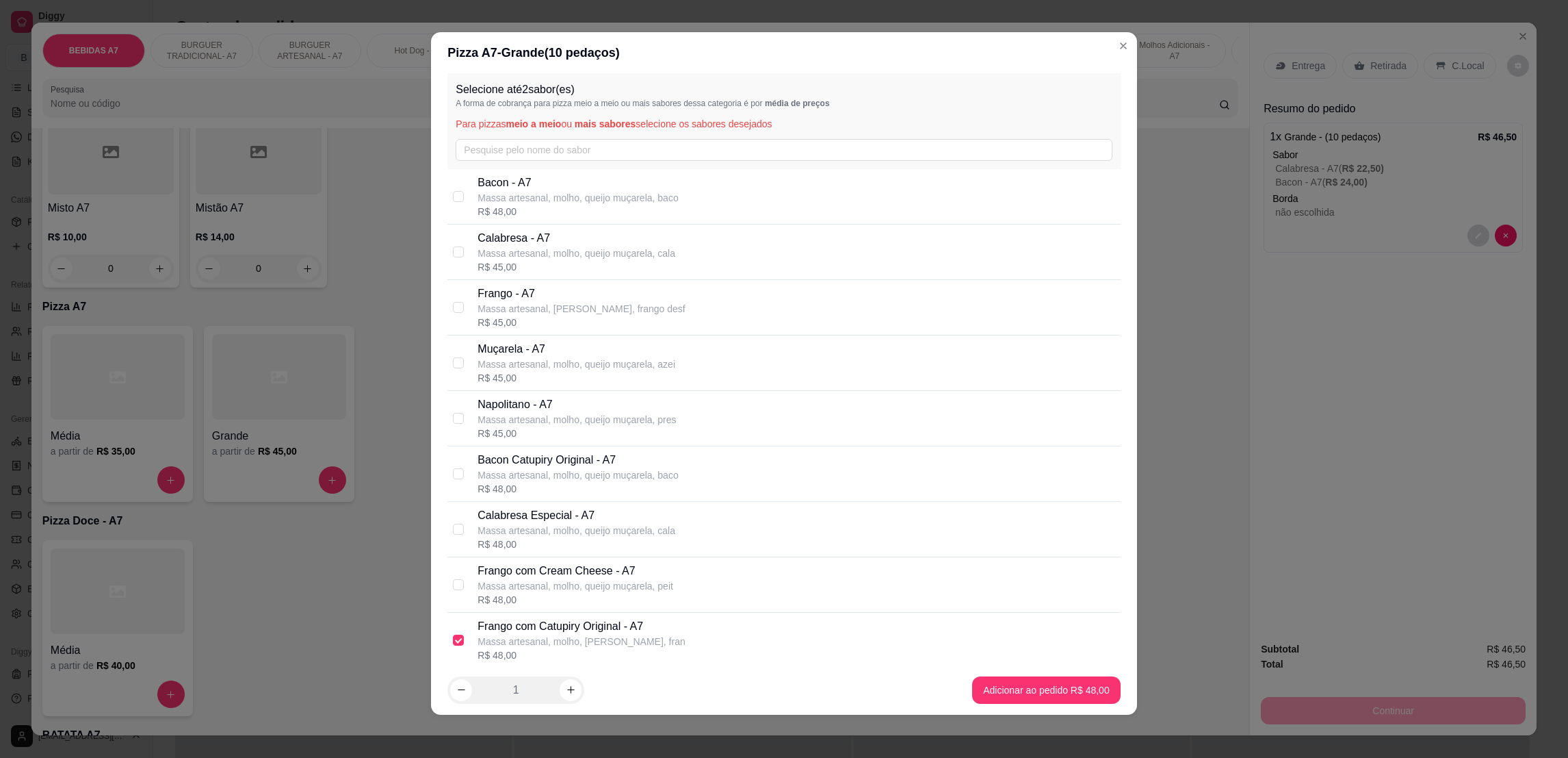
scroll to position [0, 0]
click at [543, 358] on p "Muçarela - A7" at bounding box center [576, 355] width 197 height 17
checkbox input "true"
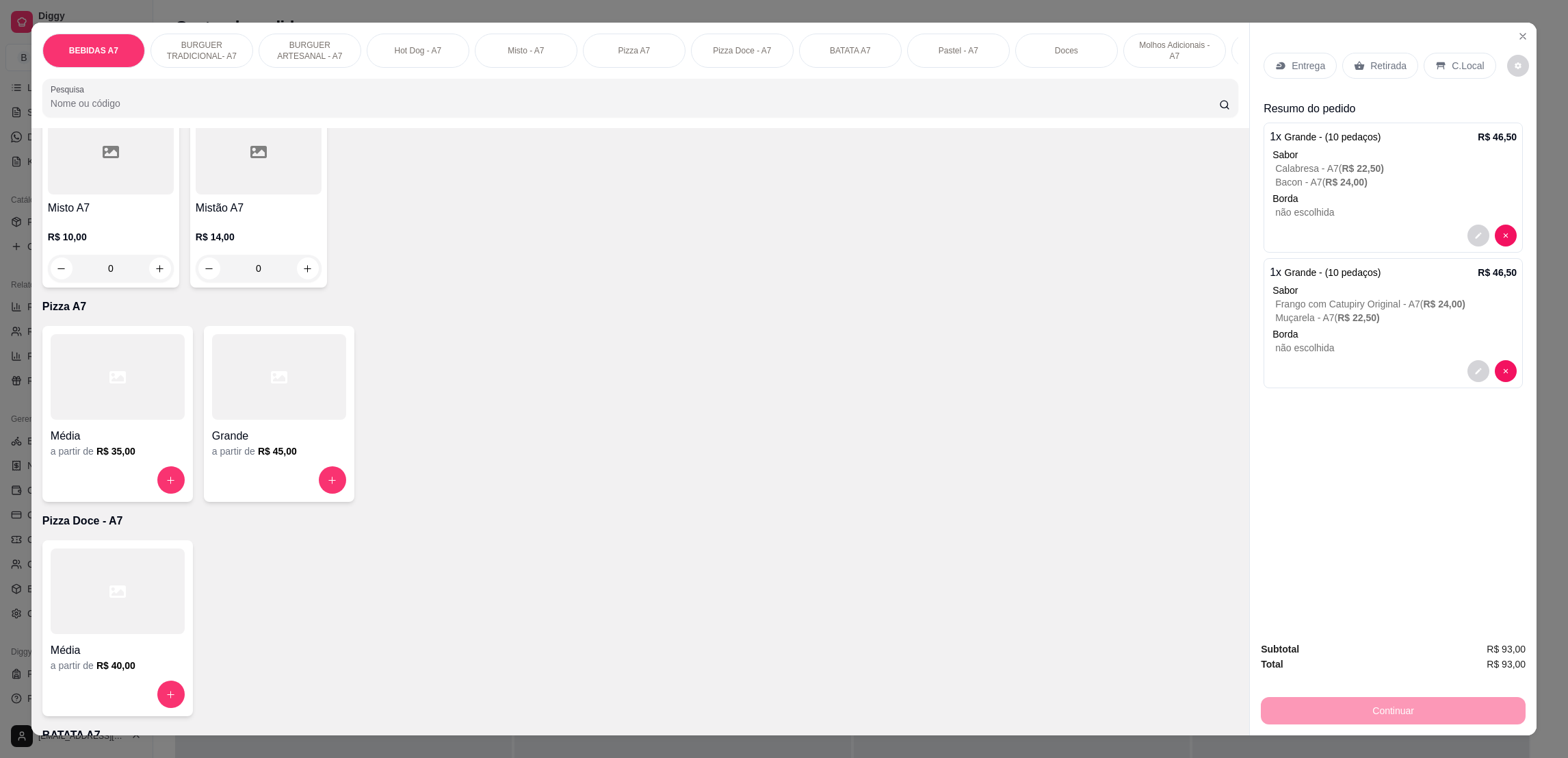
click at [1469, 61] on p "C.Local" at bounding box center [1467, 65] width 33 height 14
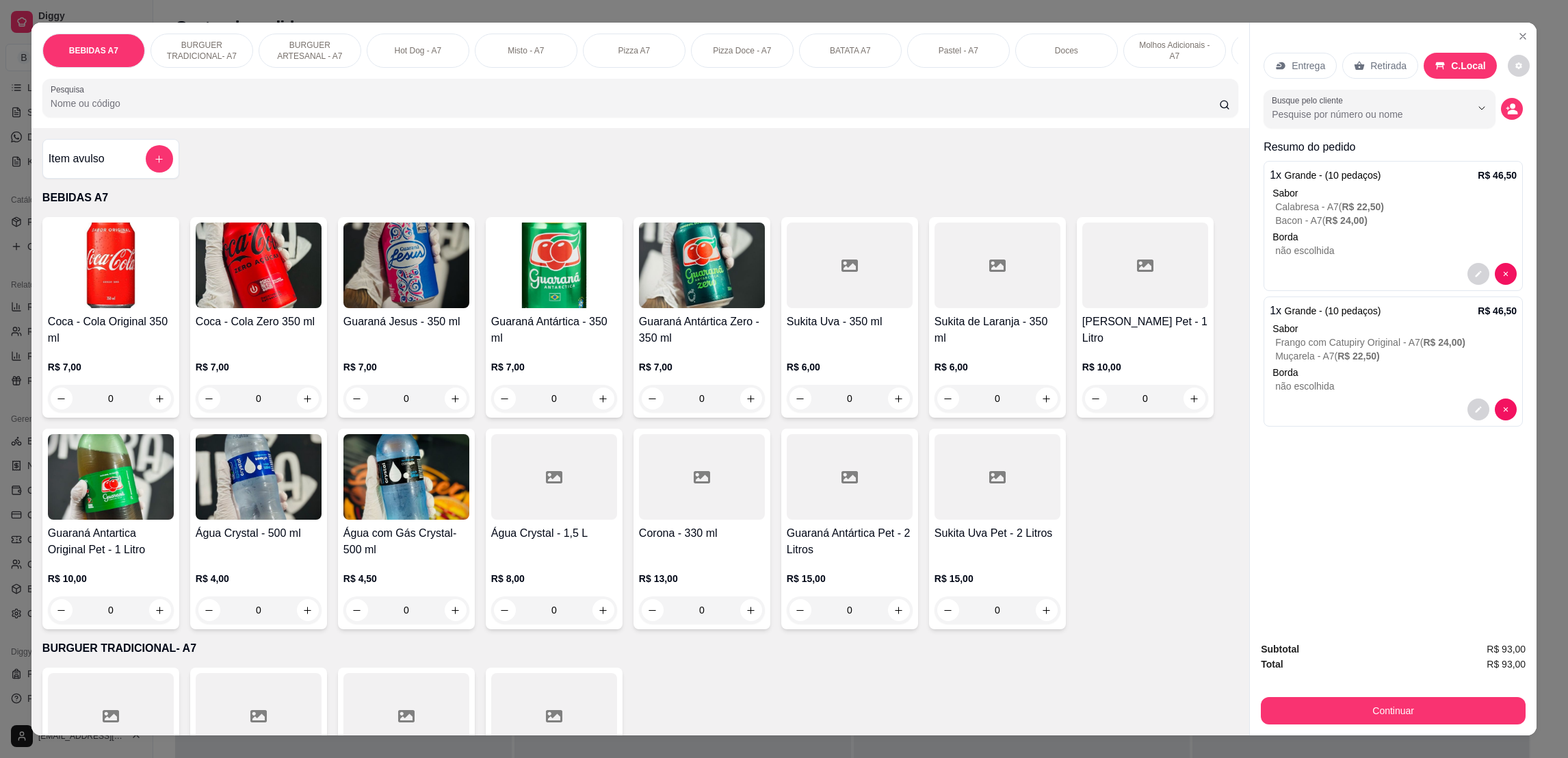
click at [98, 172] on div "Item avulso" at bounding box center [111, 158] width 125 height 27
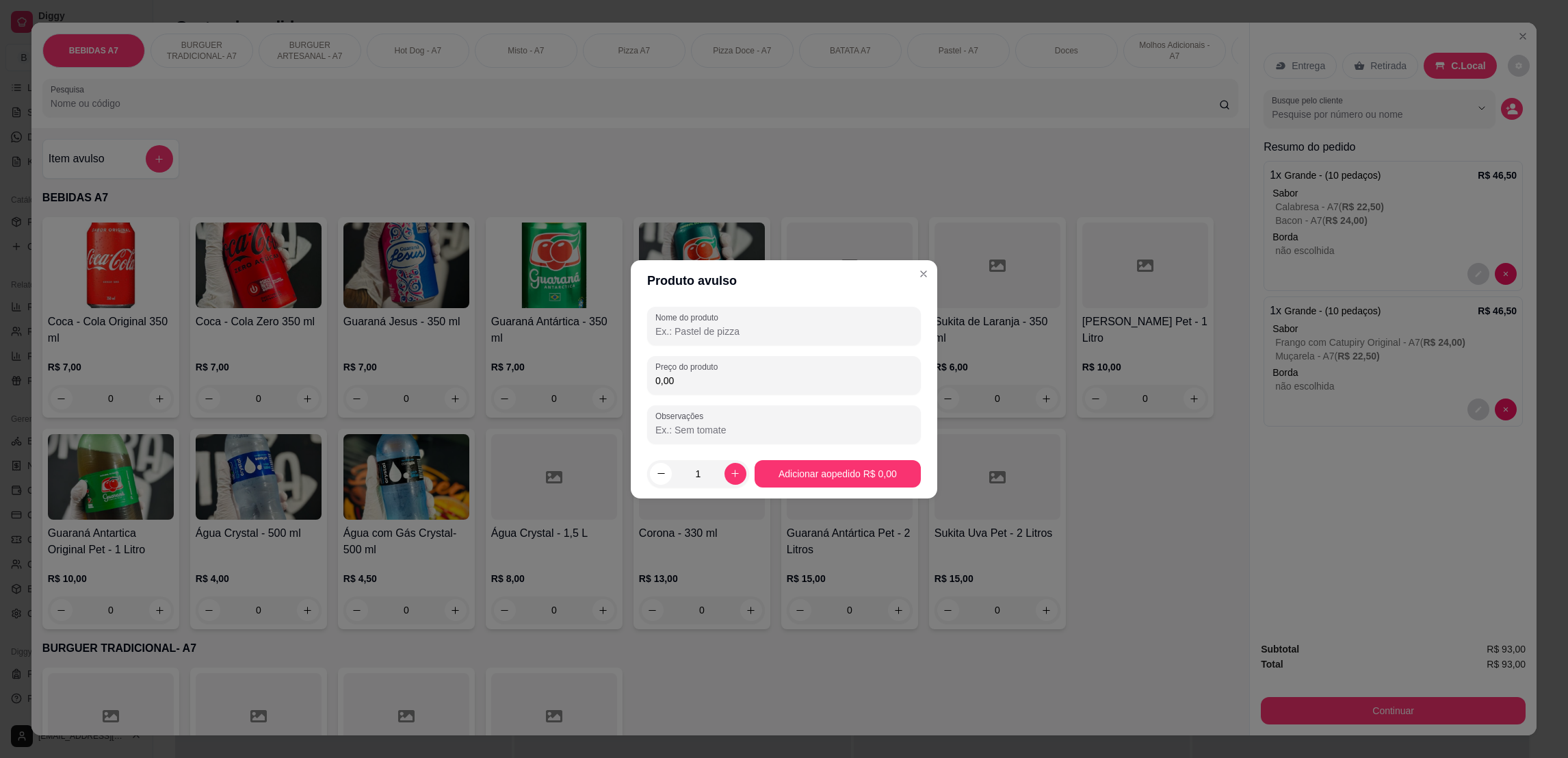
click at [750, 353] on div "Nome do produto Preço do produto 0,00 Observações" at bounding box center [784, 374] width 274 height 137
drag, startPoint x: 750, startPoint y: 373, endPoint x: 737, endPoint y: 405, distance: 34.5
click at [750, 374] on input "0,00" at bounding box center [784, 380] width 257 height 14
type input "7,00"
click at [783, 324] on input "Nome do produto" at bounding box center [784, 331] width 257 height 14
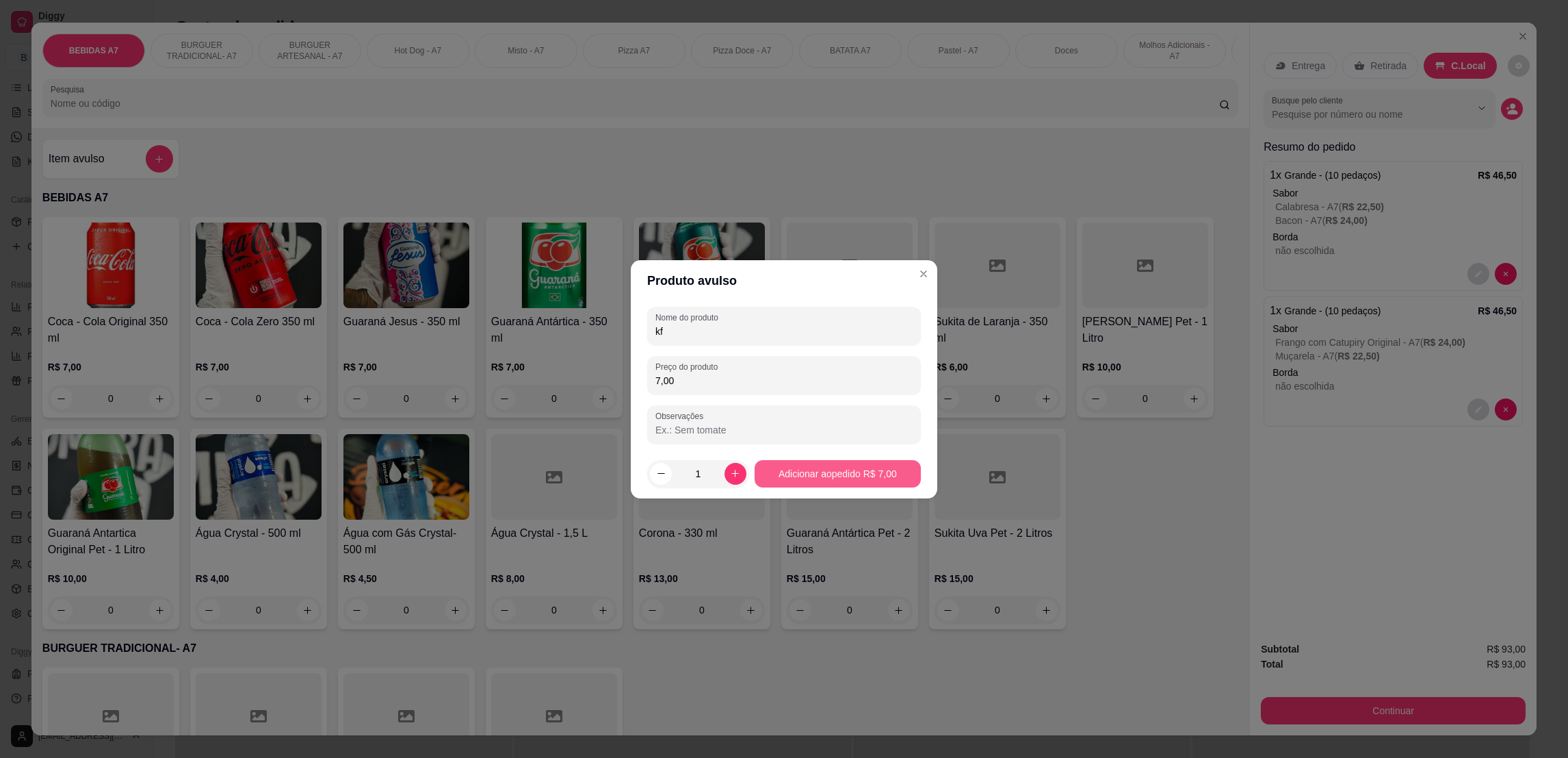
type input "kf"
click at [887, 489] on footer "1 Adicionar ao pedido R$ 7,00" at bounding box center [784, 473] width 306 height 49
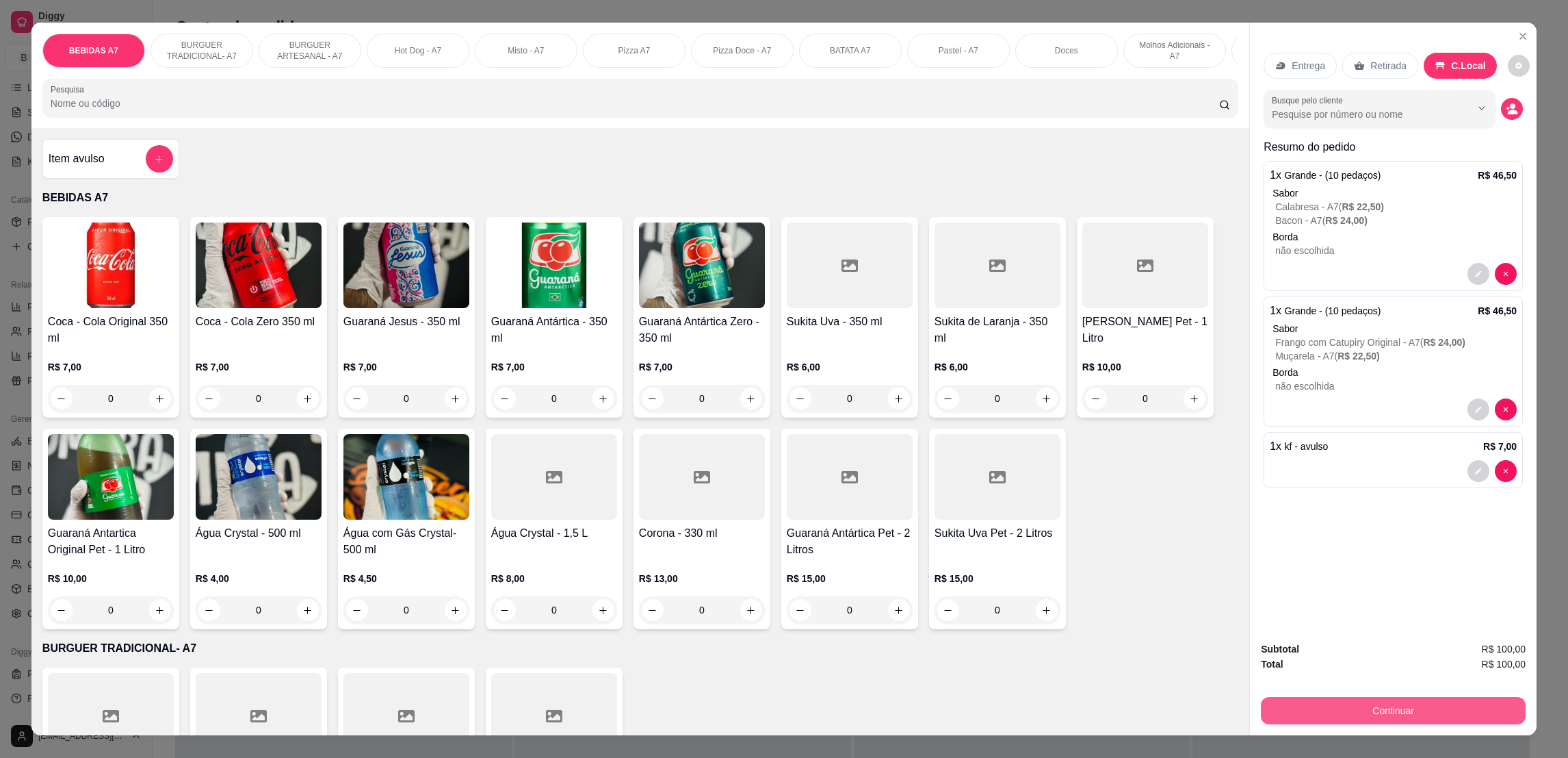
click at [1408, 722] on button "Continuar" at bounding box center [1393, 710] width 264 height 27
click at [897, 621] on button "increase-product-quantity" at bounding box center [899, 610] width 22 height 22
type input "1"
click at [1321, 709] on button "Continuar" at bounding box center [1393, 710] width 264 height 27
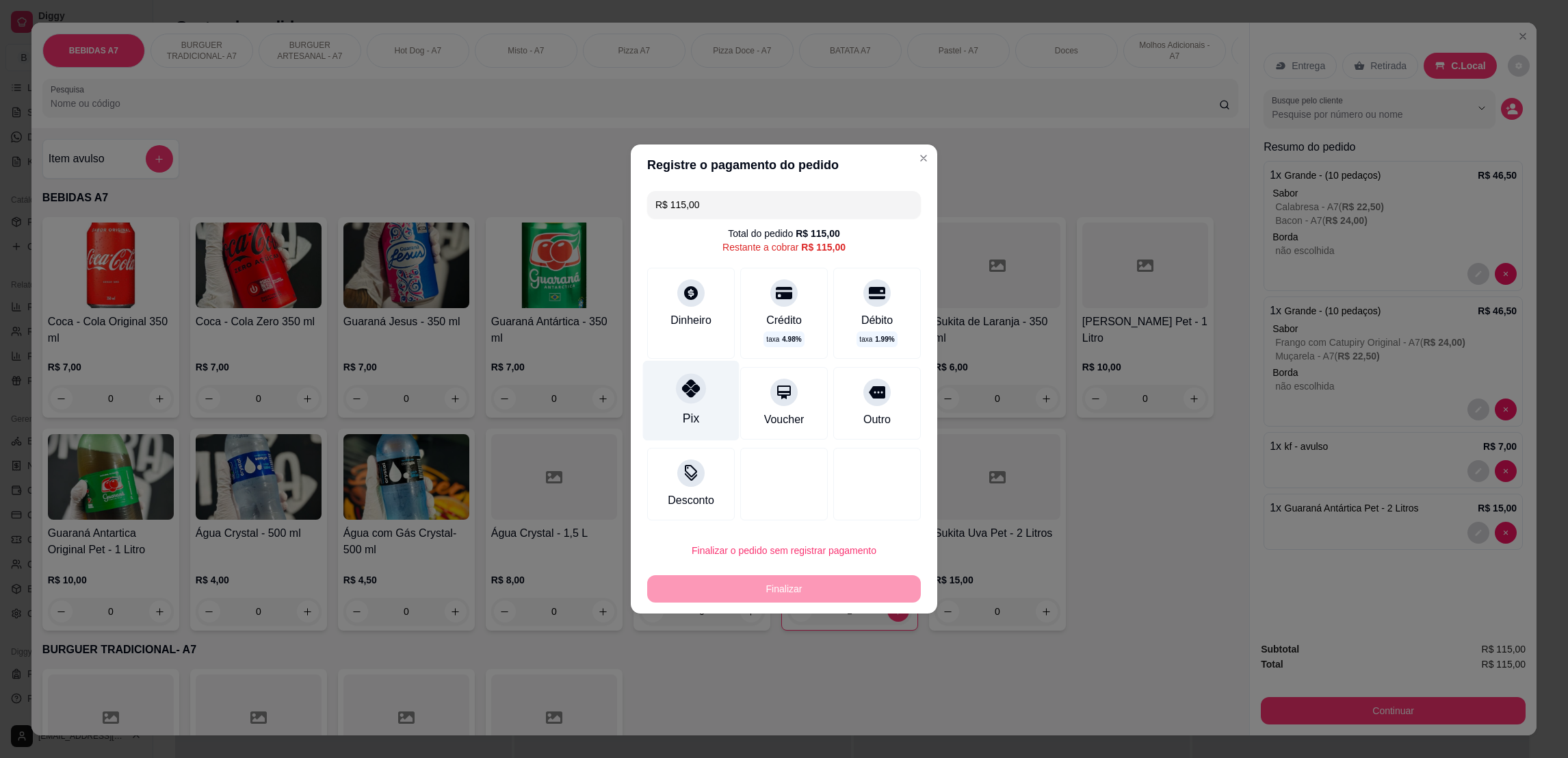
click at [666, 414] on div "Pix" at bounding box center [692, 400] width 97 height 80
type input "R$ 0,00"
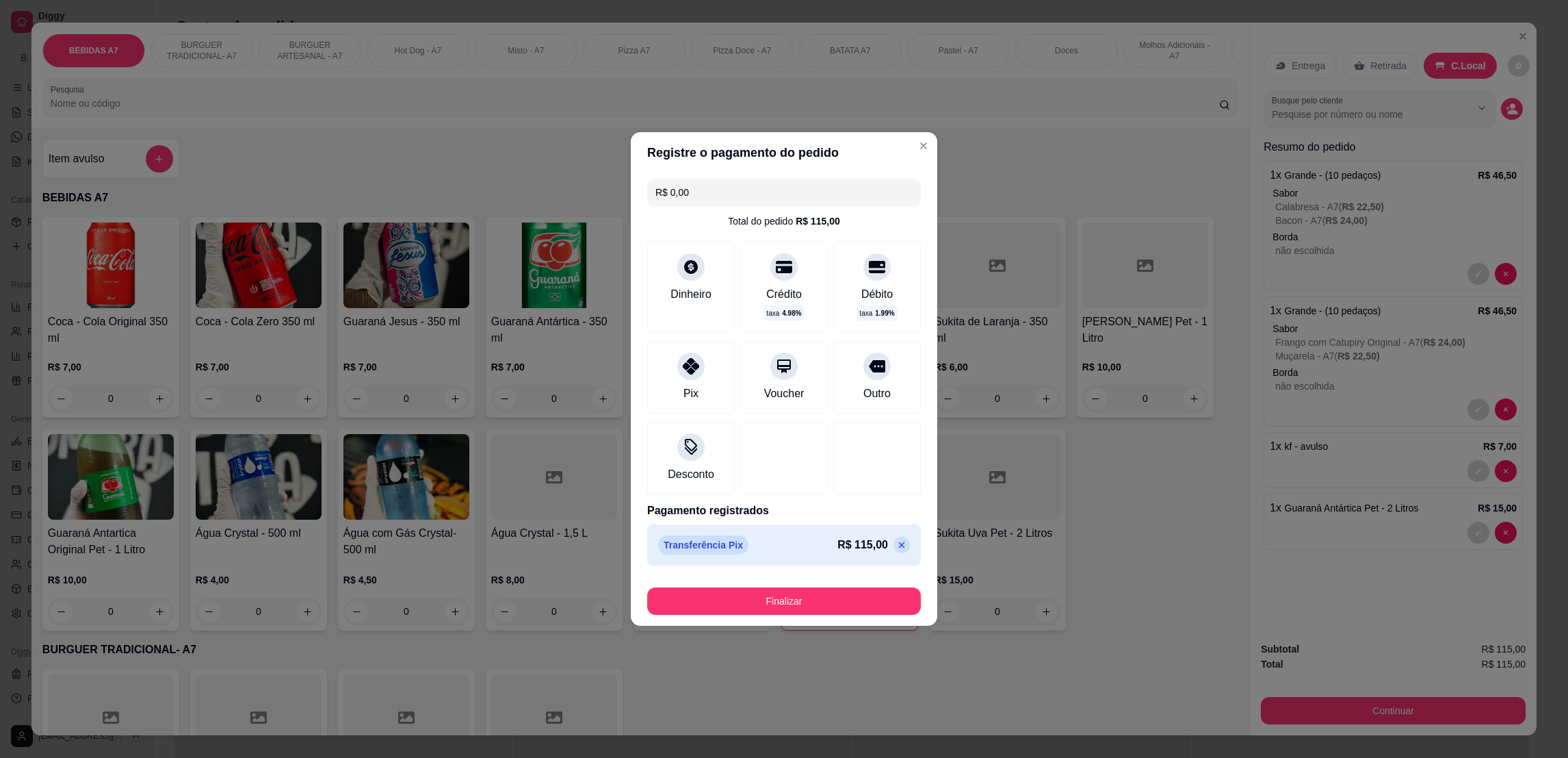
click at [839, 616] on footer "Finalizar" at bounding box center [784, 598] width 306 height 55
drag, startPoint x: 839, startPoint y: 616, endPoint x: 876, endPoint y: 601, distance: 39.9
click at [840, 616] on footer "Finalizar" at bounding box center [784, 598] width 306 height 55
click at [876, 601] on button "Finalizar" at bounding box center [784, 601] width 274 height 27
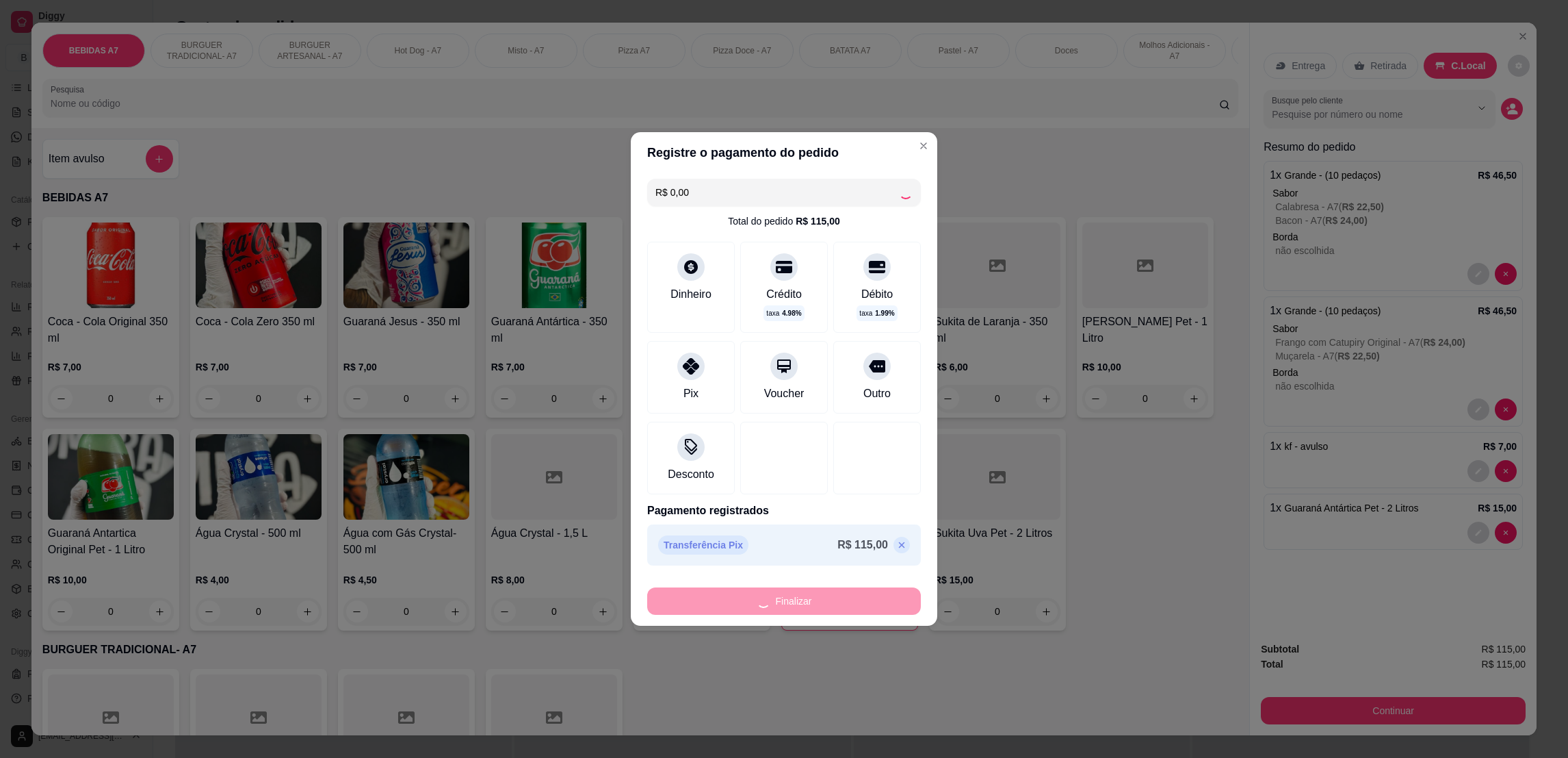
type input "0"
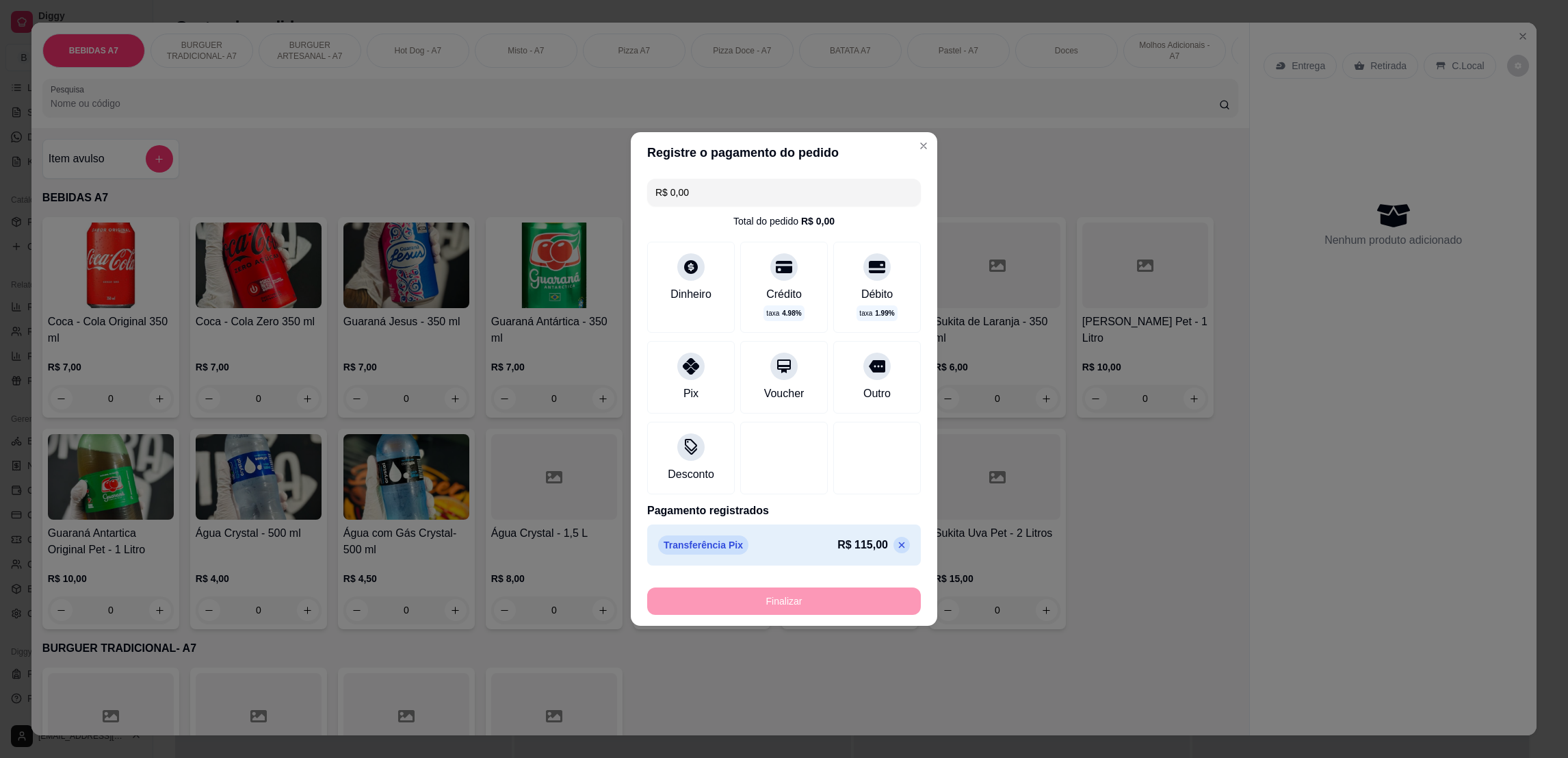
type input "-R$ 115,00"
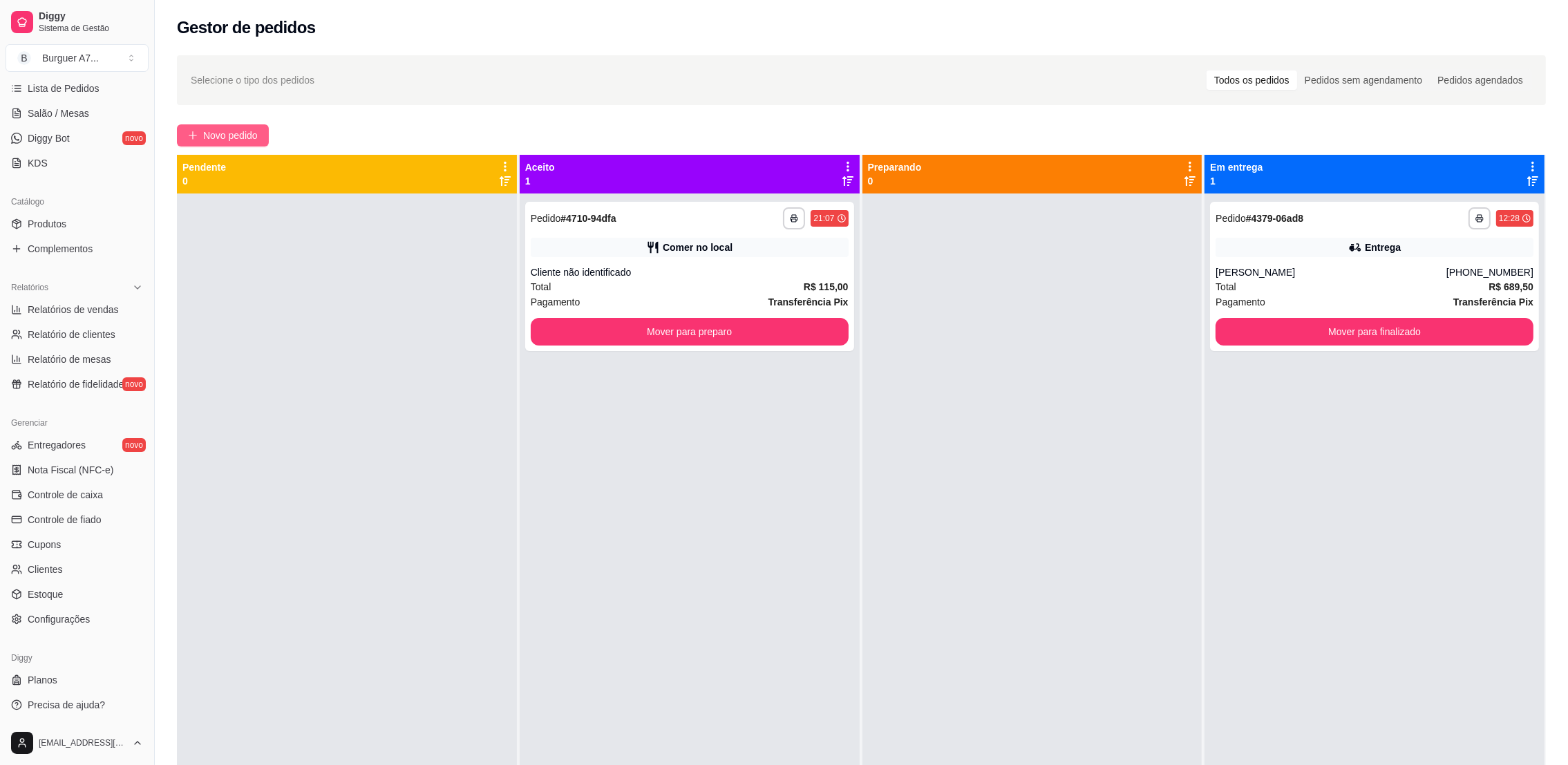
click at [254, 130] on span "Novo pedido" at bounding box center [230, 135] width 55 height 15
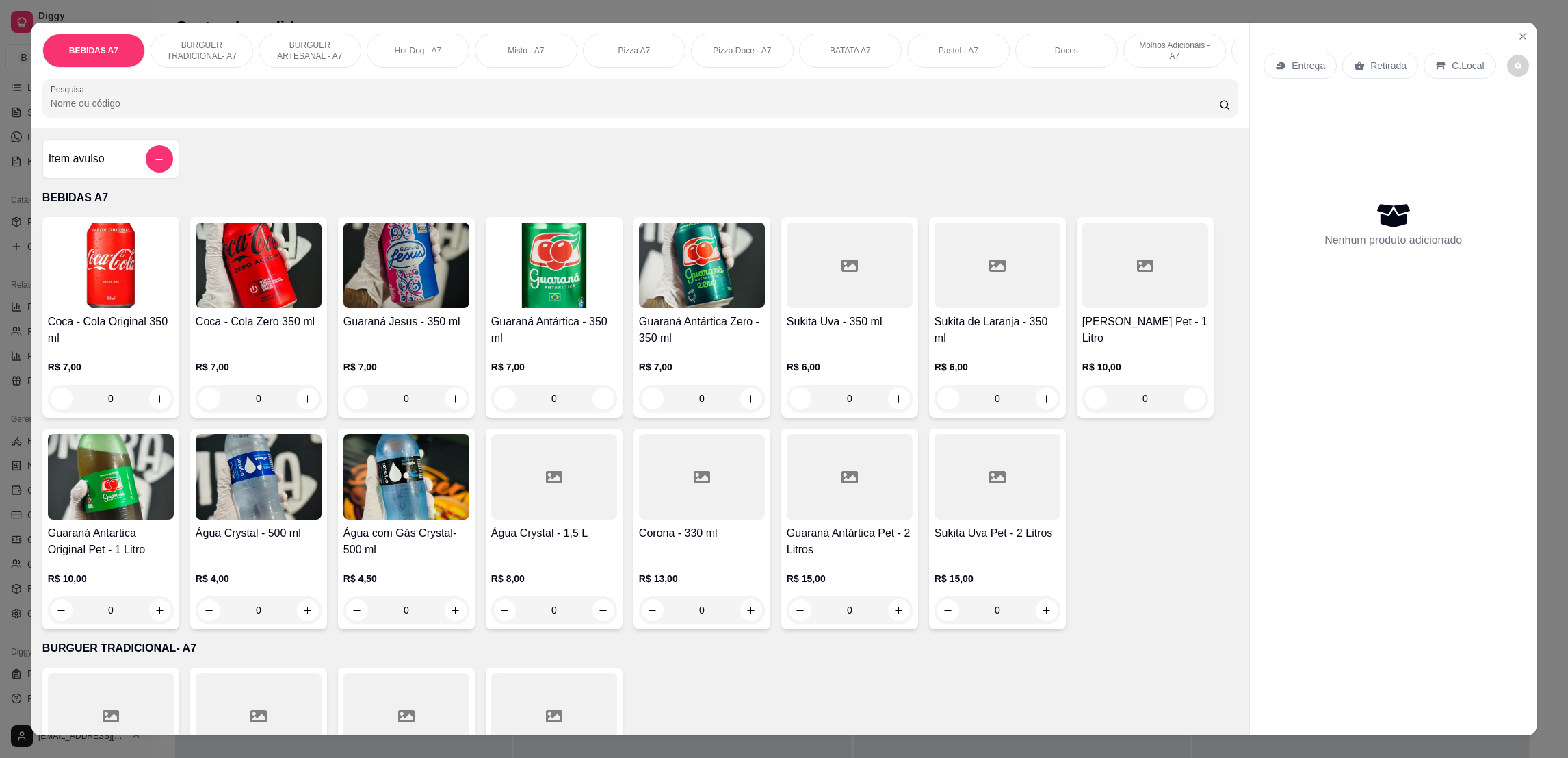
click at [170, 168] on div "Item avulso" at bounding box center [111, 158] width 137 height 40
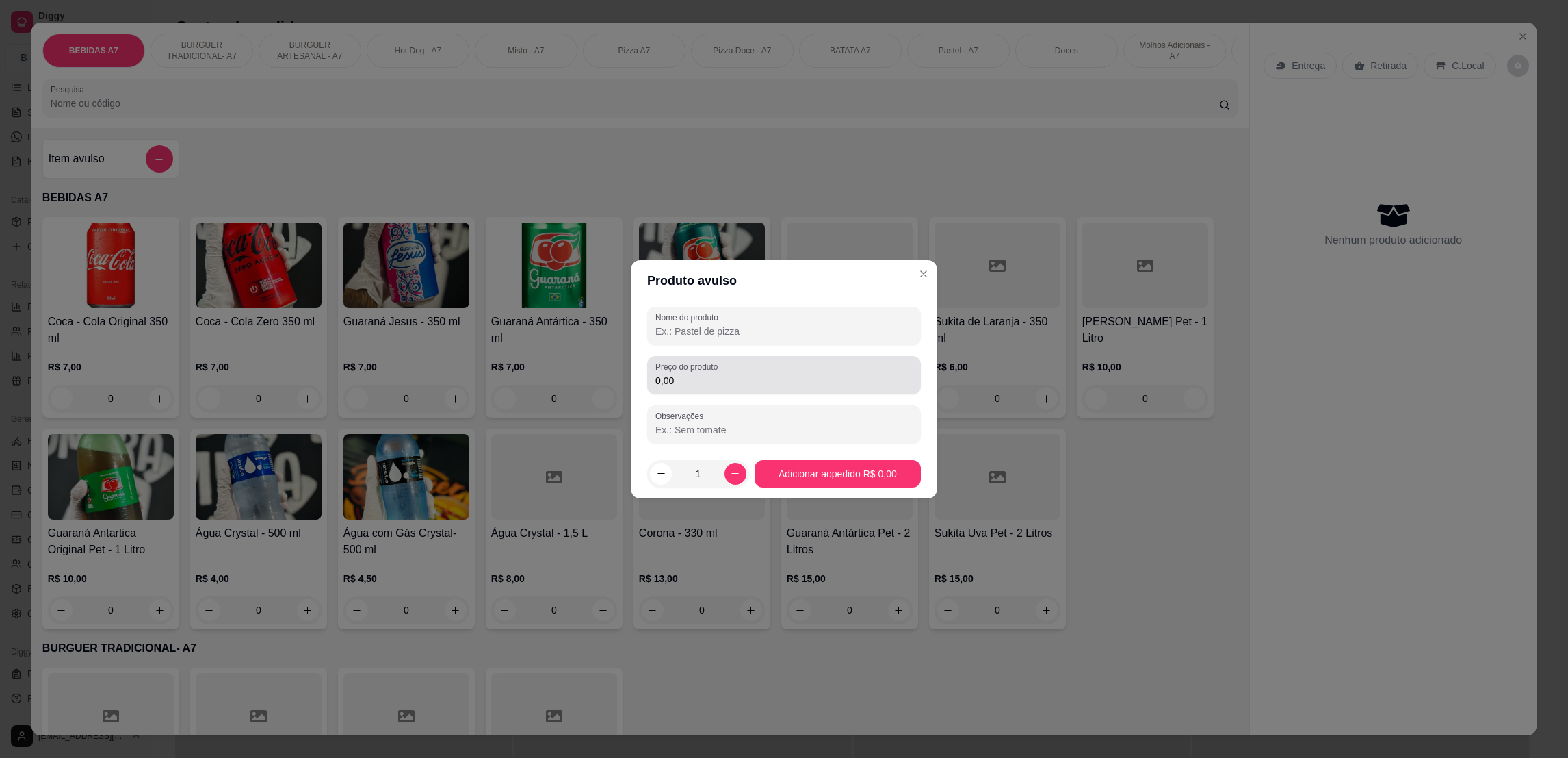
click at [721, 386] on input "0,00" at bounding box center [784, 380] width 257 height 14
type input "8,00"
click at [753, 321] on div at bounding box center [784, 325] width 257 height 27
type input "kg"
click at [876, 460] on button "Adicionar ao pedido R$ 8,00" at bounding box center [837, 473] width 161 height 27
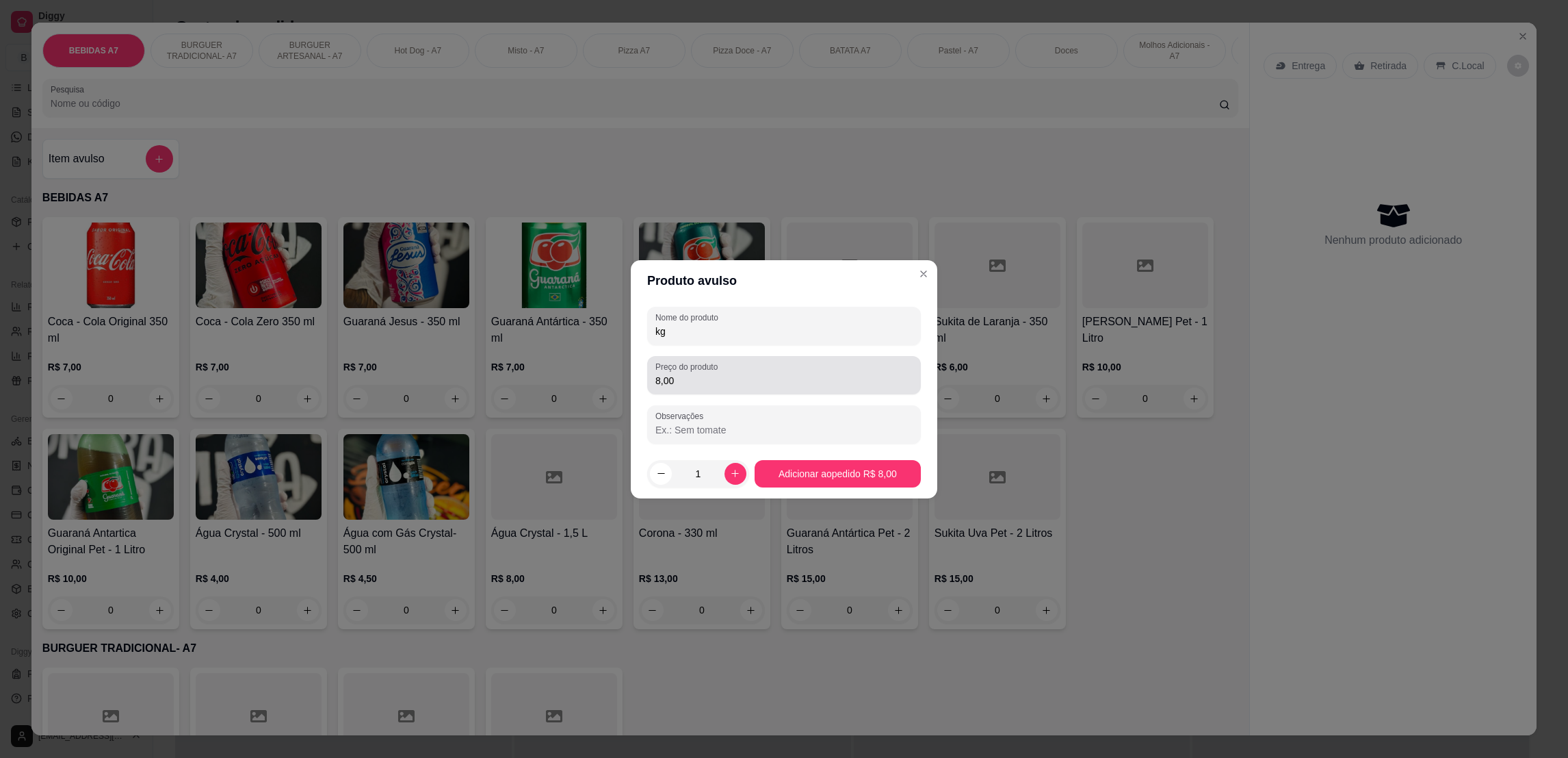
click at [873, 389] on div "Preço do produto 8,00" at bounding box center [784, 374] width 274 height 38
drag, startPoint x: 880, startPoint y: 437, endPoint x: 878, endPoint y: 461, distance: 24.1
click at [880, 445] on div "Nome do produto kg Preço do produto 8,00 Observações" at bounding box center [784, 374] width 306 height 148
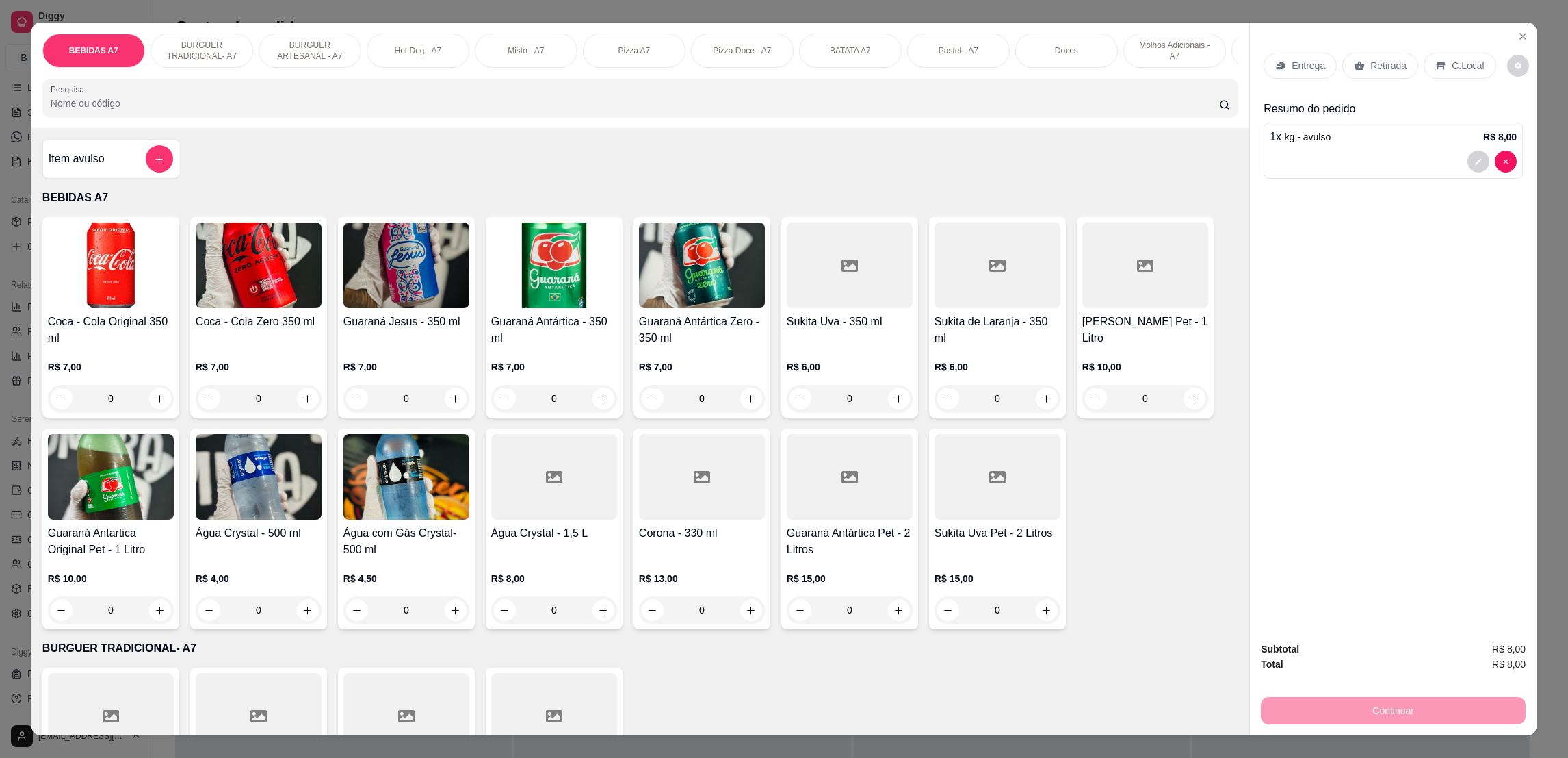
click at [1348, 58] on div "Retirada" at bounding box center [1381, 66] width 76 height 26
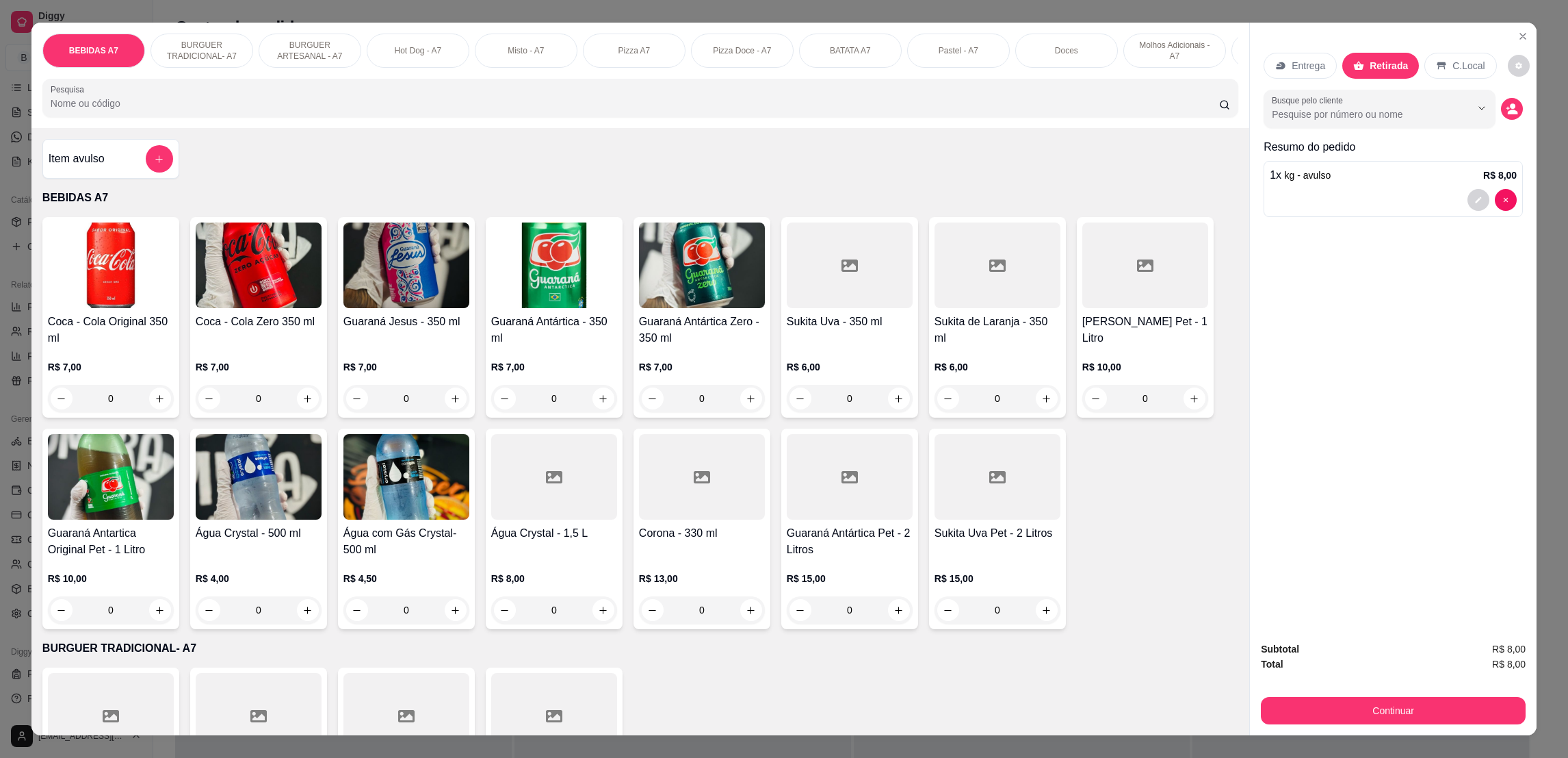
click at [1342, 693] on div "Subtotal R$ 8,00 Total R$ 8,00 Continuar" at bounding box center [1393, 683] width 264 height 83
click at [1337, 706] on button "Continuar" at bounding box center [1394, 710] width 257 height 27
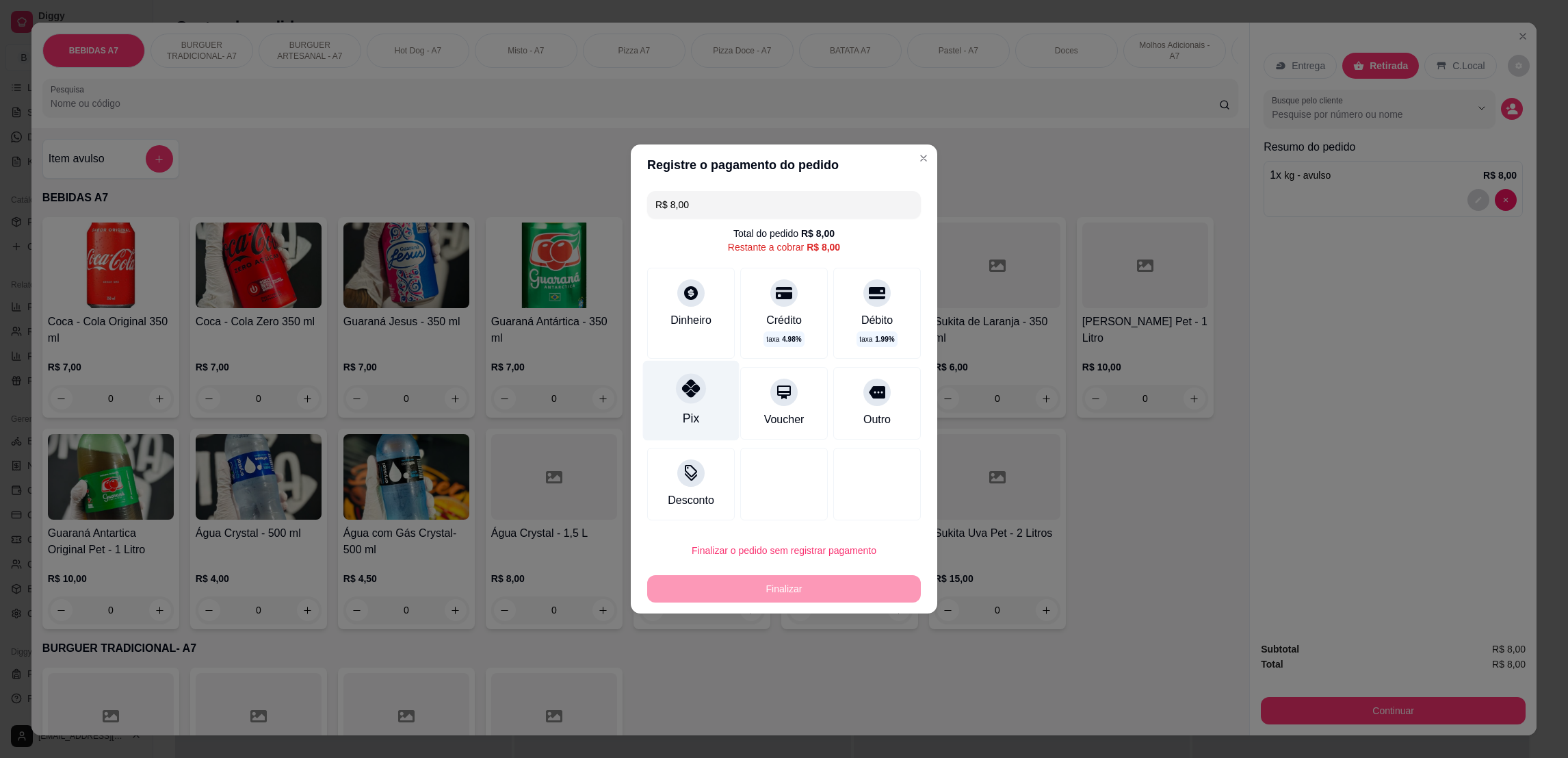
click at [704, 412] on div "Pix" at bounding box center [692, 400] width 97 height 80
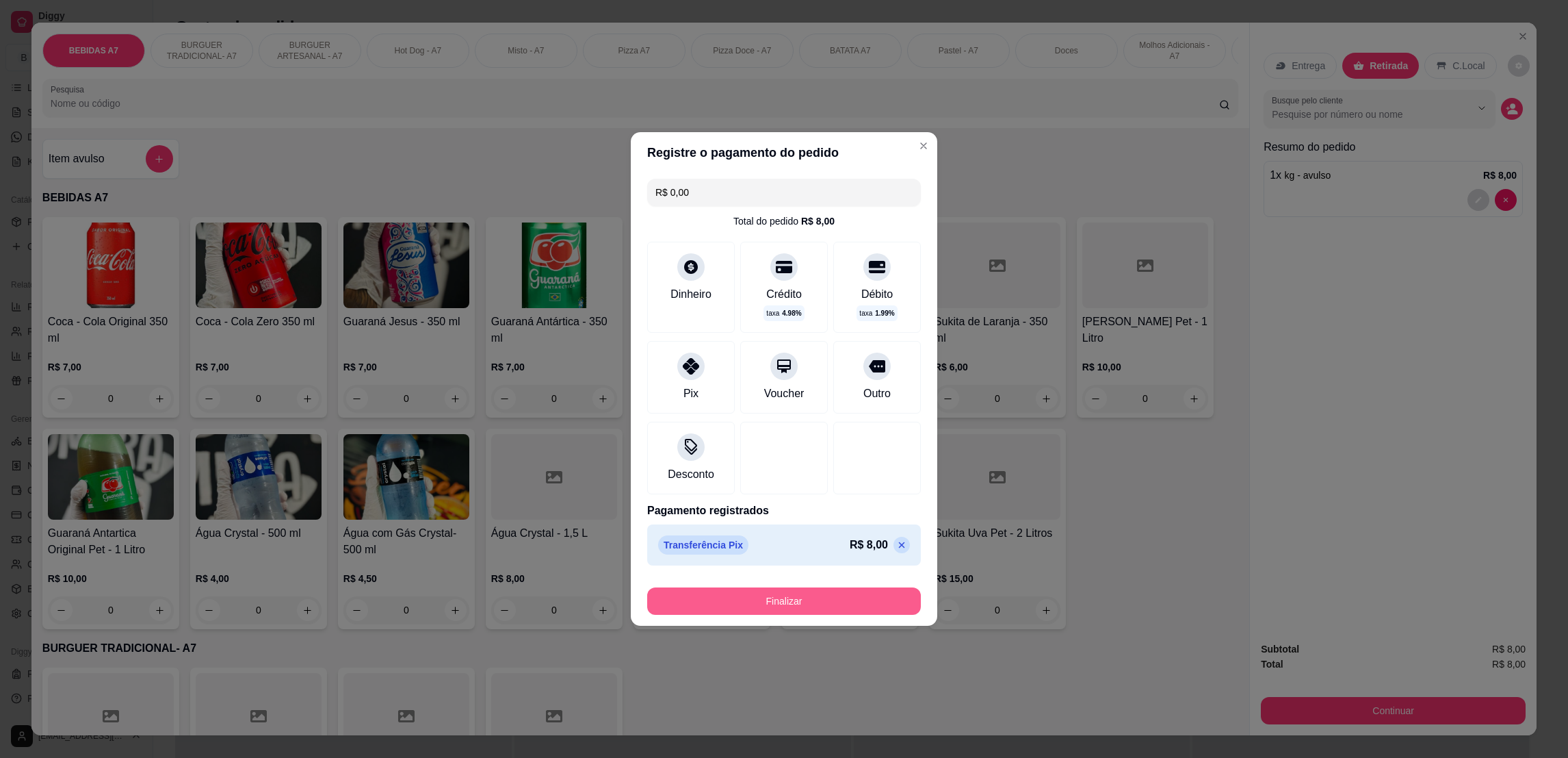
click at [794, 604] on button "Finalizar" at bounding box center [784, 601] width 274 height 27
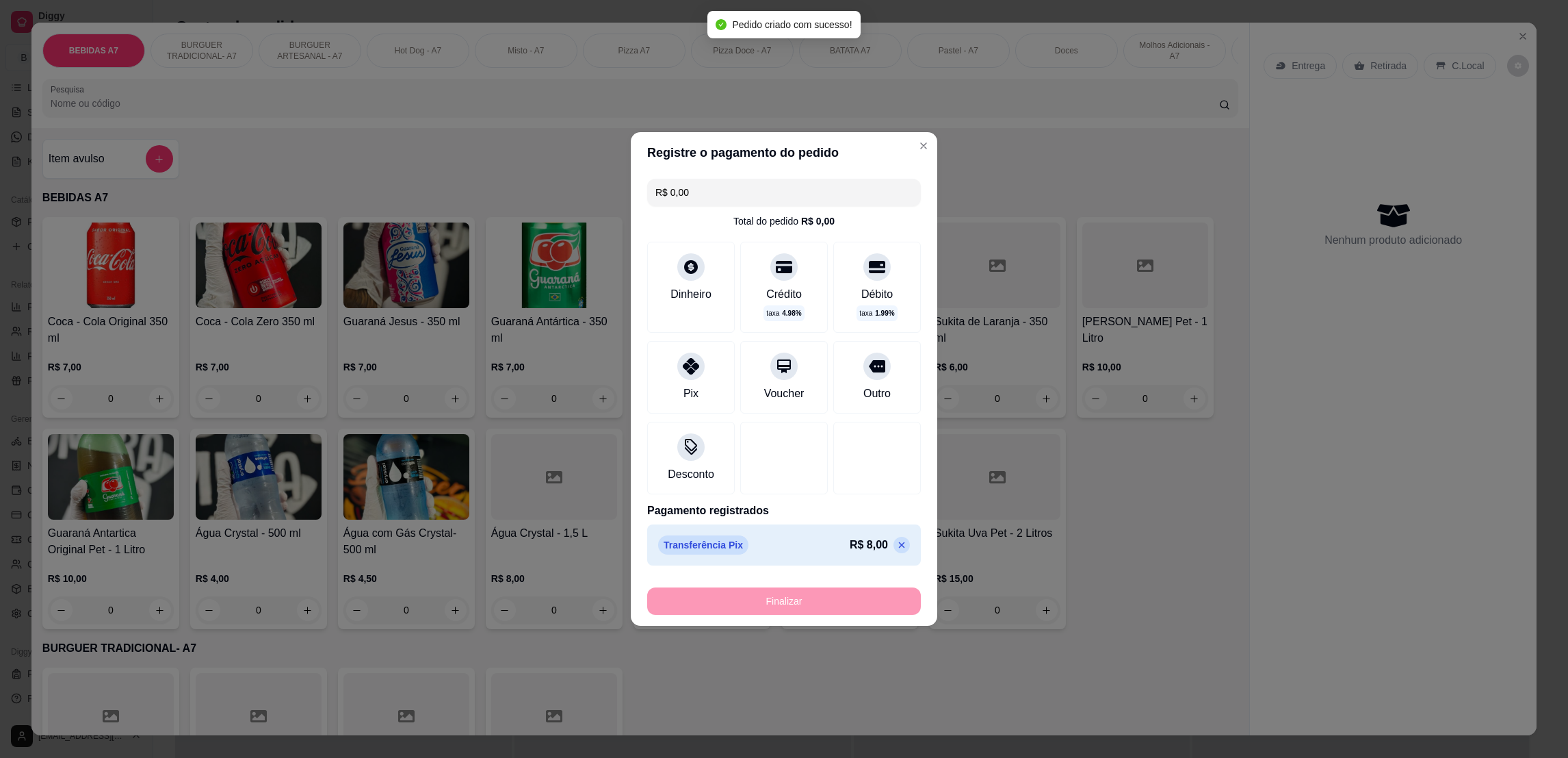
type input "-R$ 8,00"
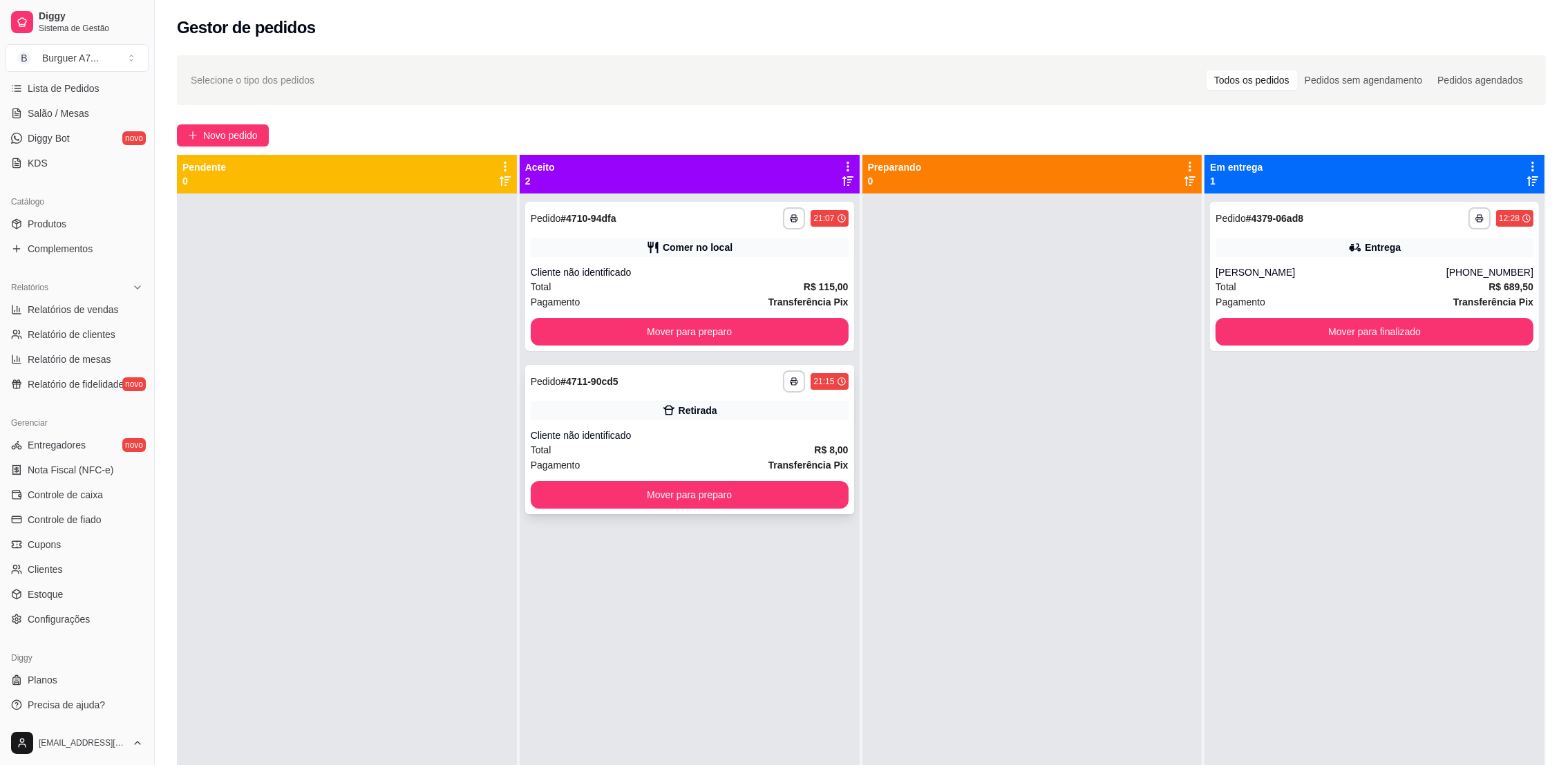
click at [715, 468] on div "Pagamento Transferência Pix" at bounding box center [689, 465] width 318 height 15
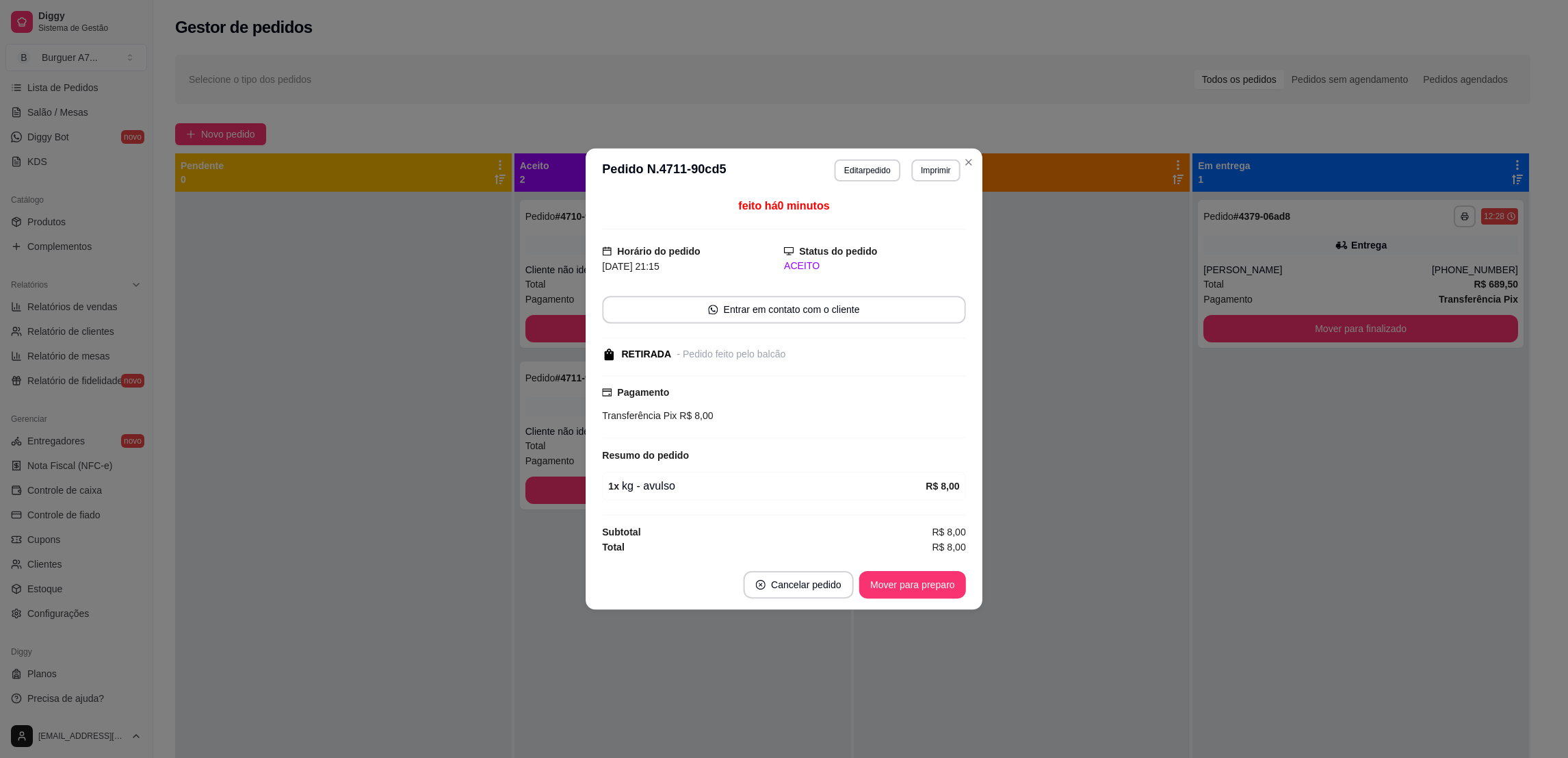
click at [781, 489] on div "1 x kg - avulso" at bounding box center [766, 486] width 318 height 17
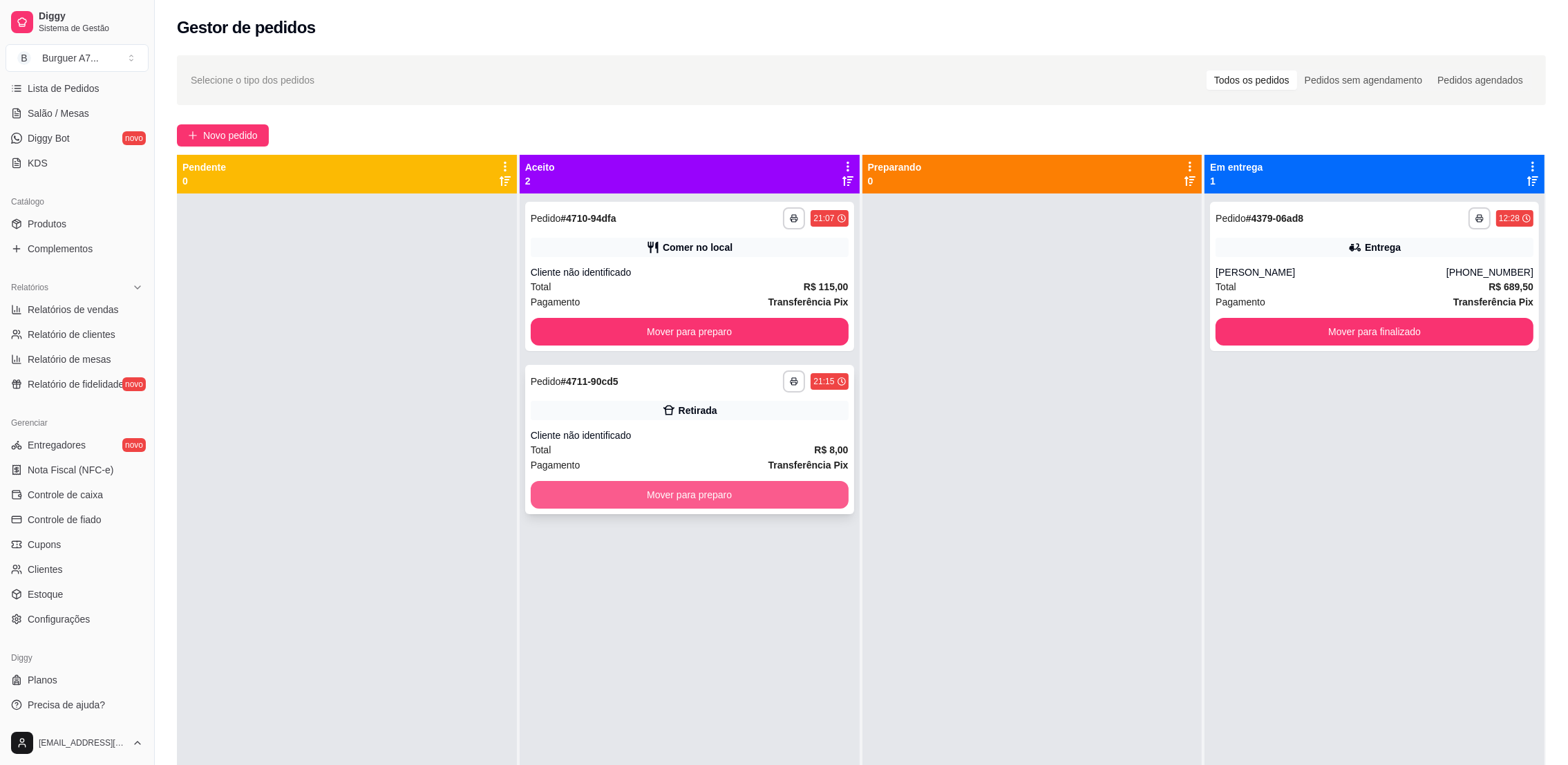
click at [620, 499] on button "Mover para preparo" at bounding box center [689, 494] width 318 height 27
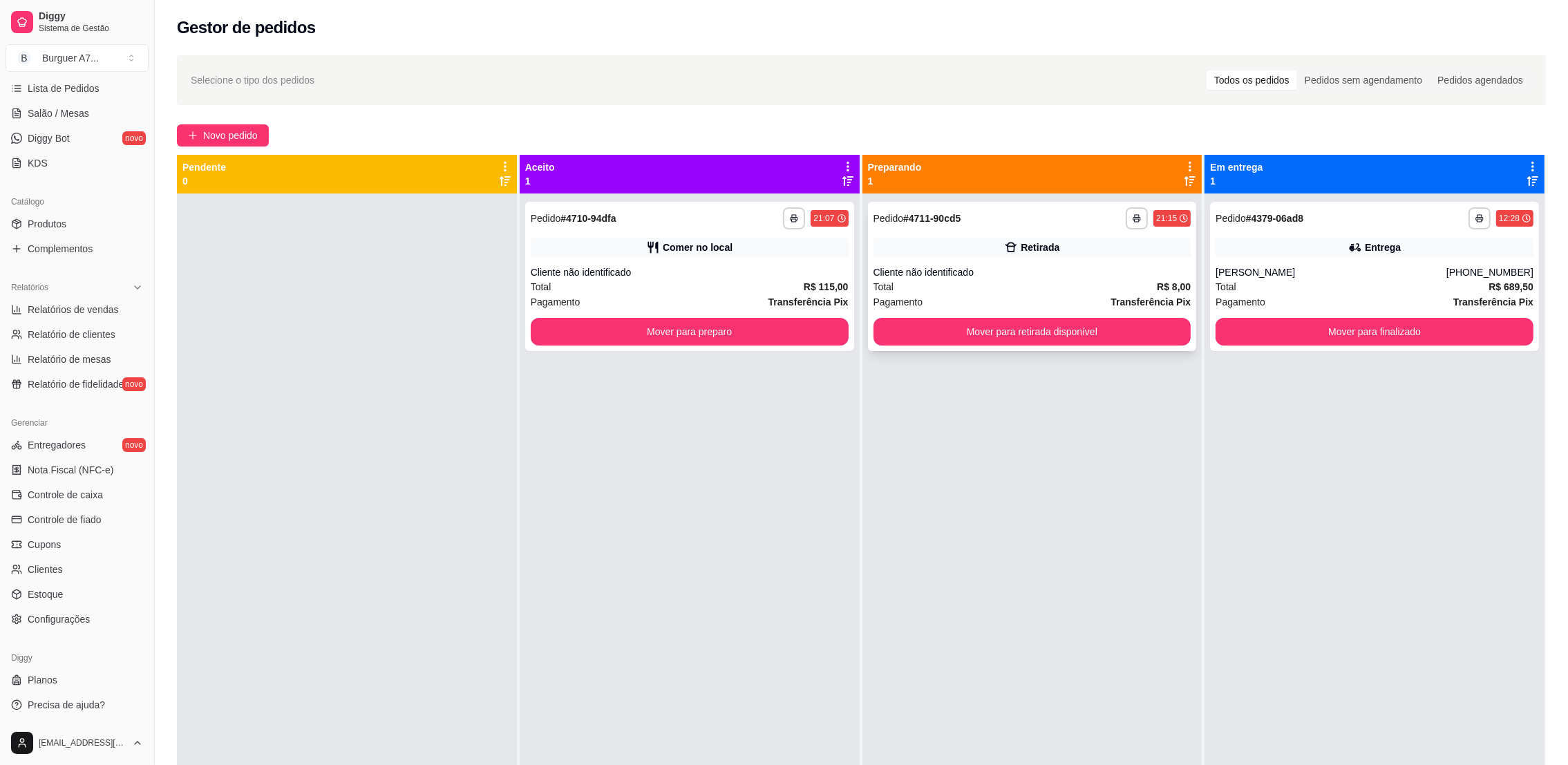
click at [1096, 312] on div "**********" at bounding box center [1032, 276] width 329 height 149
click at [1122, 340] on button "Mover para retirada disponível" at bounding box center [1031, 332] width 308 height 27
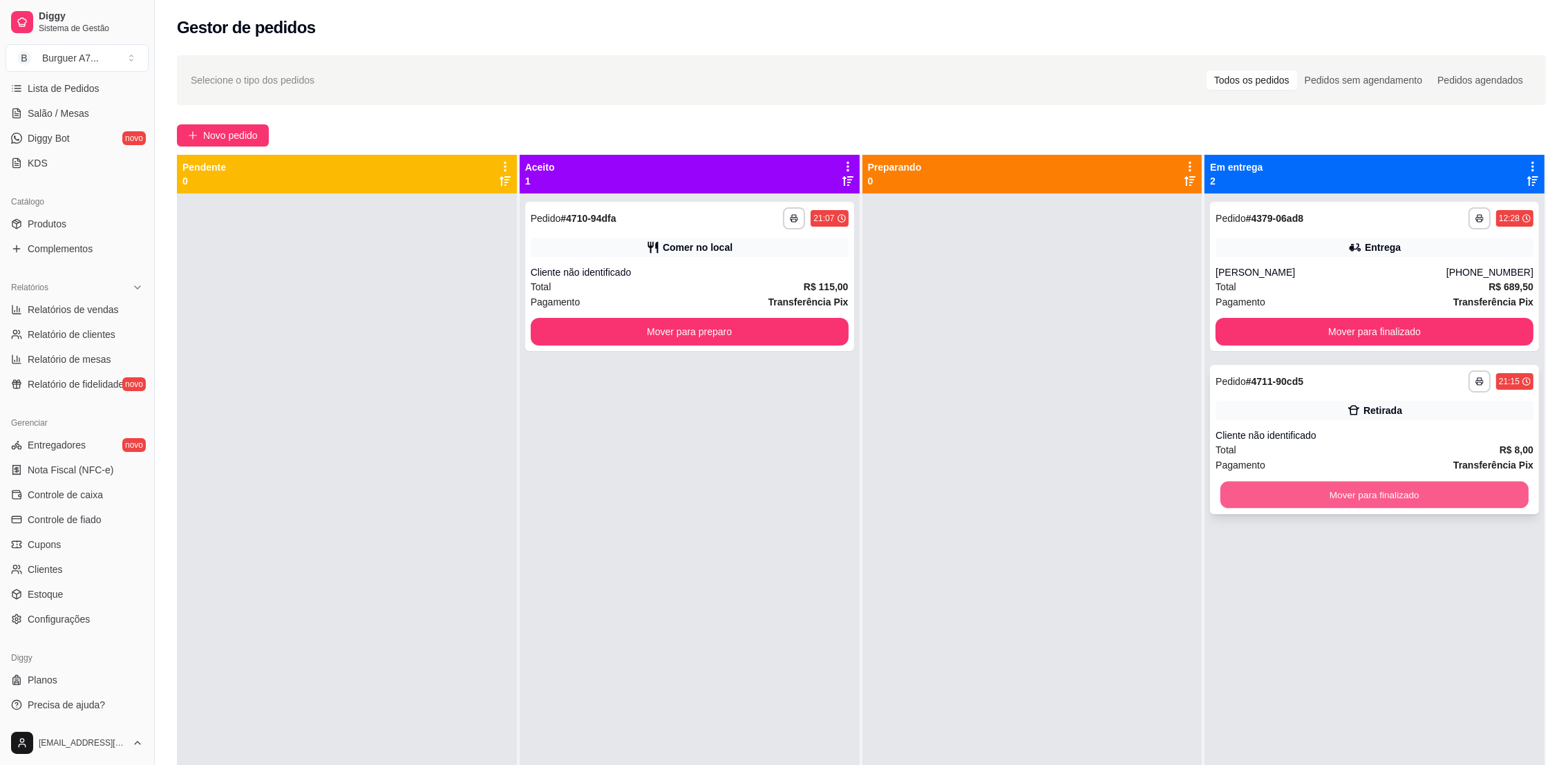
click at [1325, 506] on button "Mover para finalizado" at bounding box center [1374, 494] width 308 height 27
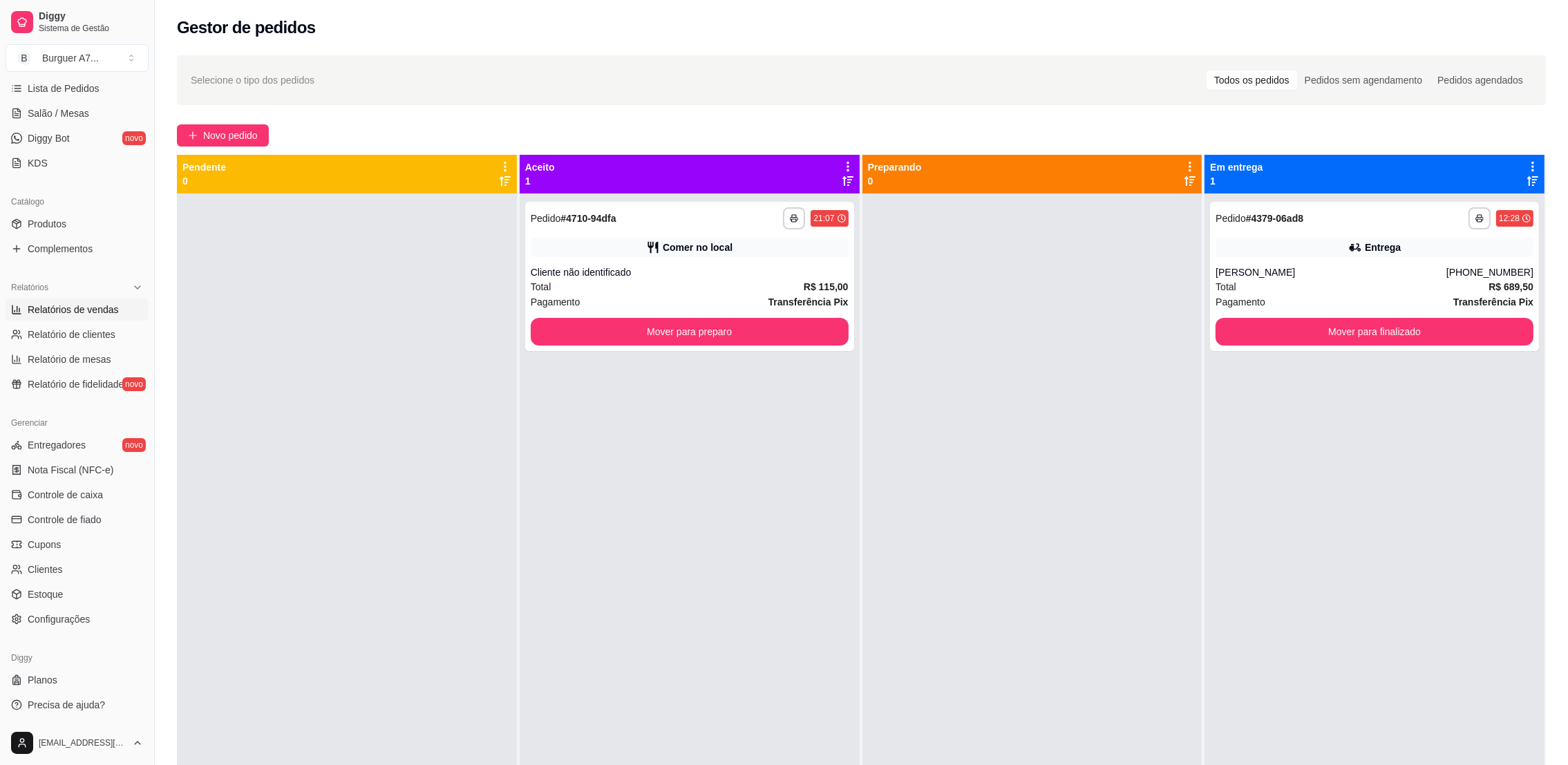
click at [69, 306] on span "Relatórios de vendas" at bounding box center [72, 309] width 91 height 14
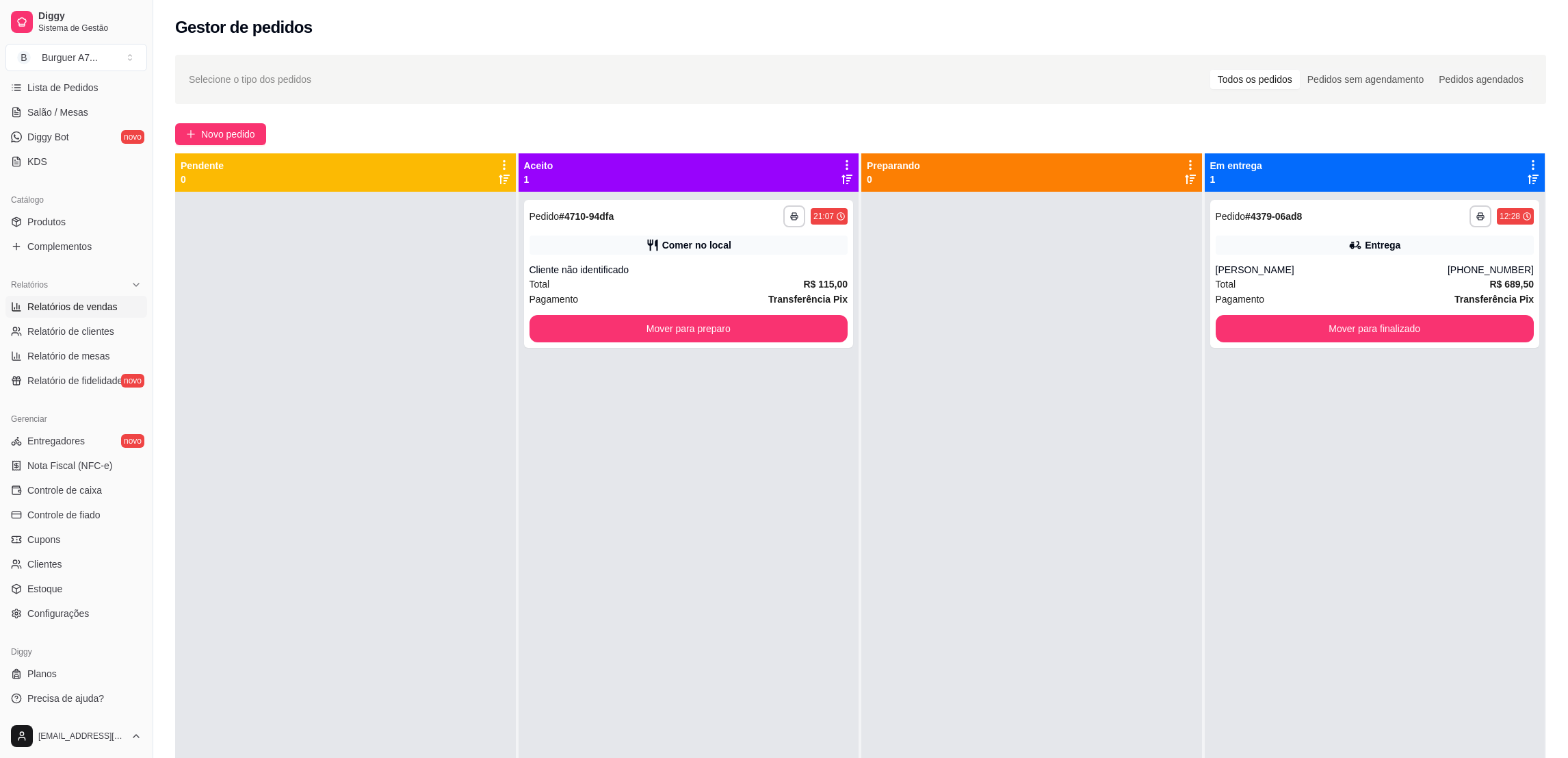
select select "ALL"
select select "0"
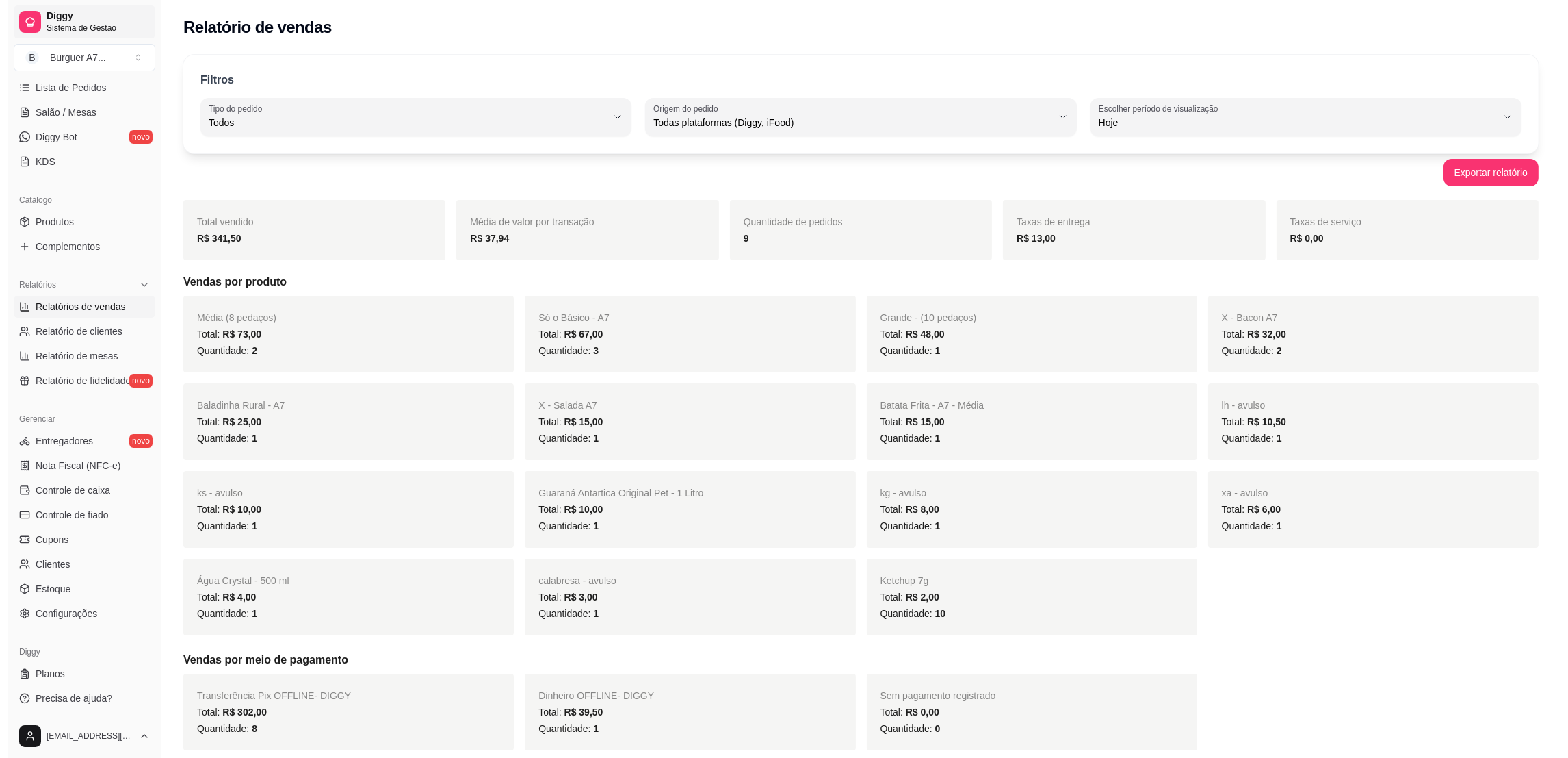
scroll to position [21, 0]
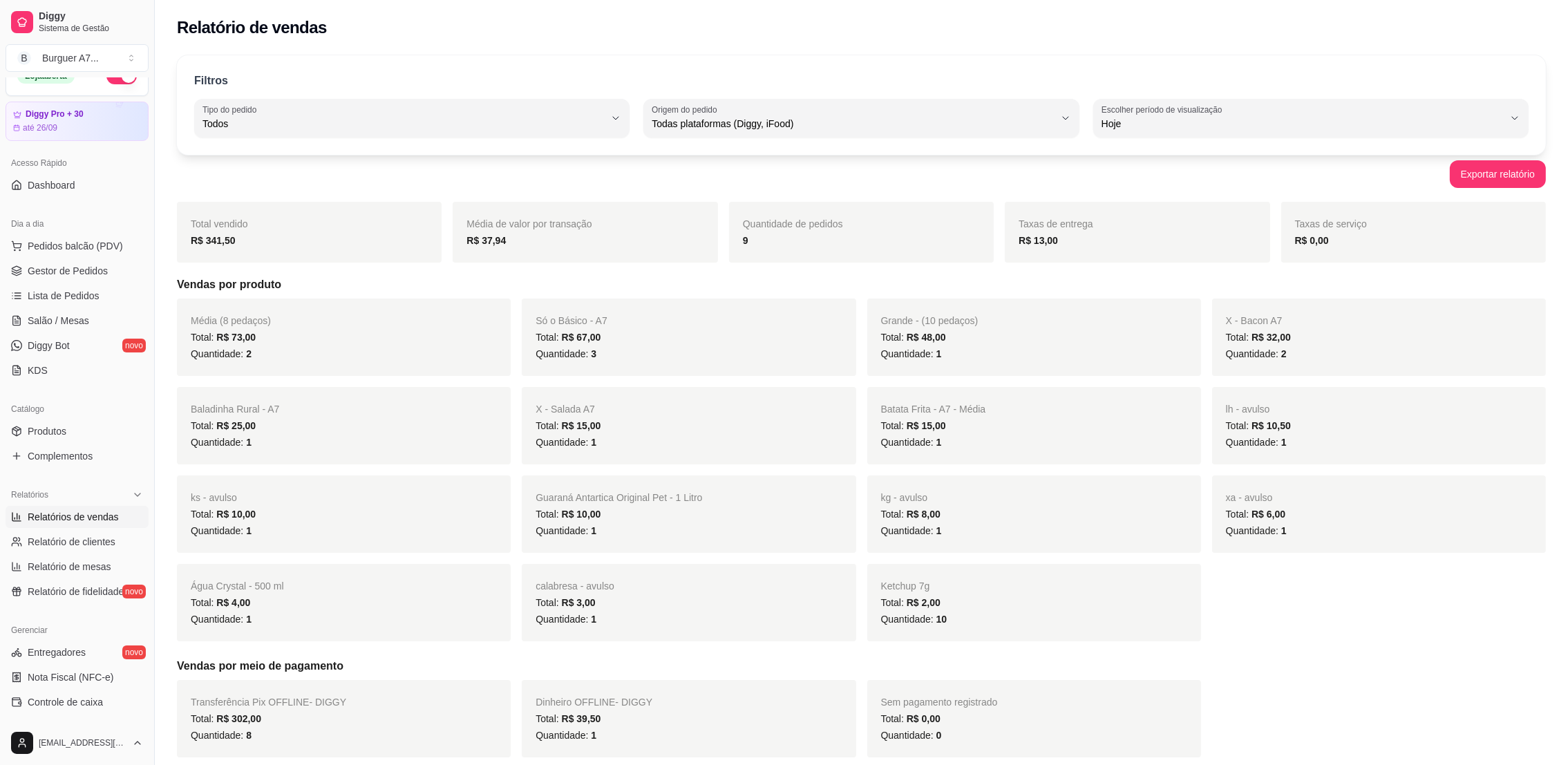
click at [86, 282] on ul "Pedidos balcão (PDV) Gestor de Pedidos Lista de Pedidos Salão / Mesas Diggy Bot…" at bounding box center [77, 308] width 143 height 147
click at [85, 277] on link "Gestor de Pedidos" at bounding box center [77, 271] width 143 height 23
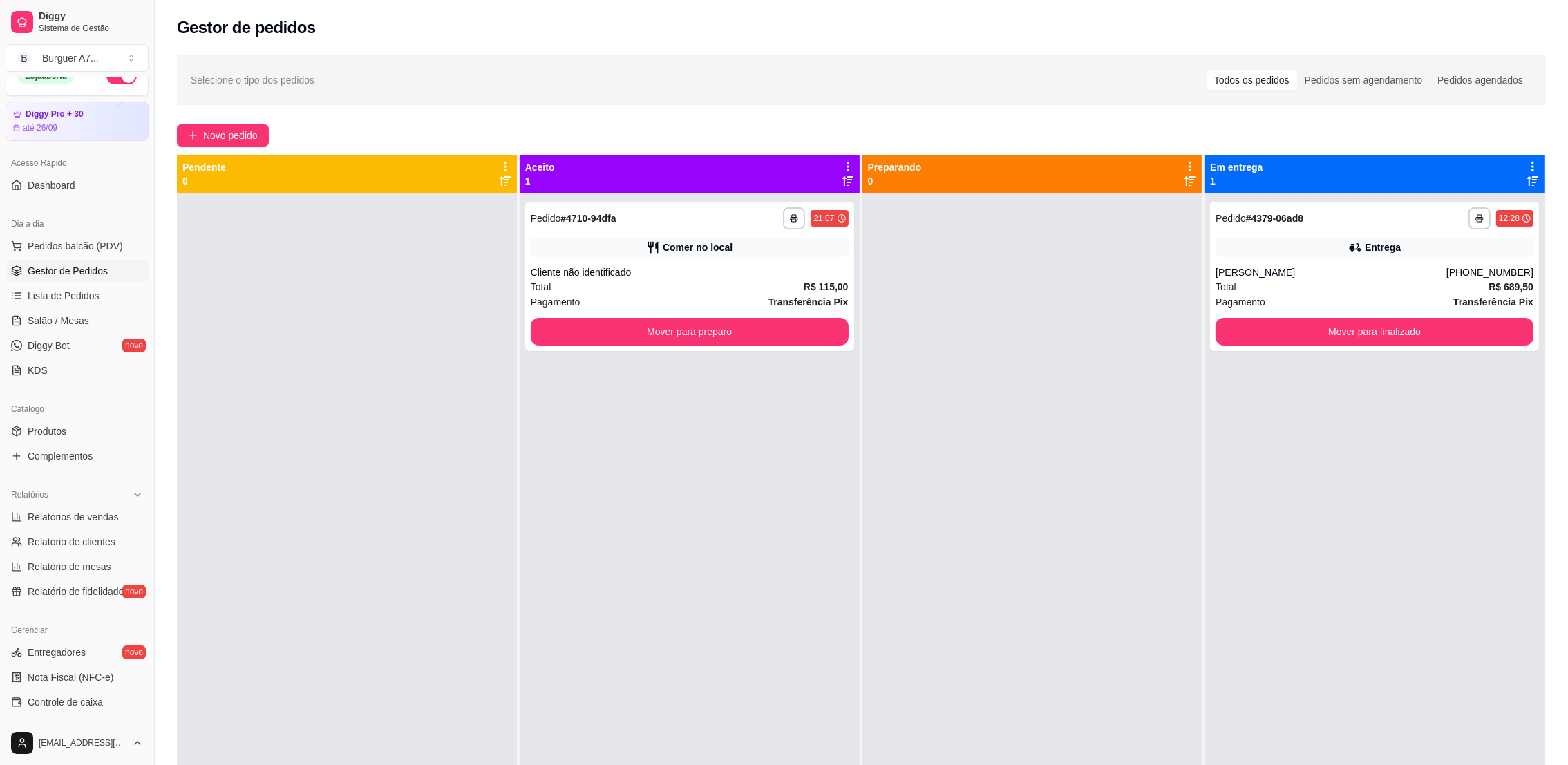
click at [88, 273] on span "Gestor de Pedidos" at bounding box center [67, 271] width 80 height 14
click at [210, 145] on button "Novo pedido" at bounding box center [223, 135] width 92 height 23
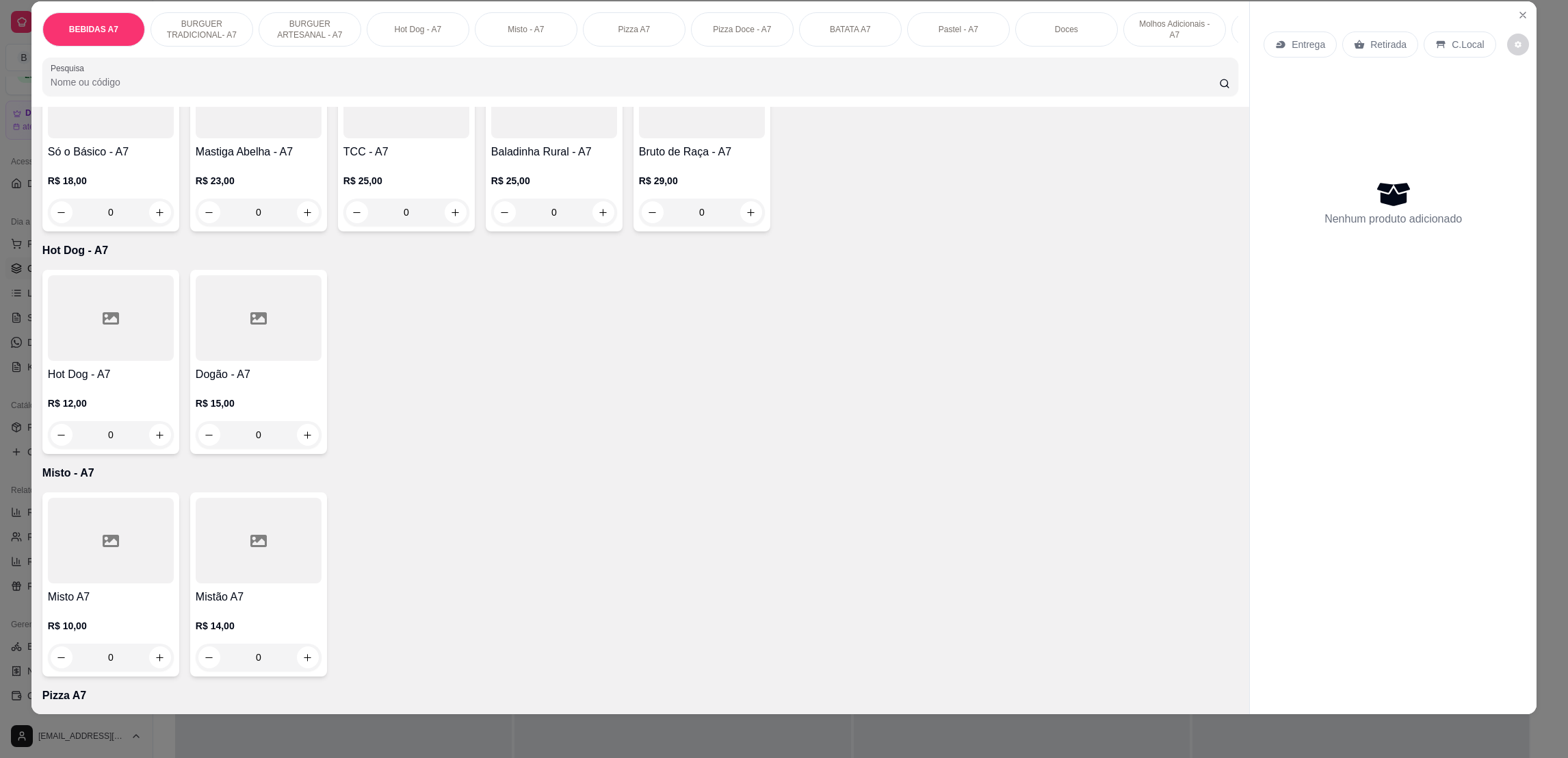
scroll to position [1129, 0]
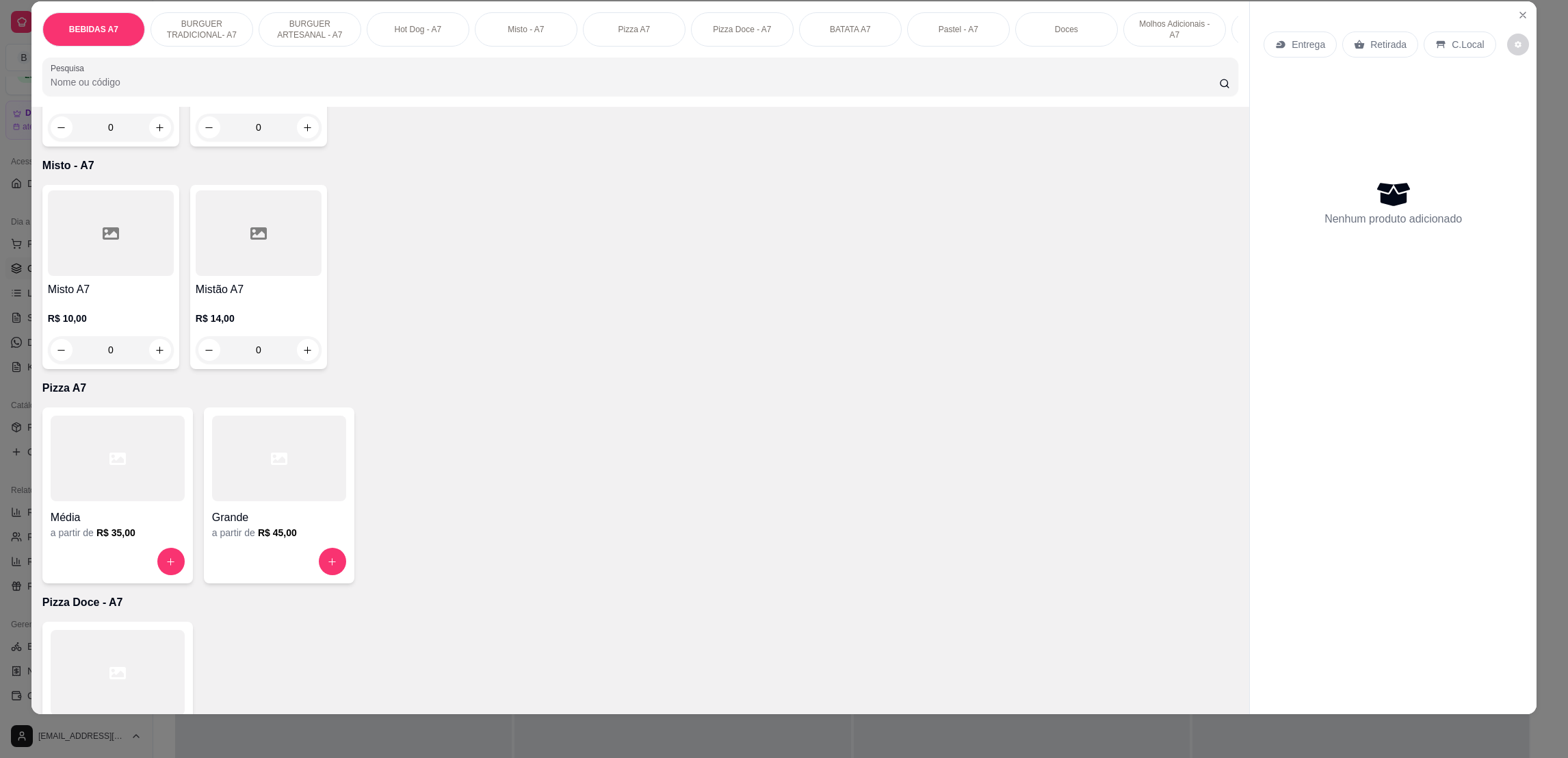
click at [139, 298] on h4 "Misto A7" at bounding box center [110, 290] width 126 height 17
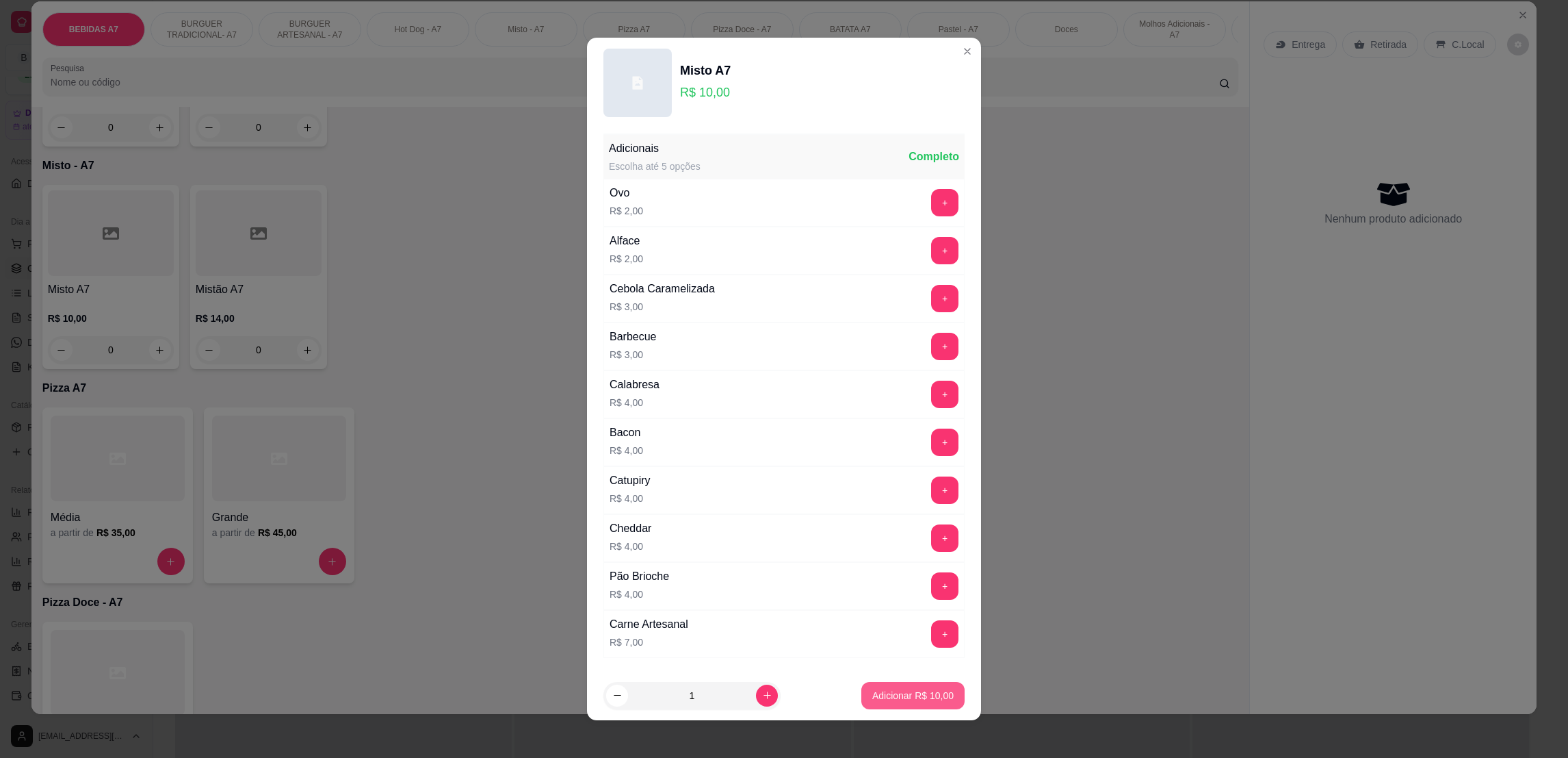
click at [892, 699] on p "Adicionar R$ 10,00" at bounding box center [912, 695] width 81 height 14
type input "1"
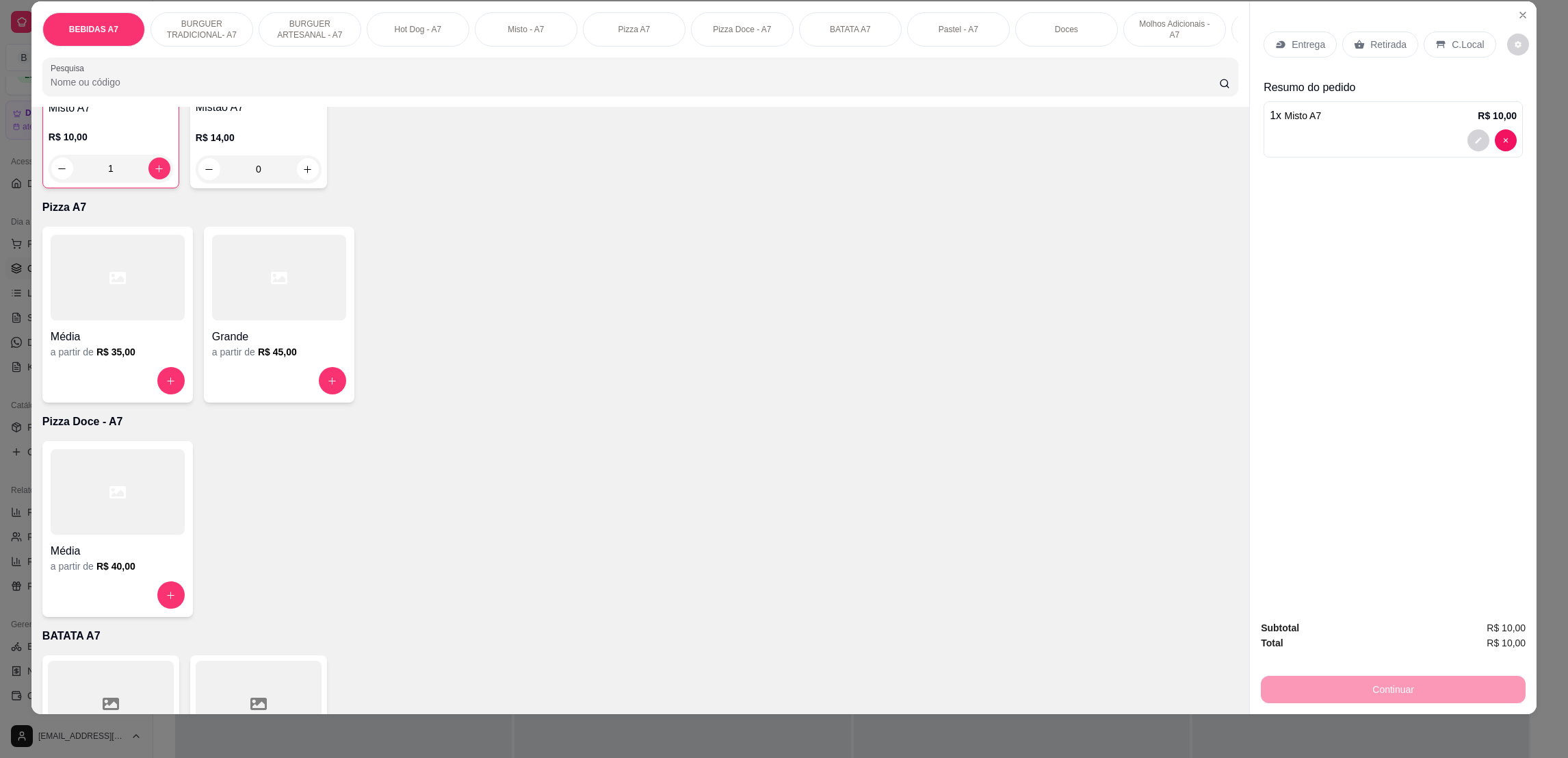
scroll to position [1540, 0]
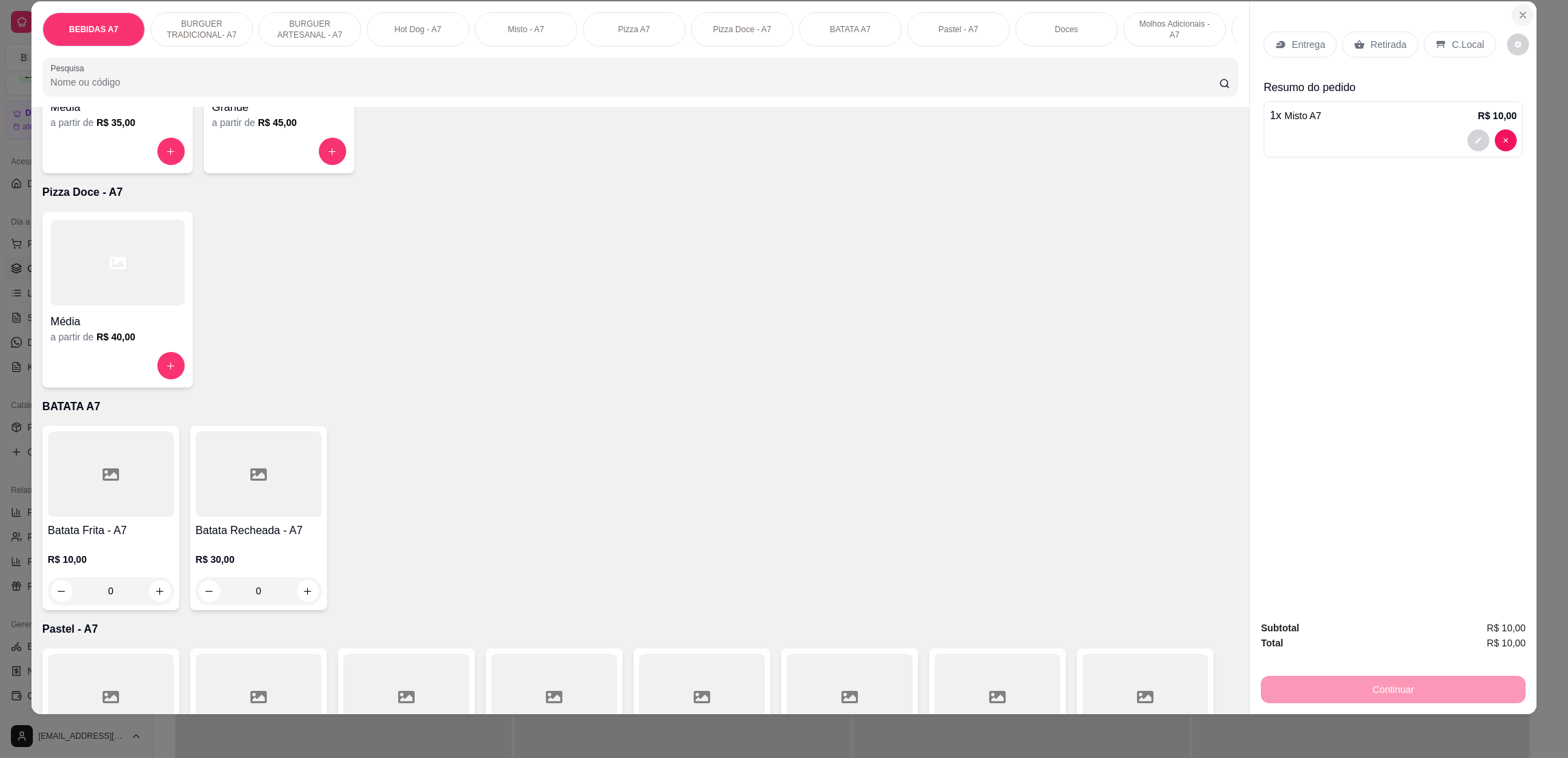
click at [1518, 20] on icon "Close" at bounding box center [1523, 15] width 11 height 11
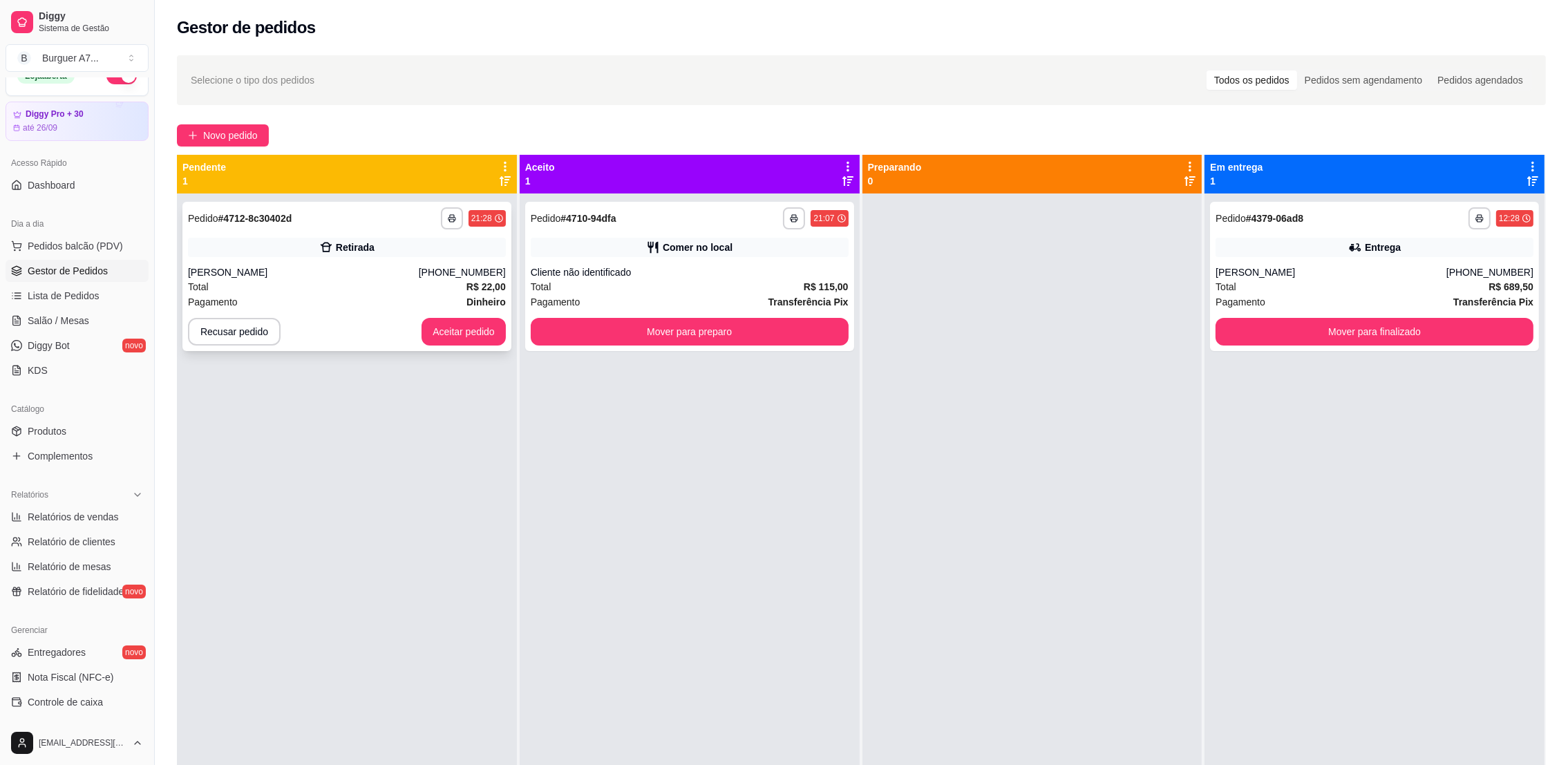
click at [466, 286] on strong "R$ 22,00" at bounding box center [486, 287] width 39 height 11
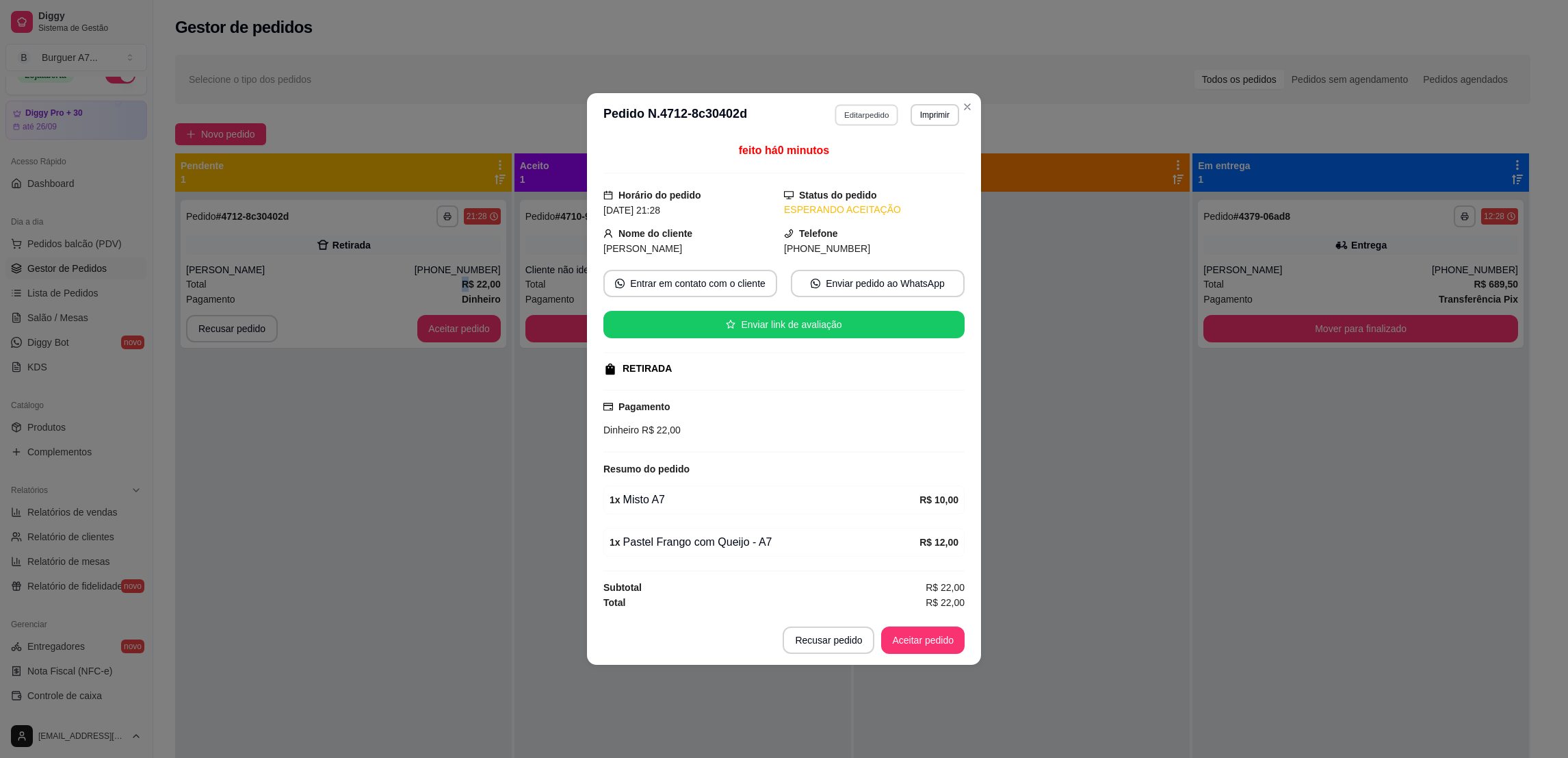
click at [853, 114] on button "Editar pedido" at bounding box center [867, 115] width 63 height 21
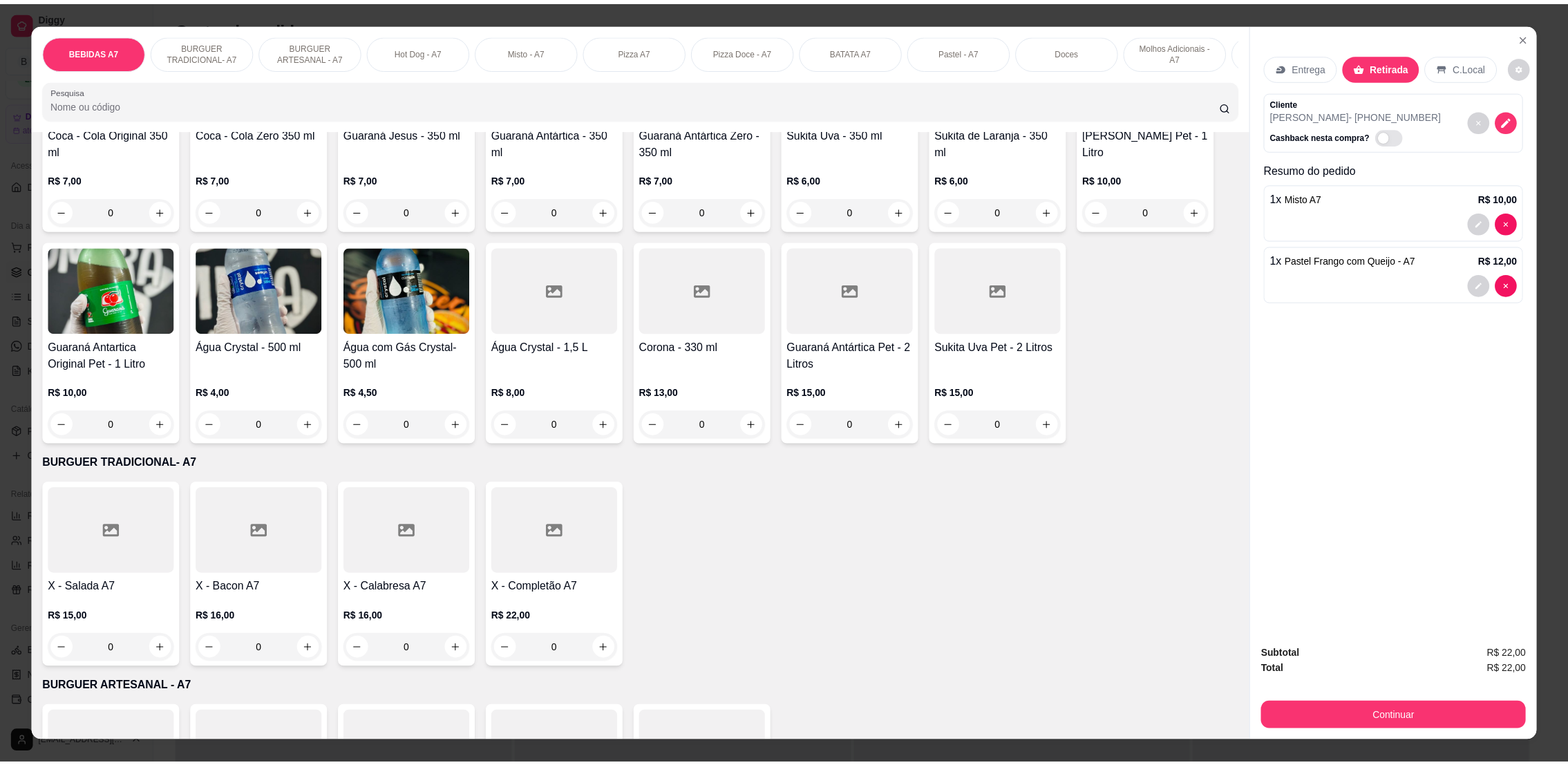
scroll to position [207, 0]
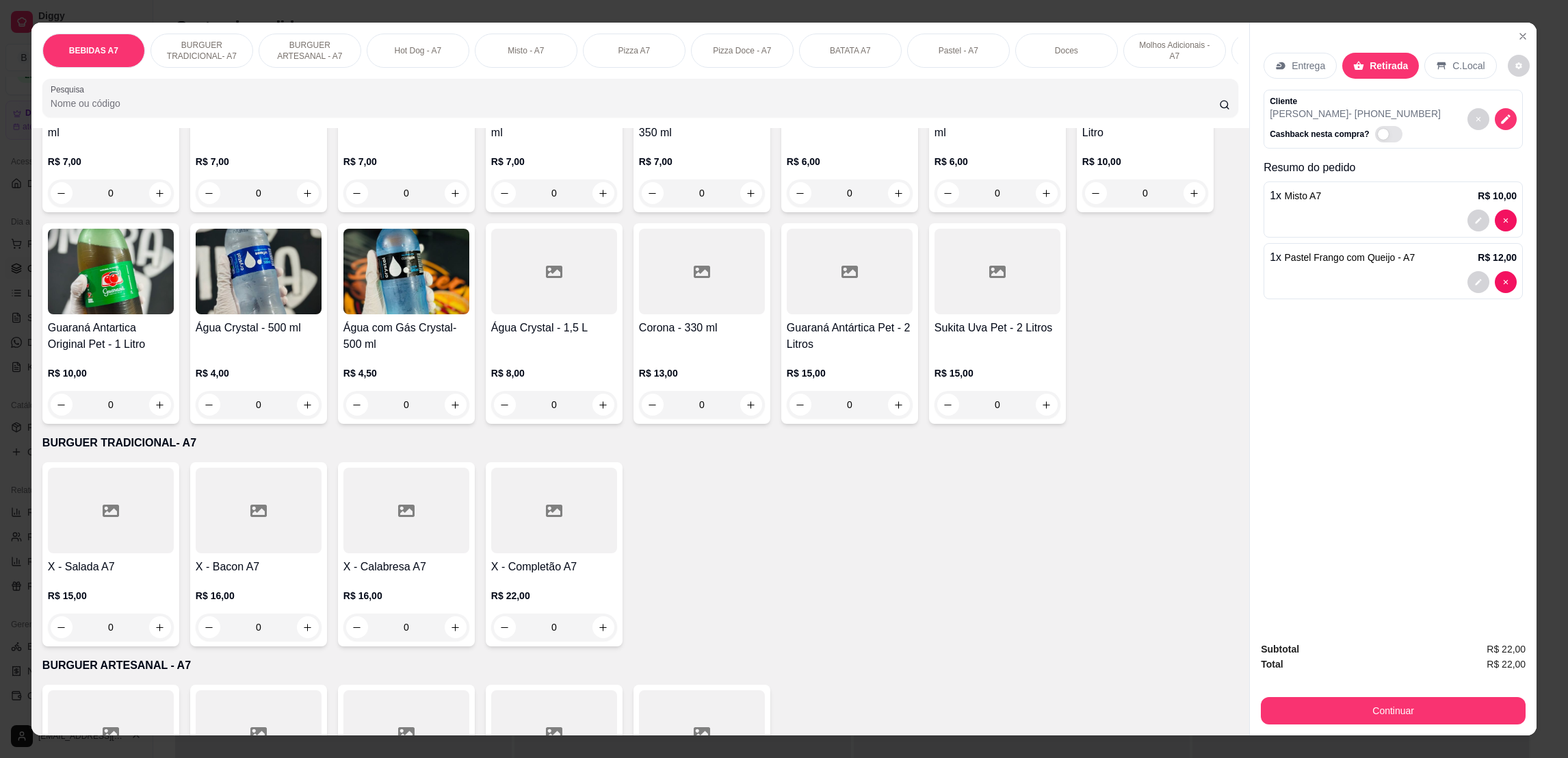
click at [120, 350] on h4 "Guaraná Antartica Original Pet - 1 Litro" at bounding box center [110, 335] width 126 height 33
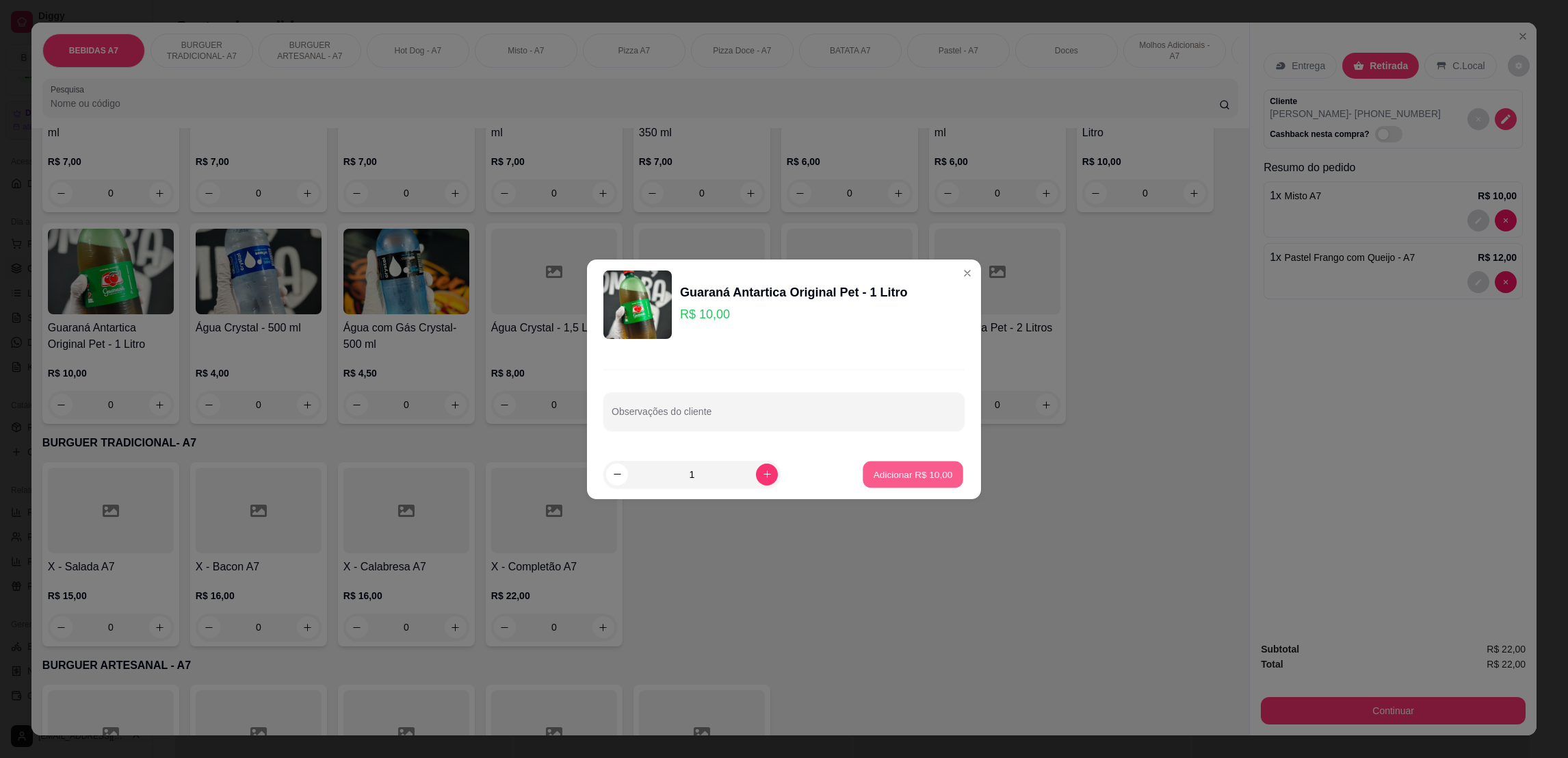
click at [902, 476] on p "Adicionar R$ 10,00" at bounding box center [912, 474] width 79 height 13
type input "1"
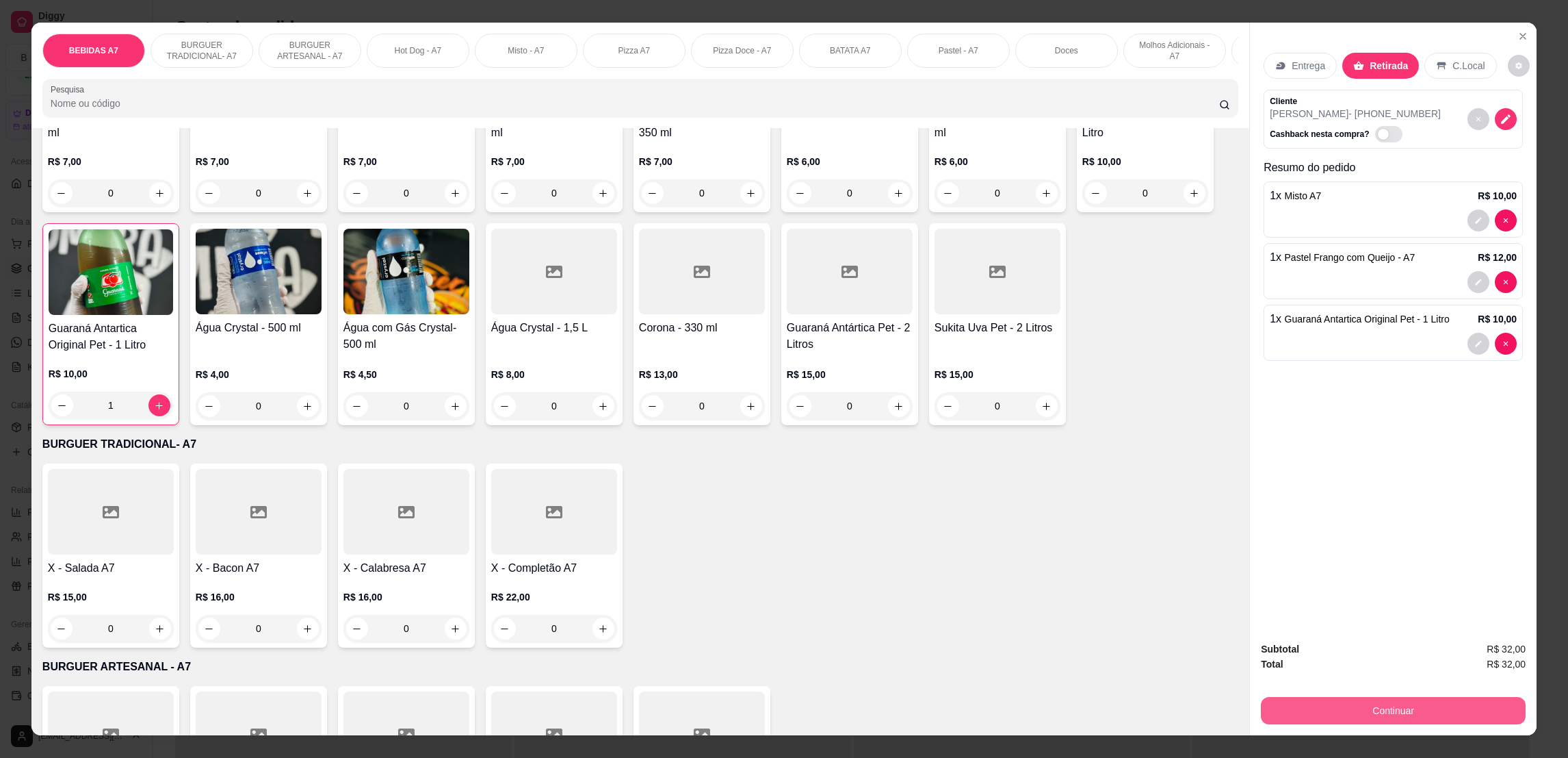
click at [1467, 719] on button "Continuar" at bounding box center [1393, 710] width 264 height 27
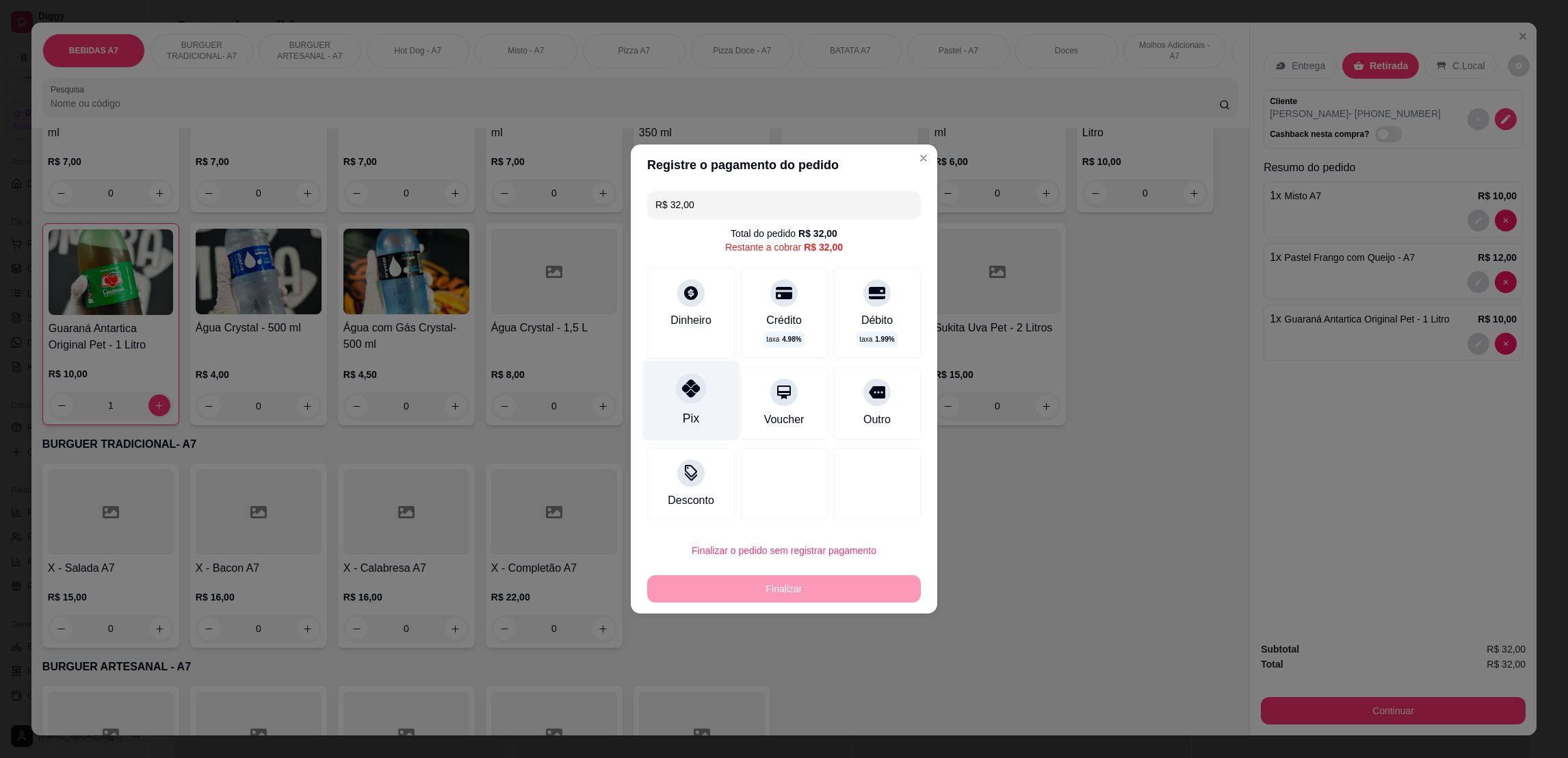
click at [716, 425] on div "Pix" at bounding box center [692, 400] width 97 height 80
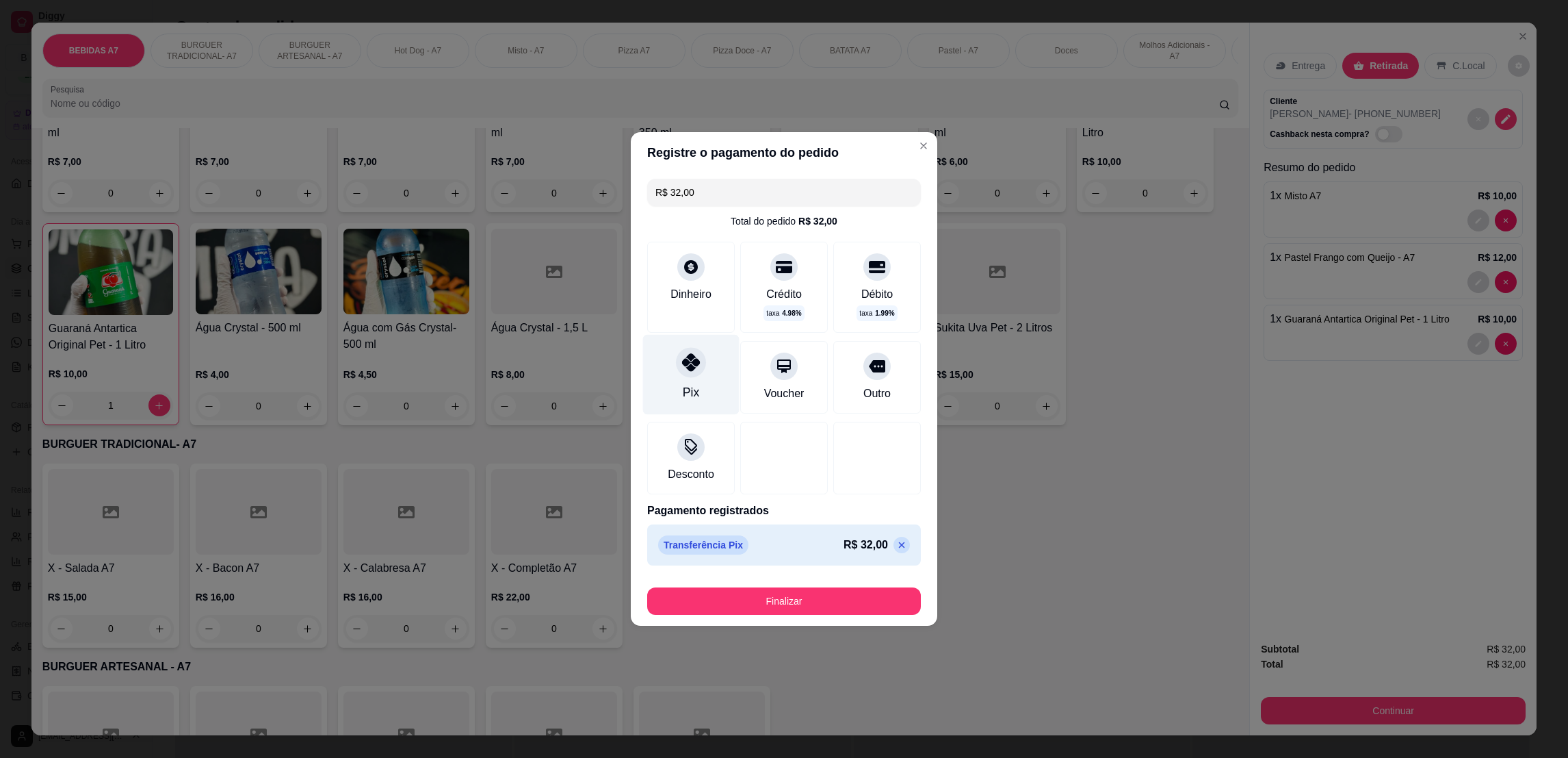
type input "R$ 0,00"
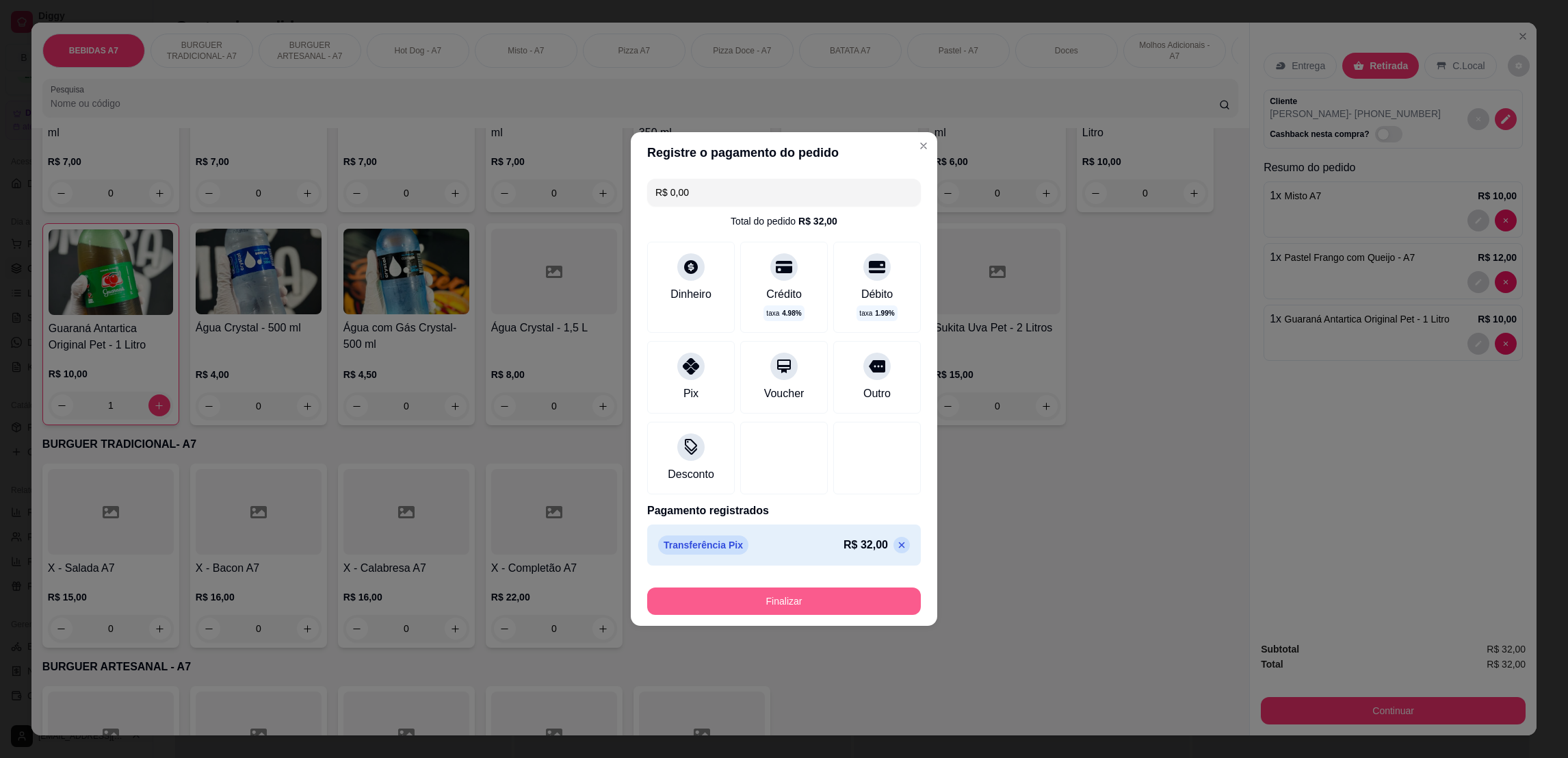
click at [791, 601] on button "Finalizar" at bounding box center [784, 601] width 274 height 27
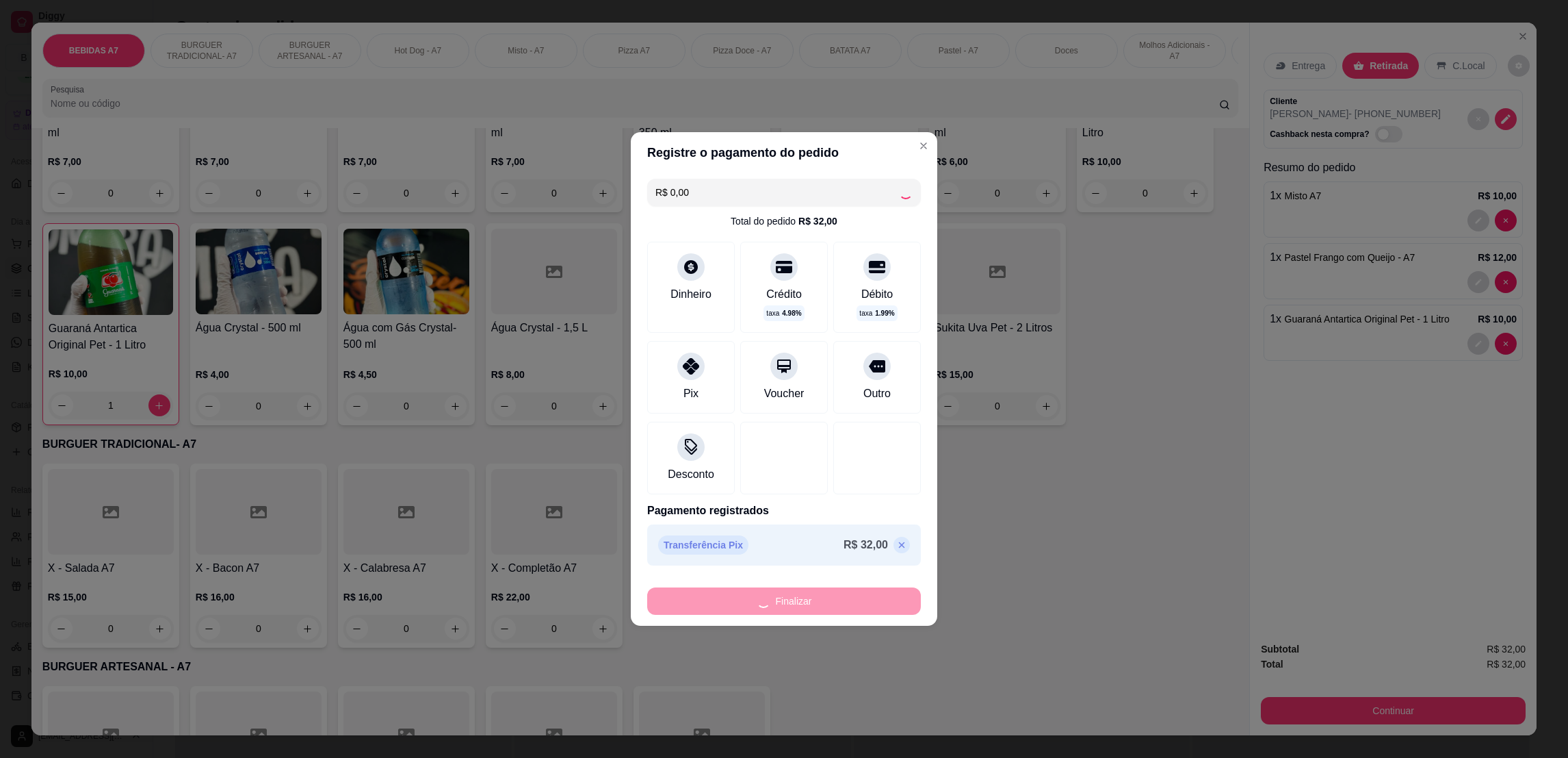
type input "0"
type input "-R$ 32,00"
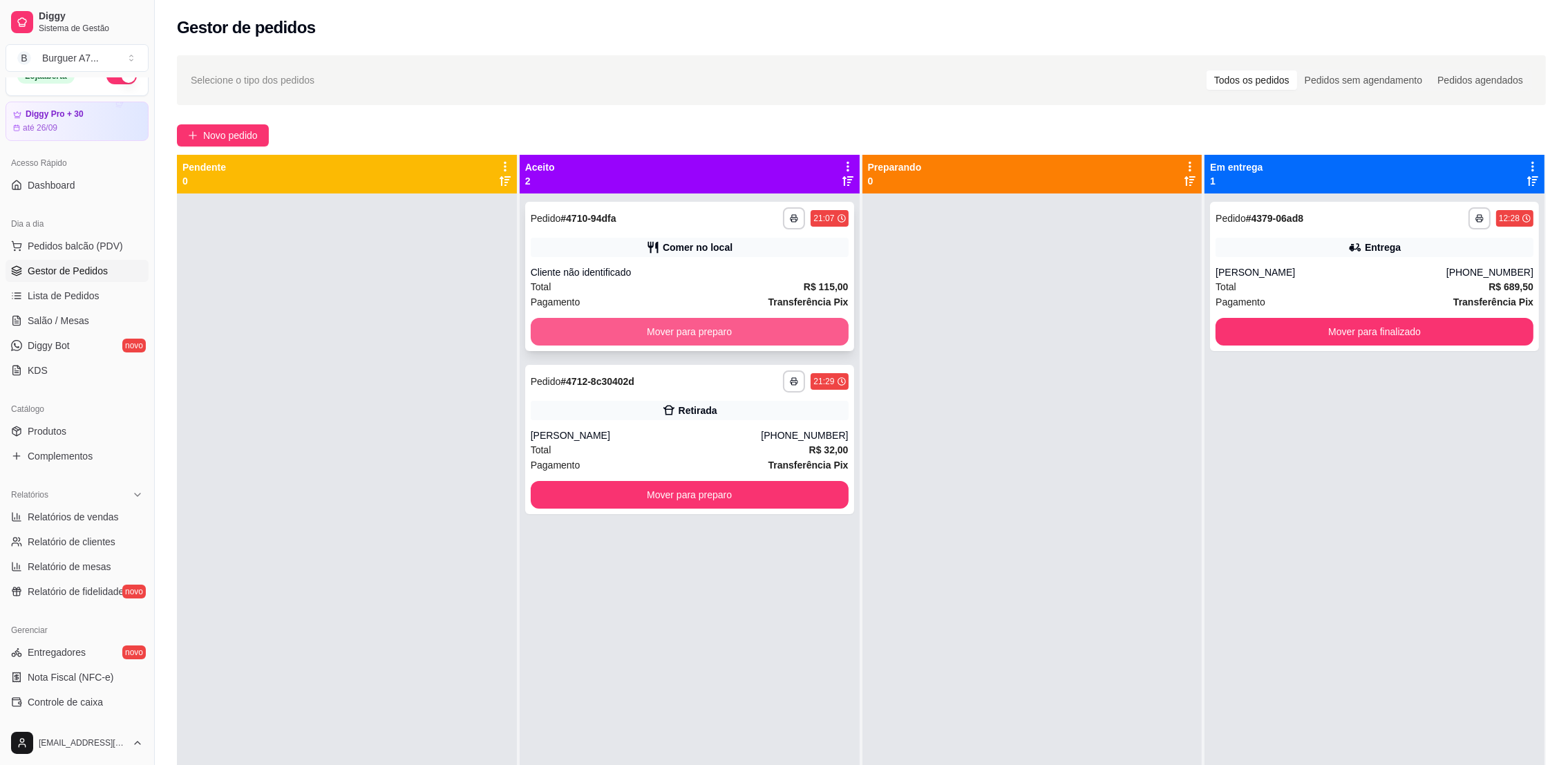
click at [789, 332] on button "Mover para preparo" at bounding box center [689, 331] width 318 height 27
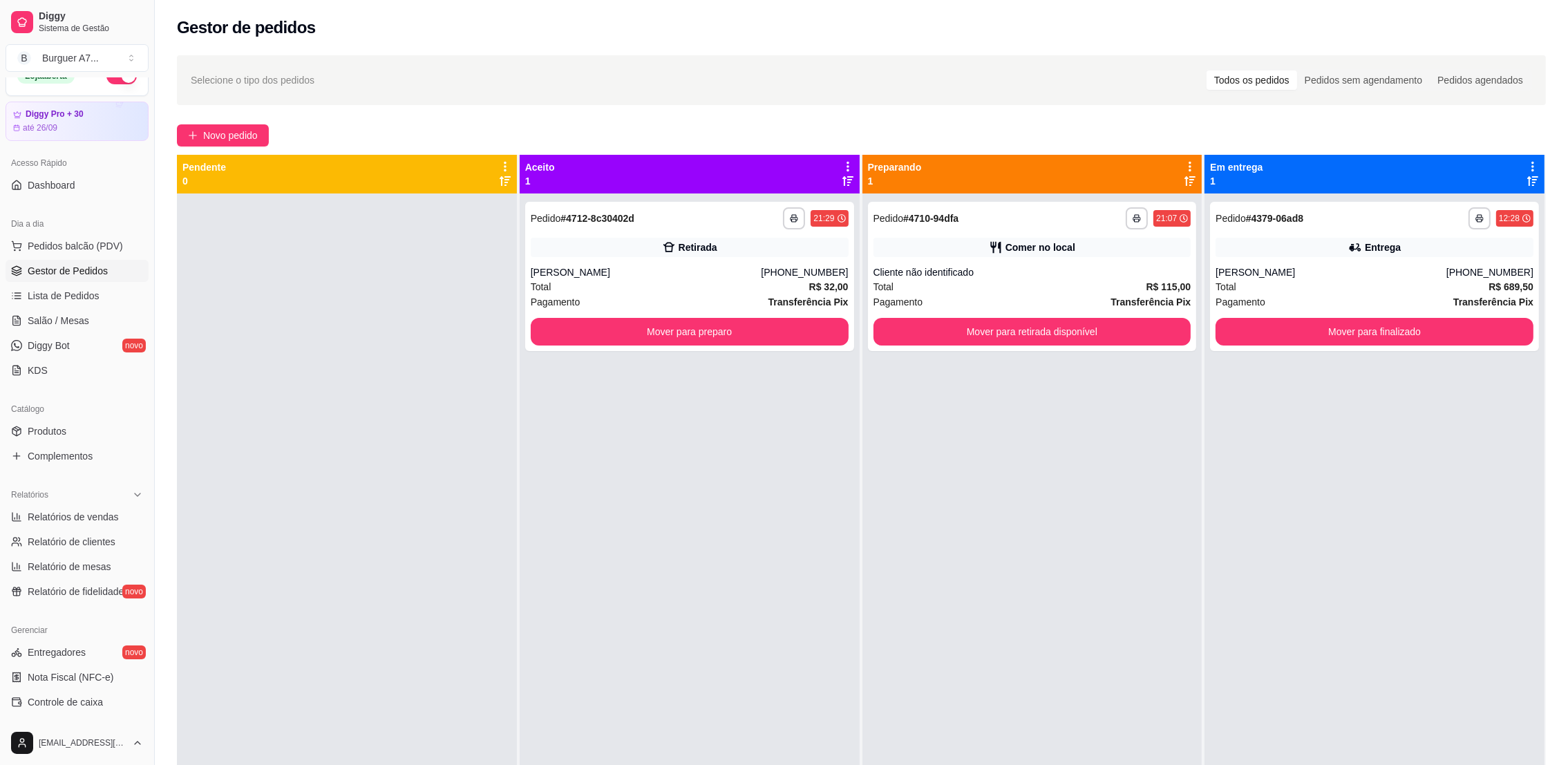
click at [723, 351] on div "**********" at bounding box center [690, 576] width 340 height 765
click at [735, 324] on button "Mover para preparo" at bounding box center [690, 332] width 308 height 27
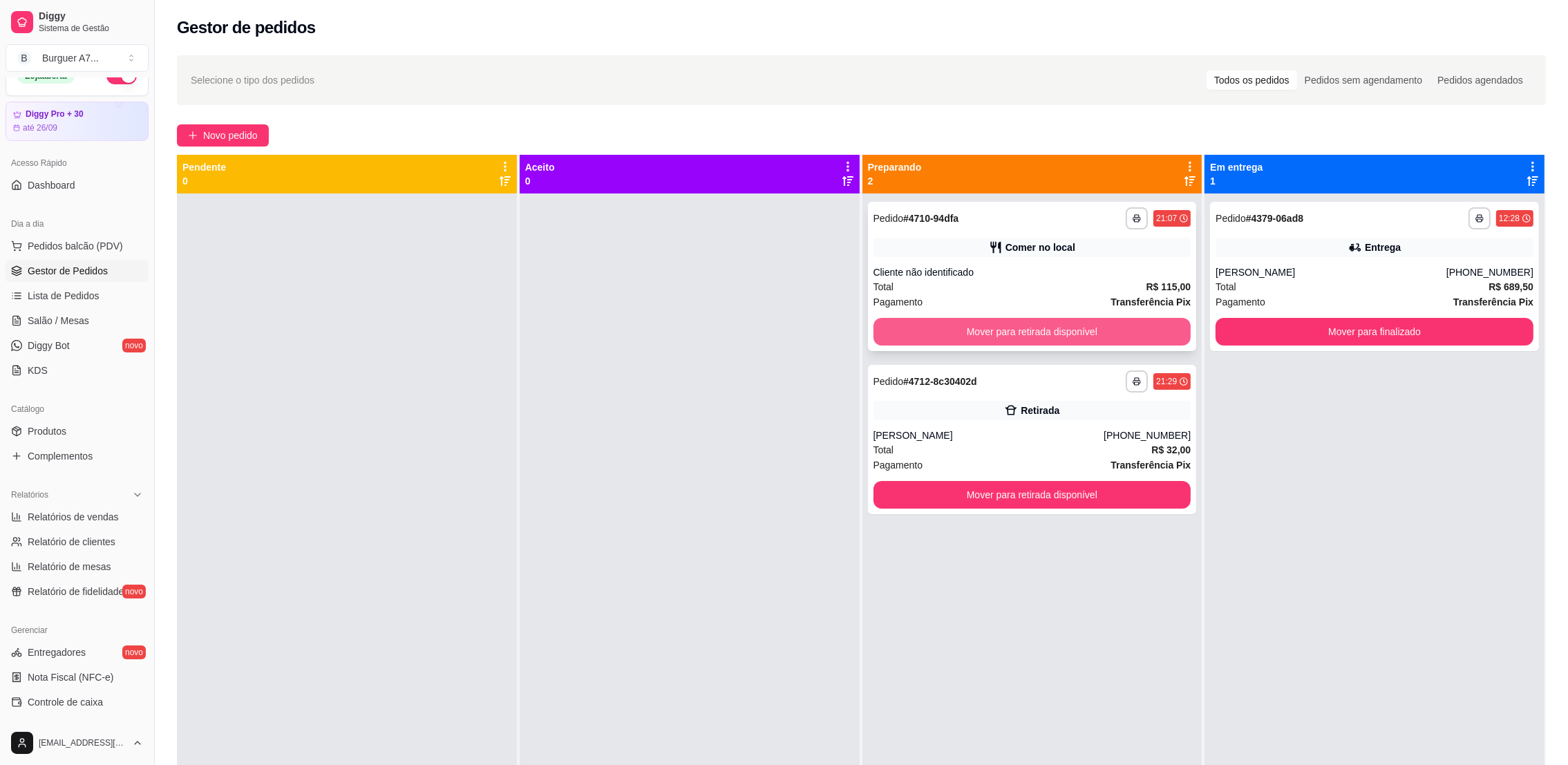
click at [1099, 332] on button "Mover para retirada disponível" at bounding box center [1032, 331] width 318 height 27
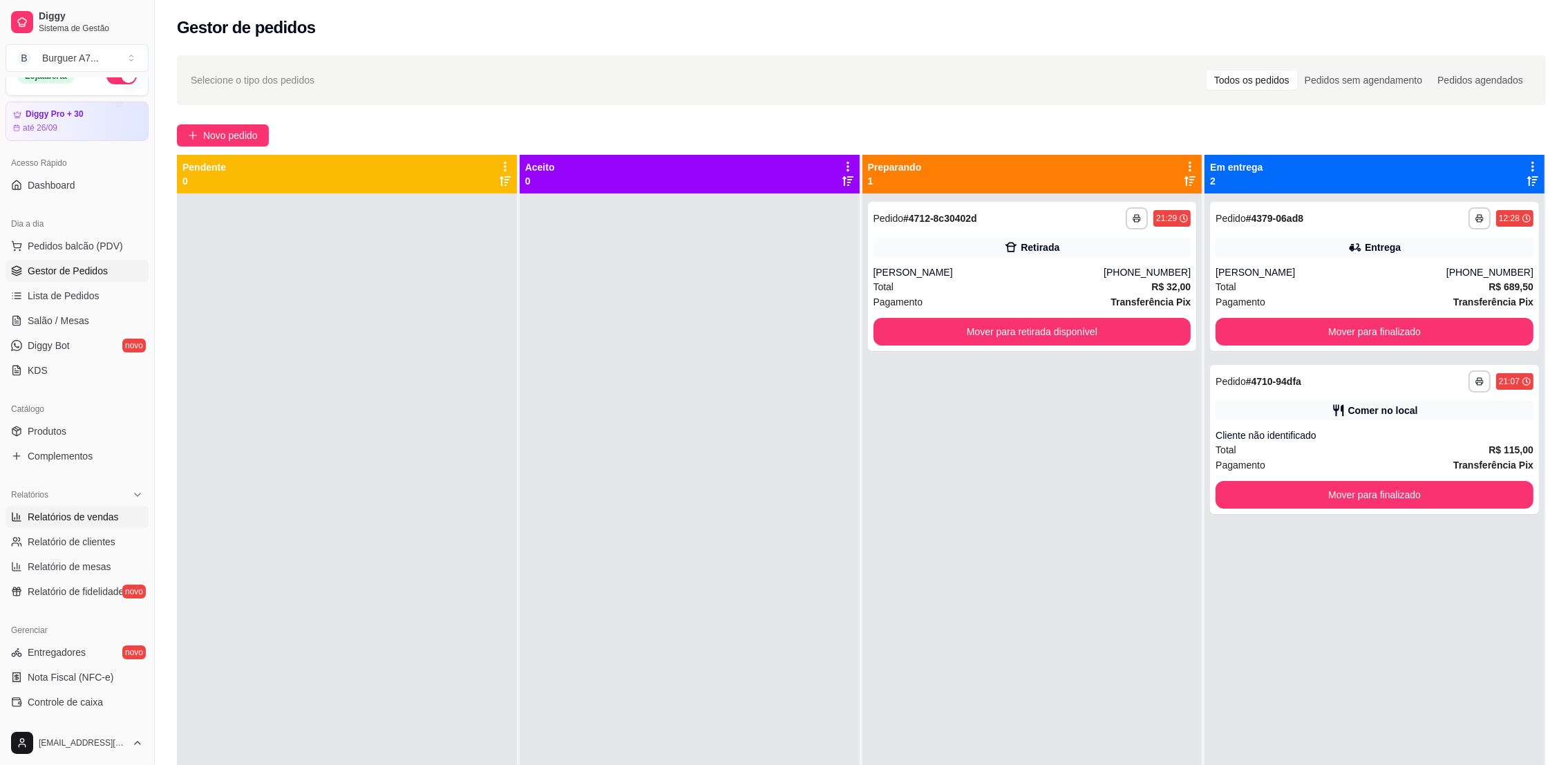
click at [63, 510] on span "Relatórios de vendas" at bounding box center [72, 516] width 91 height 14
select select "ALL"
select select "0"
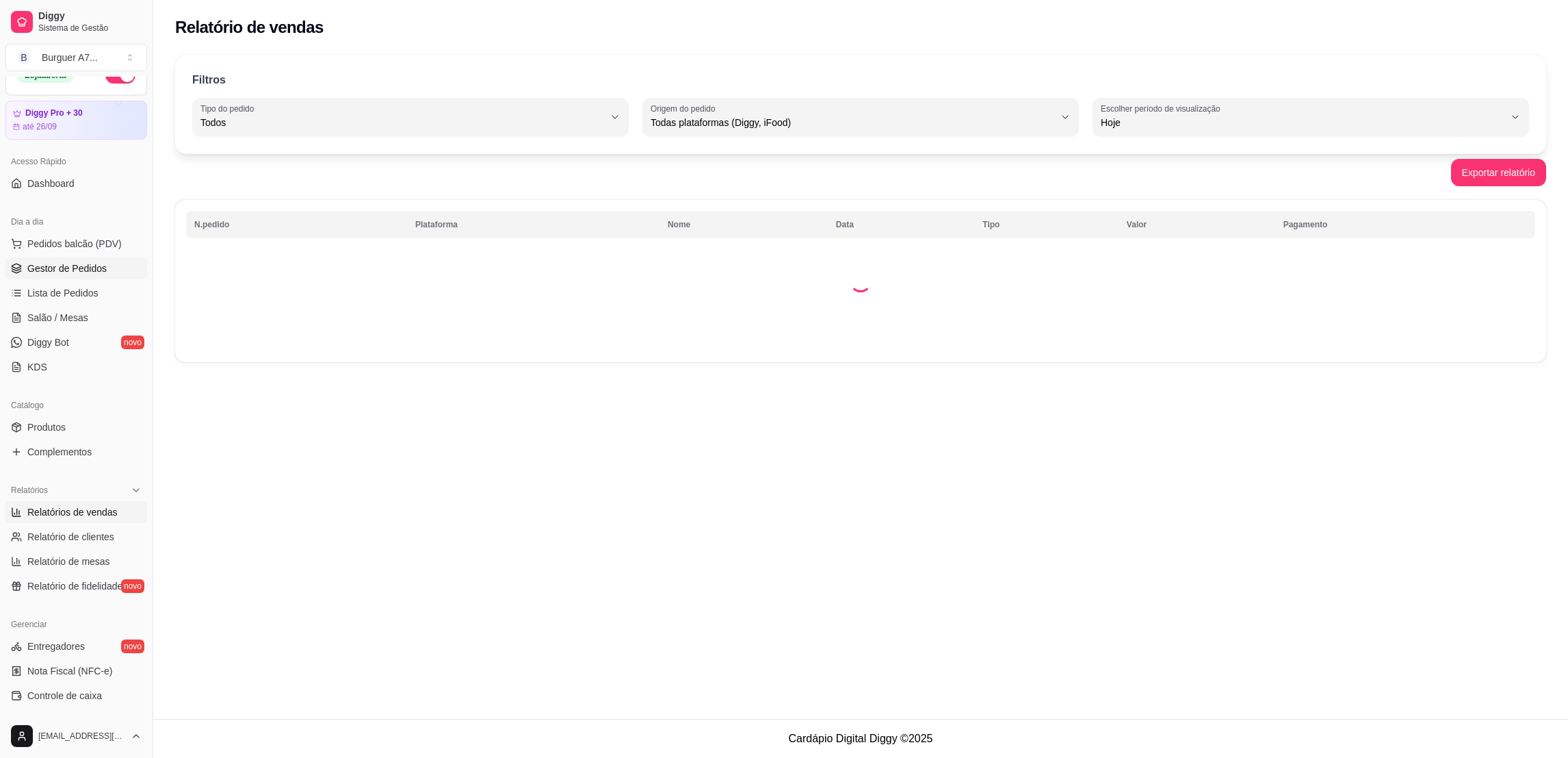
click at [84, 271] on span "Gestor de Pedidos" at bounding box center [66, 268] width 79 height 14
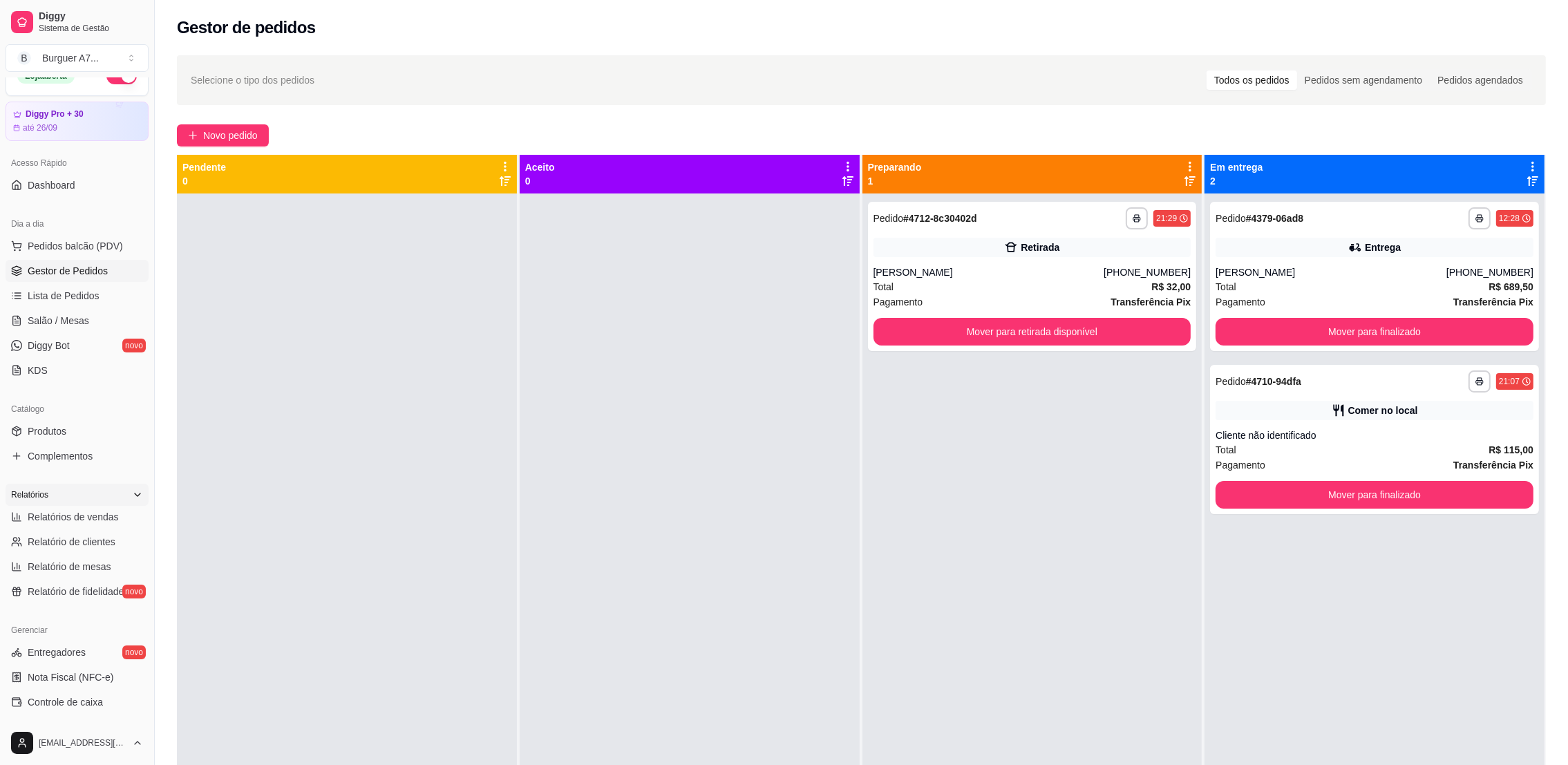
click at [69, 504] on div "Relatórios" at bounding box center [77, 494] width 143 height 23
click at [71, 507] on div "Relatórios" at bounding box center [77, 494] width 154 height 33
click at [125, 472] on div "Catálogo Produtos Complementos" at bounding box center [77, 431] width 154 height 80
click at [132, 489] on icon at bounding box center [137, 494] width 11 height 11
click at [118, 521] on link "Relatórios de vendas" at bounding box center [77, 517] width 143 height 23
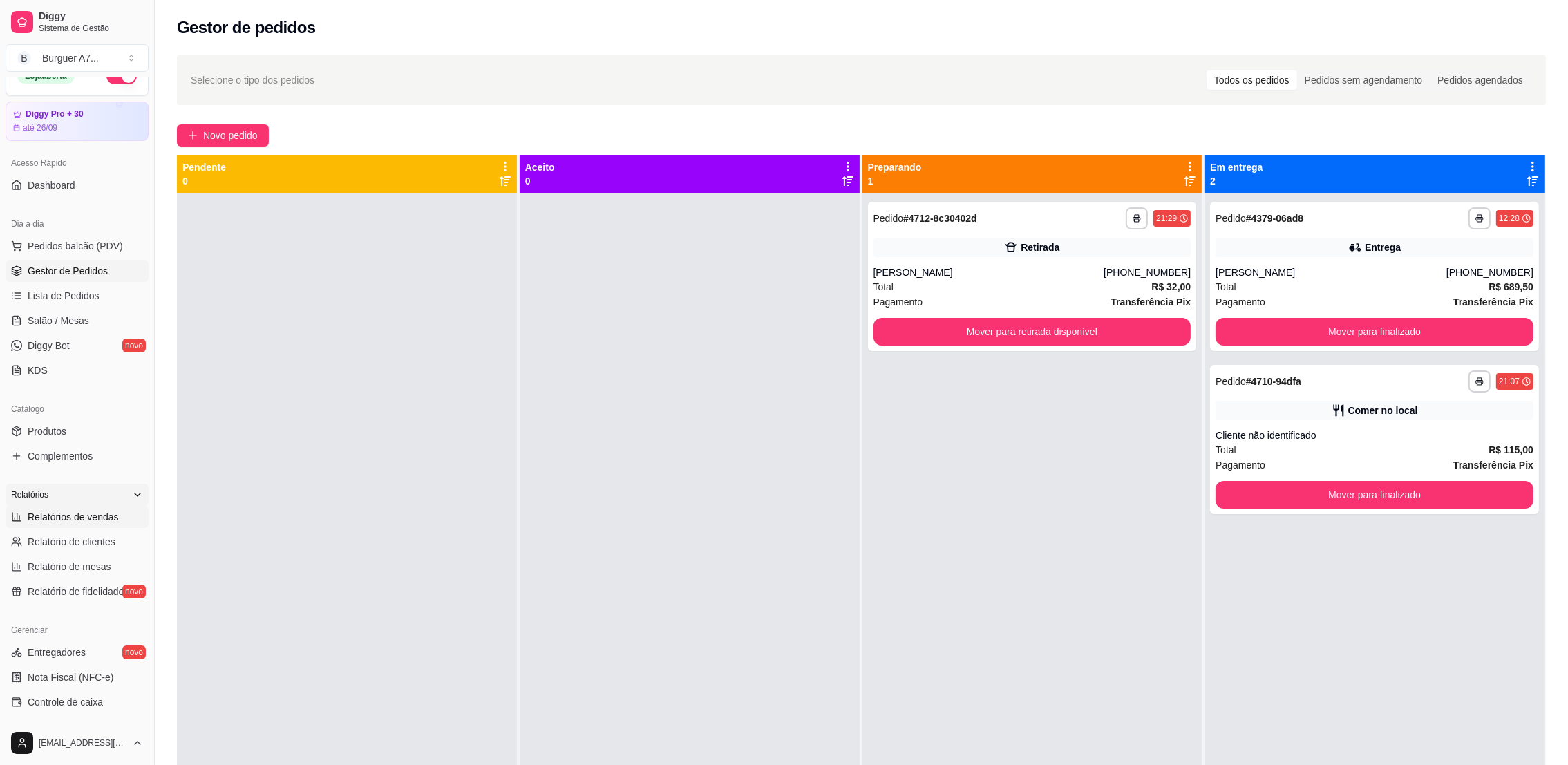
select select "ALL"
select select "0"
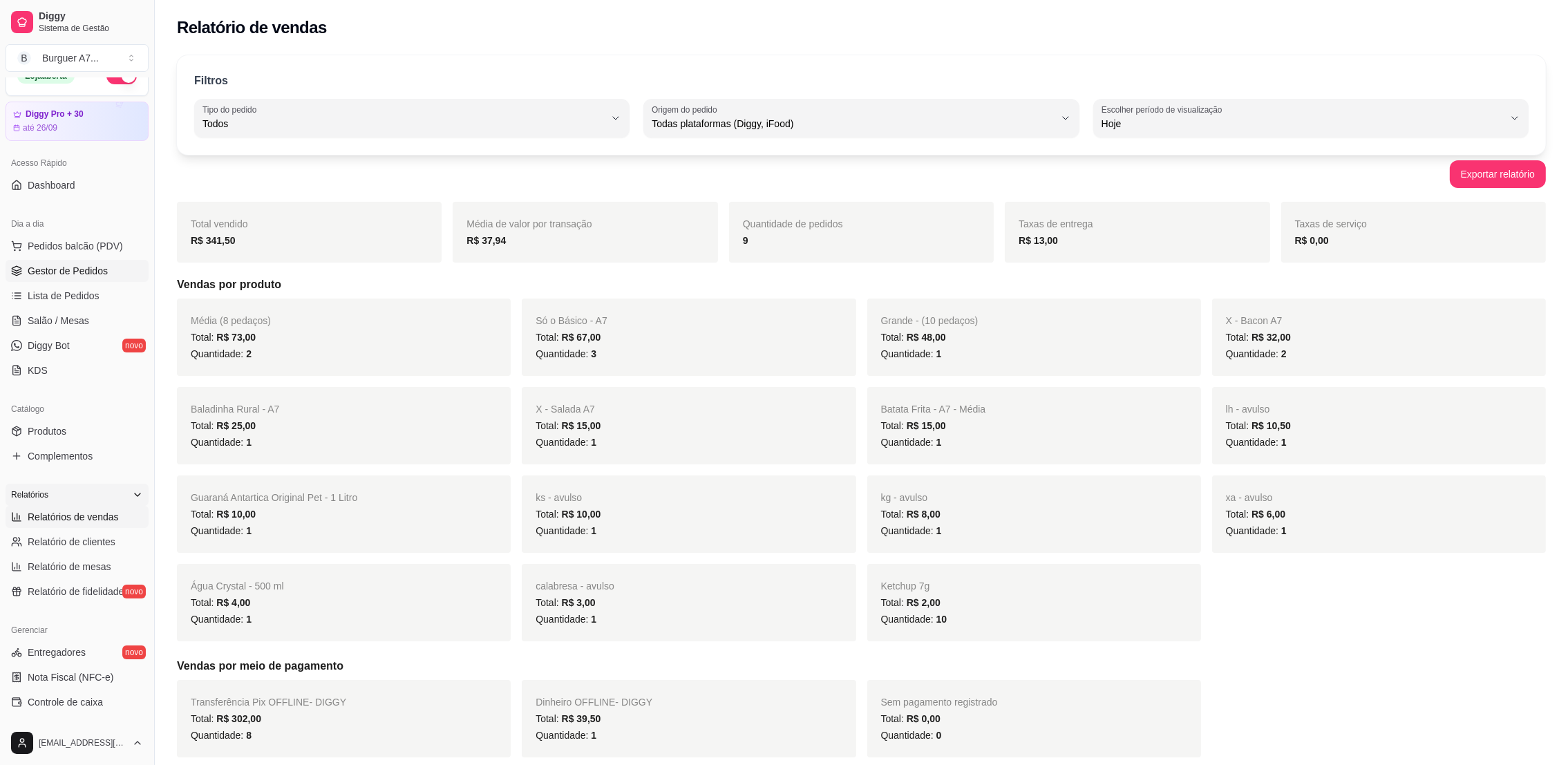
click at [114, 268] on link "Gestor de Pedidos" at bounding box center [77, 271] width 143 height 23
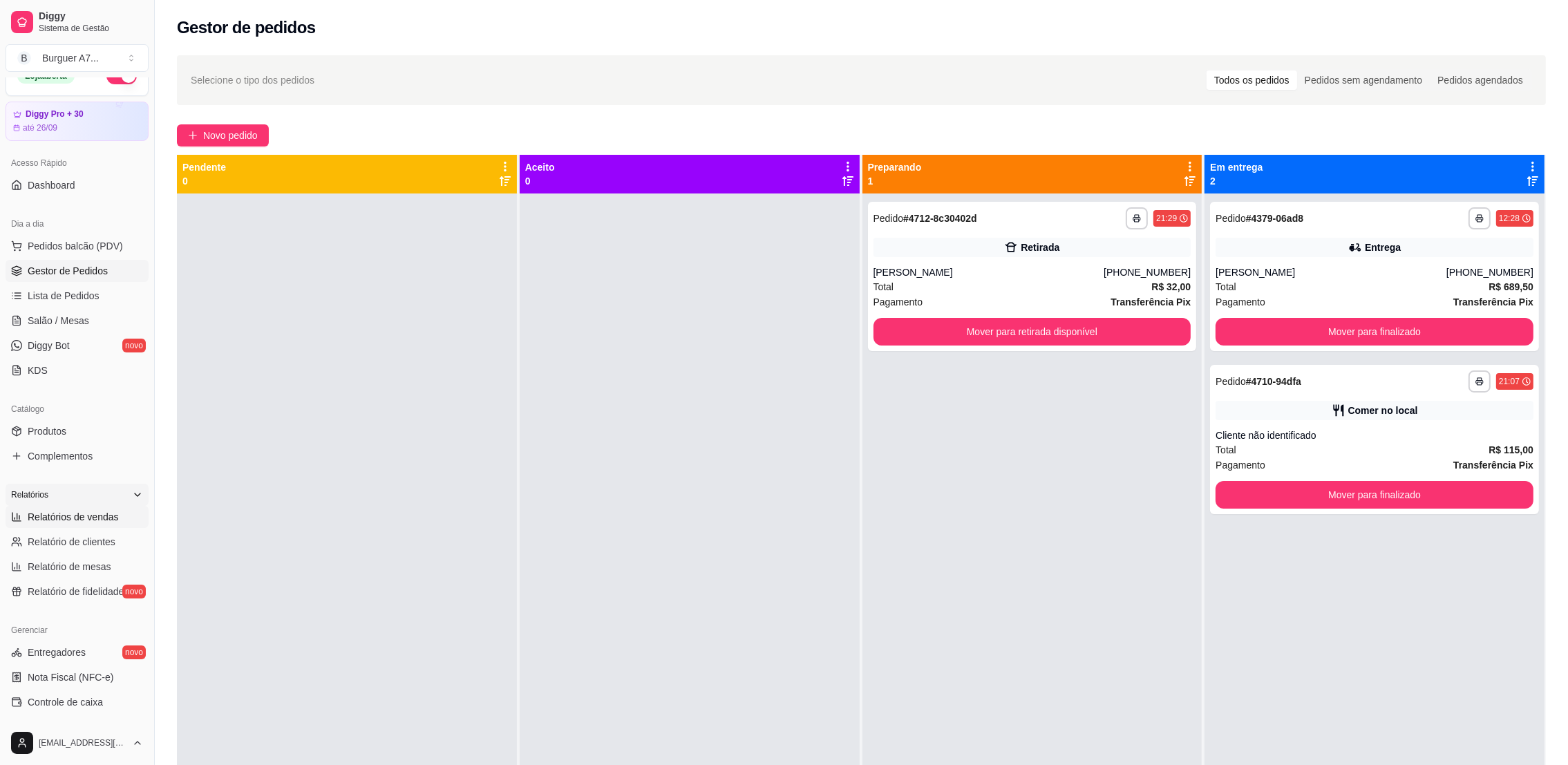
click at [9, 514] on link "Relatórios de vendas" at bounding box center [77, 517] width 143 height 23
select select "ALL"
select select "0"
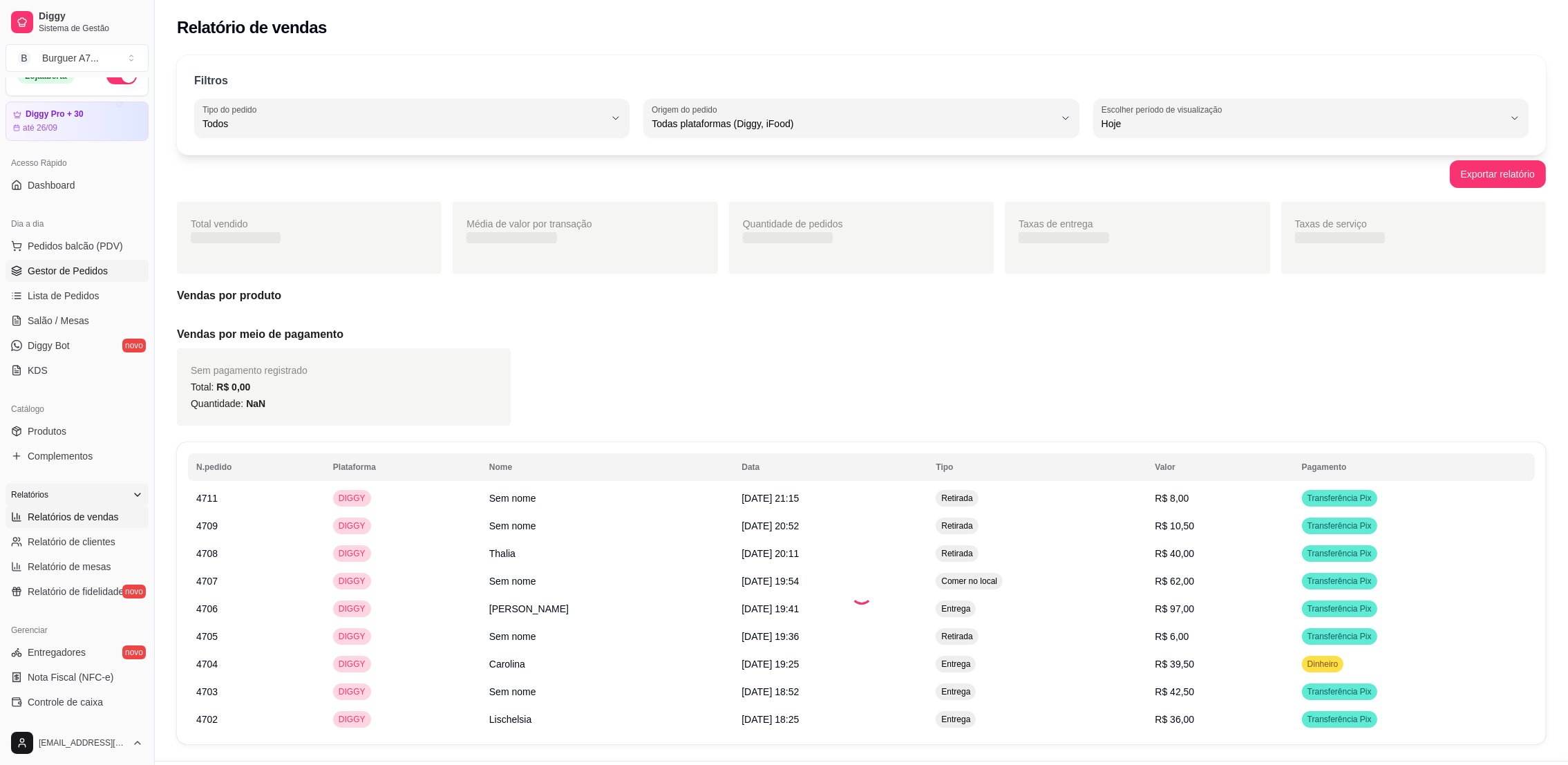
click at [80, 271] on span "Gestor de Pedidos" at bounding box center [67, 271] width 80 height 14
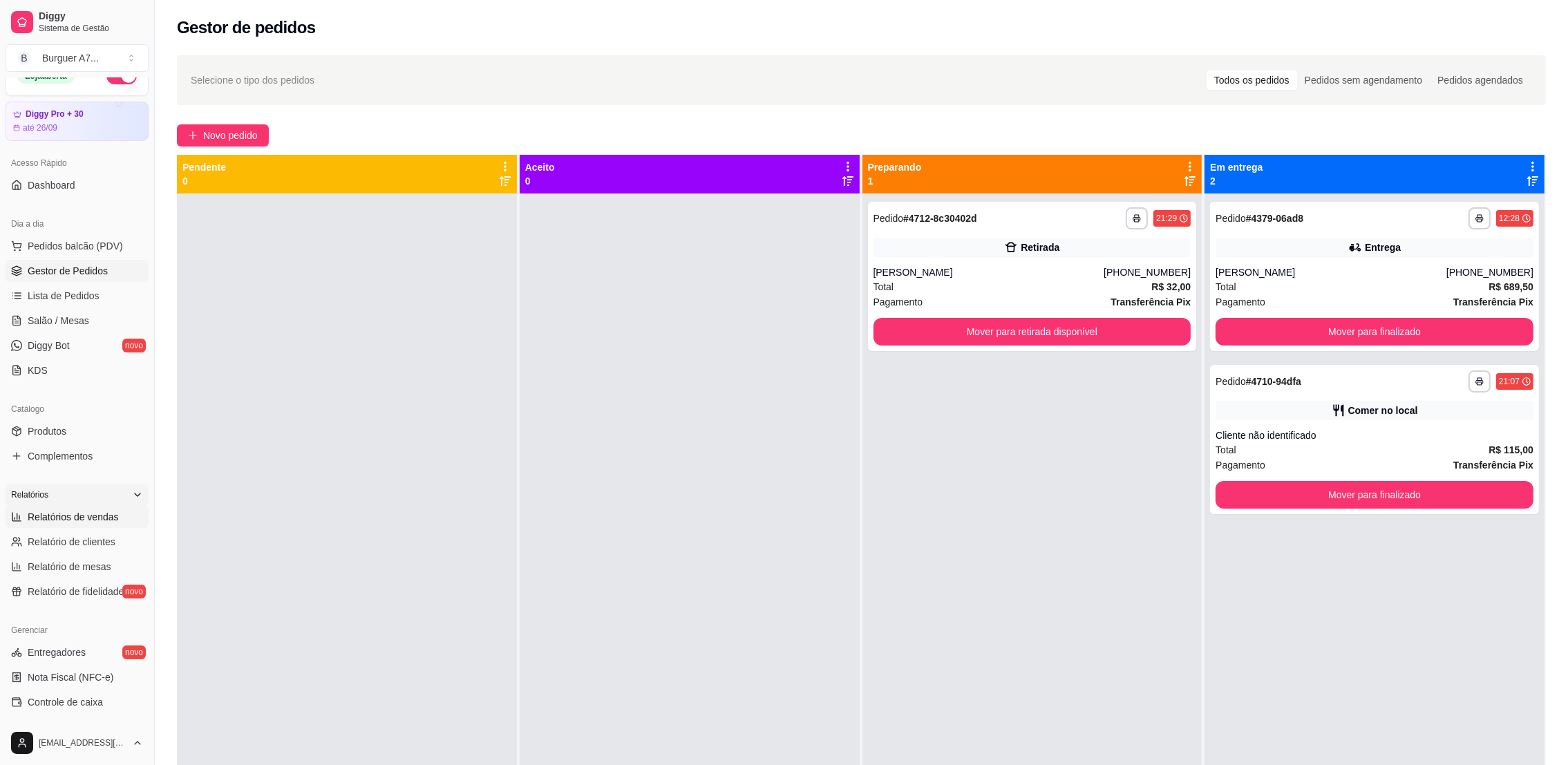
click at [101, 527] on link "Relatórios de vendas" at bounding box center [77, 517] width 143 height 23
select select "ALL"
select select "0"
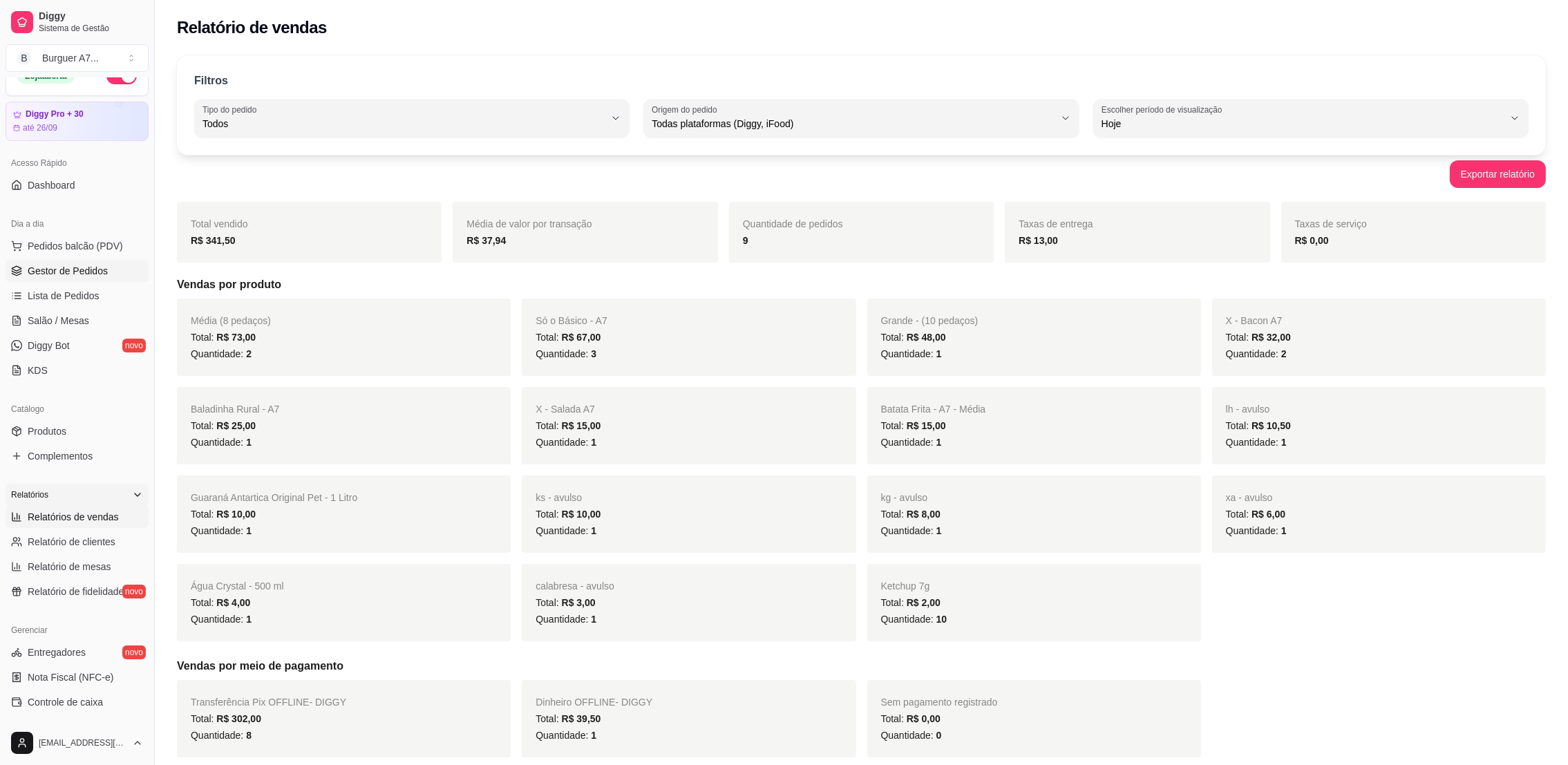
click at [94, 278] on link "Gestor de Pedidos" at bounding box center [77, 271] width 143 height 23
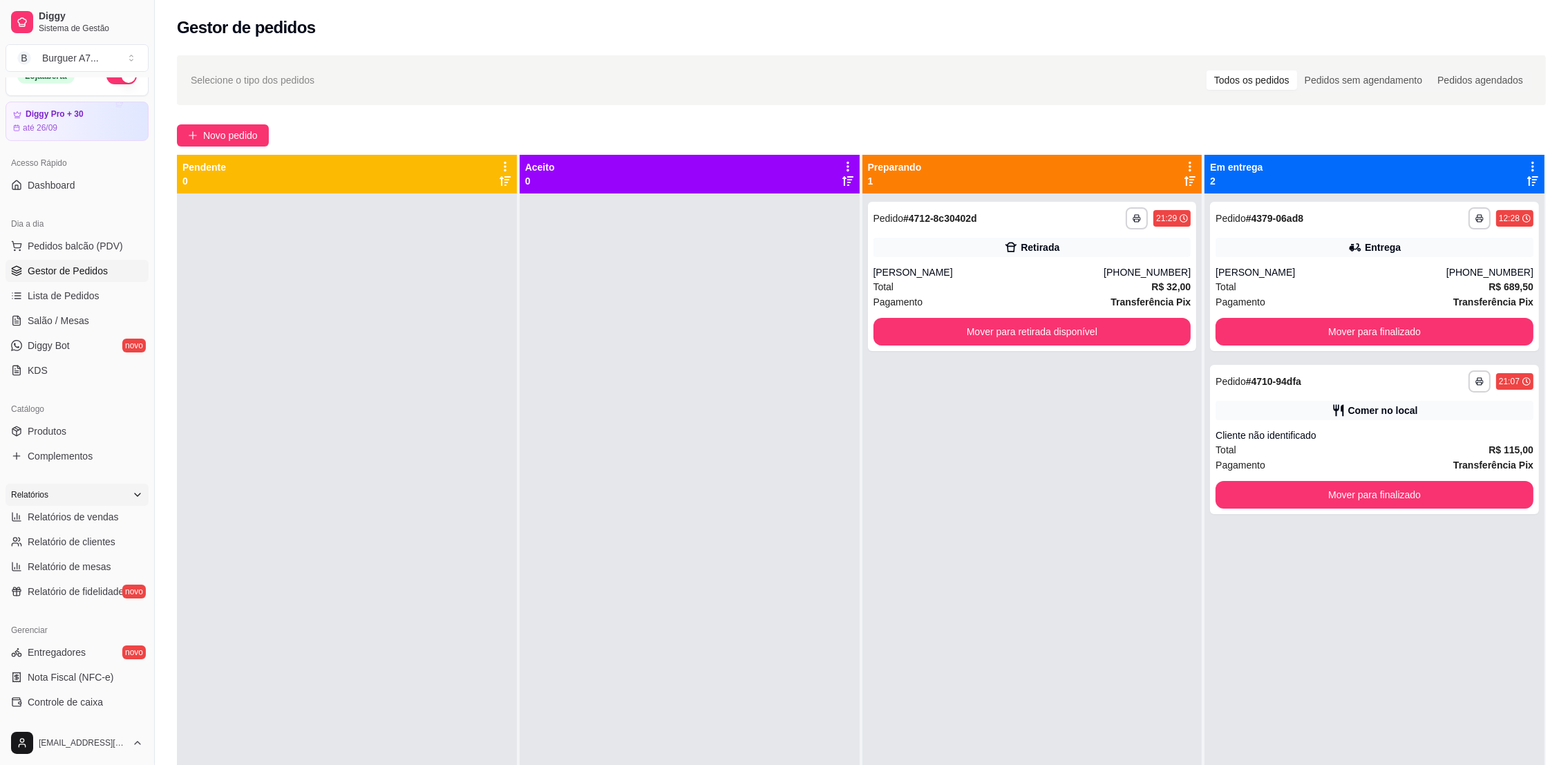
click at [47, 261] on link "Gestor de Pedidos" at bounding box center [77, 271] width 143 height 23
click at [38, 523] on link "Relatórios de vendas" at bounding box center [77, 517] width 143 height 23
select select "ALL"
select select "0"
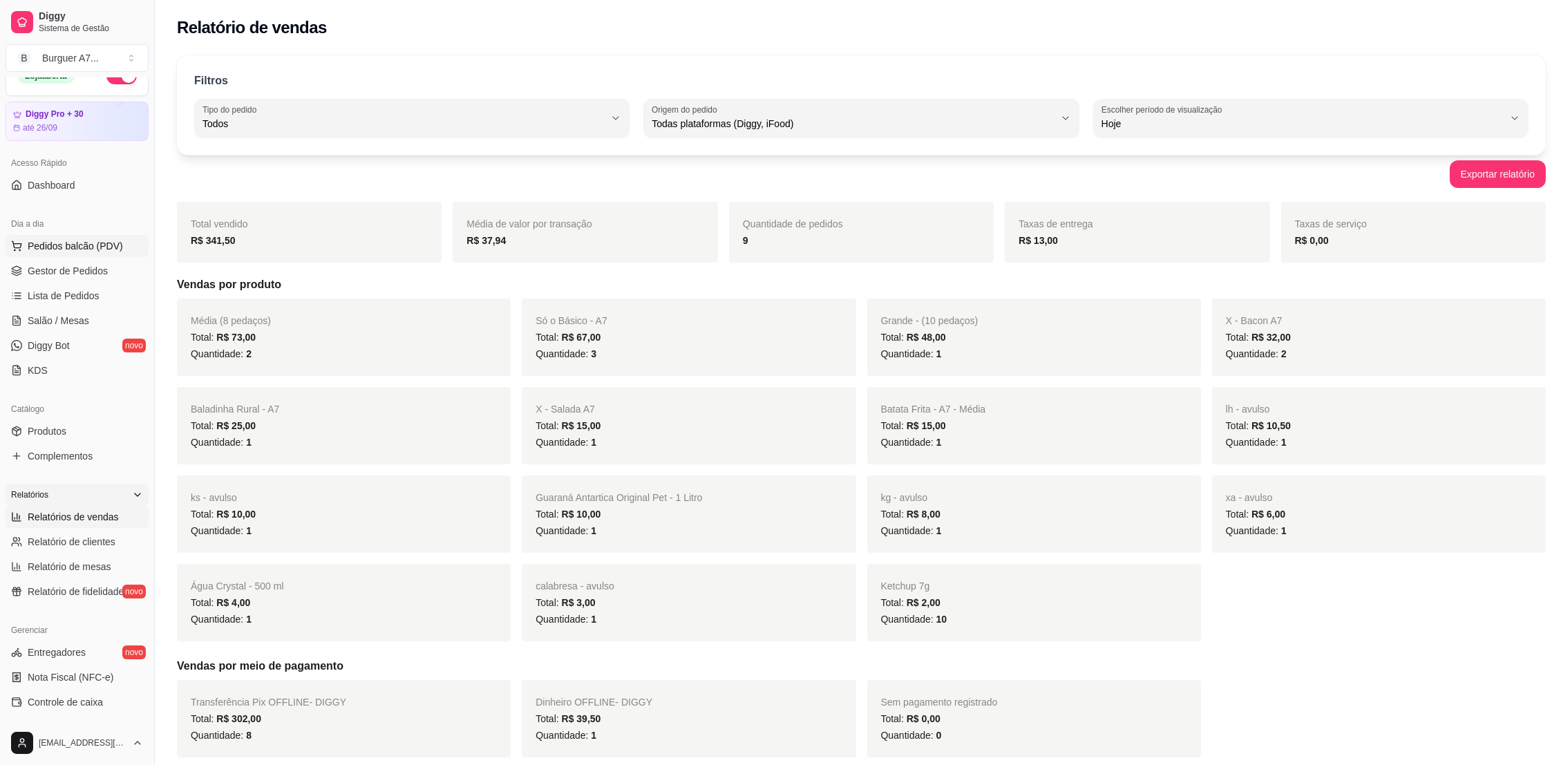
click at [105, 254] on button "Pedidos balcão (PDV)" at bounding box center [77, 246] width 143 height 23
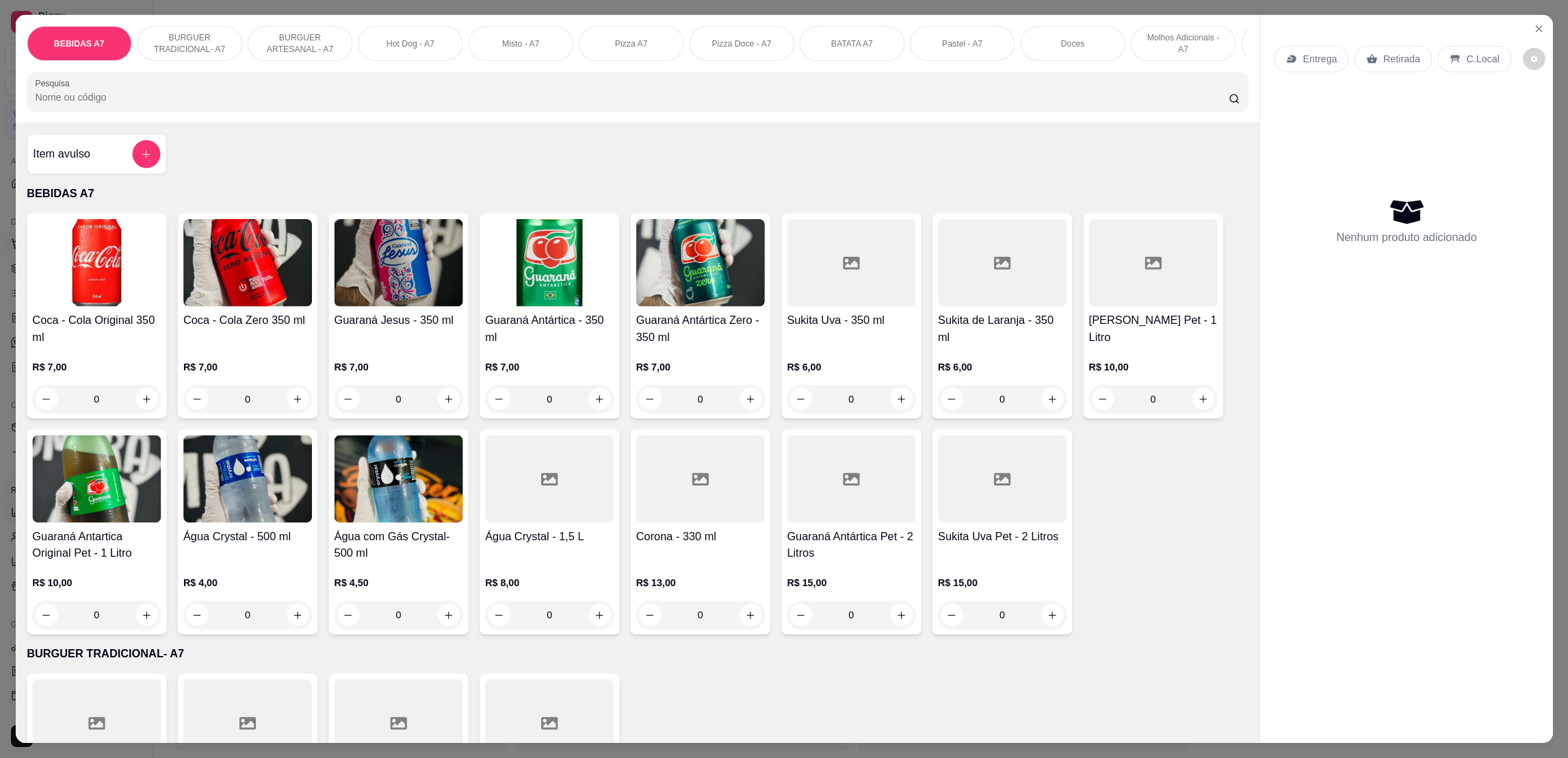
click at [104, 251] on img at bounding box center [97, 263] width 128 height 88
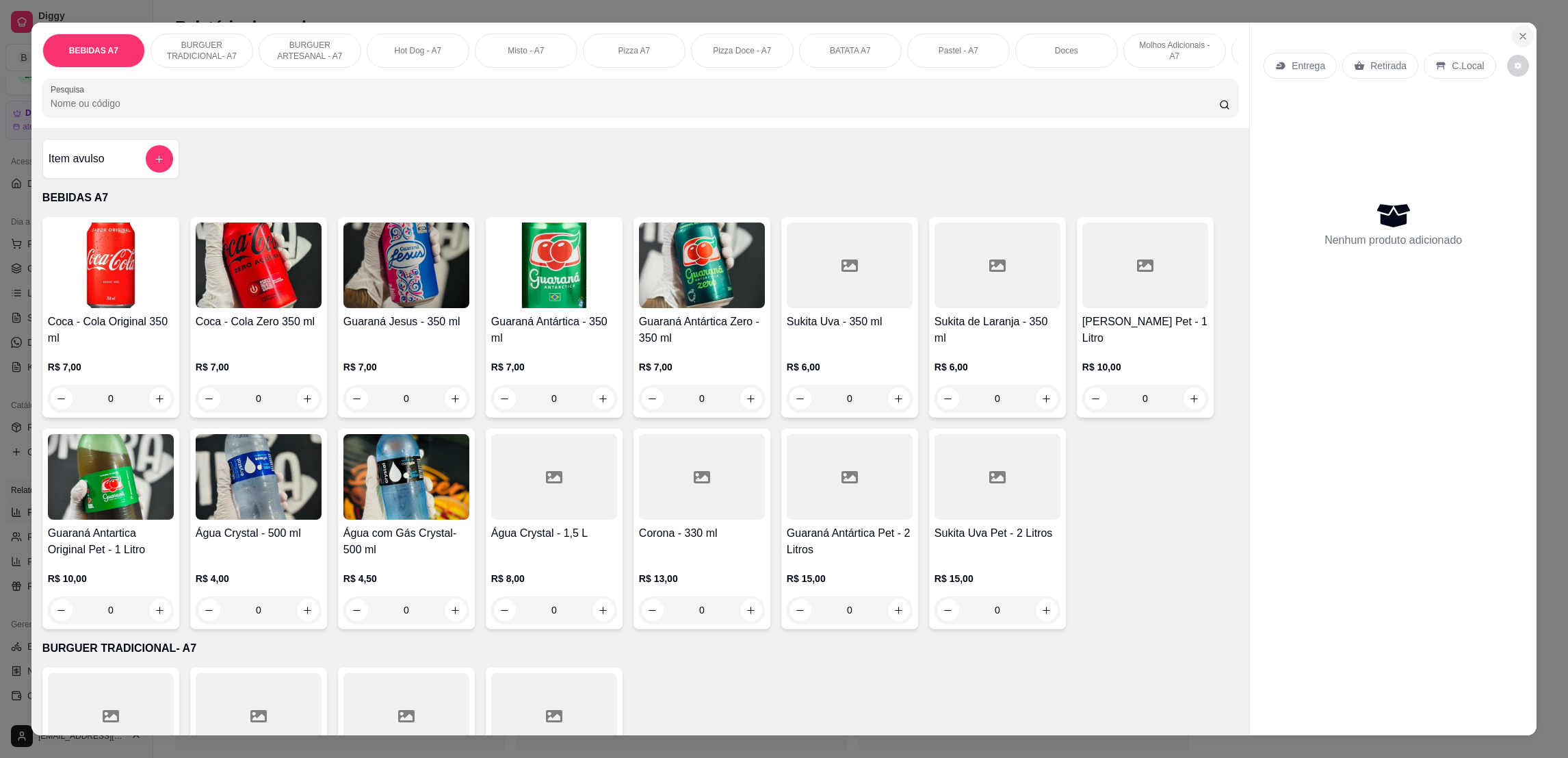
click at [1518, 33] on icon "Close" at bounding box center [1523, 36] width 11 height 11
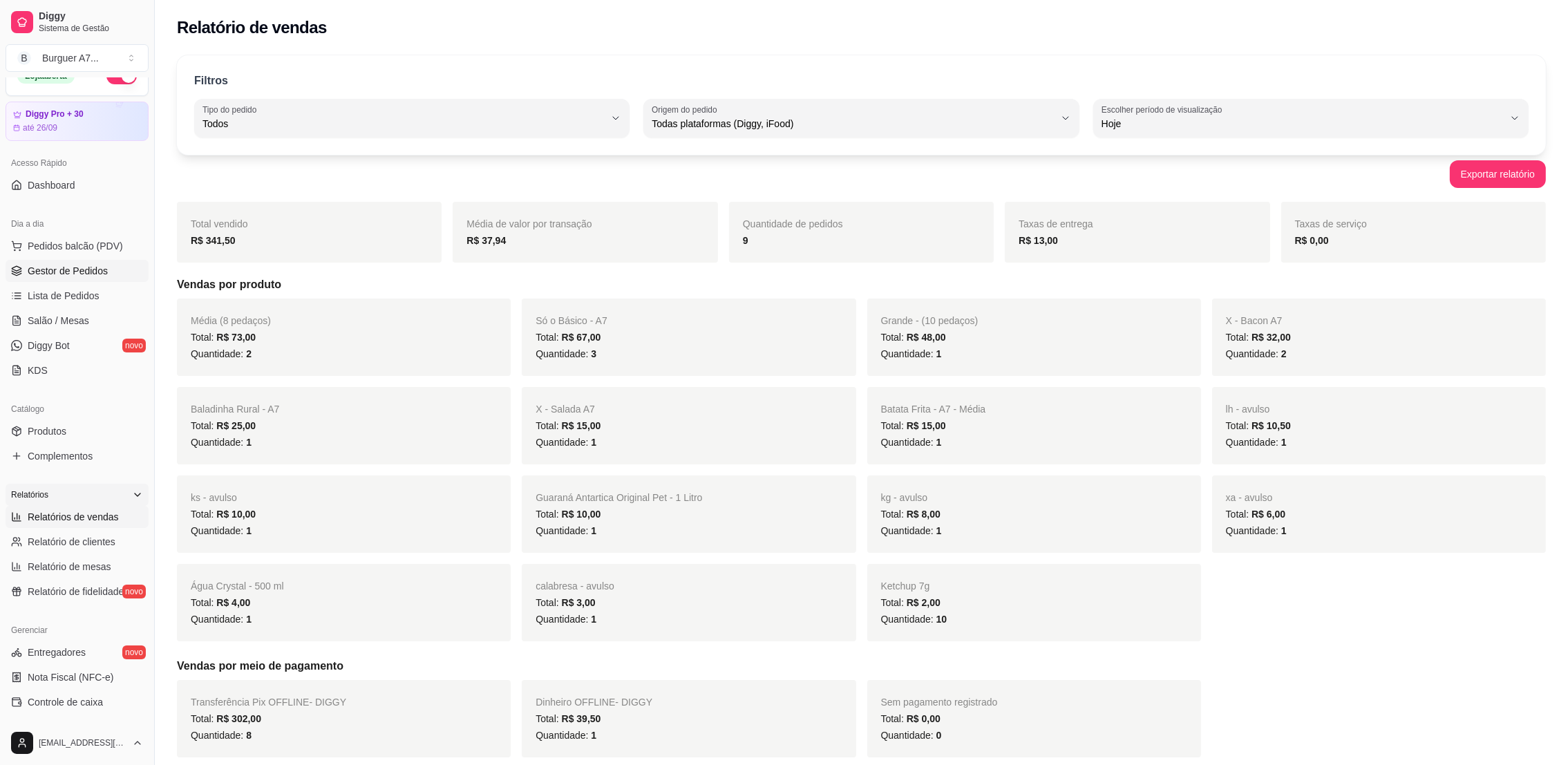
click at [43, 270] on span "Gestor de Pedidos" at bounding box center [67, 271] width 80 height 14
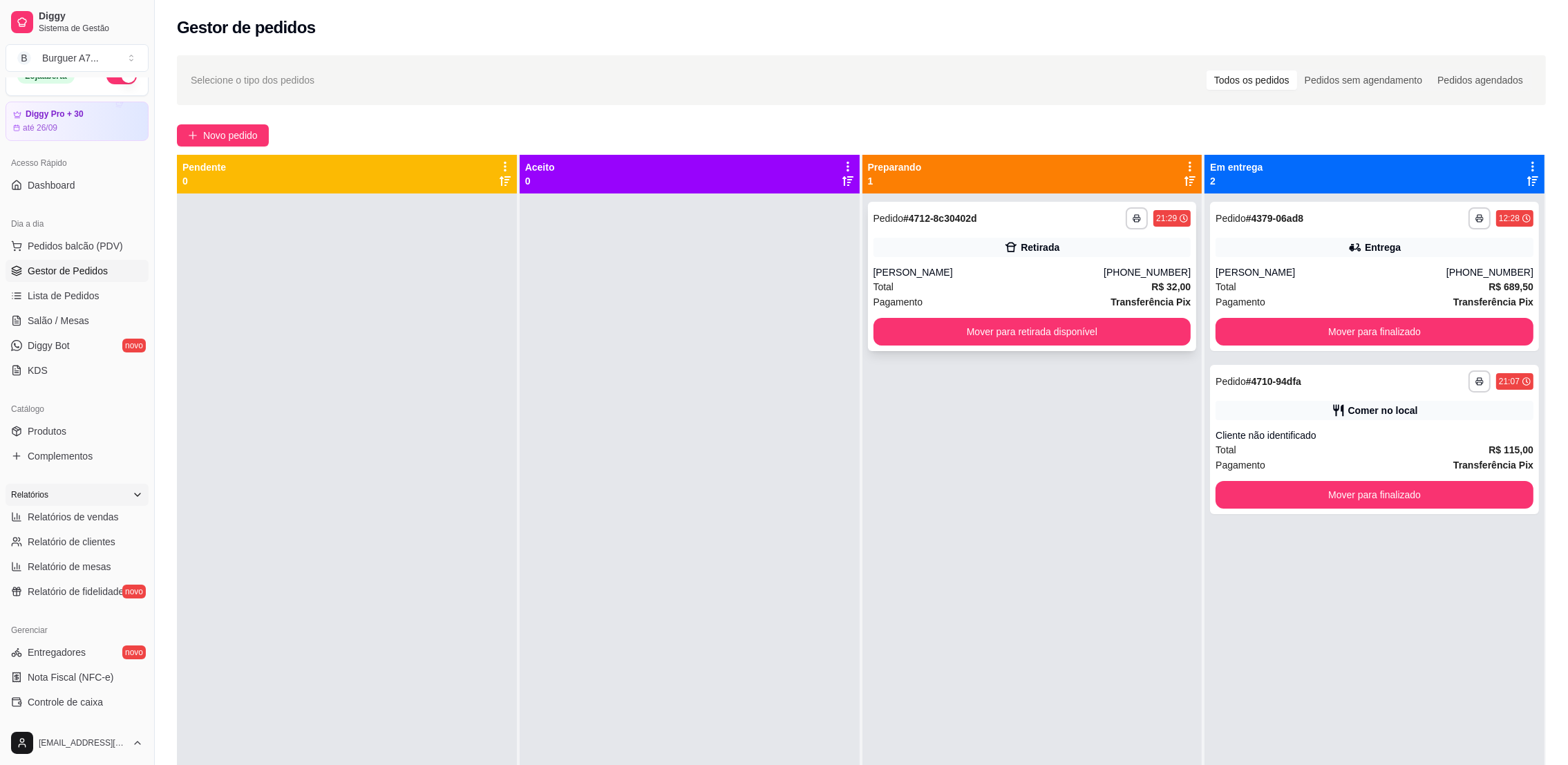
click at [1089, 298] on div "Pagamento Transferência Pix" at bounding box center [1032, 302] width 318 height 15
click at [1106, 333] on button "Mover para retirada disponível" at bounding box center [1031, 332] width 308 height 27
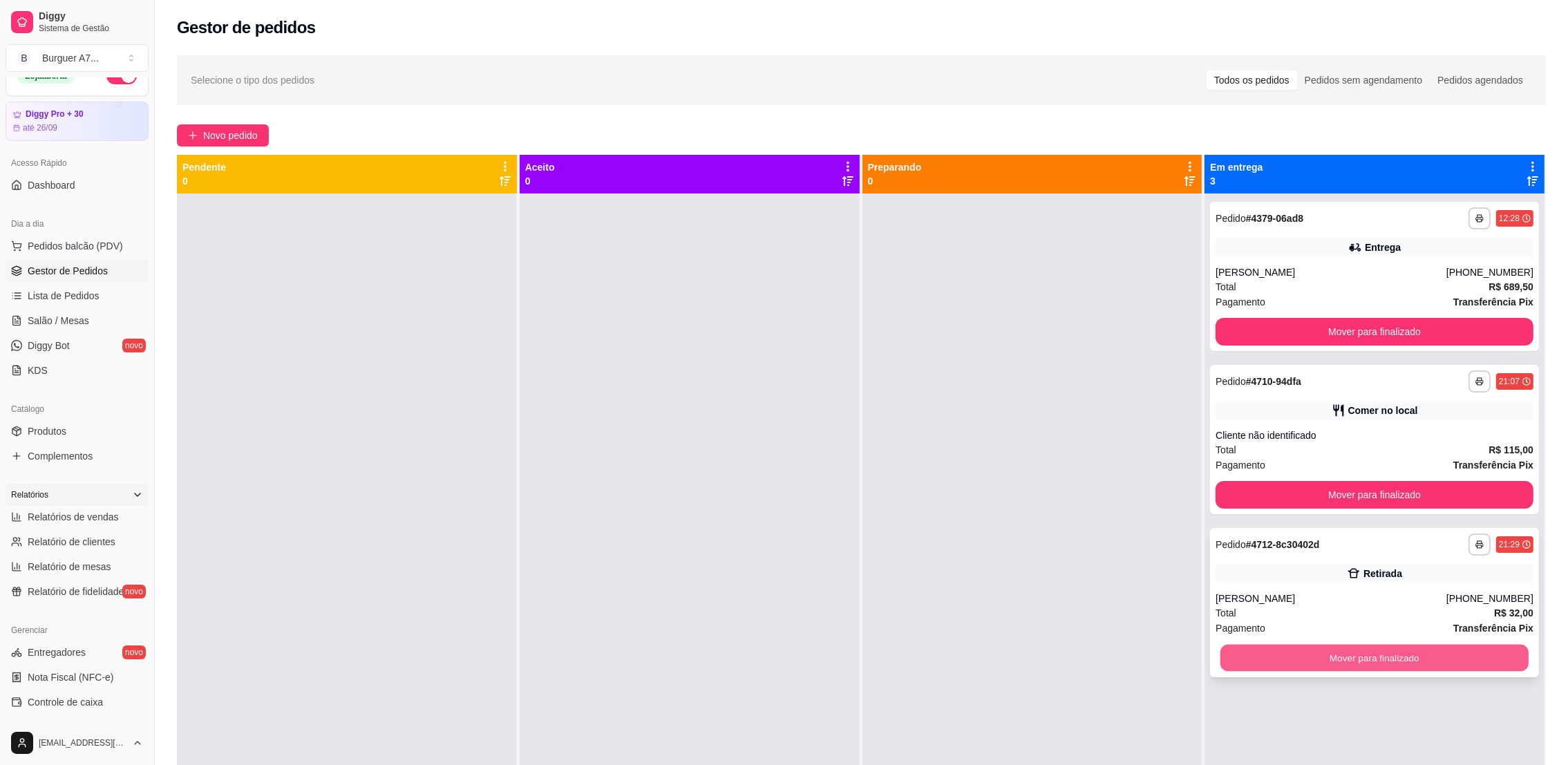
click at [1451, 645] on button "Mover para finalizado" at bounding box center [1374, 658] width 308 height 27
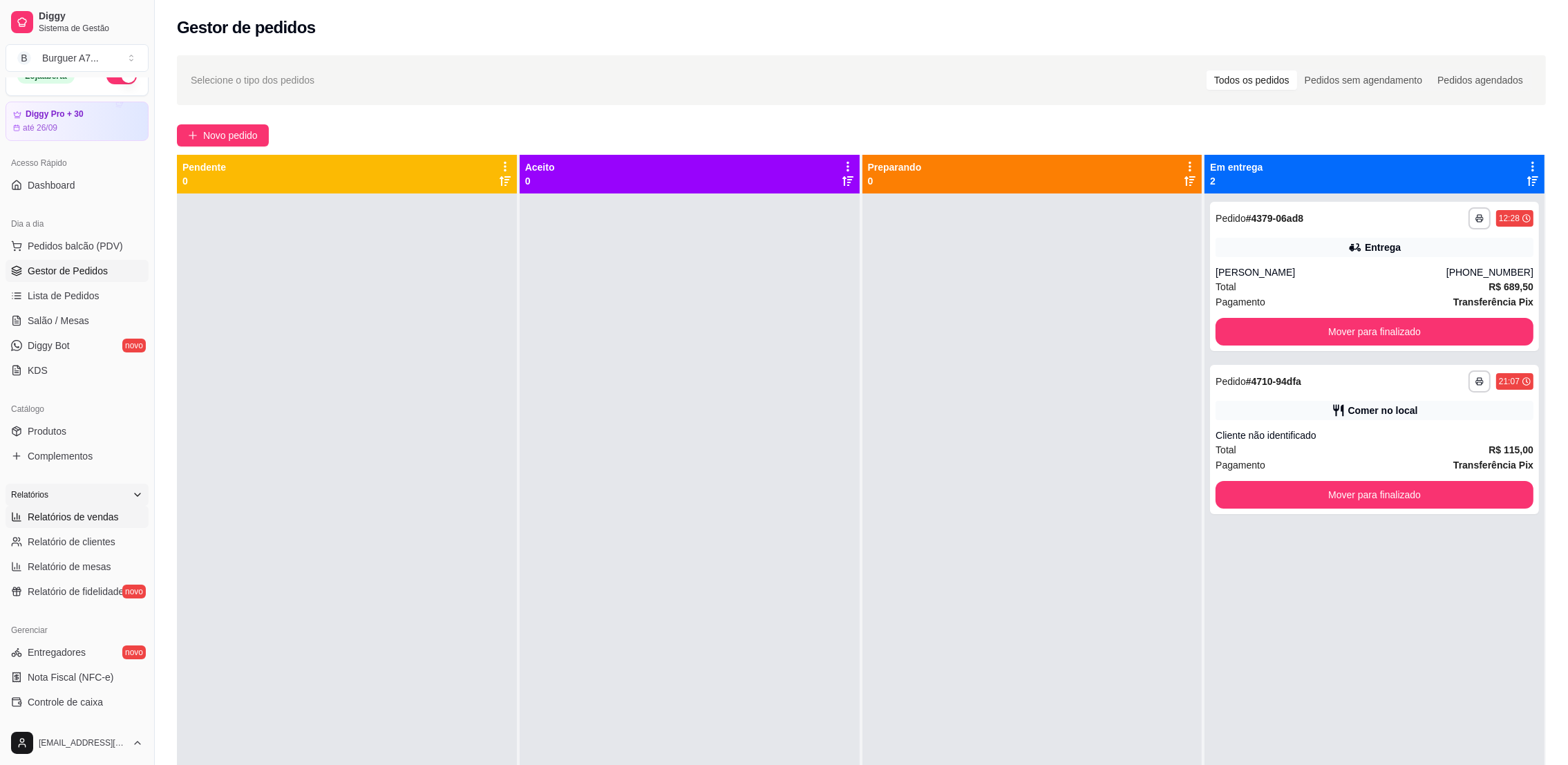
click at [111, 520] on span "Relatórios de vendas" at bounding box center [72, 516] width 91 height 14
select select "ALL"
select select "0"
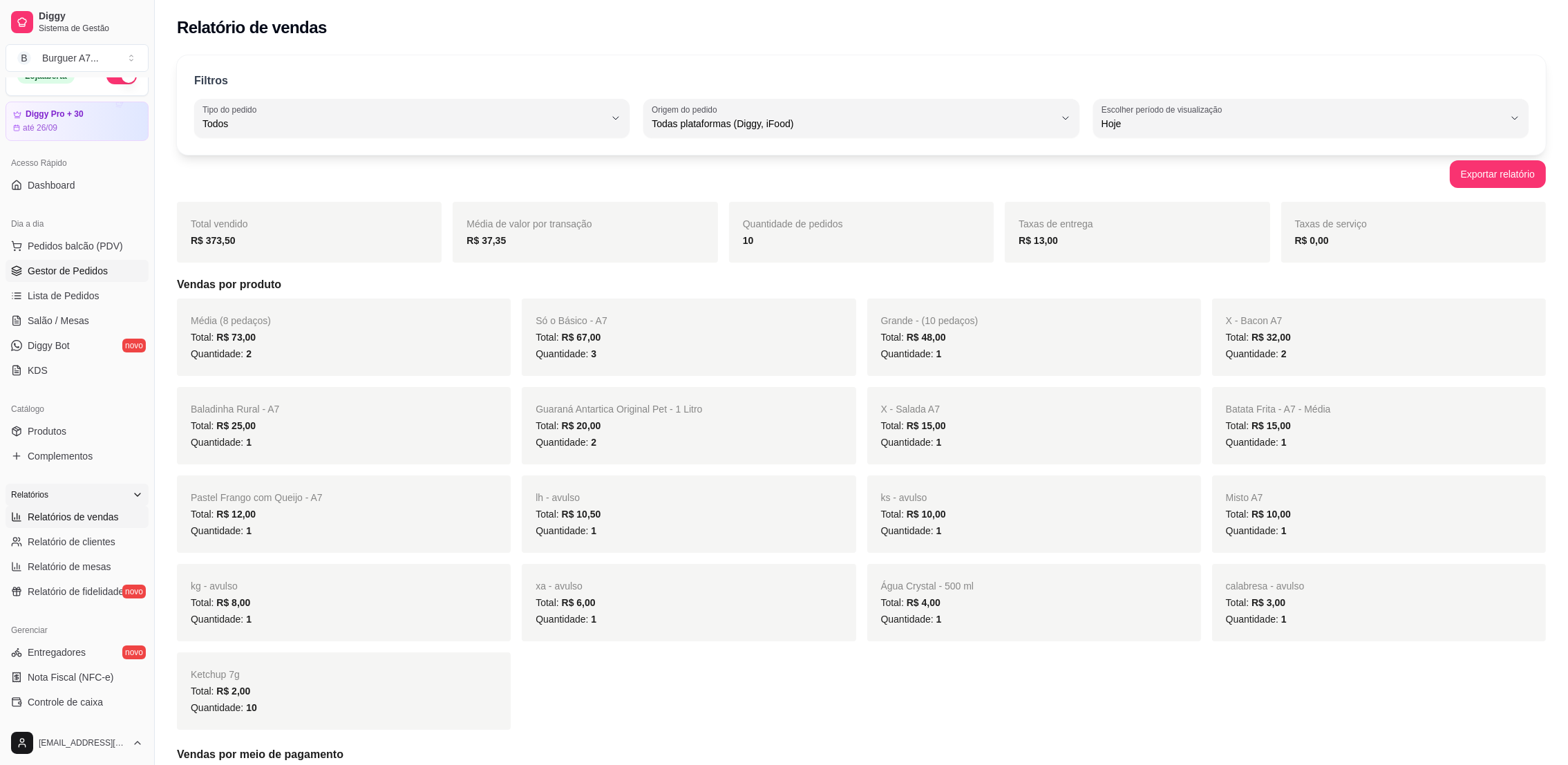
click at [105, 264] on link "Gestor de Pedidos" at bounding box center [77, 271] width 143 height 23
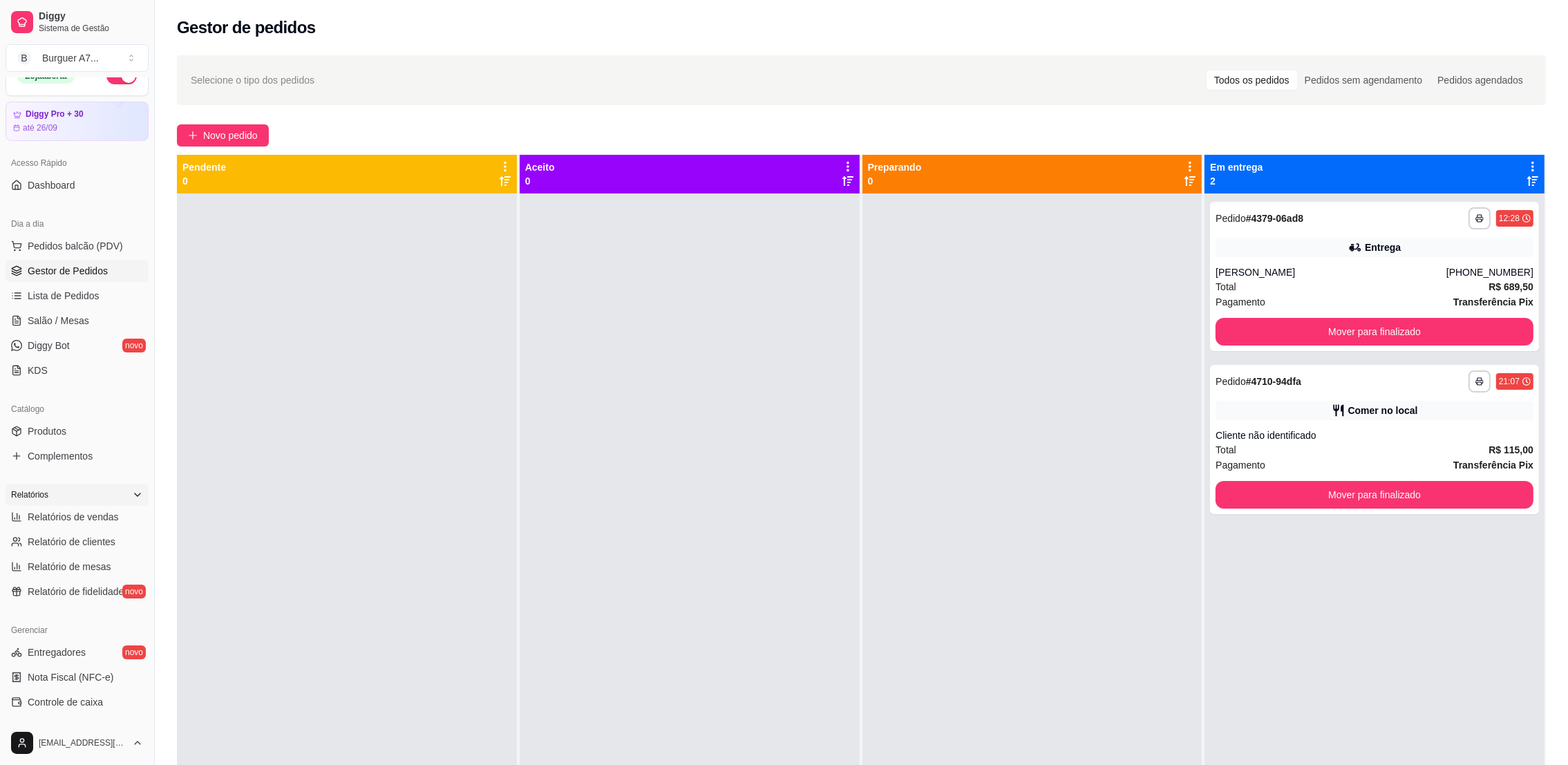
click at [1345, 598] on div "**********" at bounding box center [1374, 576] width 340 height 765
click at [82, 515] on span "Relatórios de vendas" at bounding box center [72, 516] width 91 height 14
select select "ALL"
select select "0"
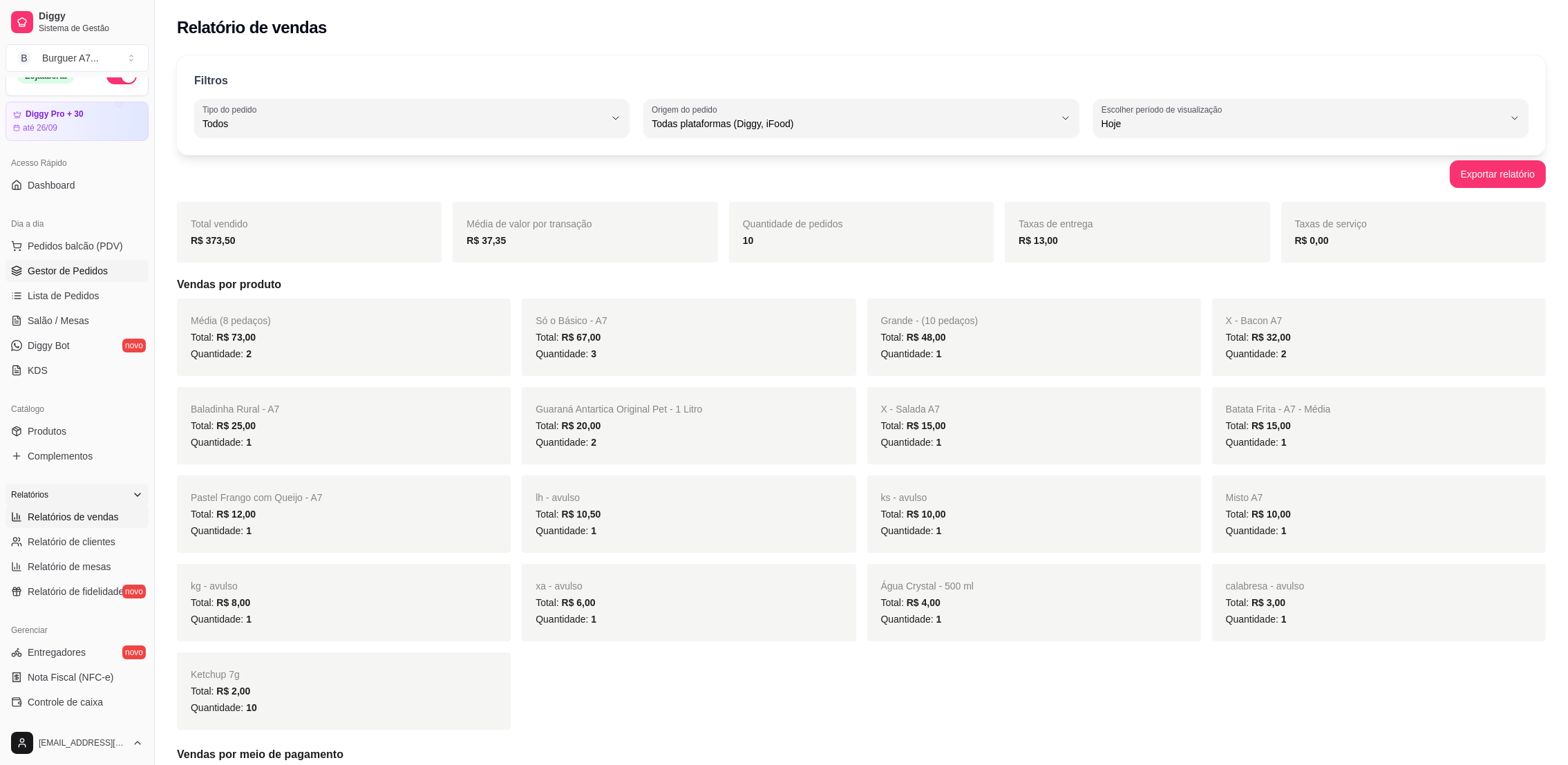
click at [90, 277] on span "Gestor de Pedidos" at bounding box center [67, 271] width 80 height 14
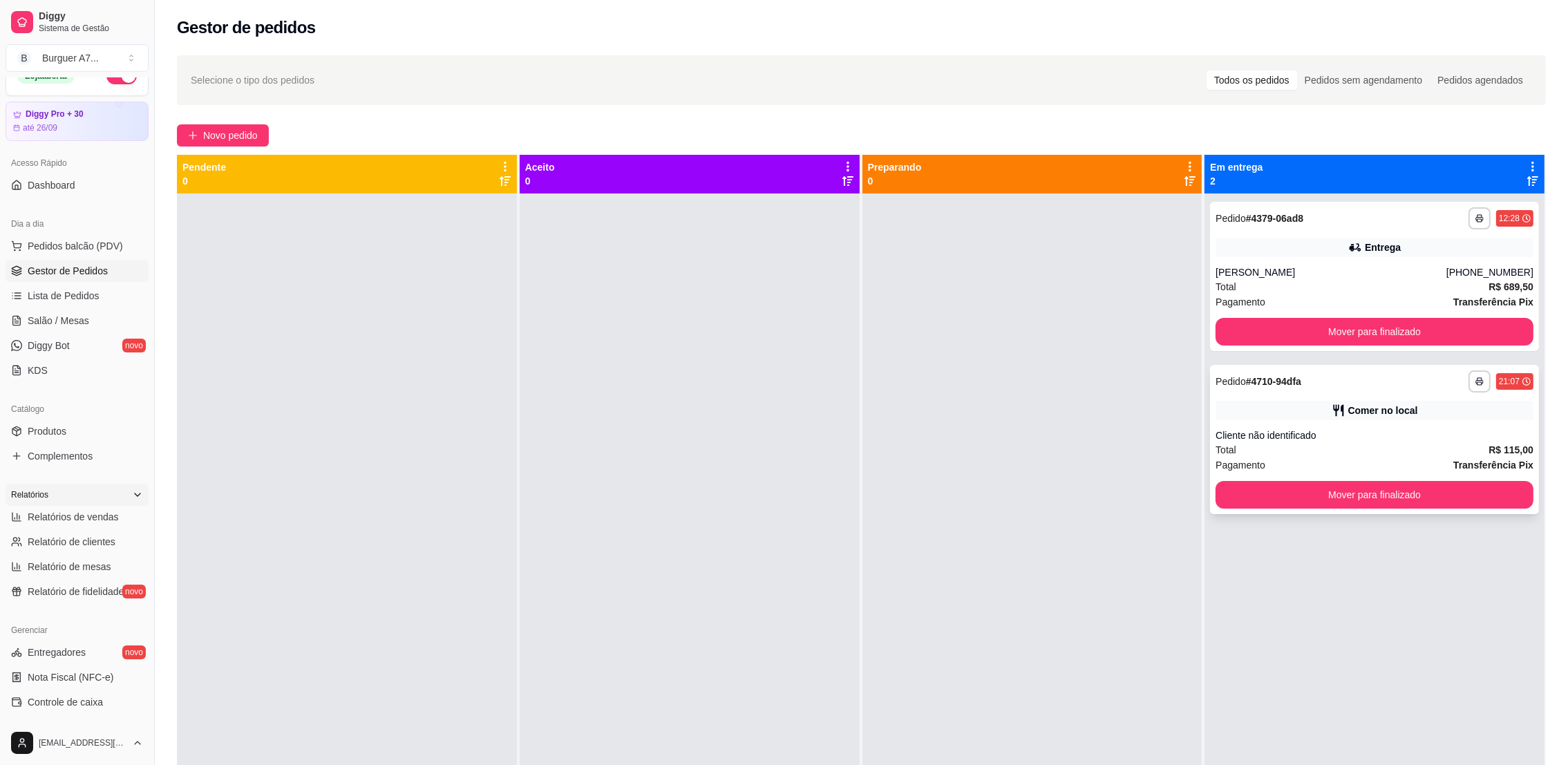
click at [1396, 429] on div "Cliente não identificado" at bounding box center [1374, 435] width 318 height 14
click at [1338, 468] on div "Pagamento Transferência Pix" at bounding box center [1374, 465] width 318 height 15
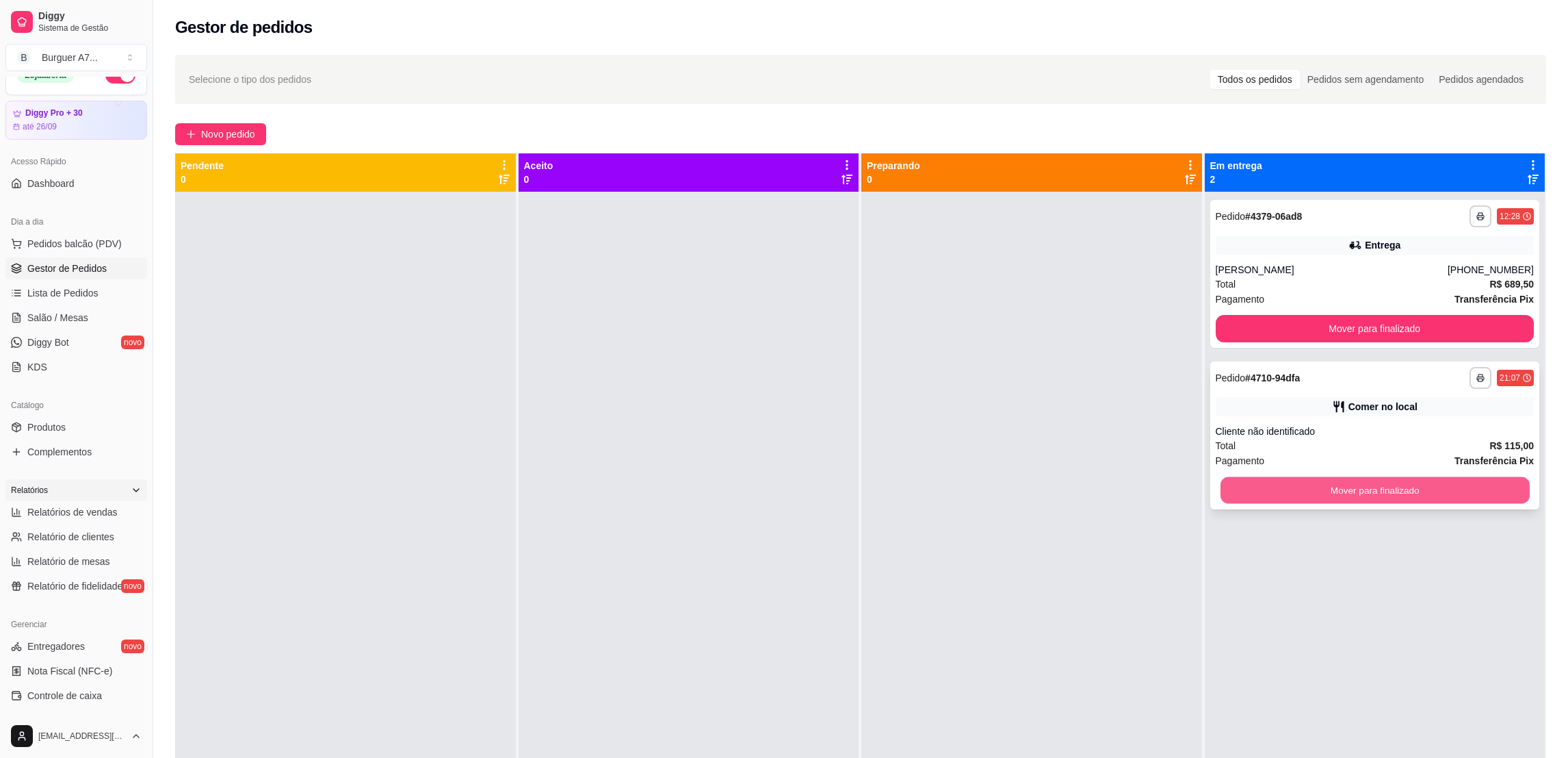
click at [1341, 485] on button "Mover para finalizado" at bounding box center [1374, 490] width 309 height 27
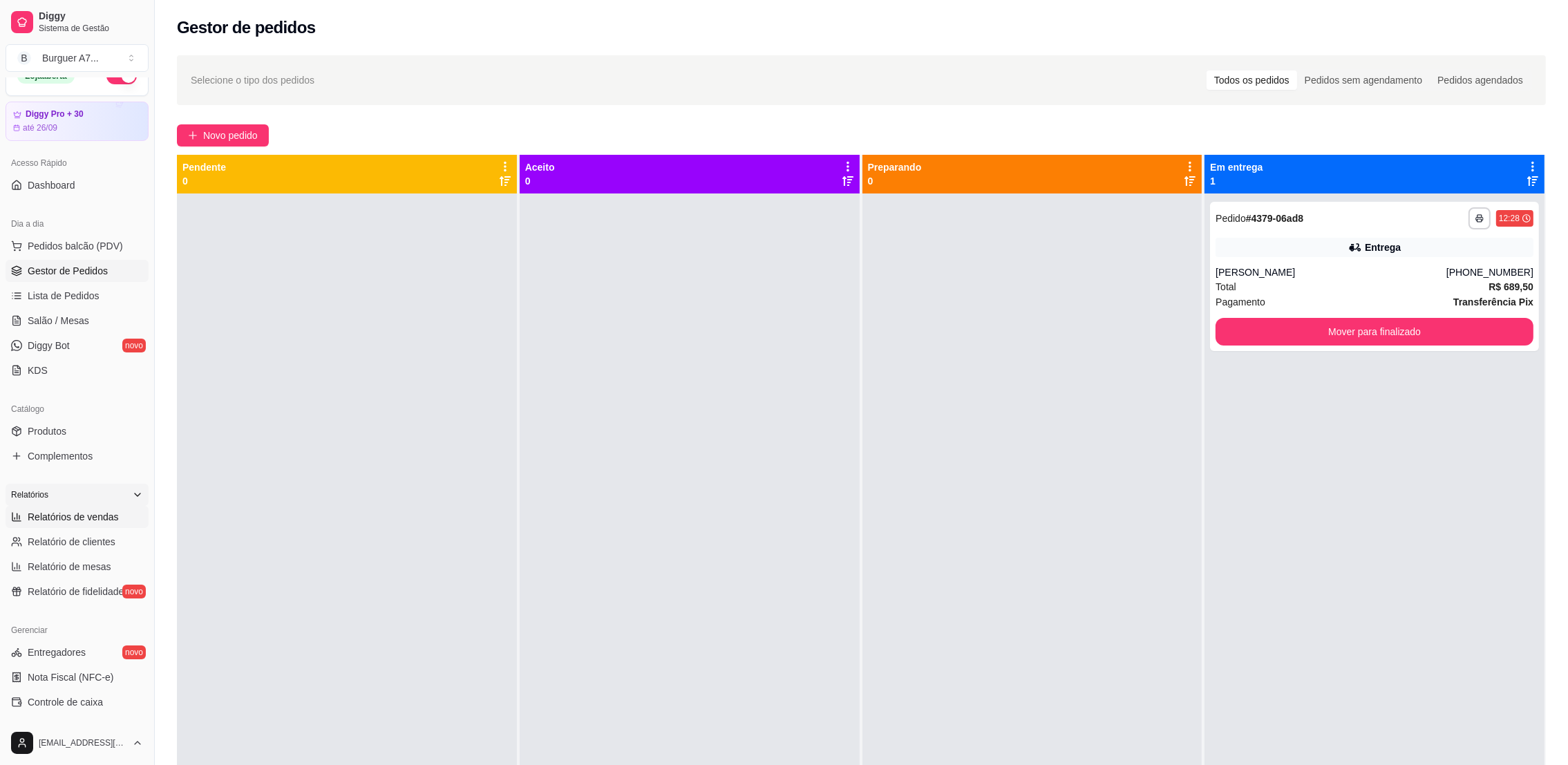
click at [88, 517] on span "Relatórios de vendas" at bounding box center [72, 516] width 91 height 14
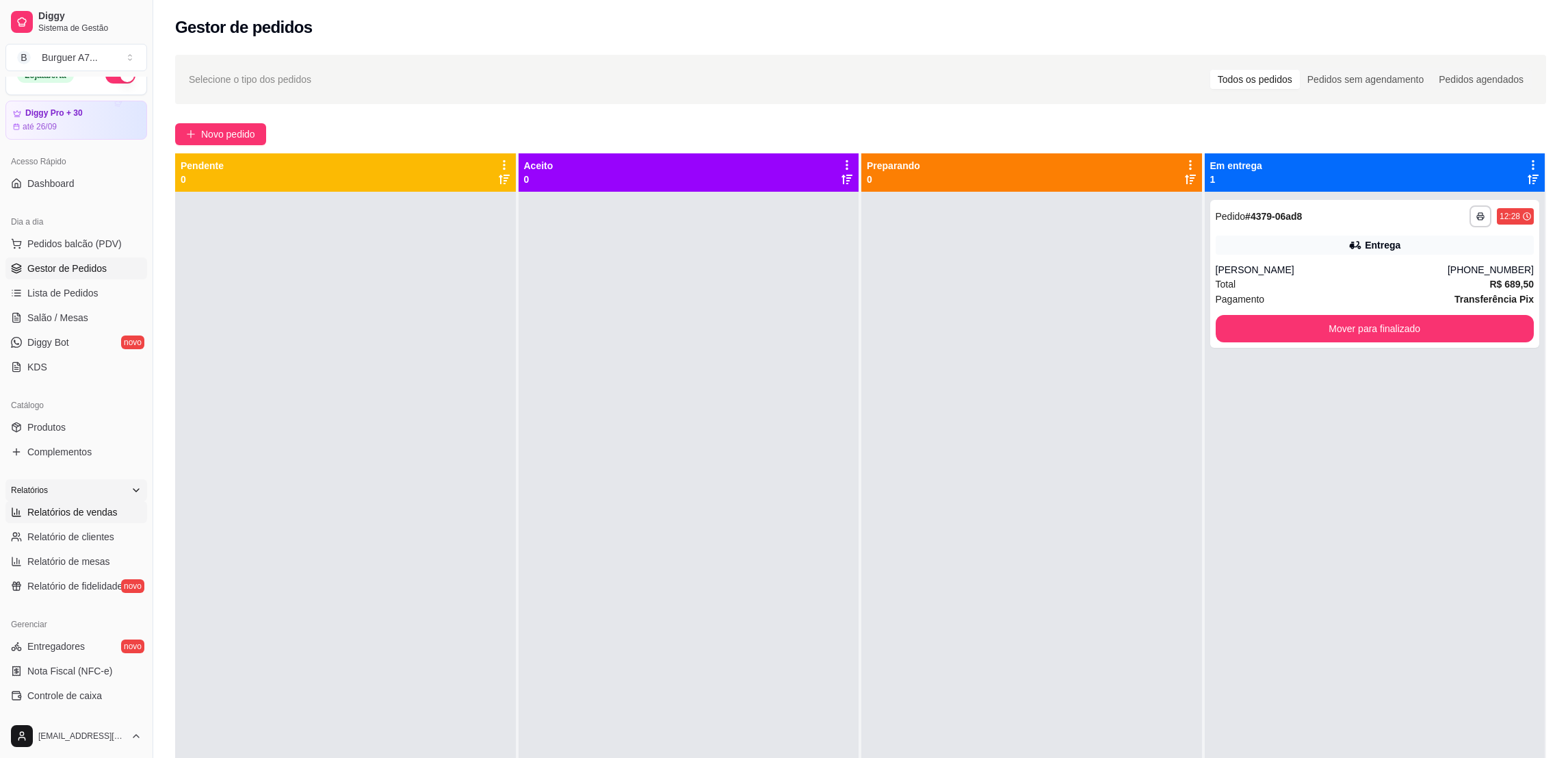
select select "ALL"
select select "0"
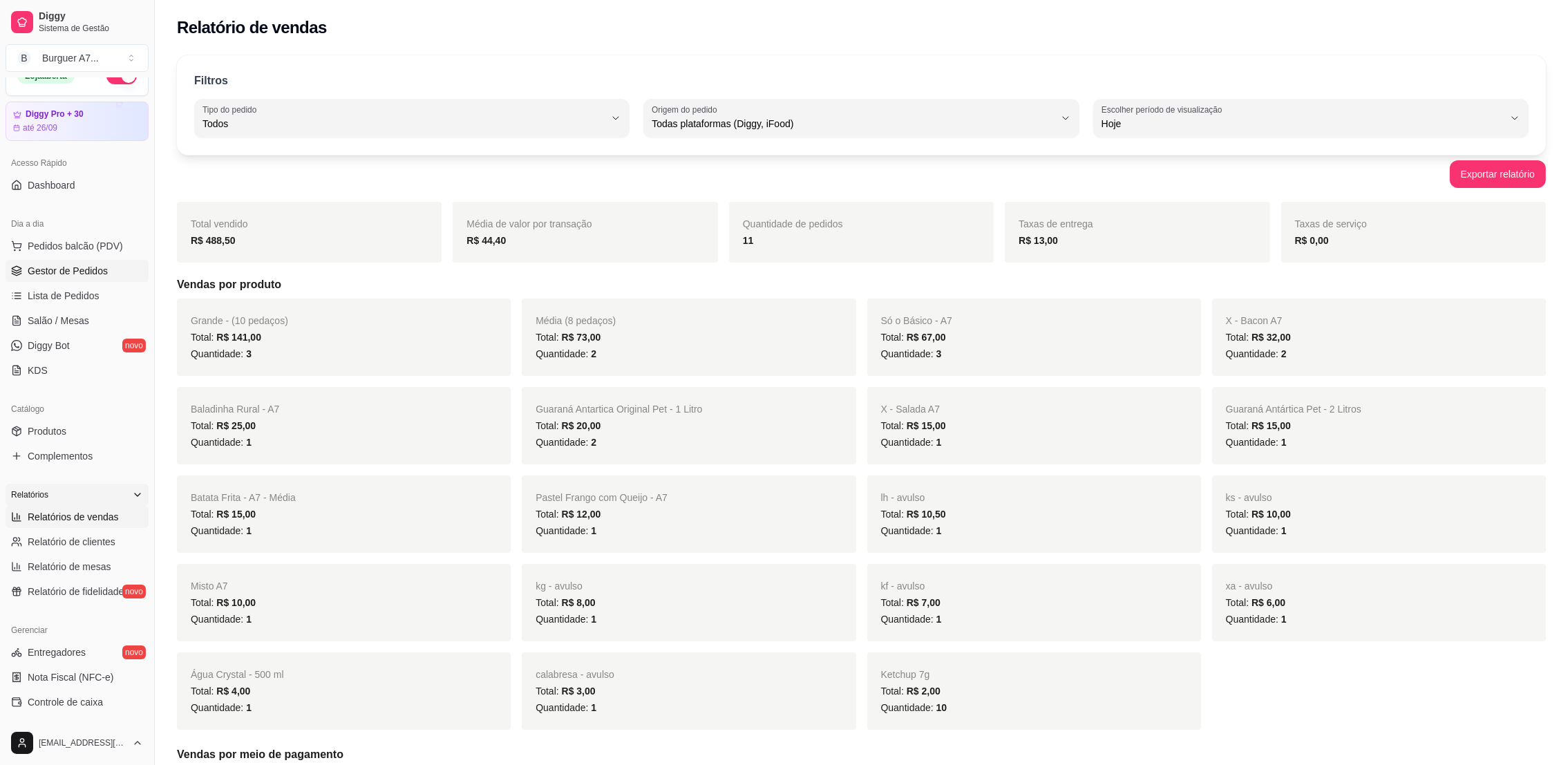
click at [117, 273] on link "Gestor de Pedidos" at bounding box center [77, 271] width 143 height 23
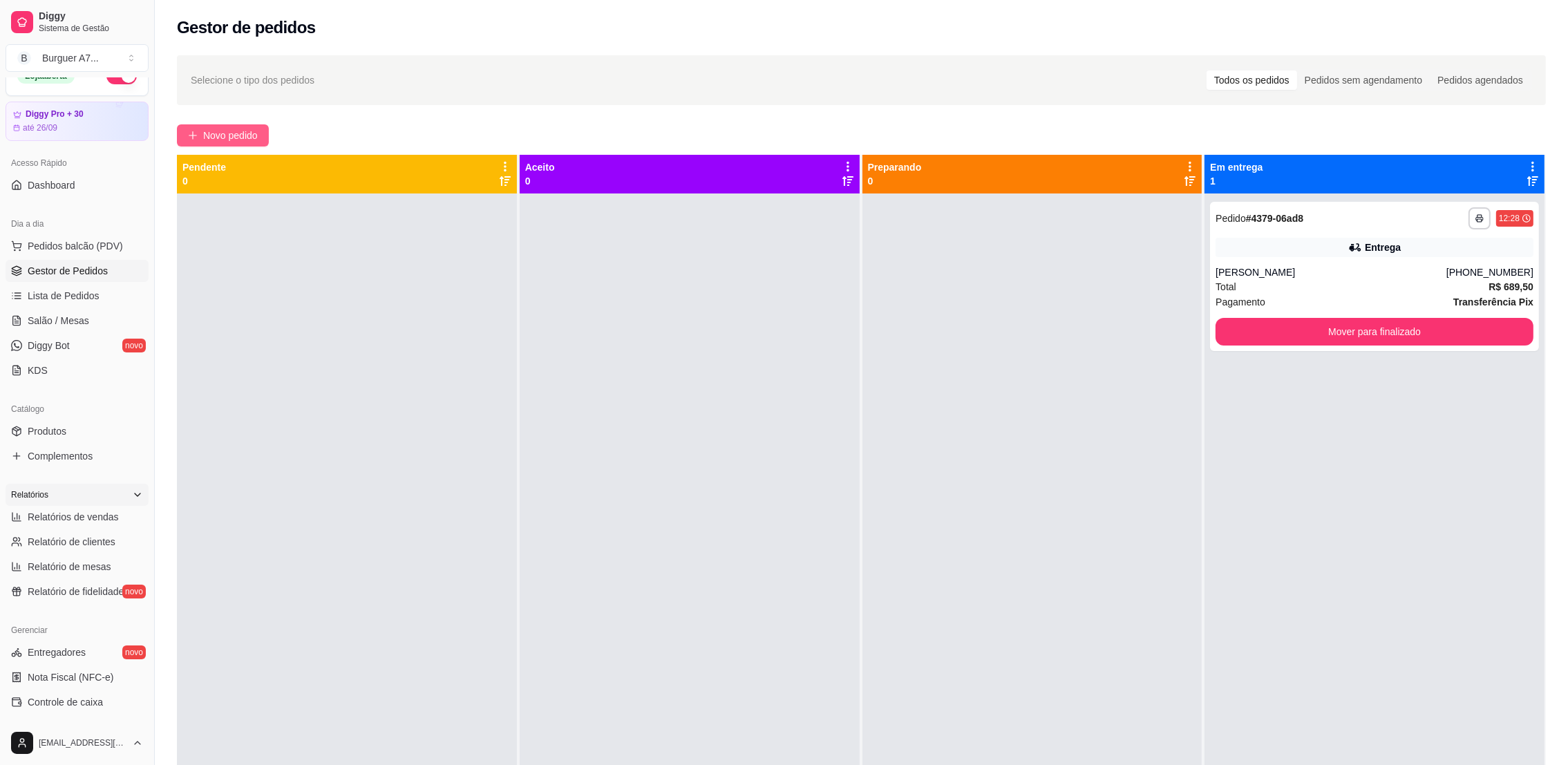
click at [227, 142] on span "Novo pedido" at bounding box center [230, 135] width 55 height 15
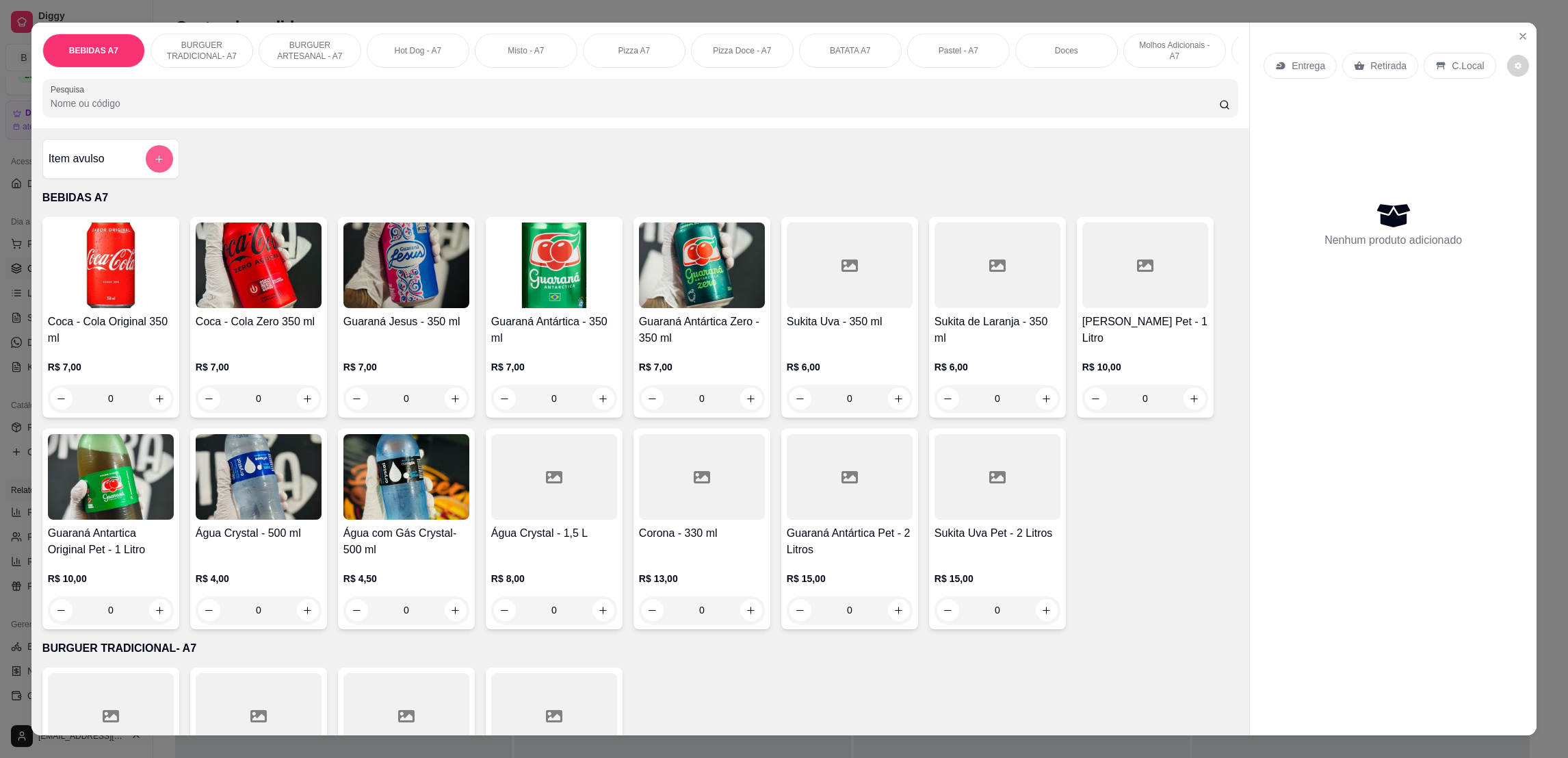
click at [162, 172] on button "add-separate-item" at bounding box center [159, 158] width 27 height 27
click at [771, 396] on div "Nome do produto Preço do produto 0,00 Observações" at bounding box center [784, 374] width 274 height 137
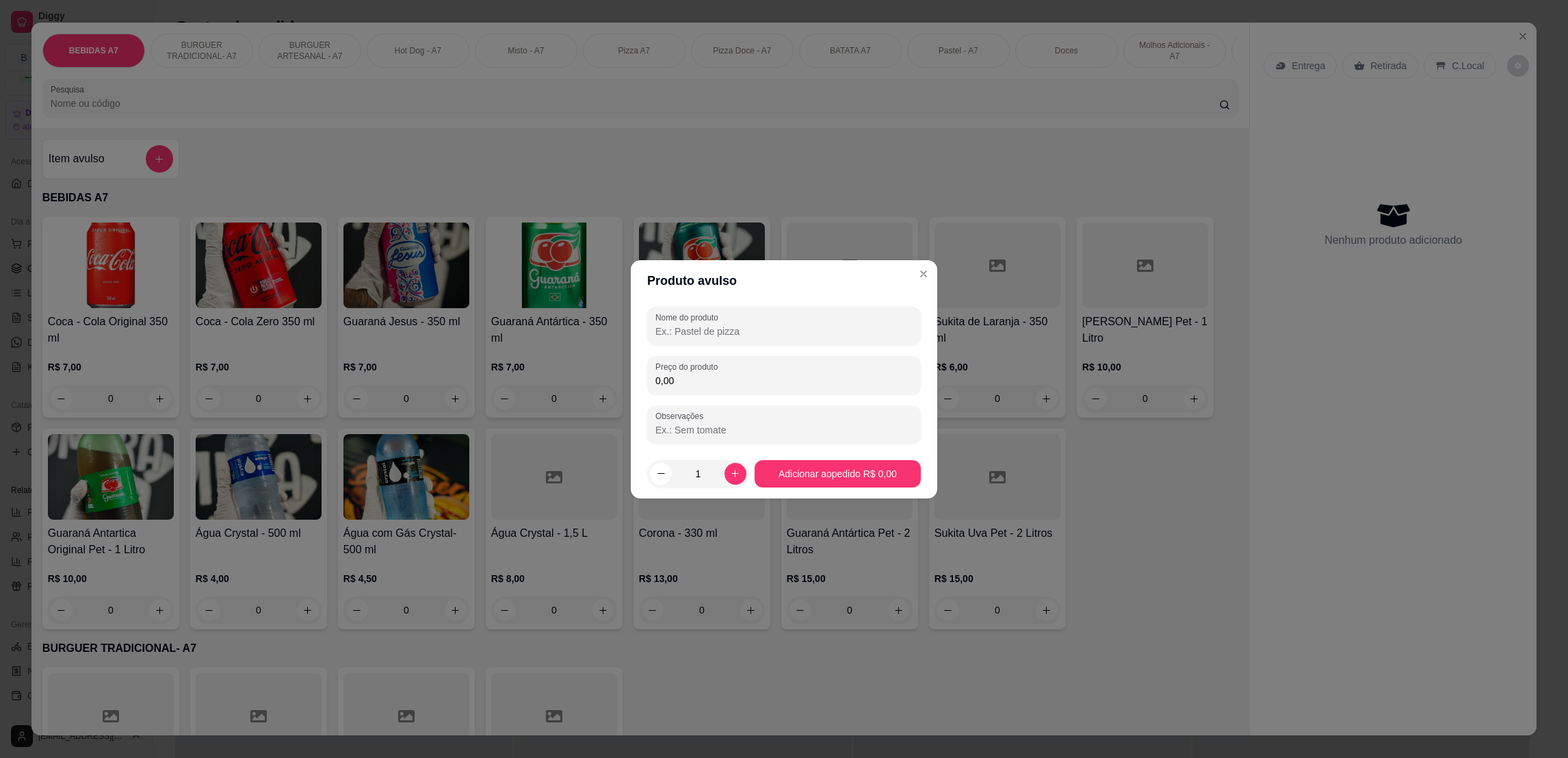
click at [773, 376] on input "0,00" at bounding box center [784, 380] width 257 height 14
type input "7,00"
click at [814, 314] on div at bounding box center [784, 325] width 257 height 27
type input "kg"
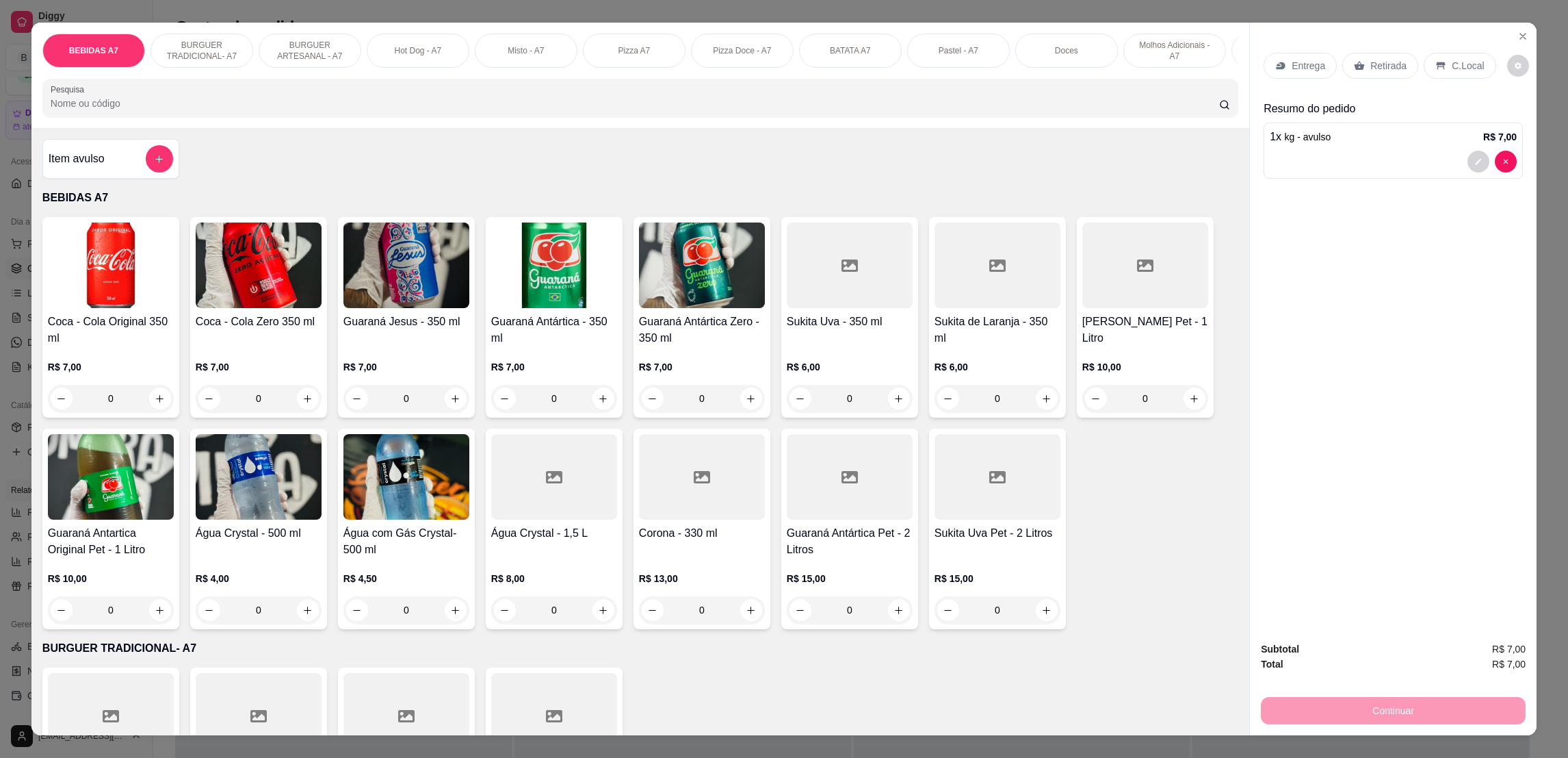
click at [1390, 62] on p "Retirada" at bounding box center [1388, 65] width 36 height 14
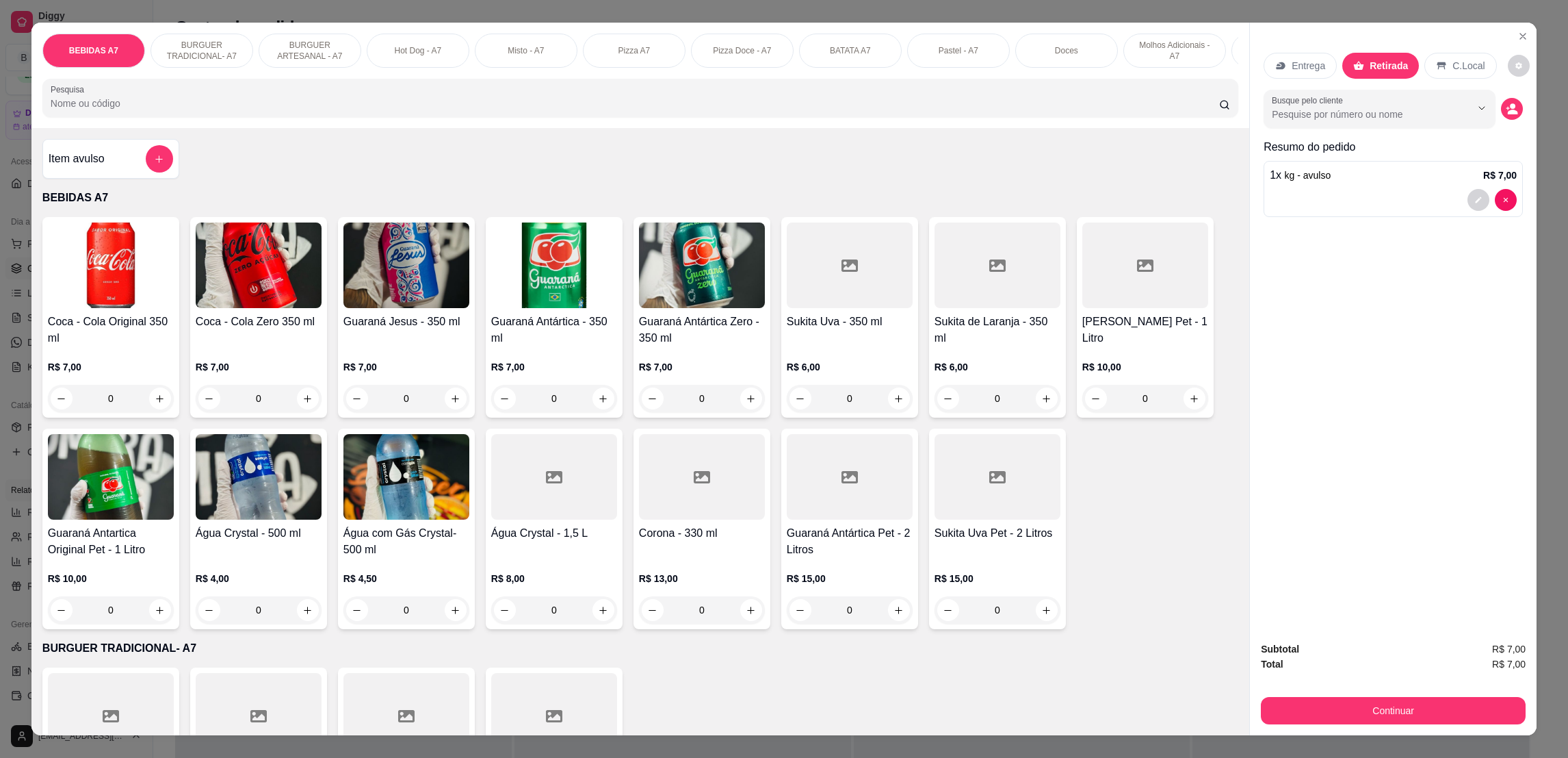
drag, startPoint x: 1456, startPoint y: 691, endPoint x: 1455, endPoint y: 702, distance: 11.0
click at [1455, 702] on div "Subtotal R$ 7,00 Total R$ 7,00 Continuar" at bounding box center [1393, 683] width 264 height 83
click at [1449, 702] on button "Continuar" at bounding box center [1393, 710] width 264 height 27
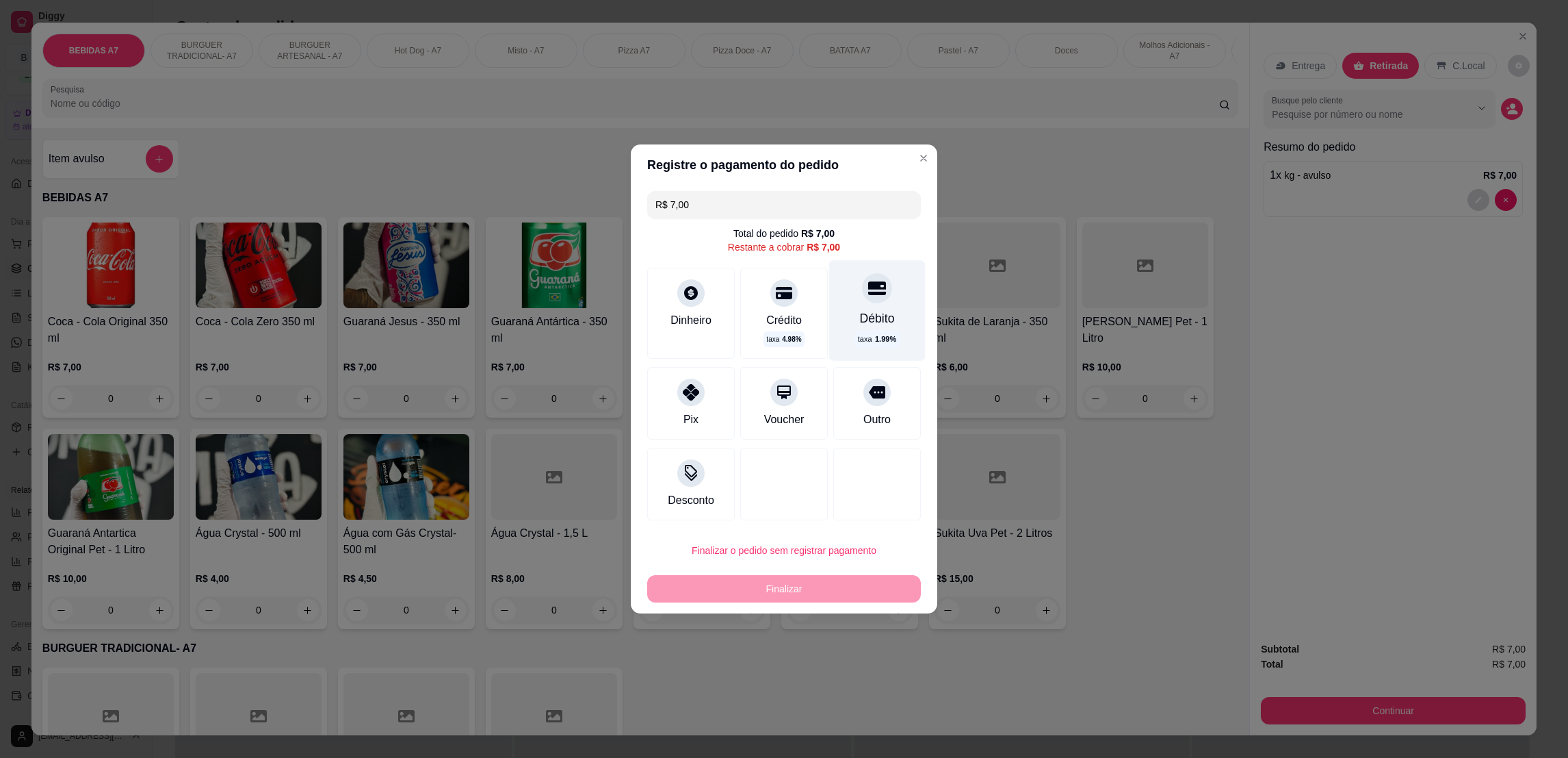
click at [860, 318] on div "Débito" at bounding box center [877, 318] width 34 height 18
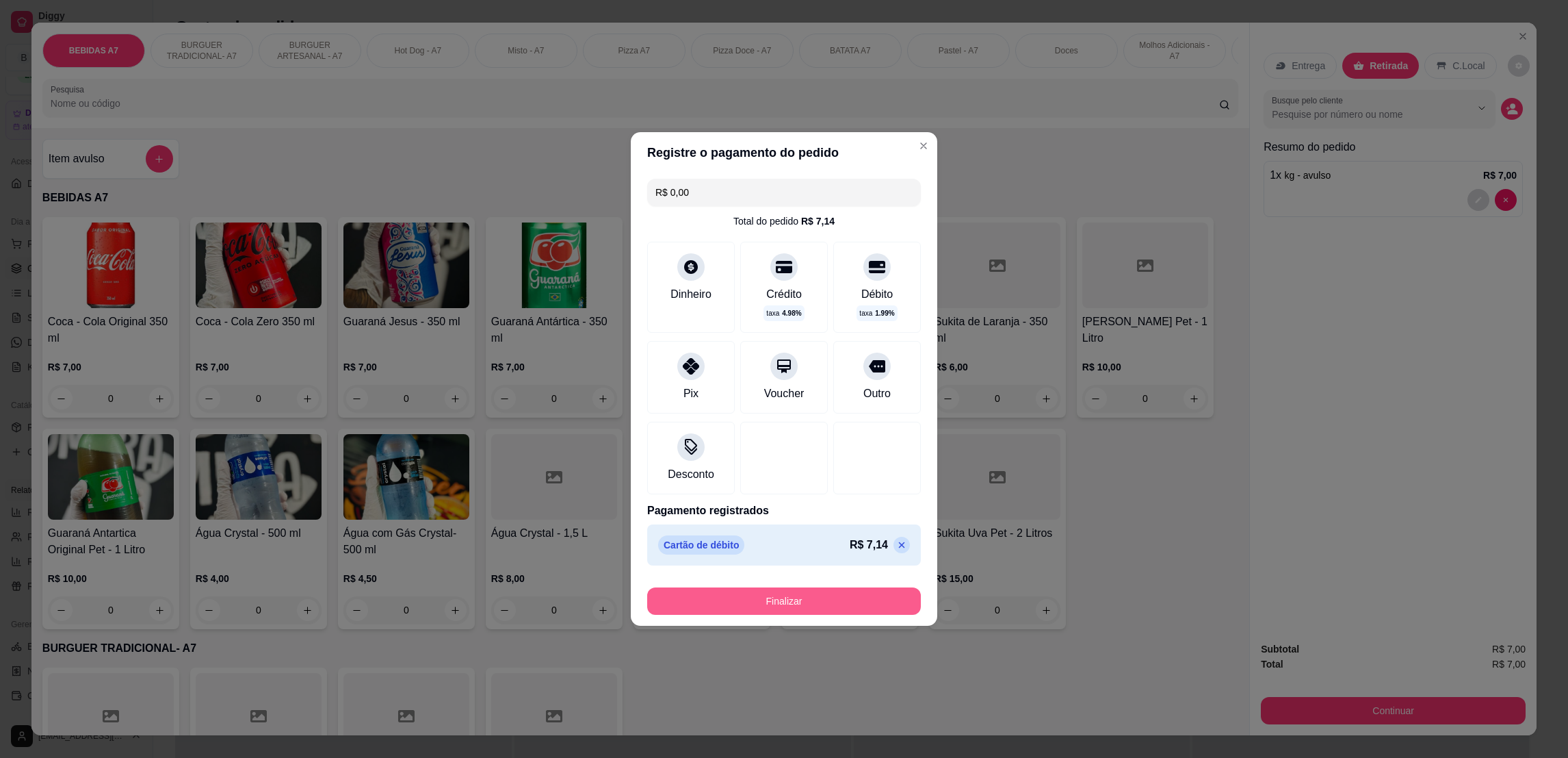
click at [856, 602] on button "Finalizar" at bounding box center [784, 601] width 274 height 27
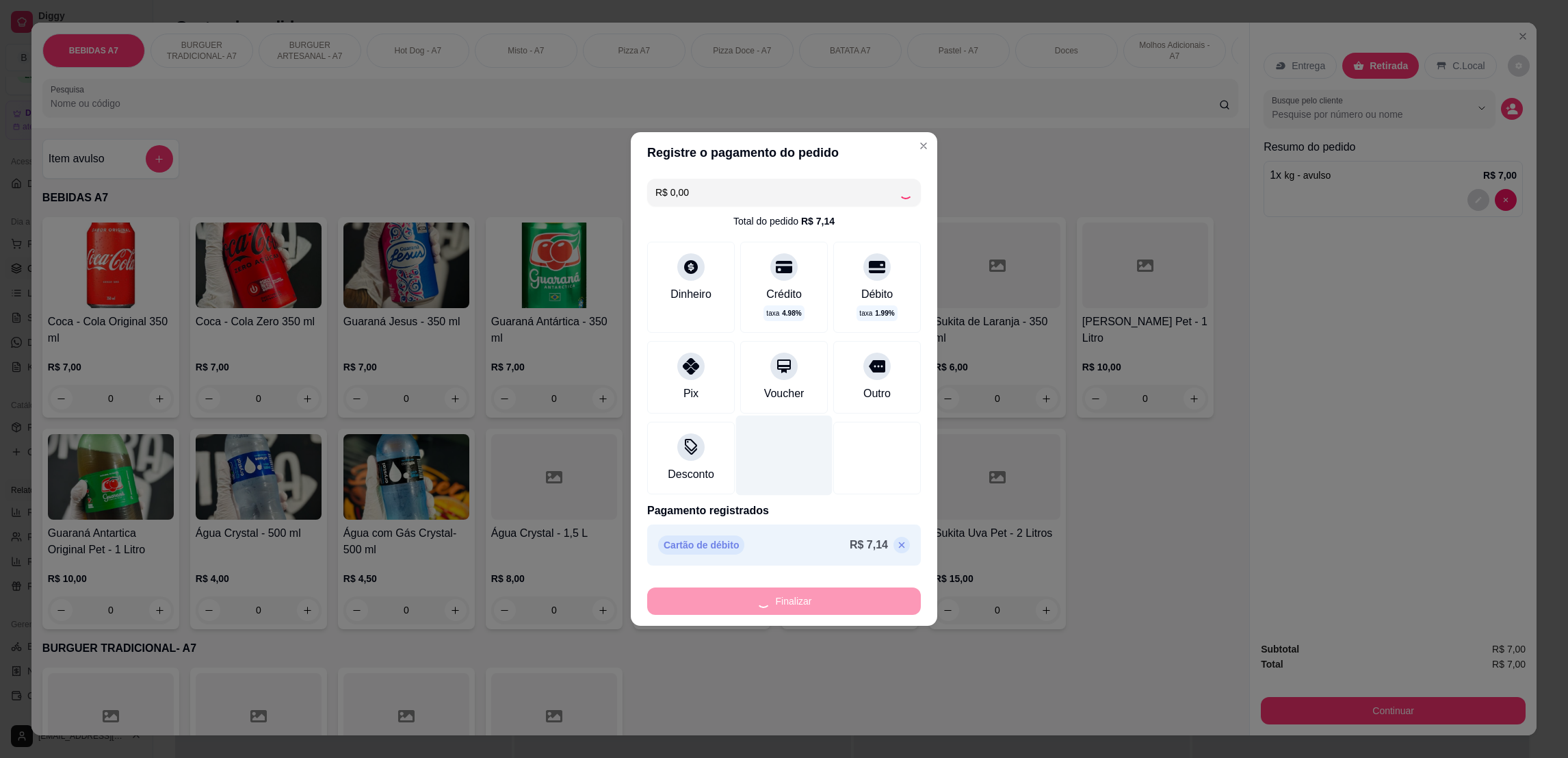
type input "-R$ 7,00"
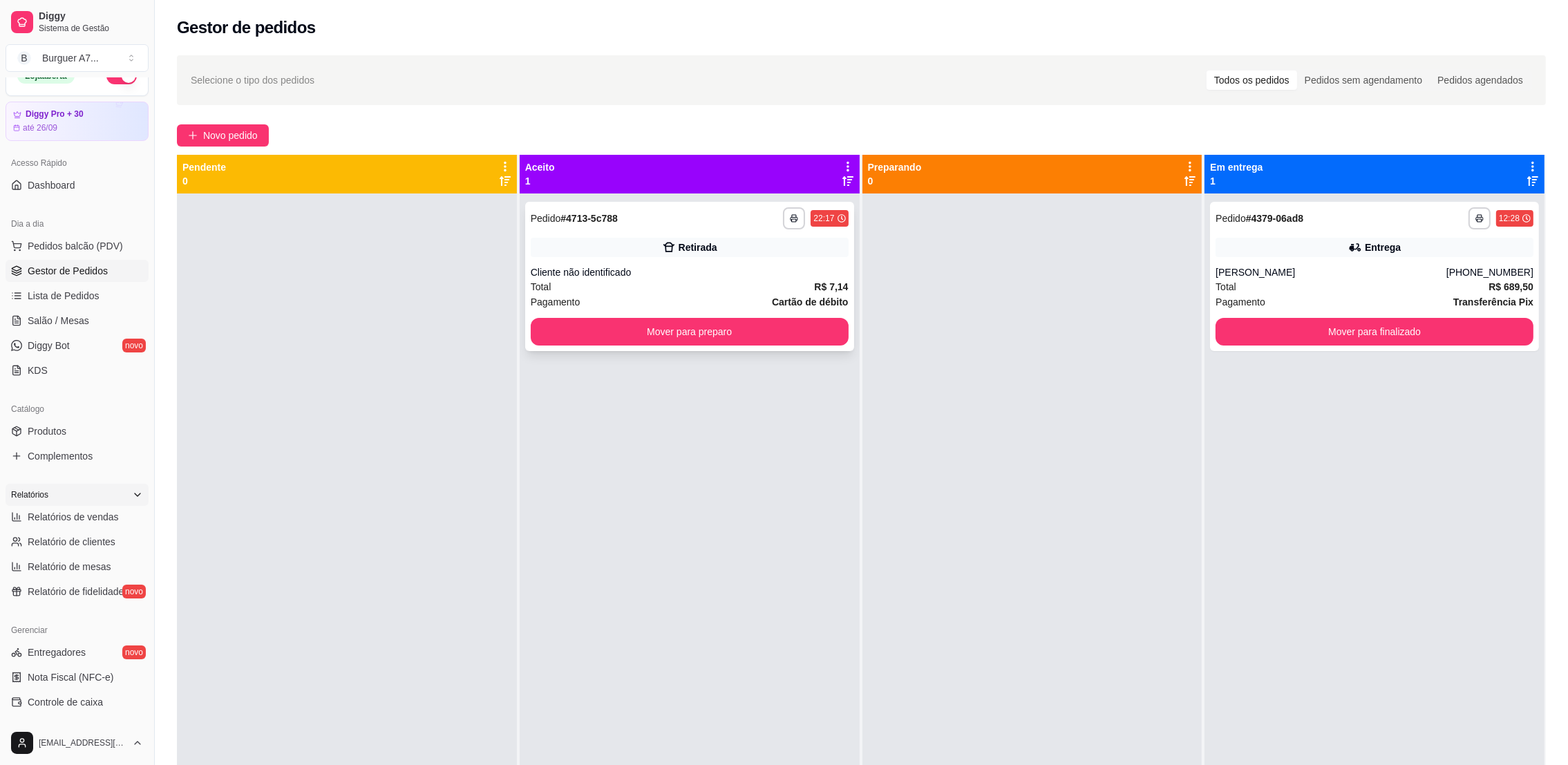
click at [756, 315] on div "**********" at bounding box center [690, 276] width 329 height 149
click at [825, 345] on div "Mover para preparo" at bounding box center [689, 331] width 318 height 27
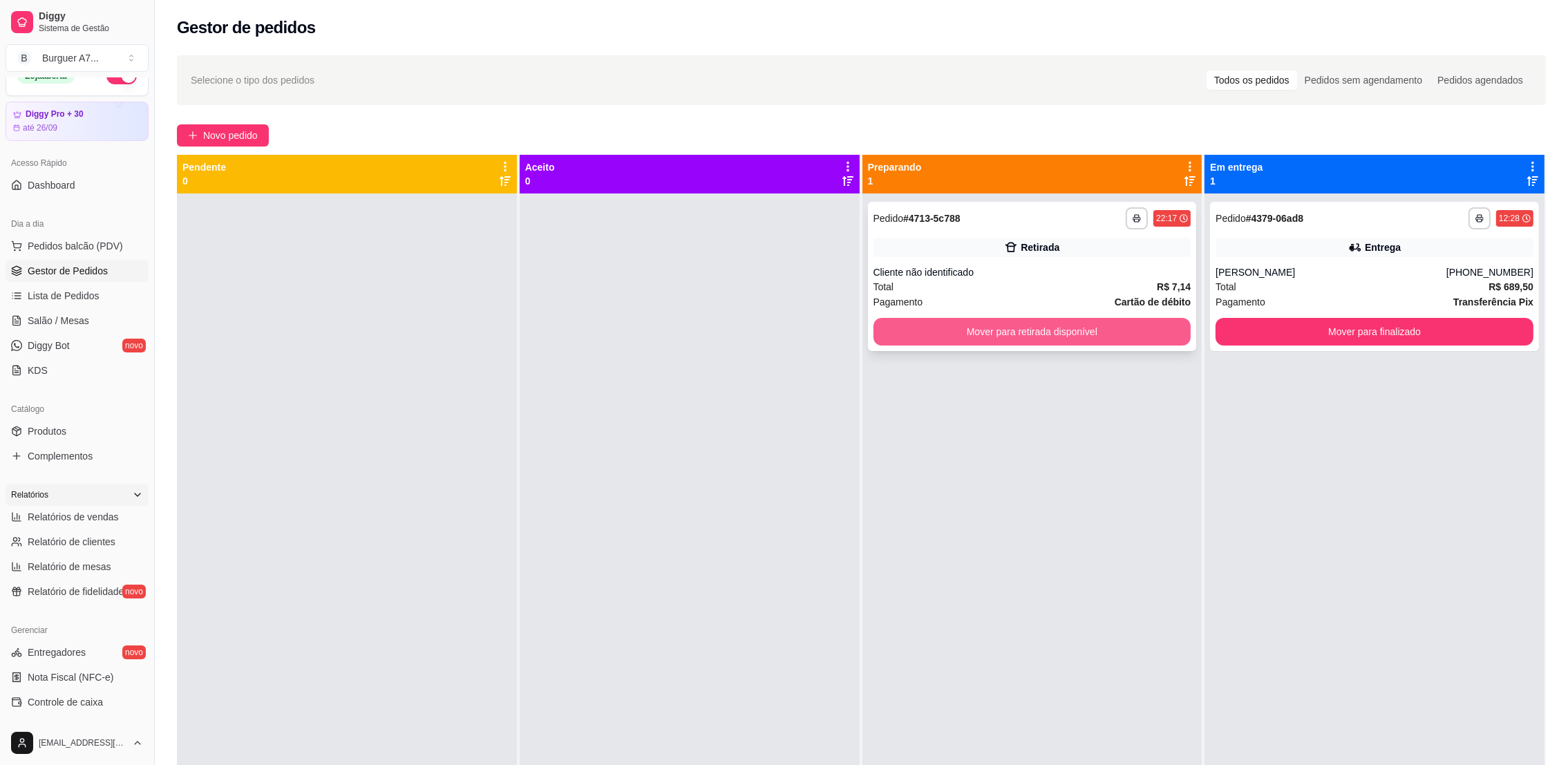
click at [1124, 332] on button "Mover para retirada disponível" at bounding box center [1032, 331] width 318 height 27
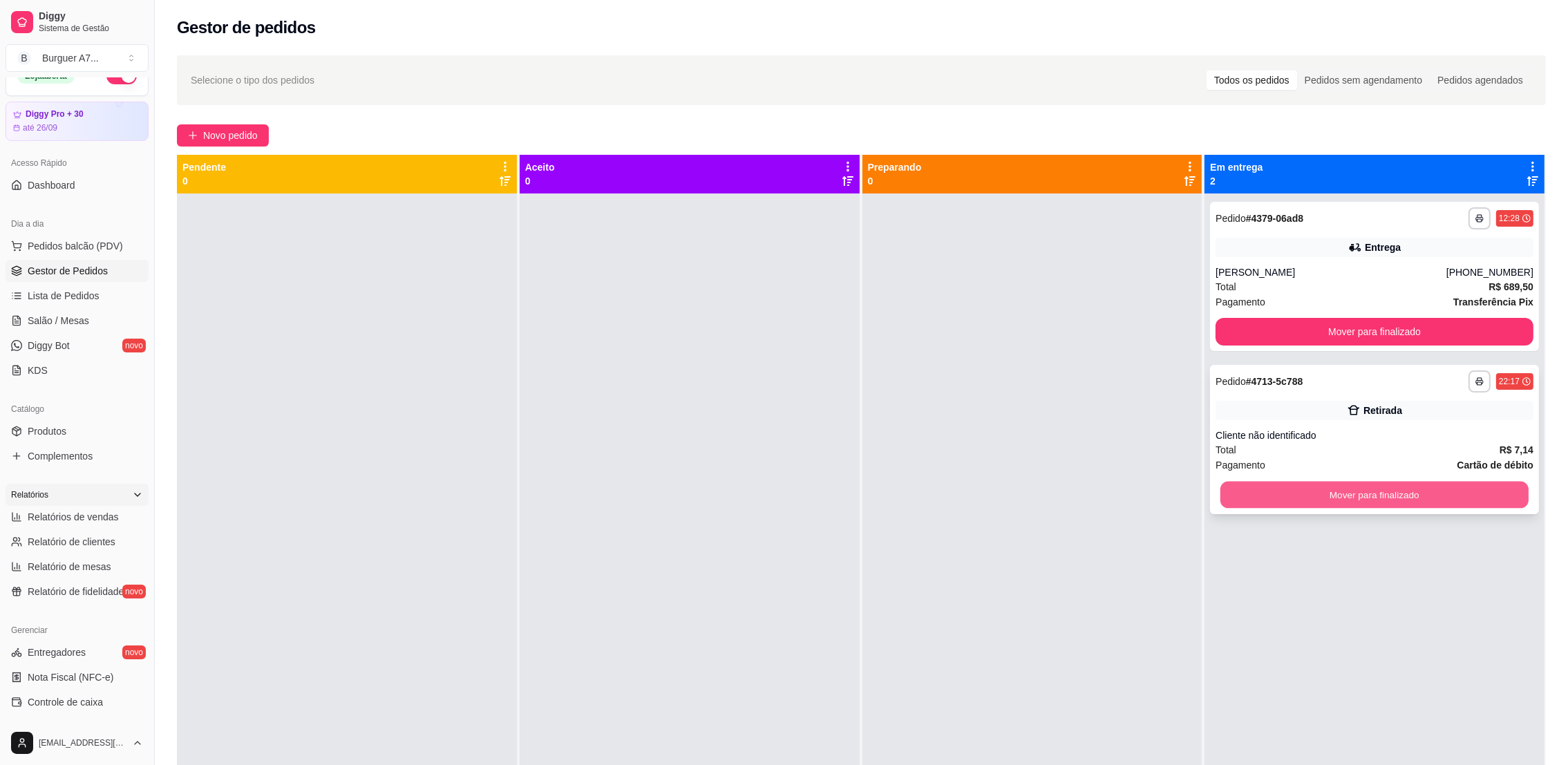
click at [1436, 481] on button "Mover para finalizado" at bounding box center [1374, 494] width 308 height 27
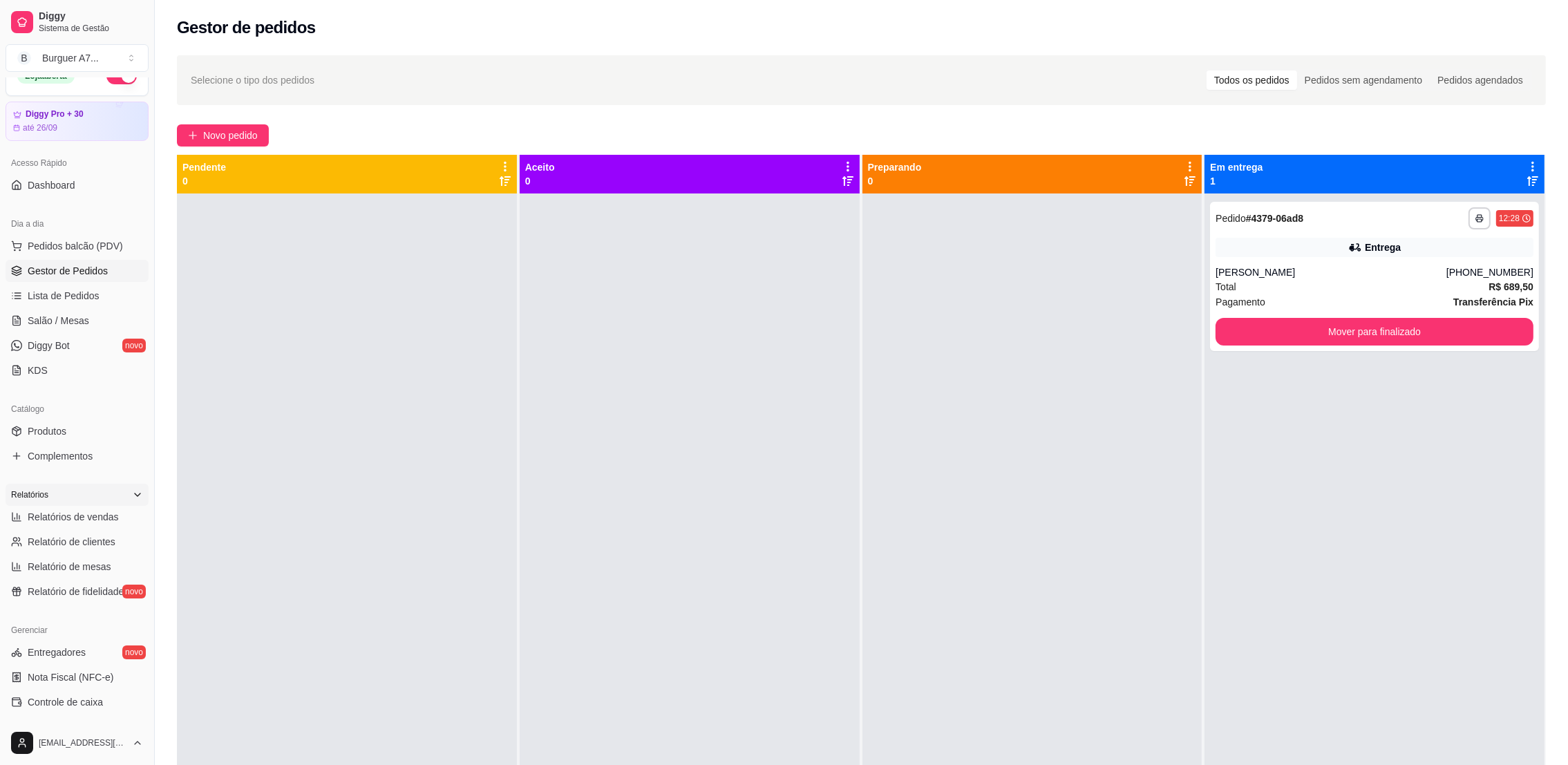
click at [235, 152] on div "**********" at bounding box center [861, 492] width 1413 height 889
click at [235, 149] on div "**********" at bounding box center [861, 492] width 1413 height 889
click at [241, 133] on span "Novo pedido" at bounding box center [230, 135] width 55 height 15
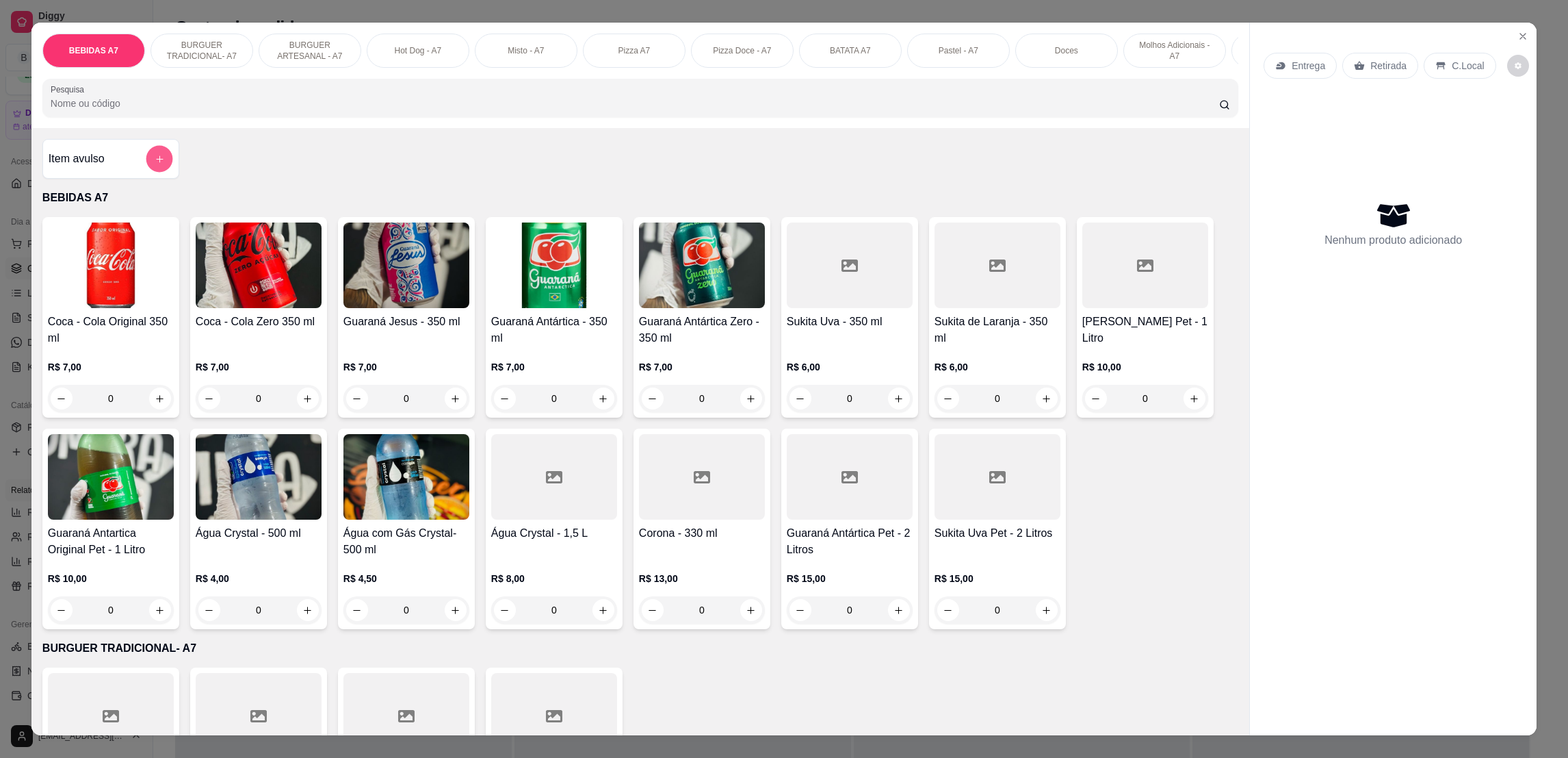
click at [146, 172] on button "add-separate-item" at bounding box center [159, 159] width 27 height 27
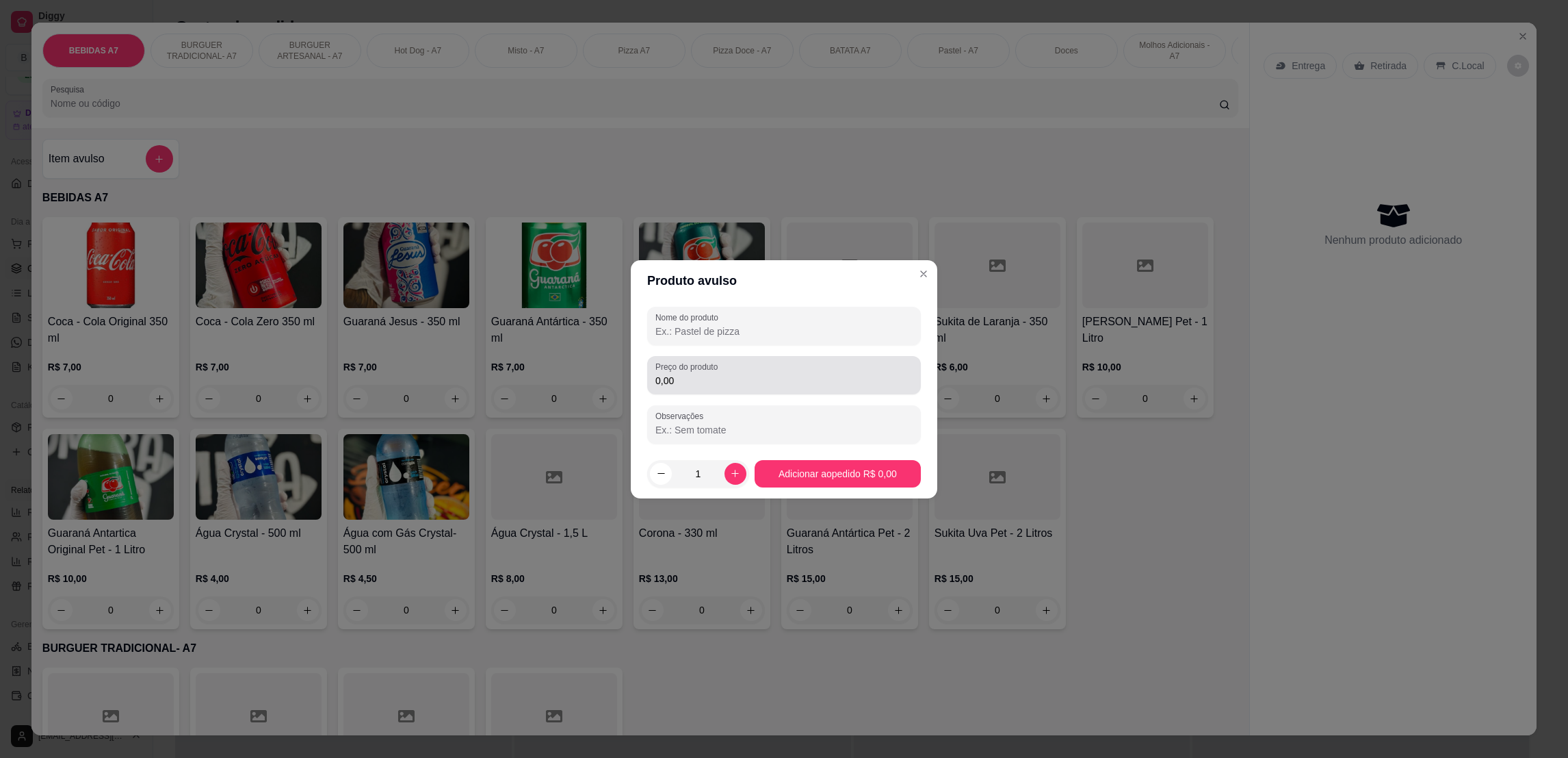
click at [794, 368] on div "0,00" at bounding box center [784, 374] width 257 height 27
type input "14,00"
click at [760, 304] on div "Nome do produto Preço do produto 14,00 Observações" at bounding box center [784, 374] width 306 height 148
drag, startPoint x: 791, startPoint y: 352, endPoint x: 794, endPoint y: 332, distance: 20.2
click at [794, 333] on div "Nome do produto Preço do produto 14,00 Observações" at bounding box center [784, 374] width 274 height 137
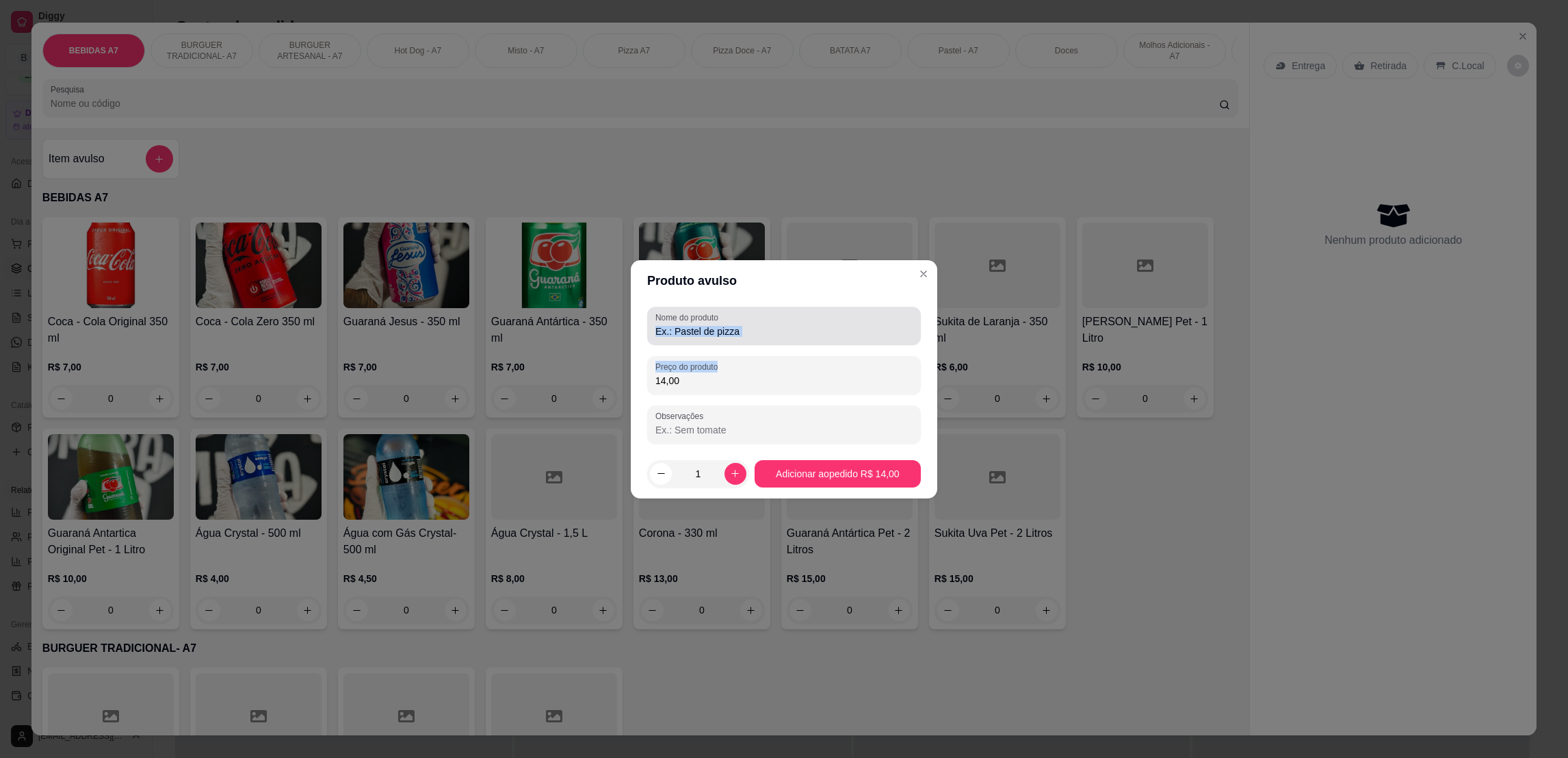
click at [794, 330] on input "Nome do produto" at bounding box center [784, 331] width 257 height 14
click at [799, 340] on div "Nome do produto" at bounding box center [784, 325] width 274 height 38
type input "bmnbv"
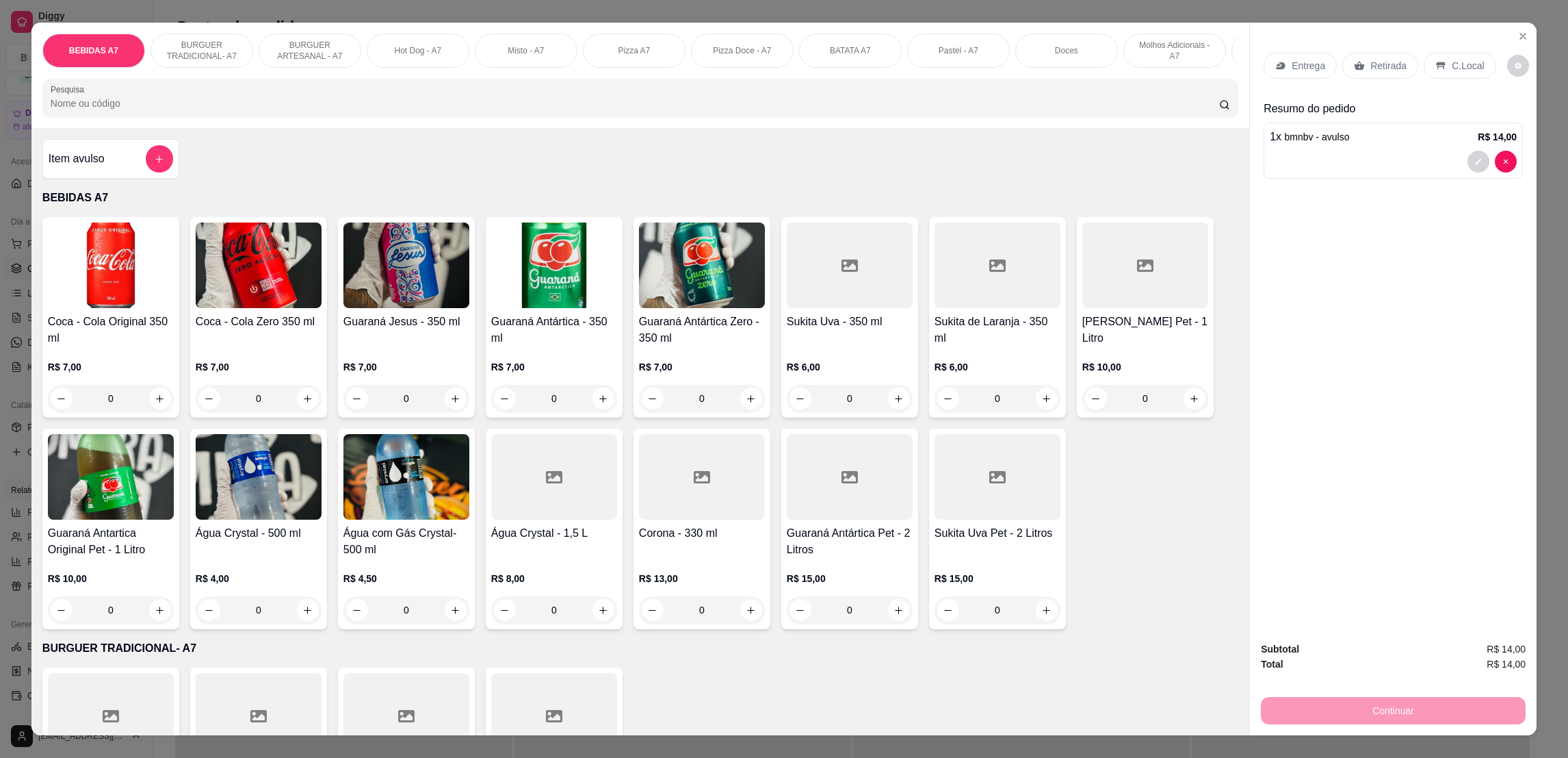
click at [1354, 61] on icon at bounding box center [1359, 66] width 11 height 11
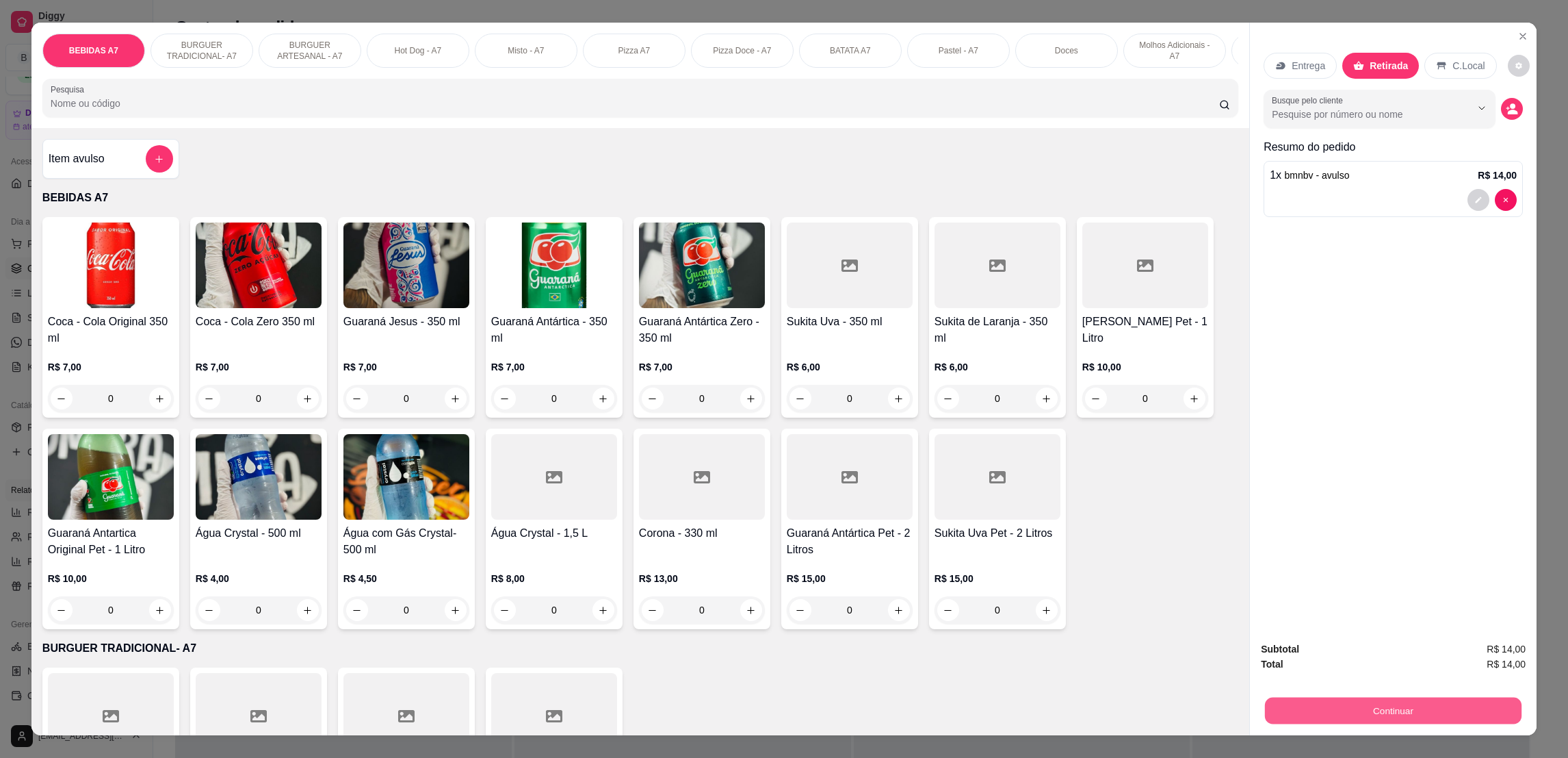
click at [1345, 706] on button "Continuar" at bounding box center [1394, 710] width 257 height 27
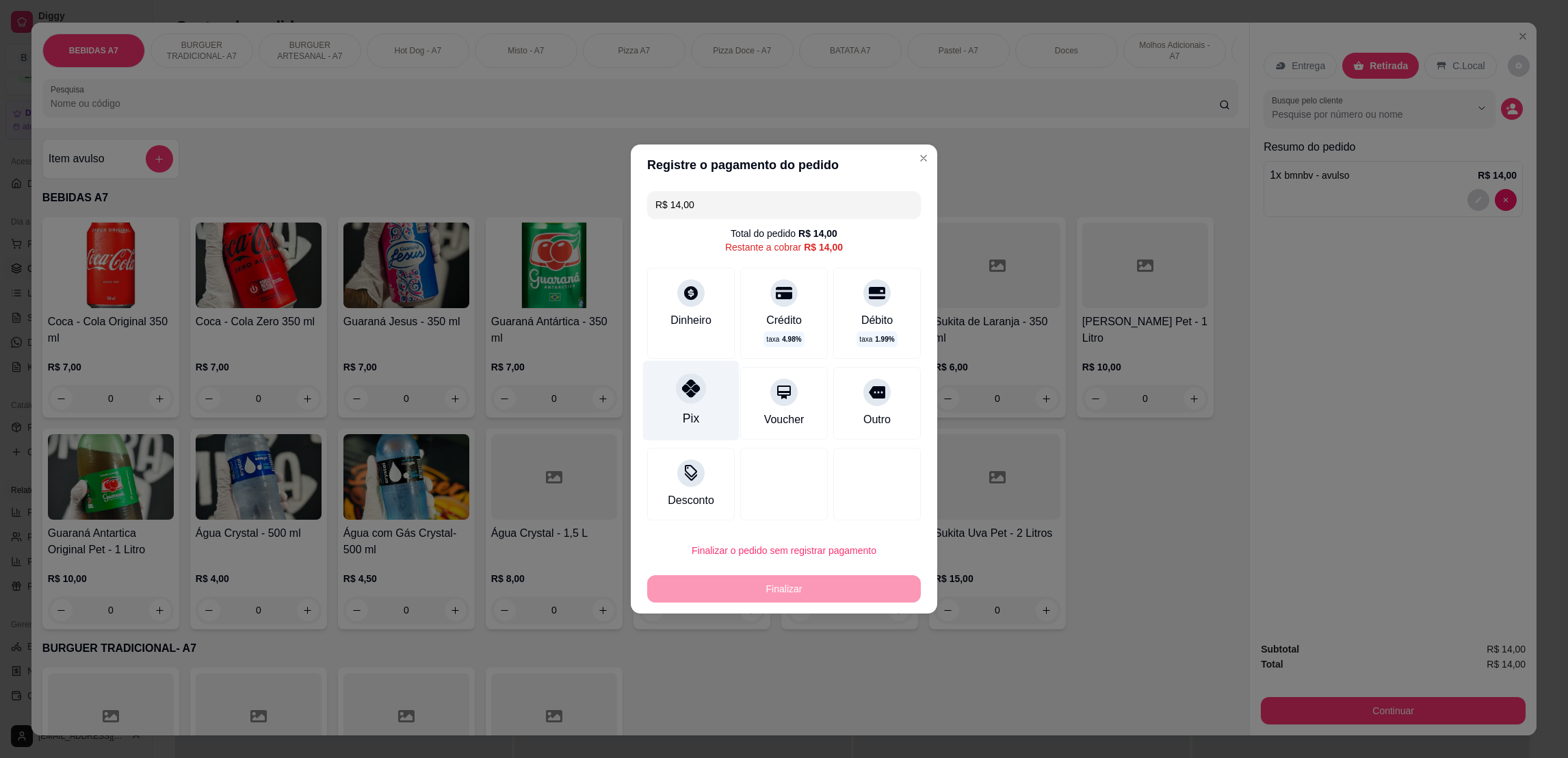
click at [703, 391] on div "Pix" at bounding box center [692, 400] width 97 height 80
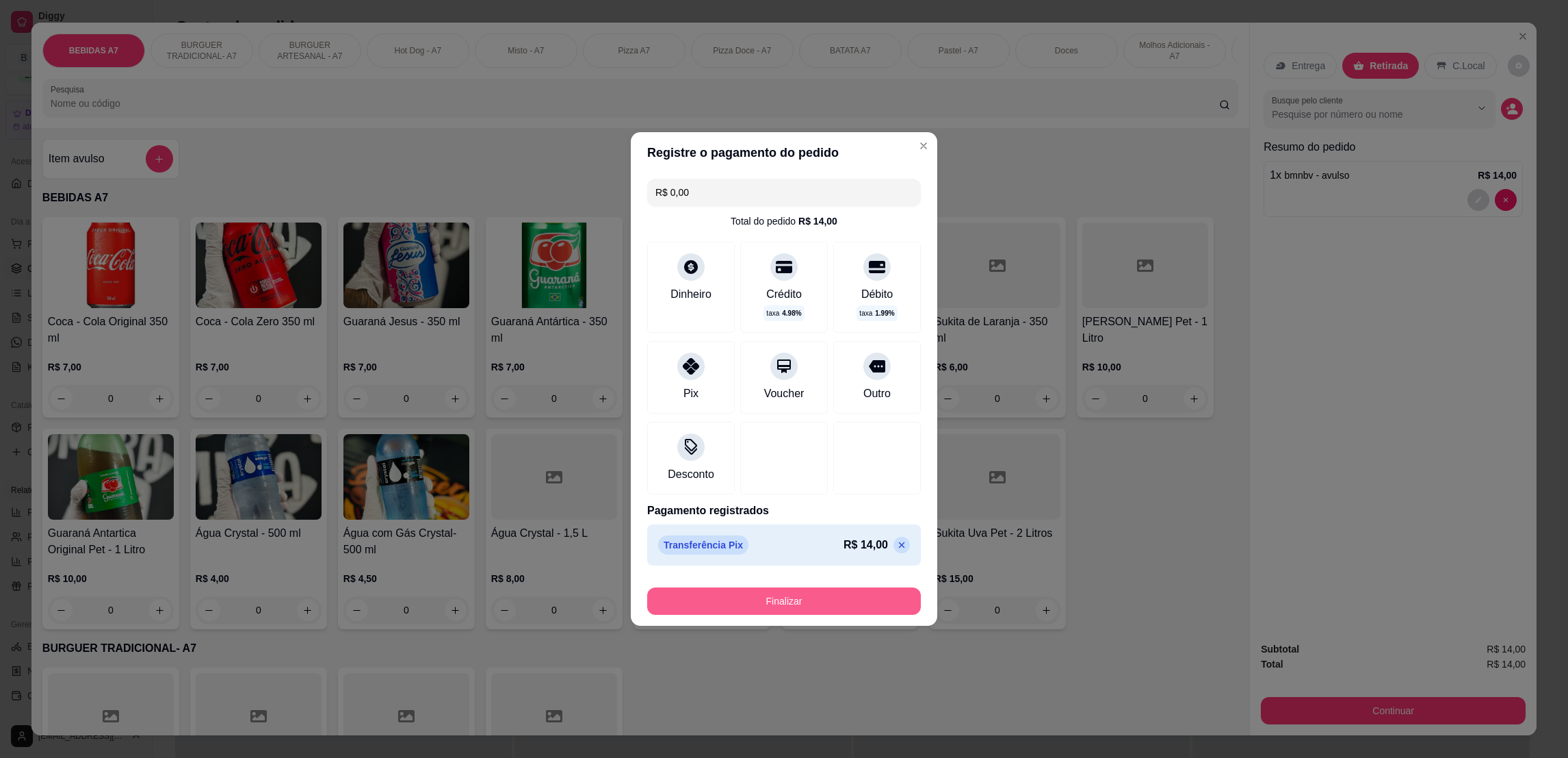
click at [749, 616] on footer "Finalizar" at bounding box center [784, 598] width 306 height 55
click at [756, 596] on button "Finalizar" at bounding box center [784, 601] width 265 height 27
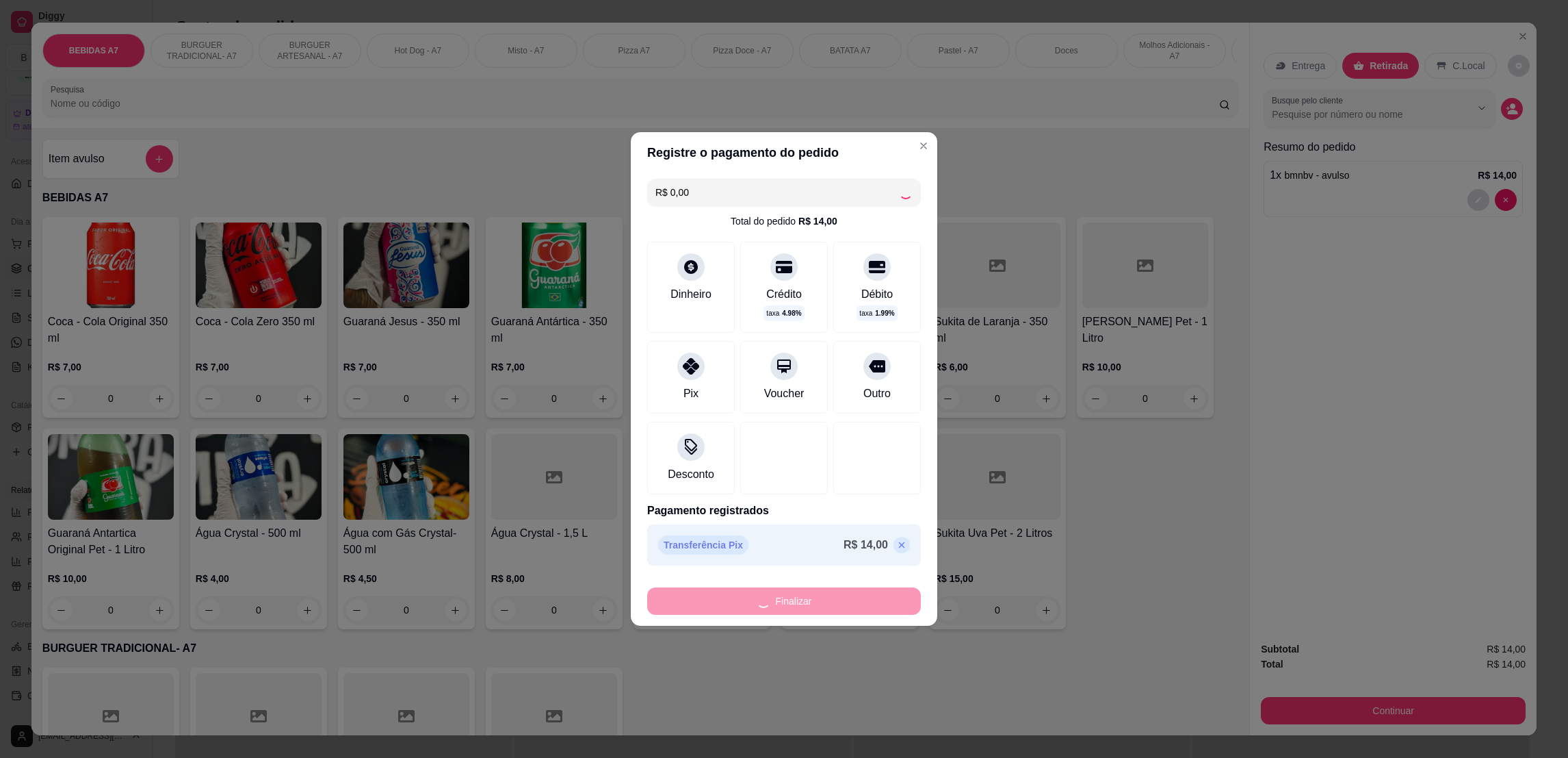
type input "-R$ 14,00"
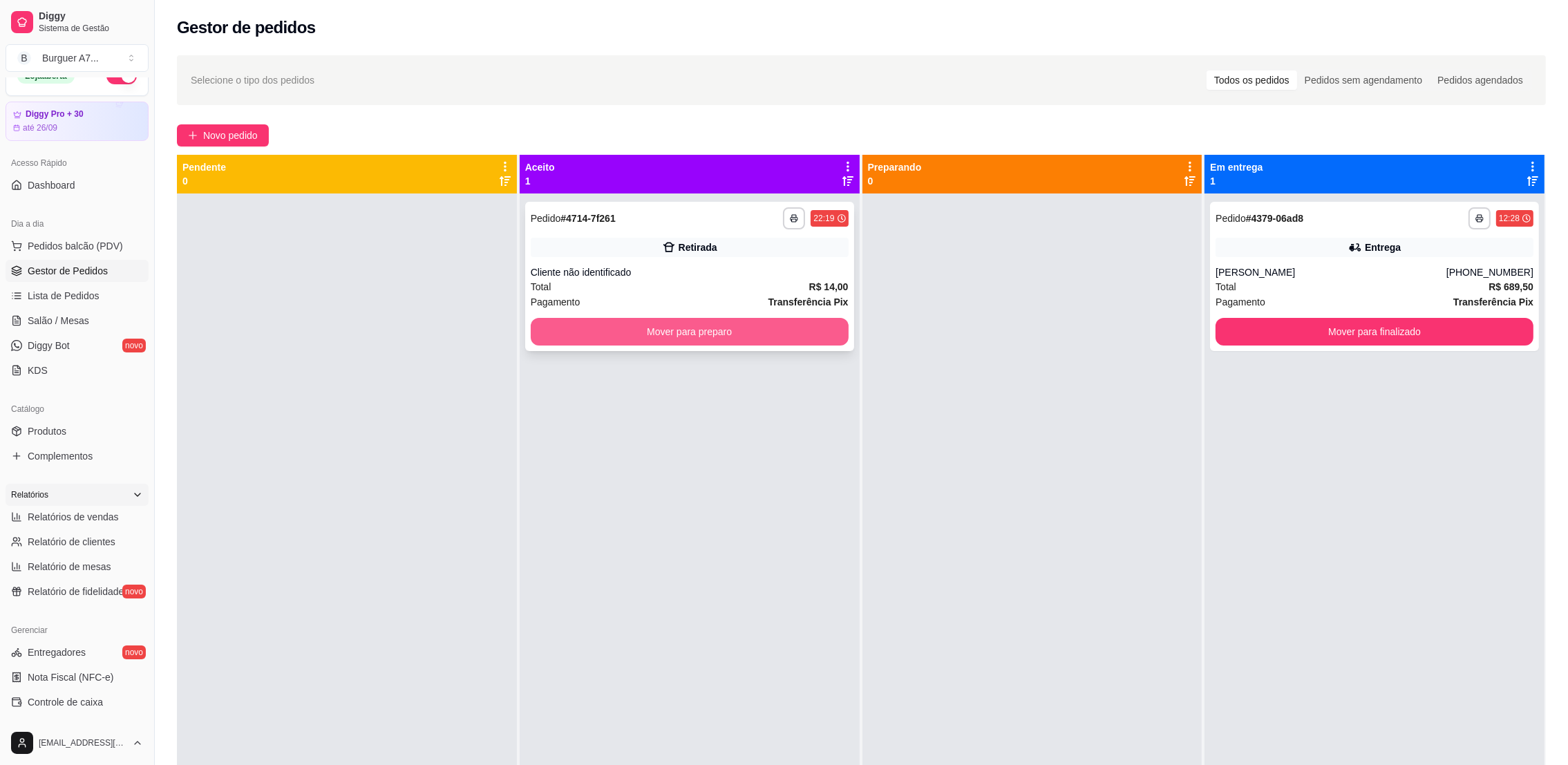
click at [775, 324] on button "Mover para preparo" at bounding box center [689, 331] width 318 height 27
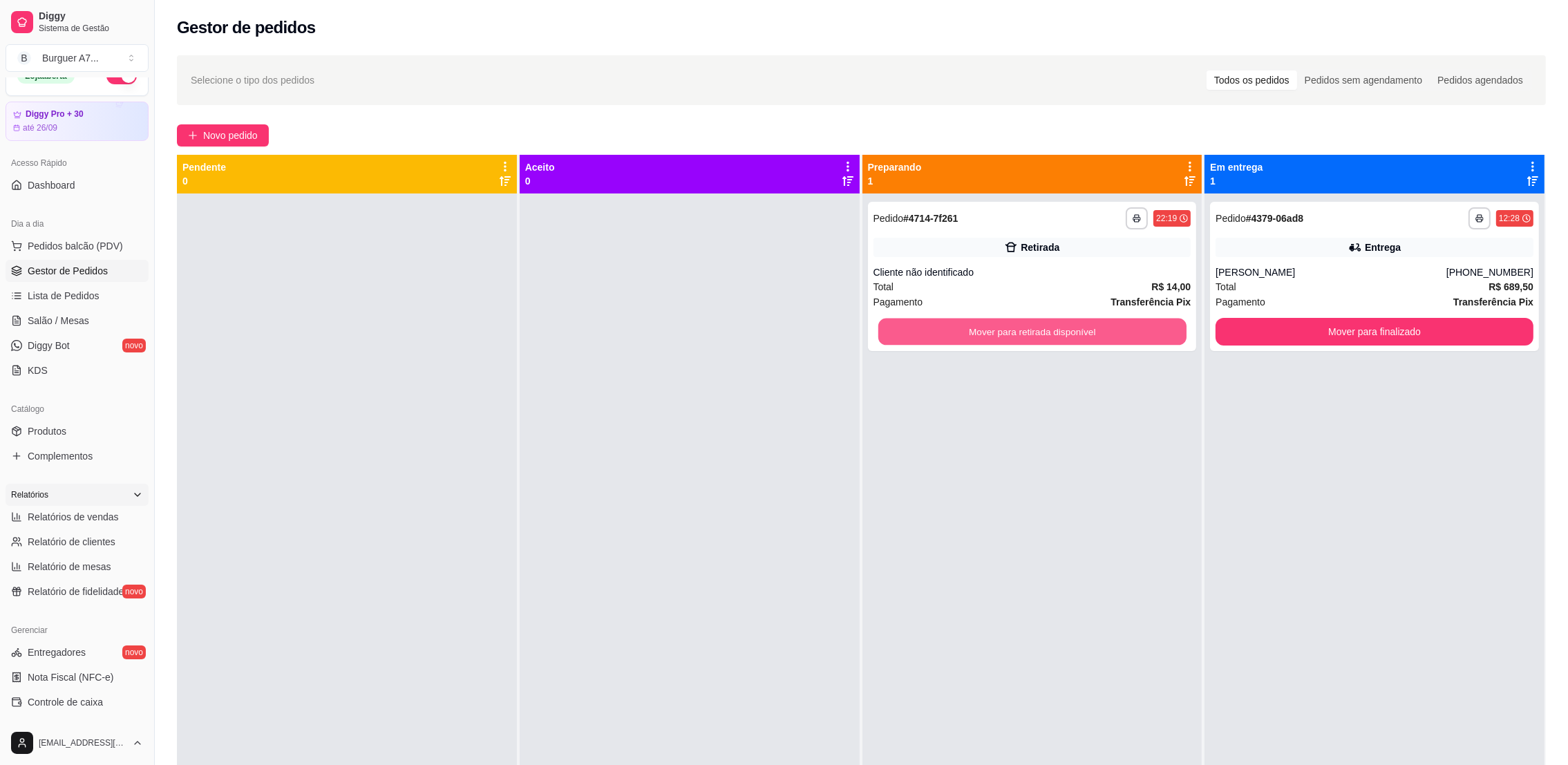
click at [996, 328] on button "Mover para retirada disponível" at bounding box center [1031, 332] width 308 height 27
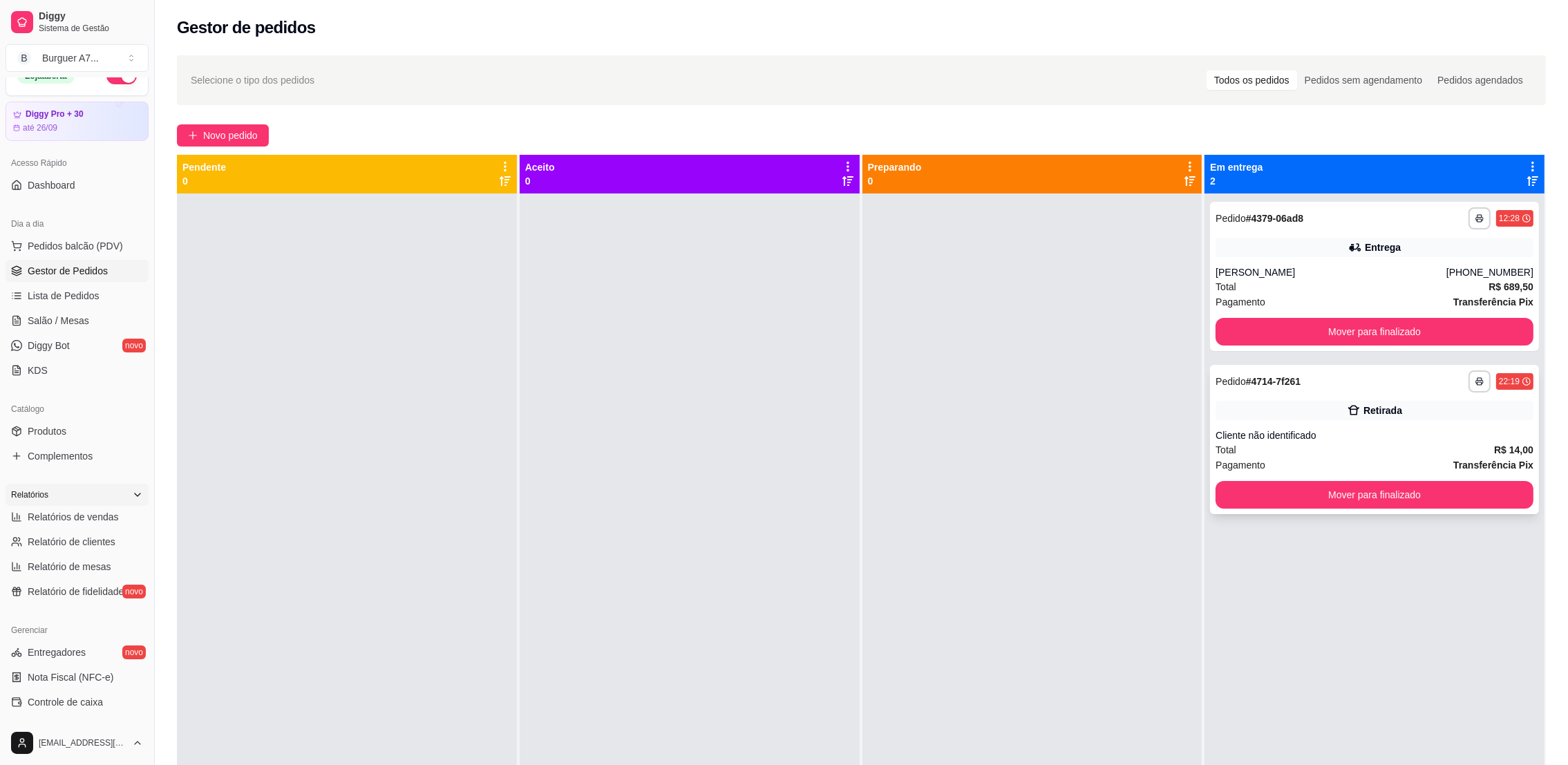
click at [1499, 479] on div "**********" at bounding box center [1374, 439] width 329 height 149
click at [1465, 507] on button "Mover para finalizado" at bounding box center [1374, 494] width 308 height 27
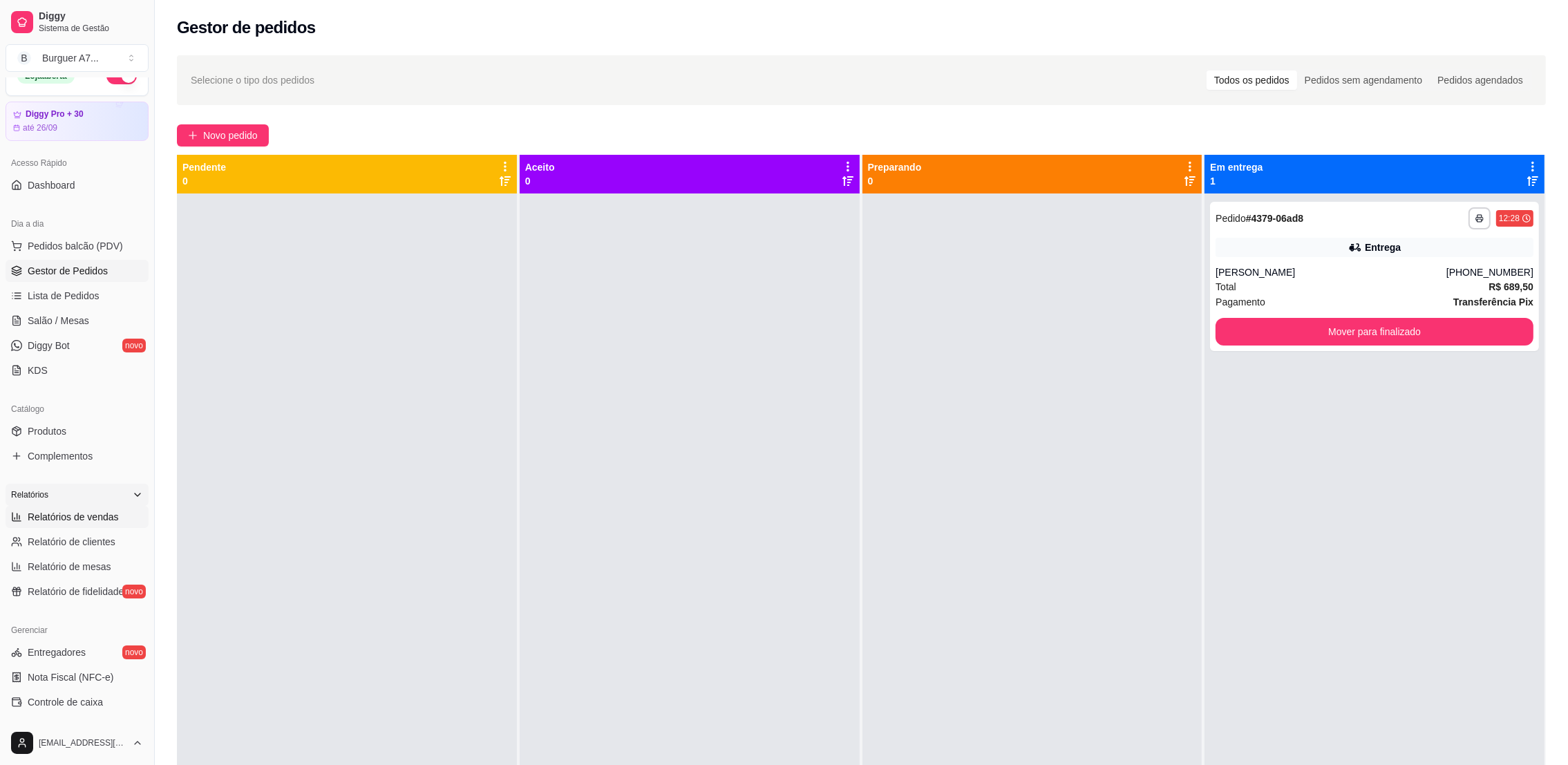
click at [77, 506] on link "Relatórios de vendas" at bounding box center [77, 517] width 143 height 23
select select "ALL"
select select "0"
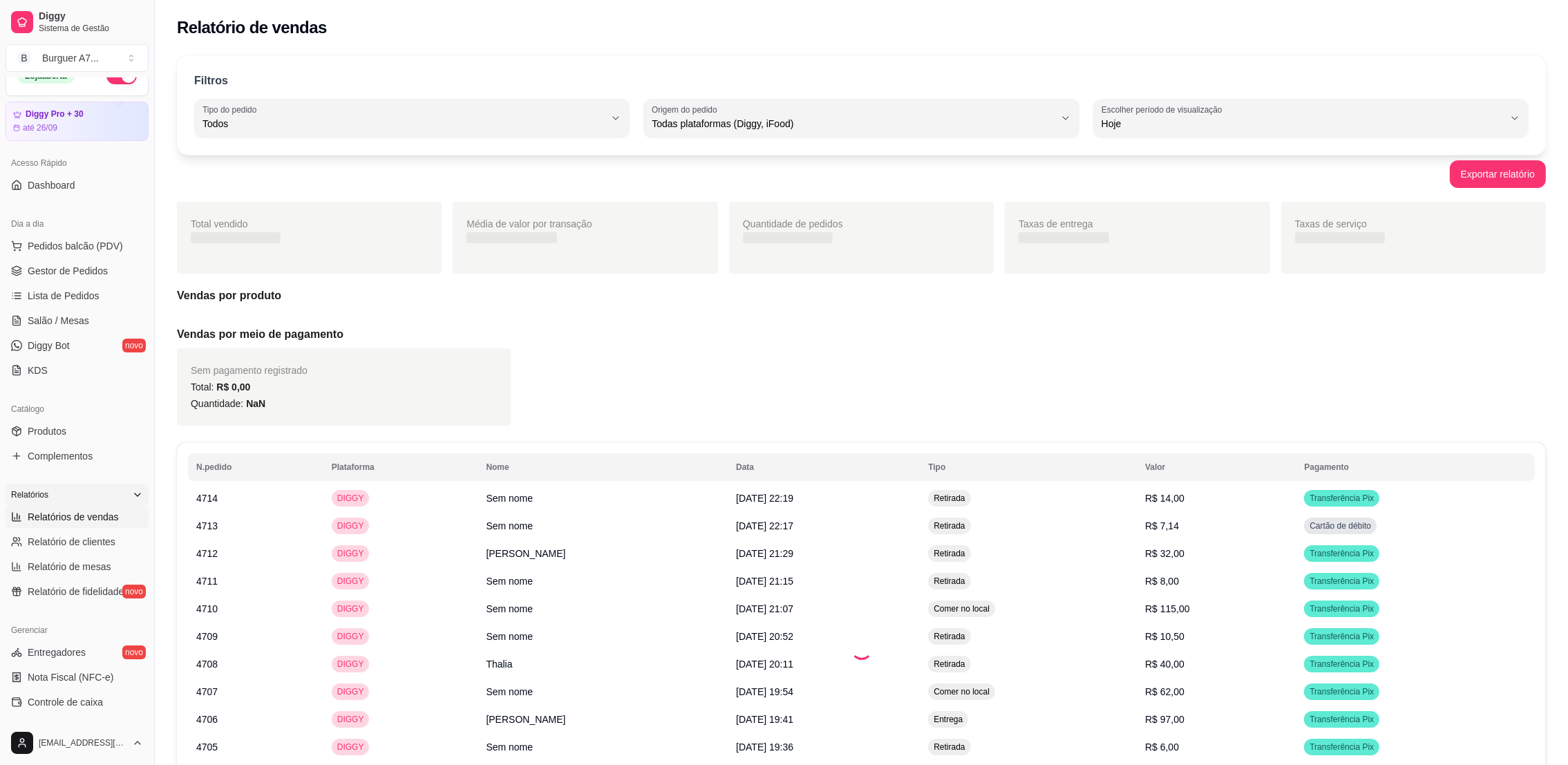
click at [77, 511] on span "Relatórios de vendas" at bounding box center [72, 516] width 91 height 14
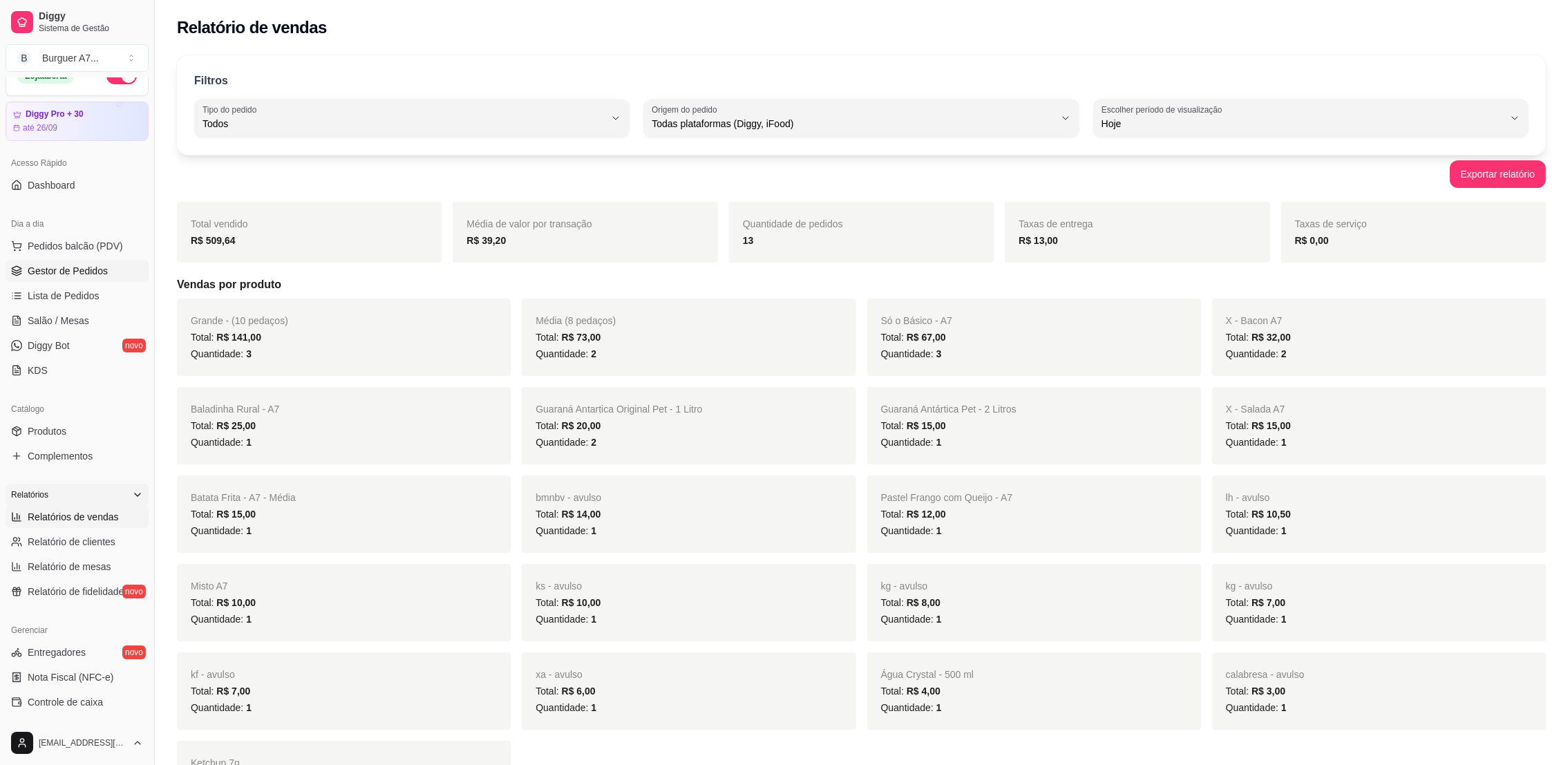
click at [67, 277] on span "Gestor de Pedidos" at bounding box center [67, 271] width 80 height 14
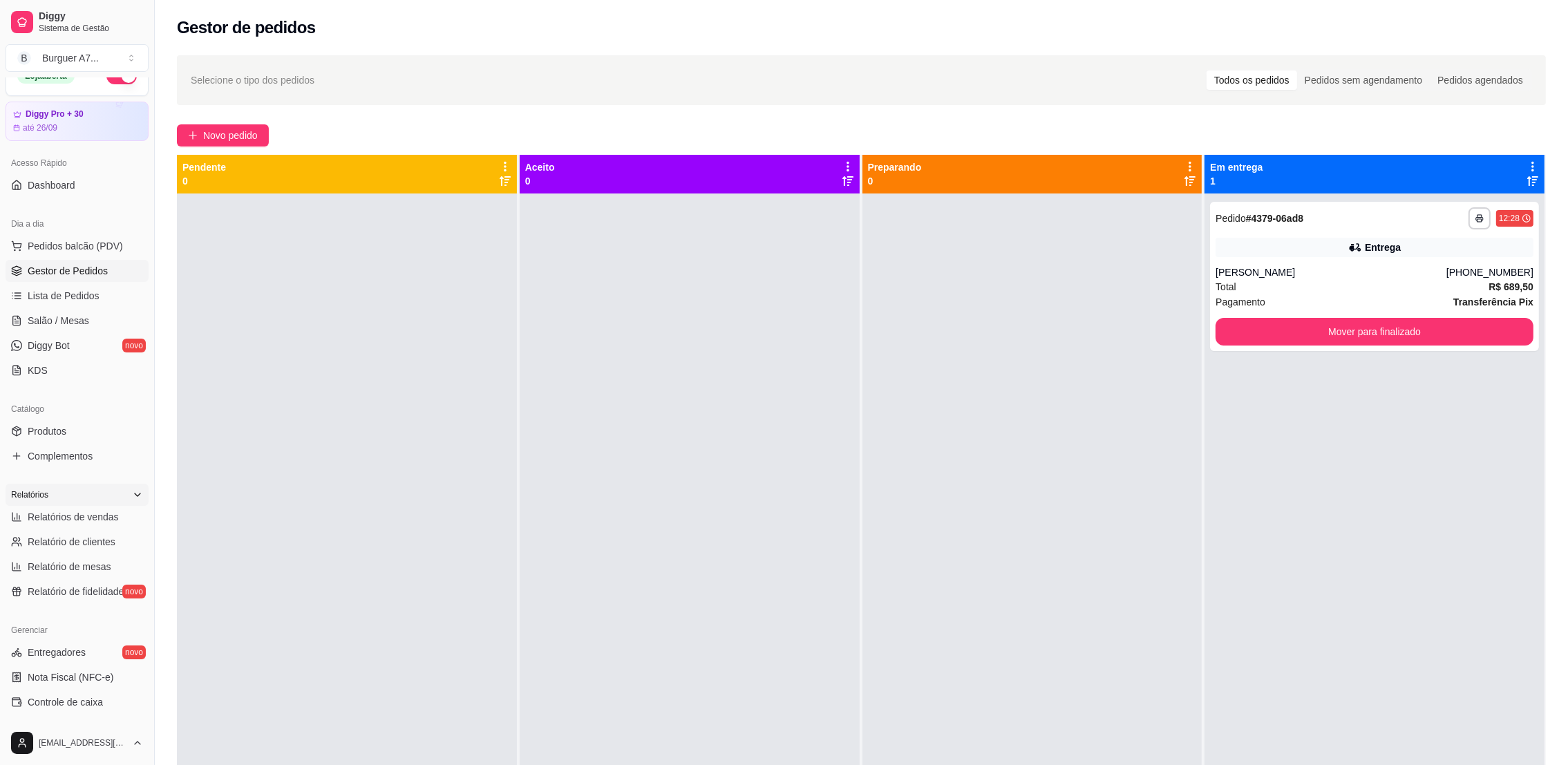
click at [108, 84] on button "button" at bounding box center [121, 76] width 30 height 17
